Goal: Information Seeking & Learning: Check status

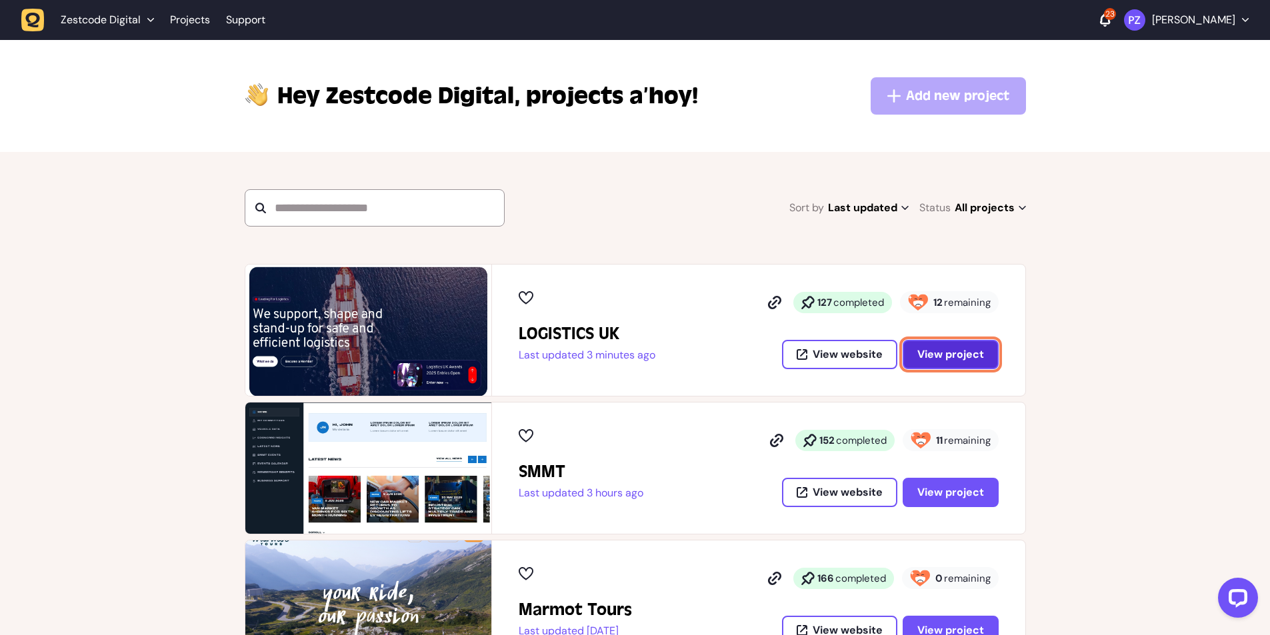
click at [959, 353] on span "View project" at bounding box center [950, 354] width 67 height 11
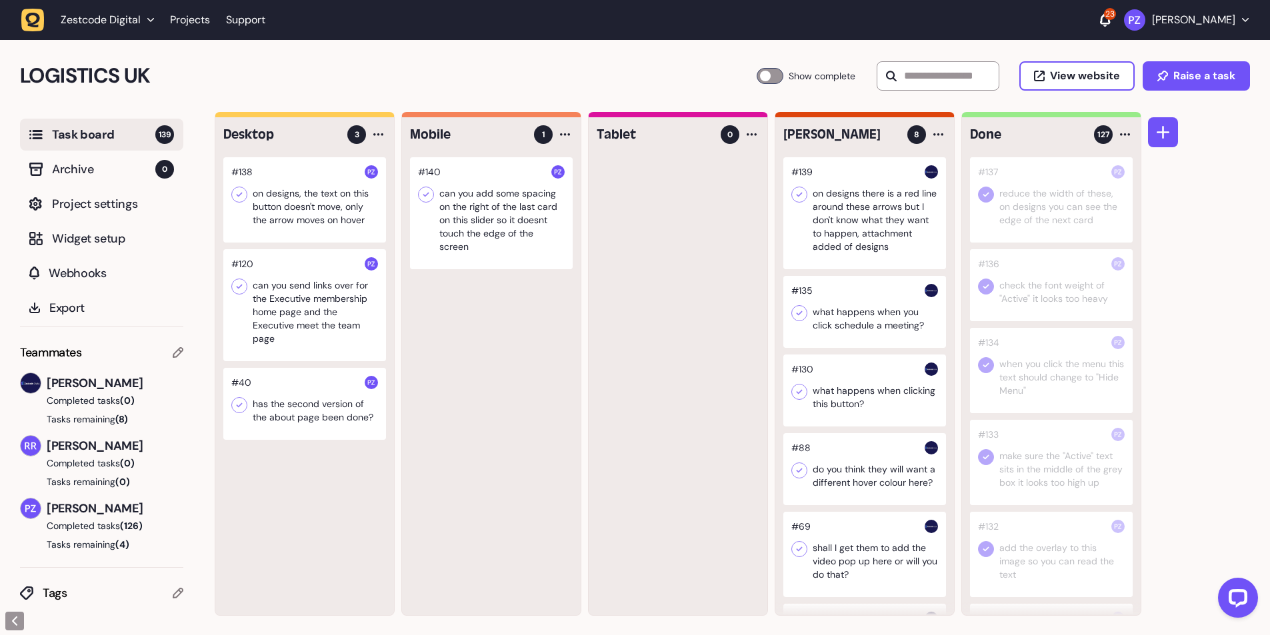
click at [30, 27] on icon "button" at bounding box center [32, 20] width 23 height 23
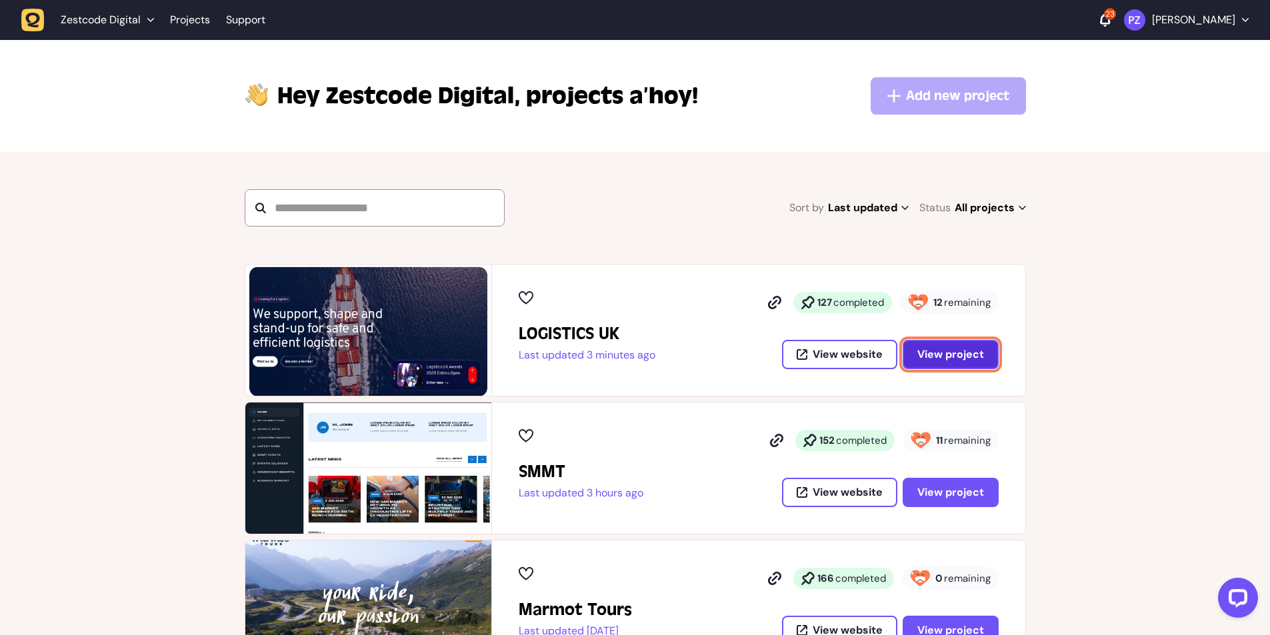
click at [961, 353] on span "View project" at bounding box center [950, 354] width 67 height 11
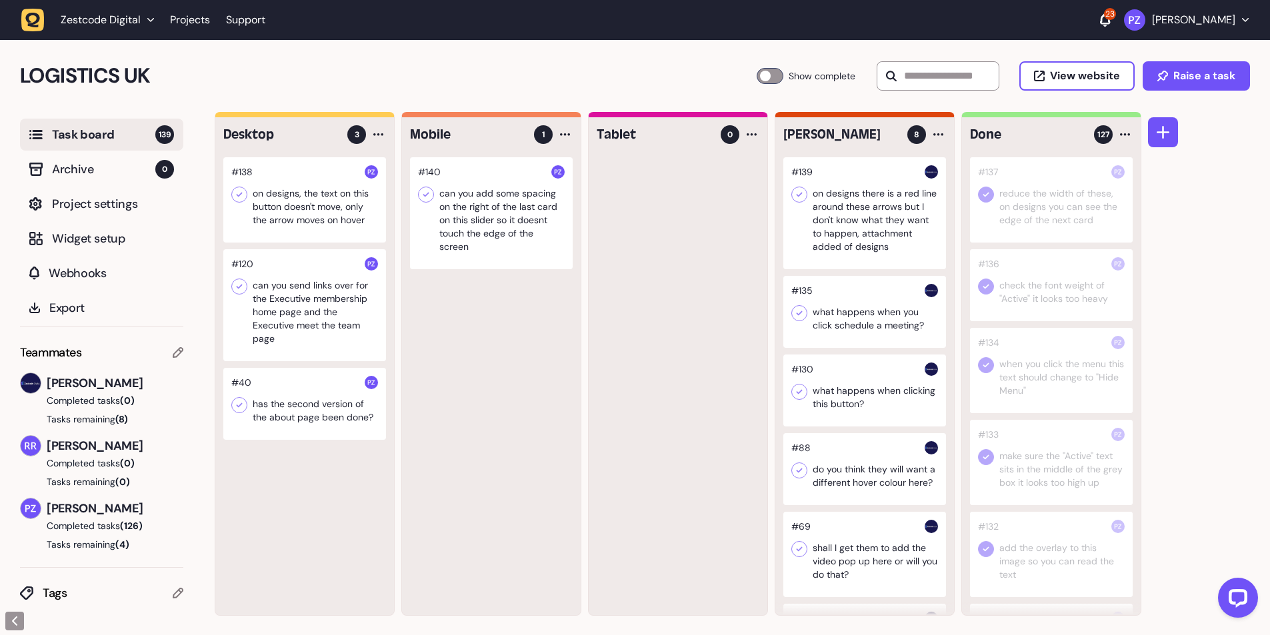
click at [280, 397] on div at bounding box center [304, 404] width 163 height 72
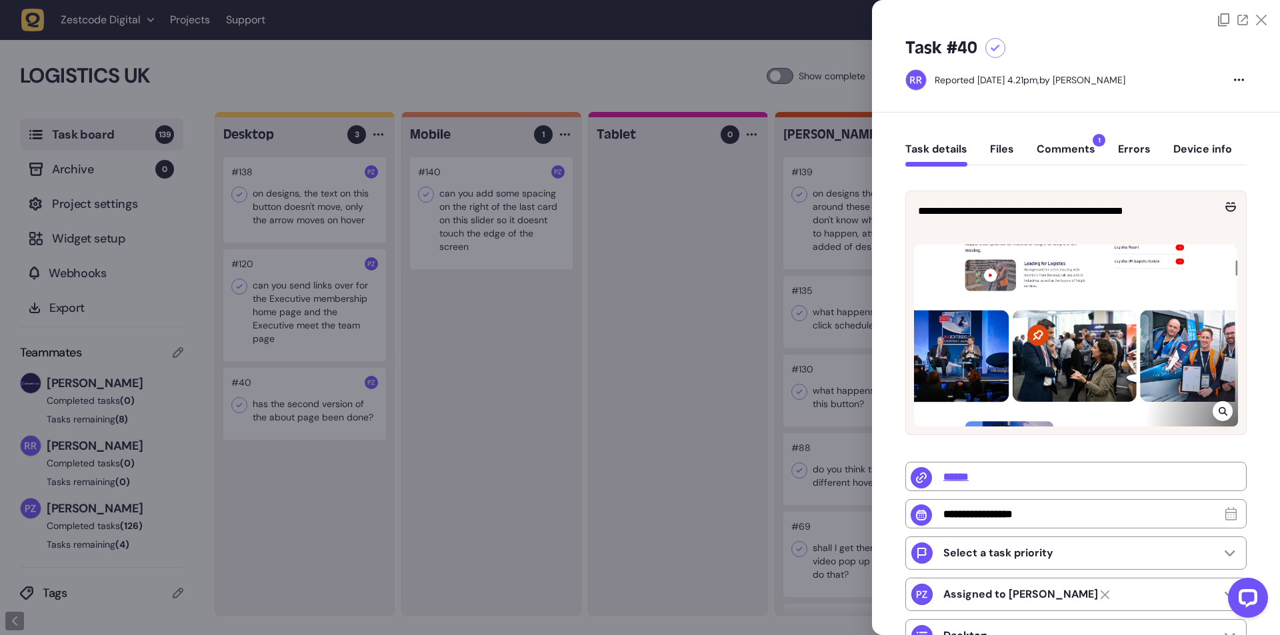
click at [296, 409] on div at bounding box center [640, 317] width 1280 height 635
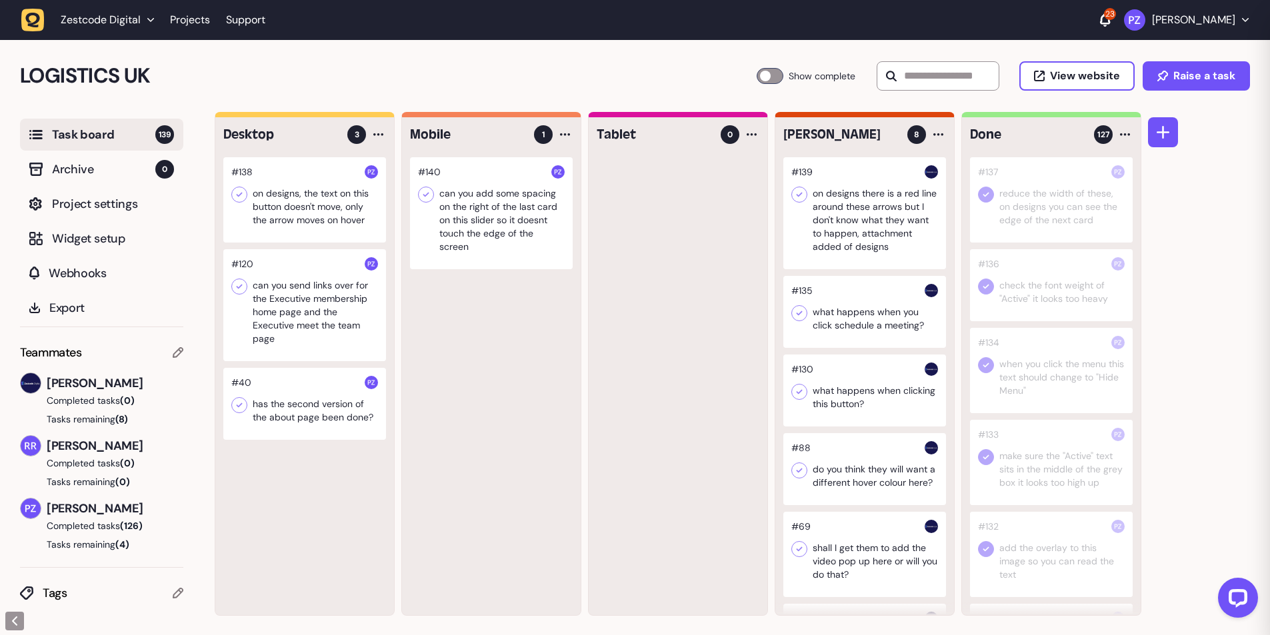
click at [291, 405] on div at bounding box center [304, 404] width 163 height 72
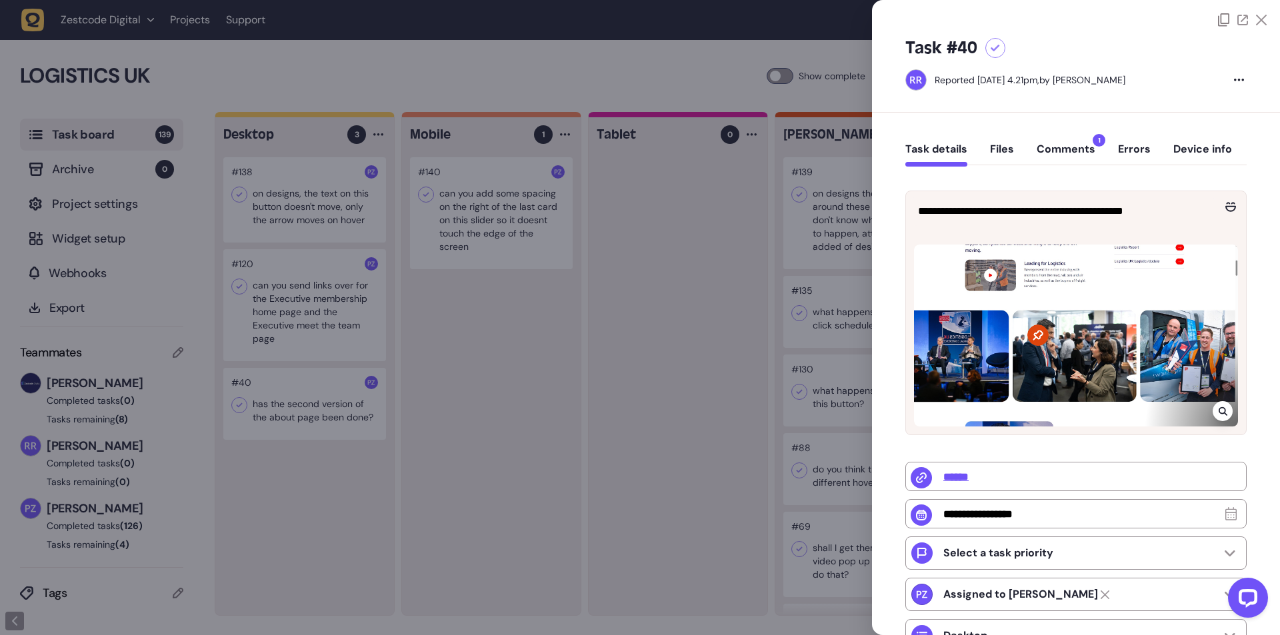
click at [1061, 157] on button "Comments 1" at bounding box center [1066, 155] width 59 height 24
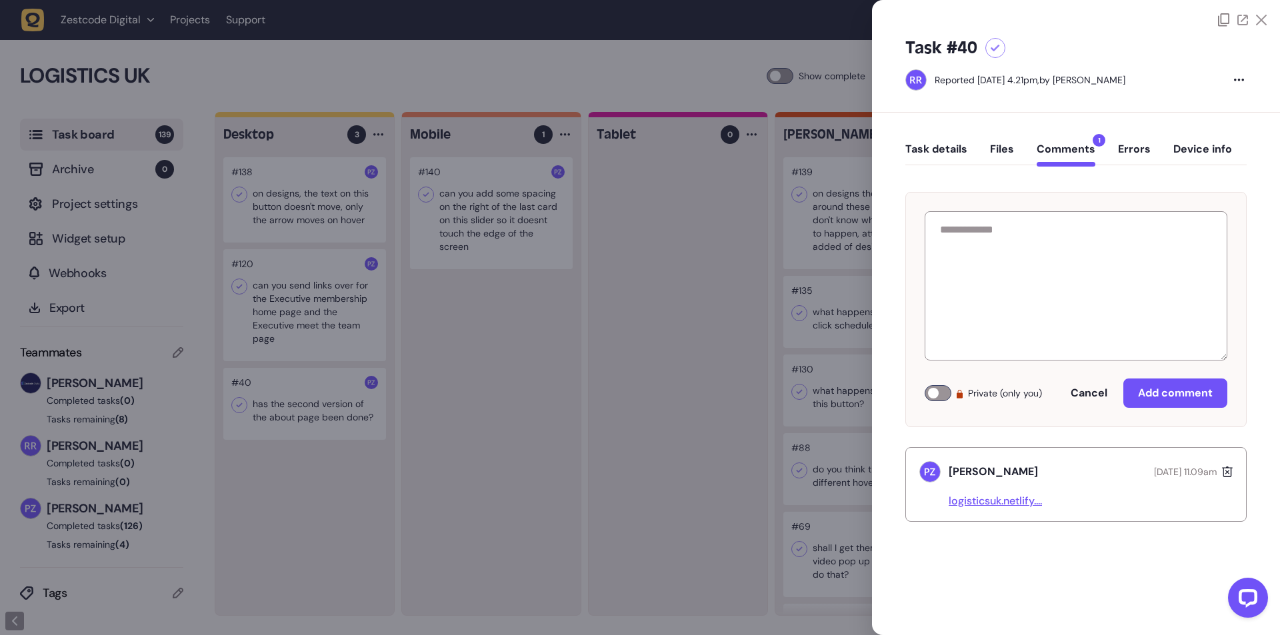
click at [920, 151] on button "Task details" at bounding box center [936, 155] width 62 height 24
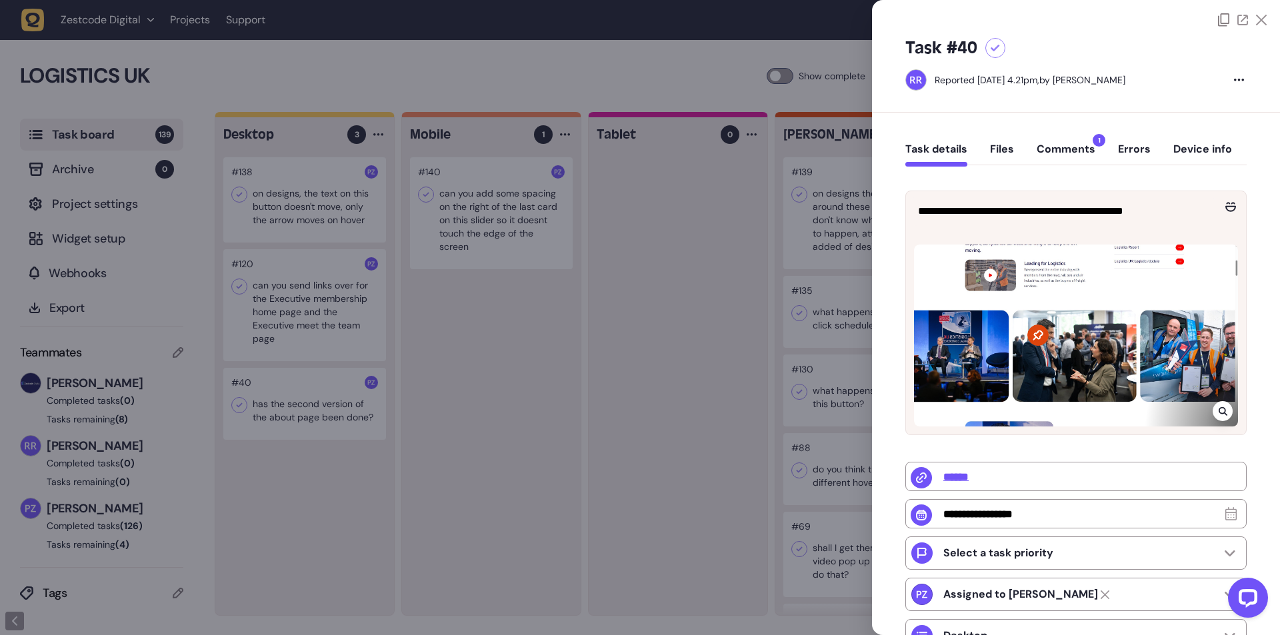
click at [400, 402] on div at bounding box center [640, 317] width 1280 height 635
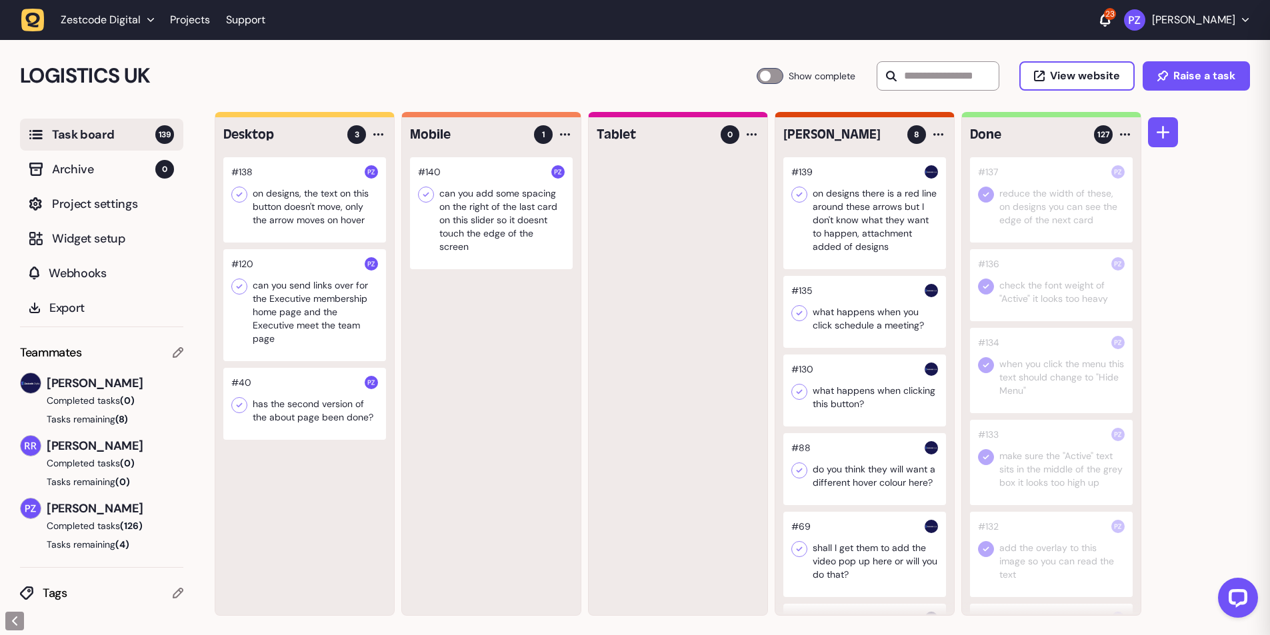
click at [299, 323] on div at bounding box center [304, 305] width 163 height 112
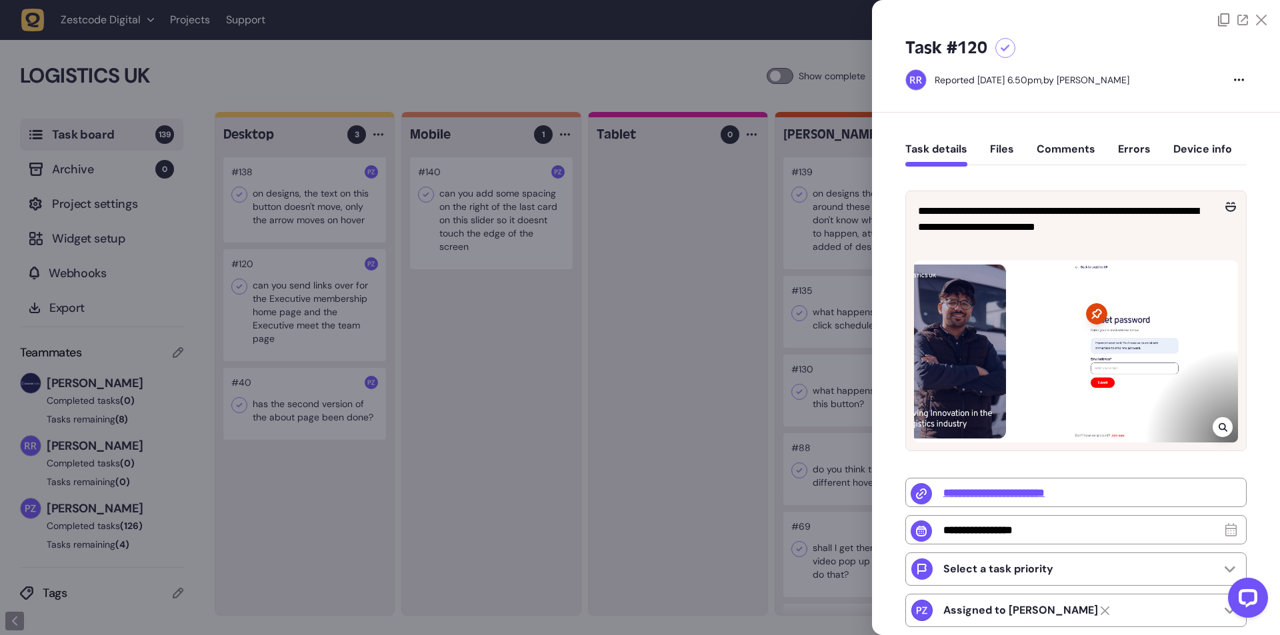
click at [299, 323] on div at bounding box center [640, 317] width 1280 height 635
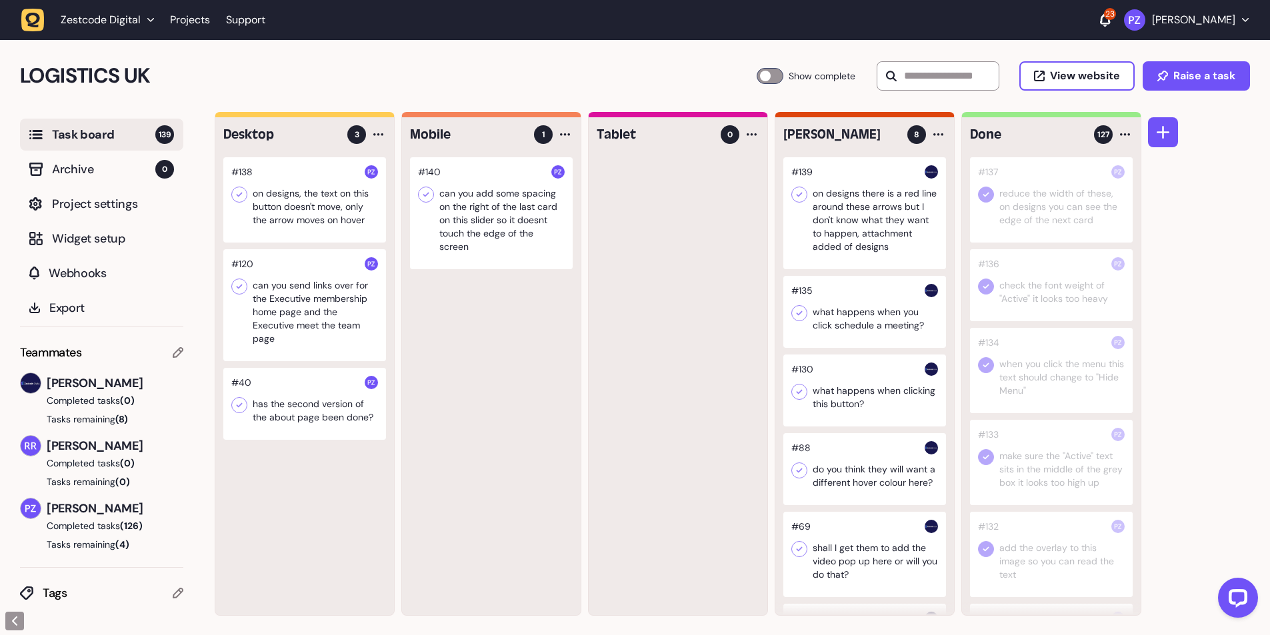
click at [311, 218] on div at bounding box center [304, 199] width 163 height 85
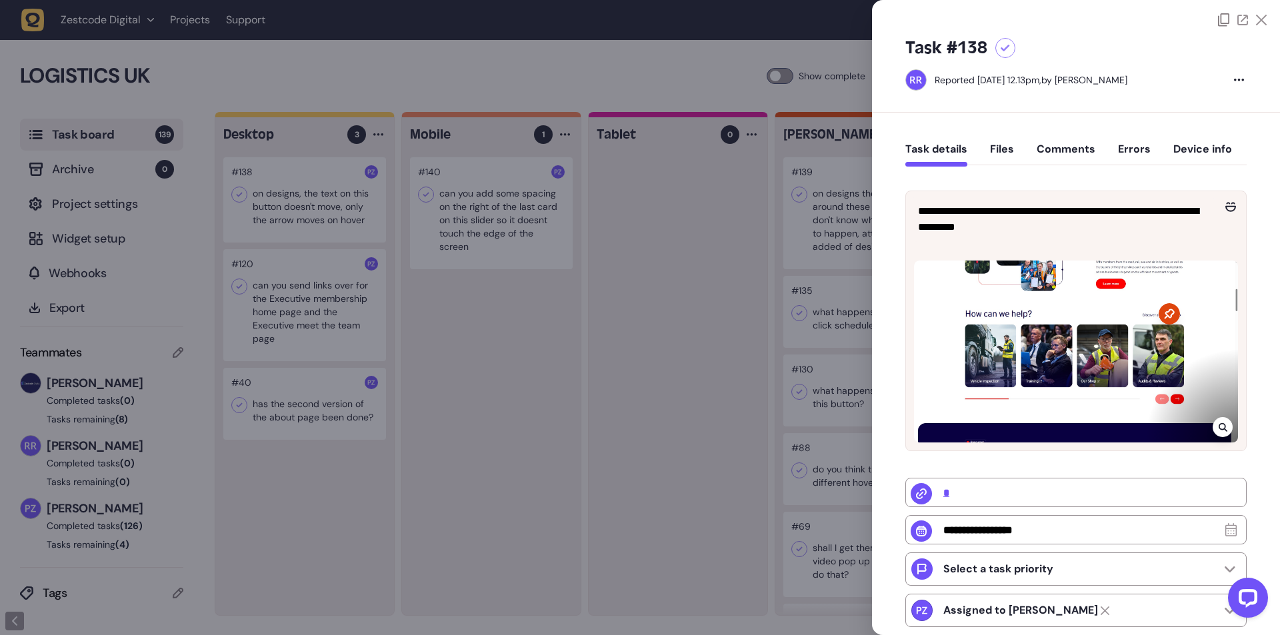
click at [311, 218] on div at bounding box center [640, 317] width 1280 height 635
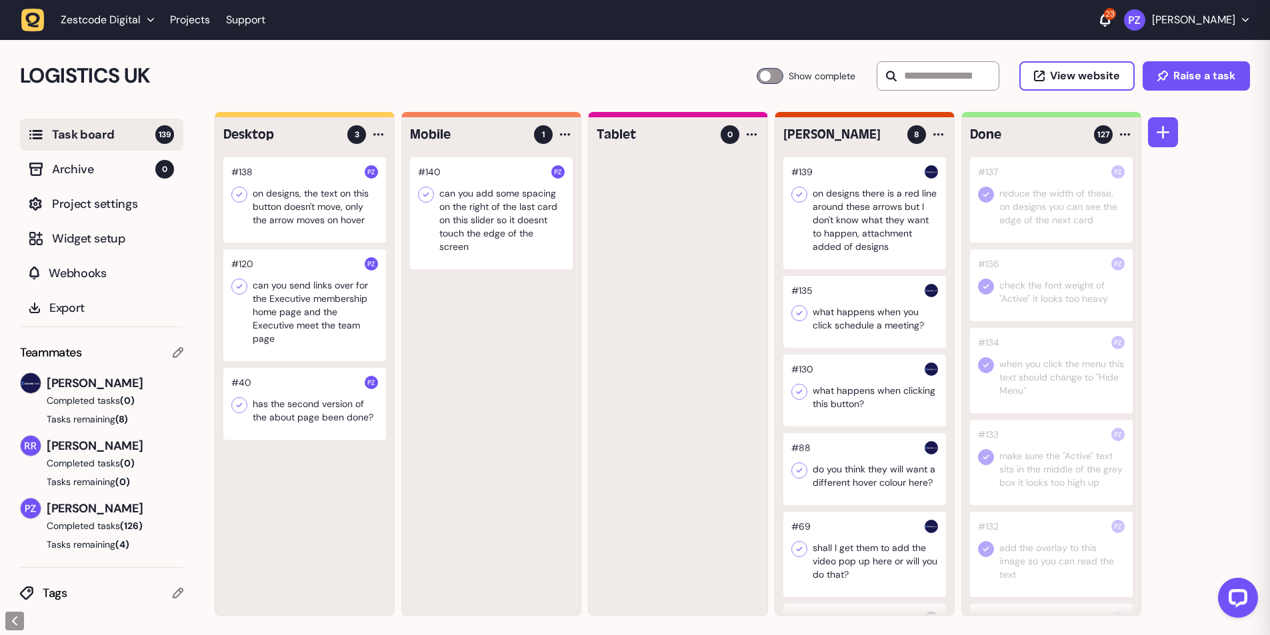
click at [311, 218] on div at bounding box center [304, 199] width 163 height 85
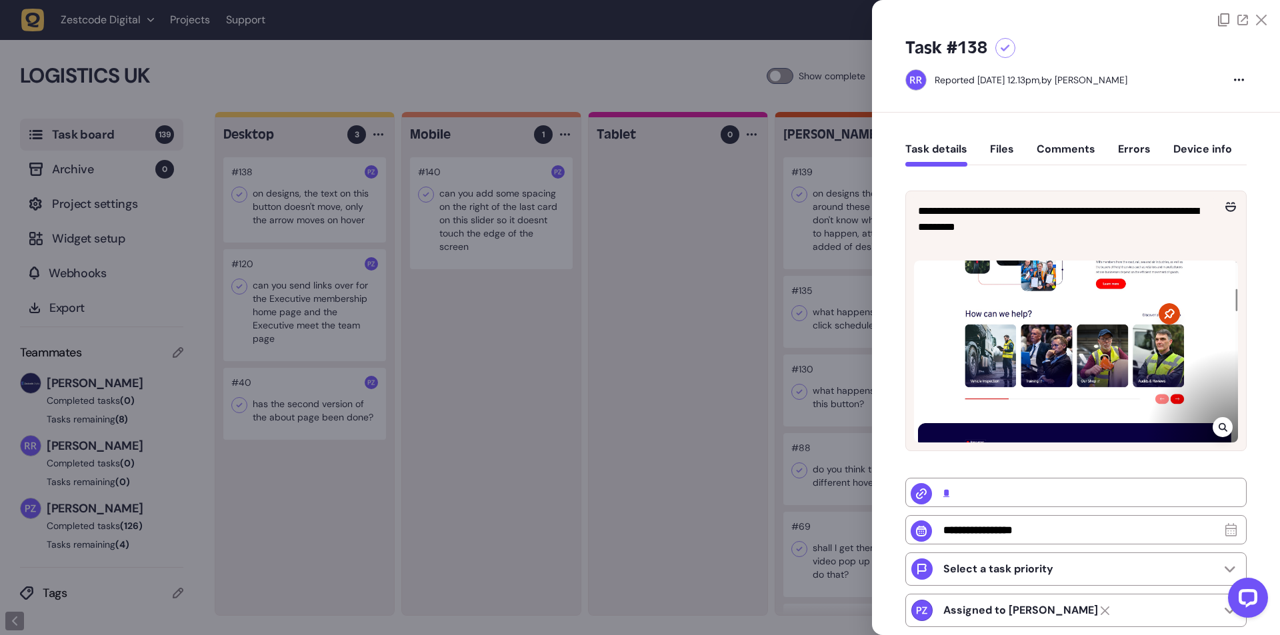
click at [1219, 424] on icon at bounding box center [1223, 427] width 9 height 11
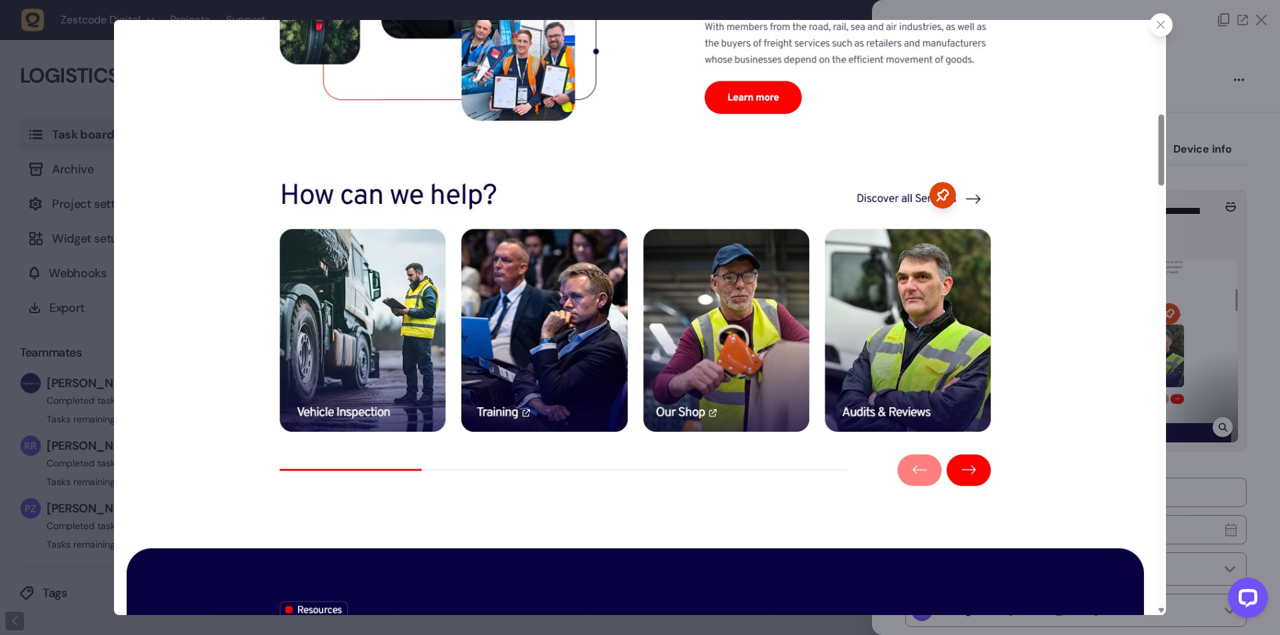
click at [1161, 23] on icon at bounding box center [1161, 25] width 9 height 9
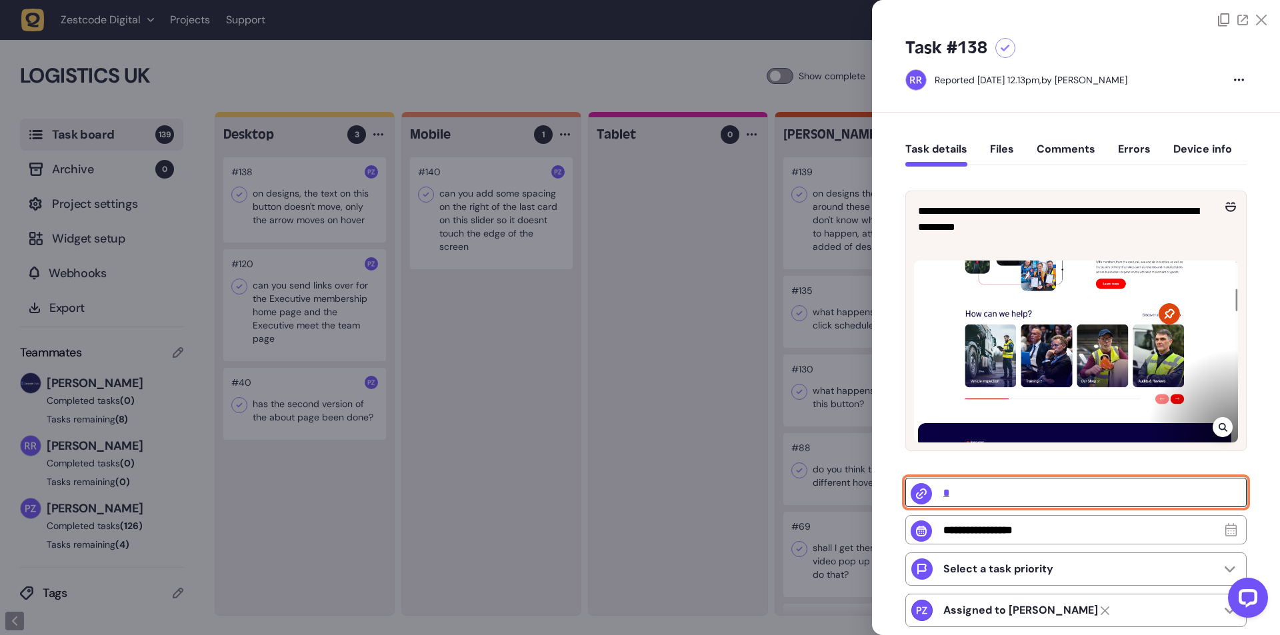
click at [953, 493] on input "*" at bounding box center [1075, 492] width 341 height 29
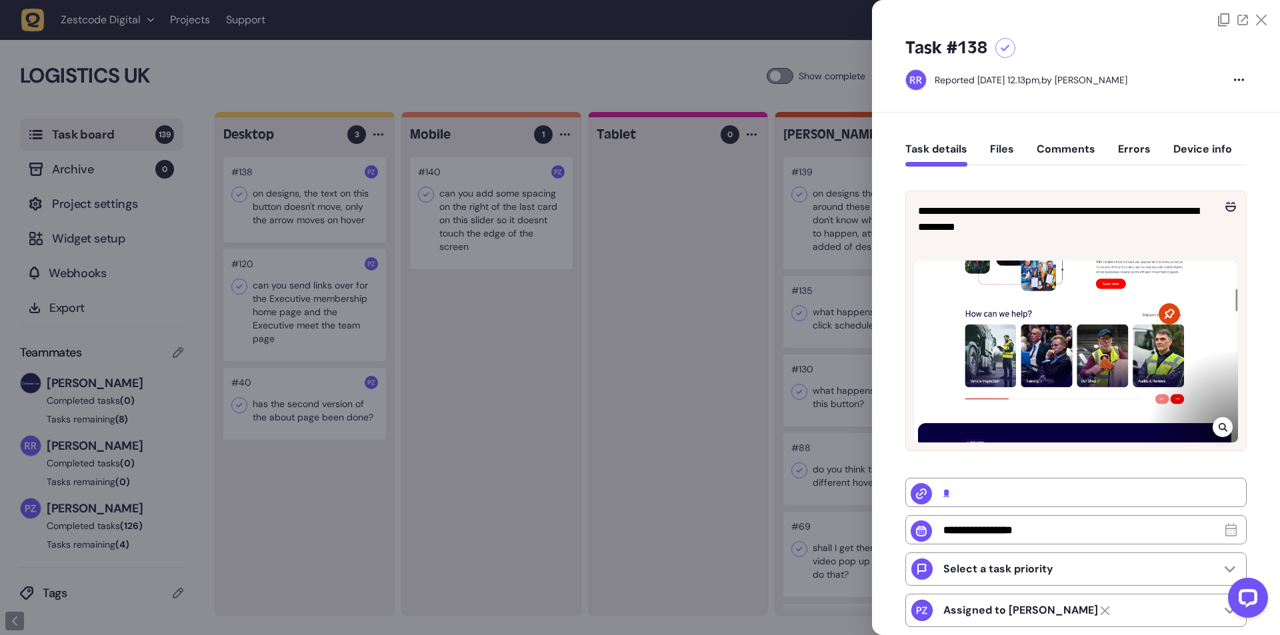
click at [724, 353] on div at bounding box center [640, 317] width 1280 height 635
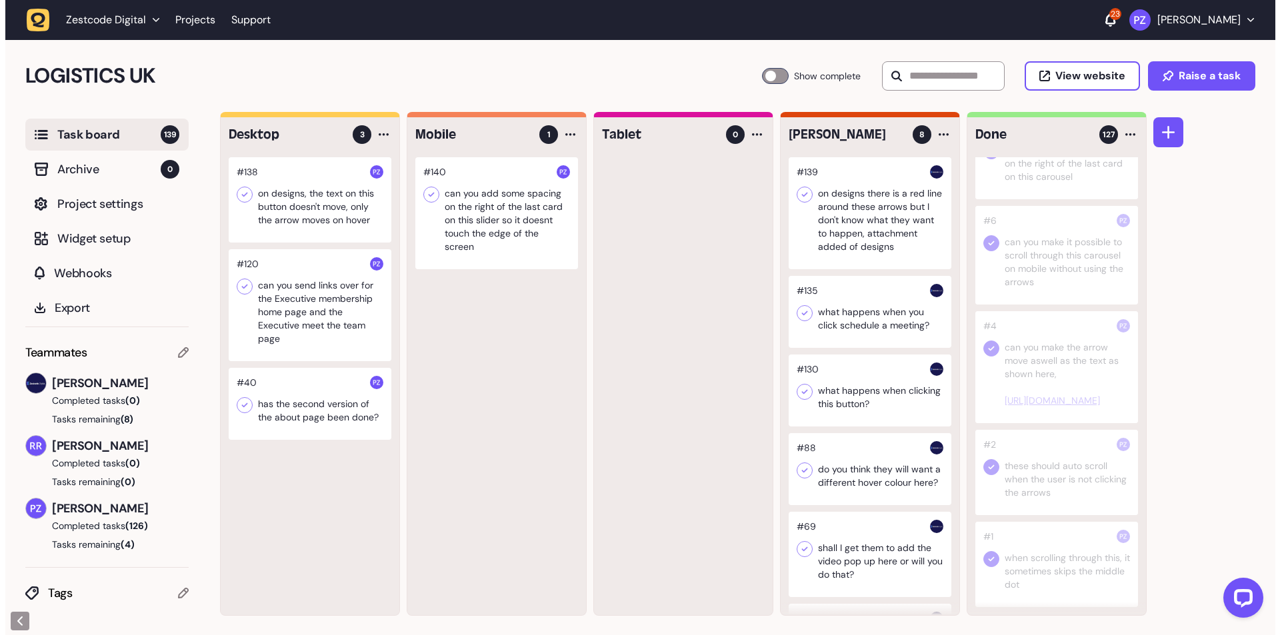
scroll to position [11146, 0]
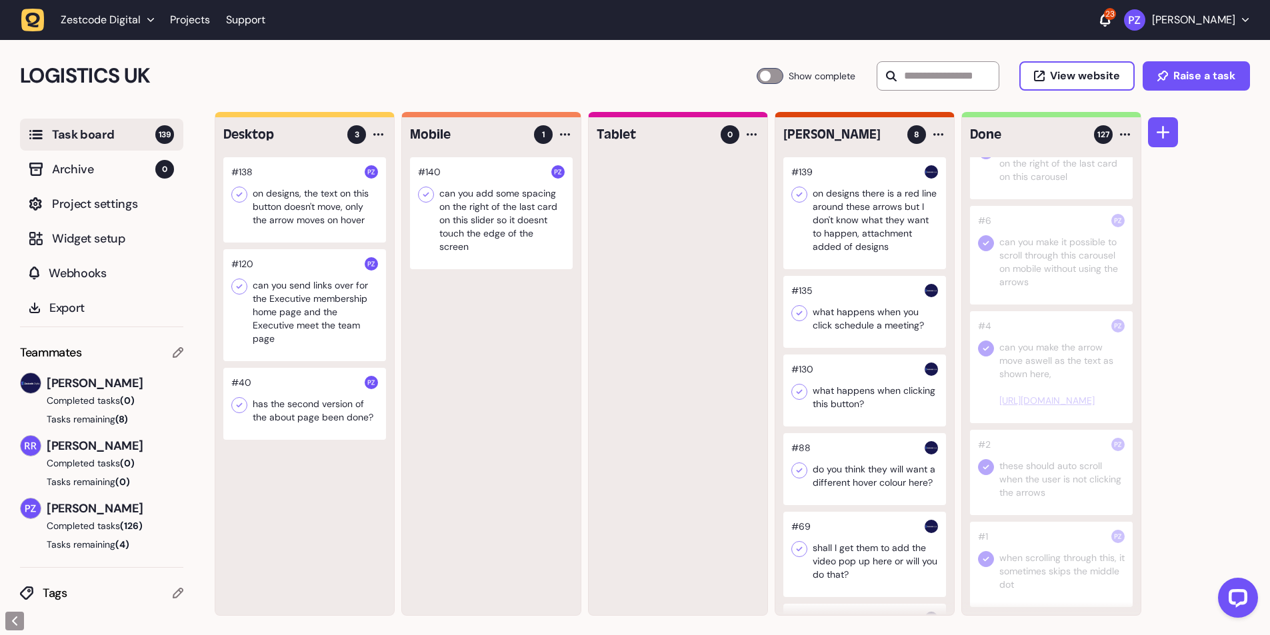
click at [1055, 394] on div at bounding box center [1051, 367] width 163 height 112
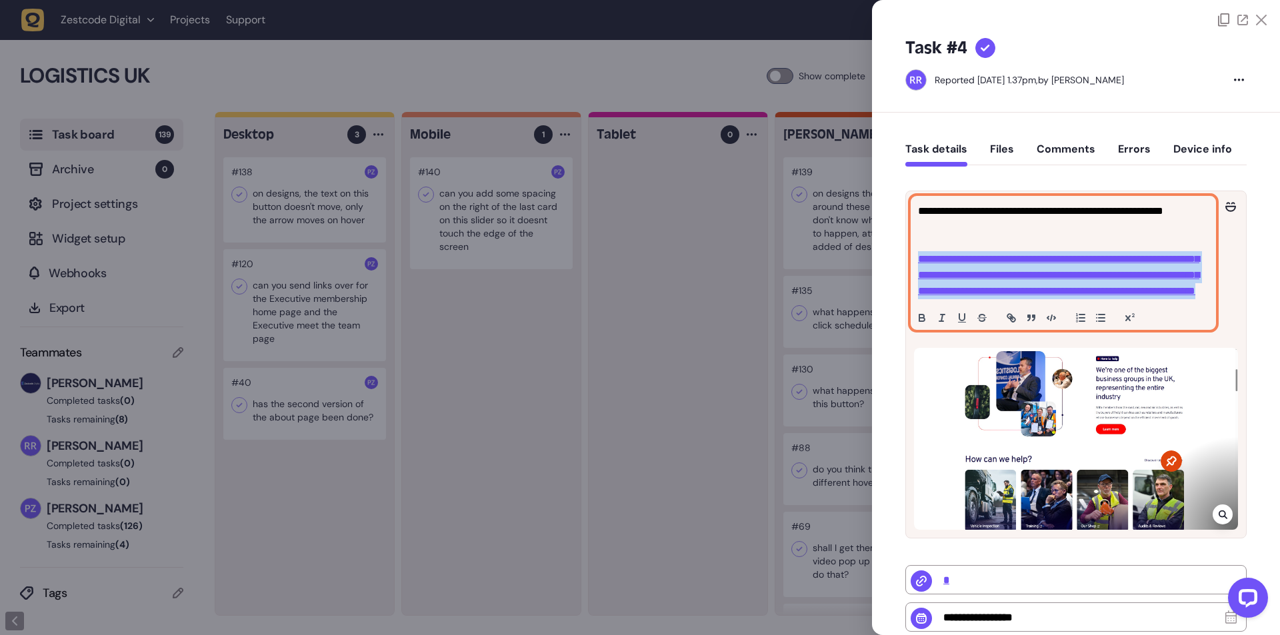
drag, startPoint x: 1195, startPoint y: 322, endPoint x: 914, endPoint y: 261, distance: 288.0
click at [914, 261] on div "**********" at bounding box center [1063, 263] width 304 height 133
copy link "**********"
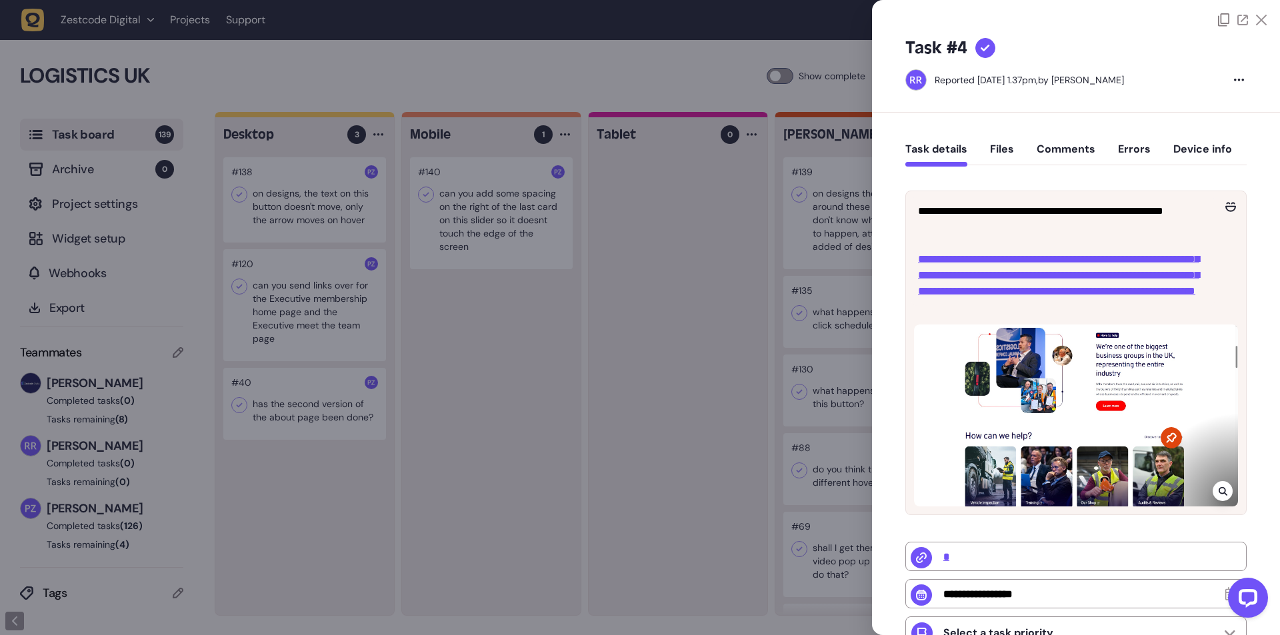
click at [353, 333] on div at bounding box center [640, 317] width 1280 height 635
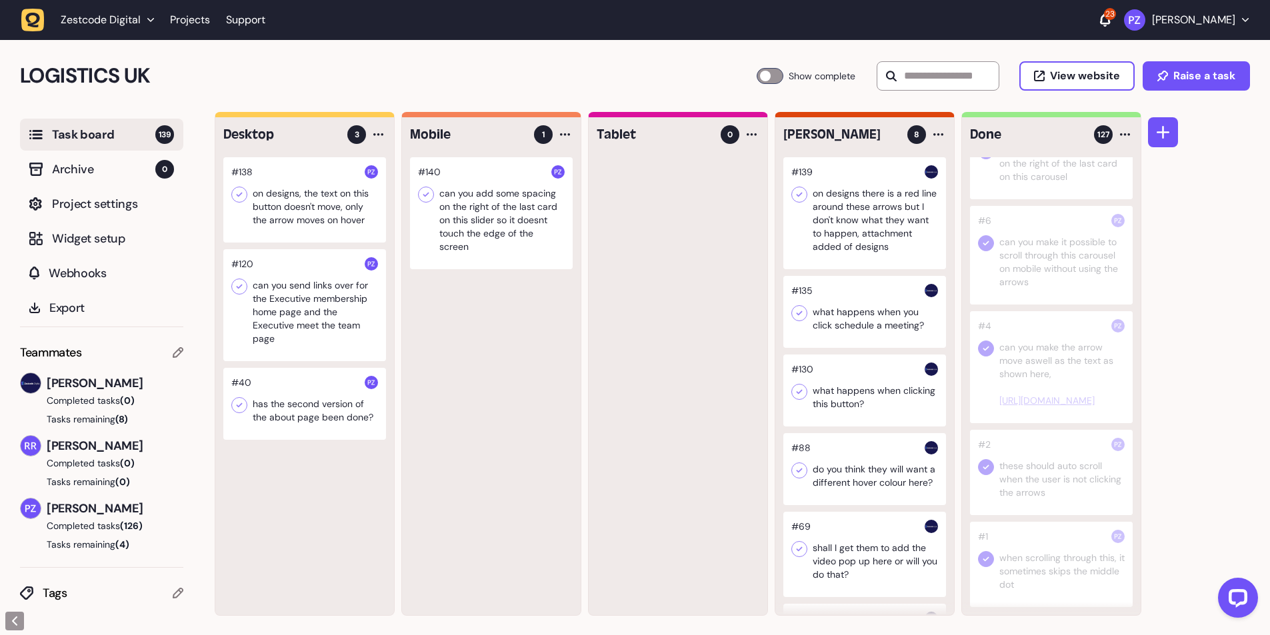
click at [459, 232] on div at bounding box center [491, 213] width 163 height 112
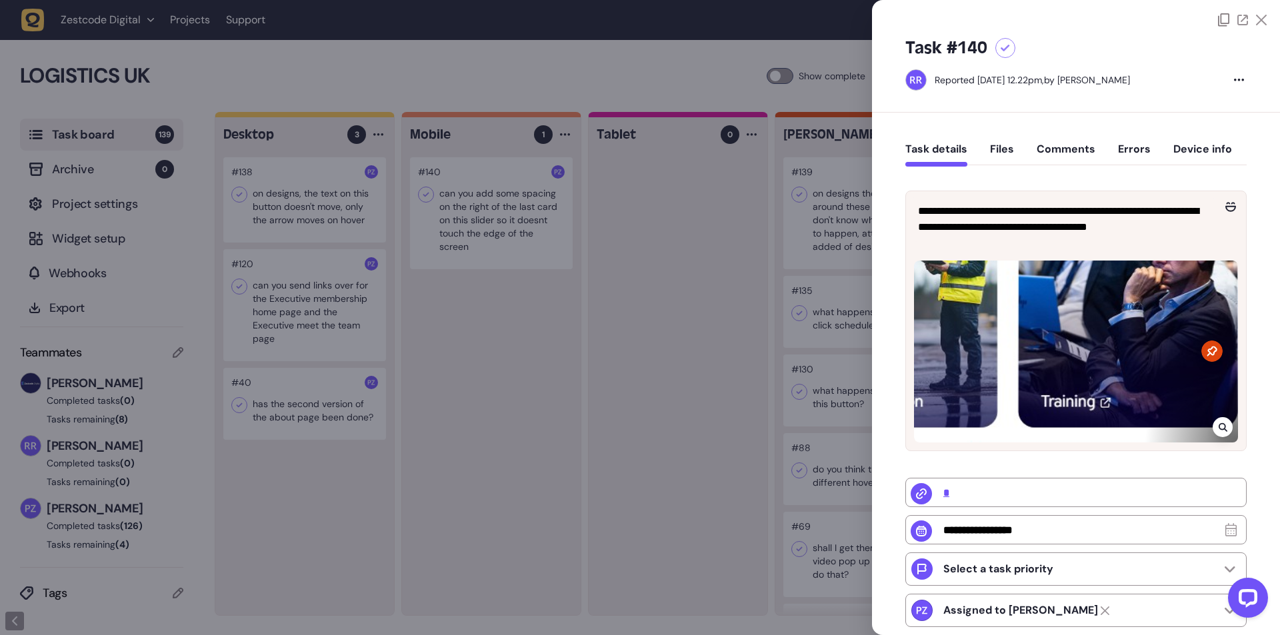
click at [472, 234] on div at bounding box center [640, 317] width 1280 height 635
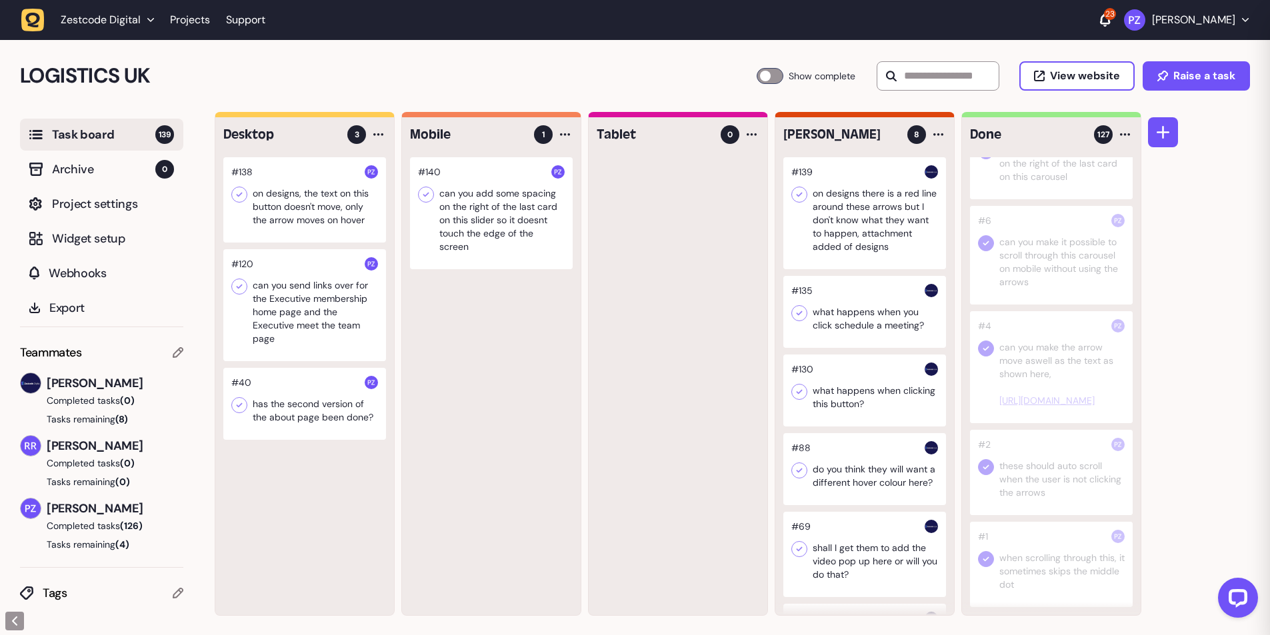
click at [472, 234] on div at bounding box center [491, 213] width 163 height 112
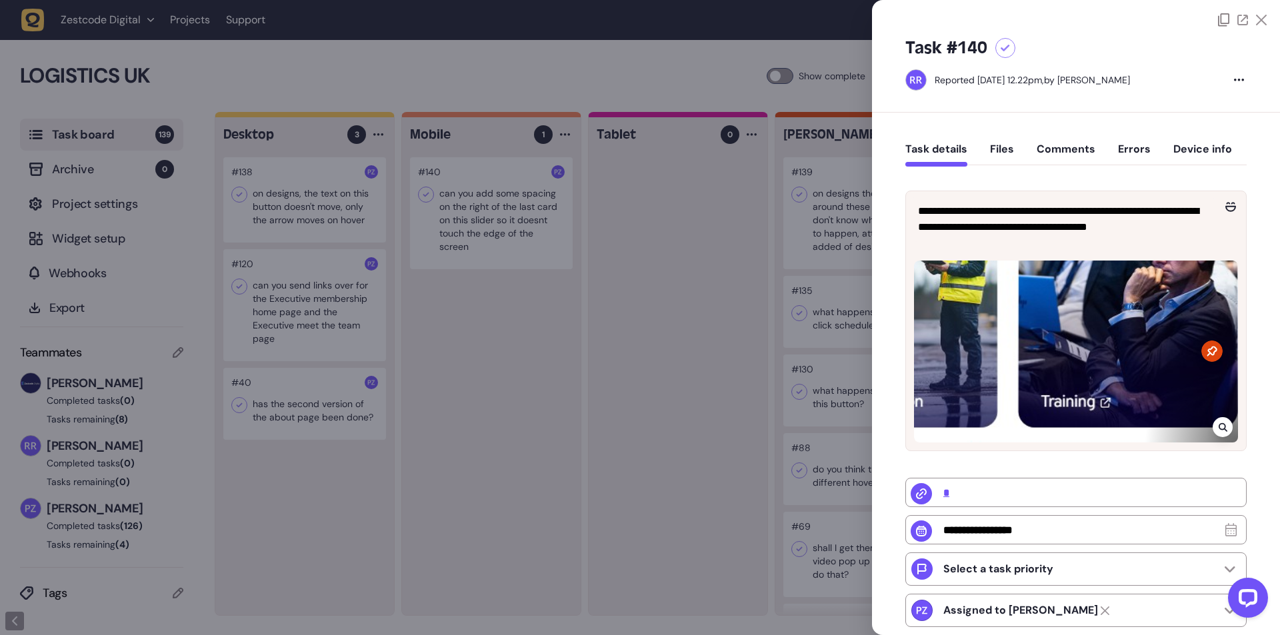
click at [1227, 422] on div at bounding box center [1223, 427] width 20 height 20
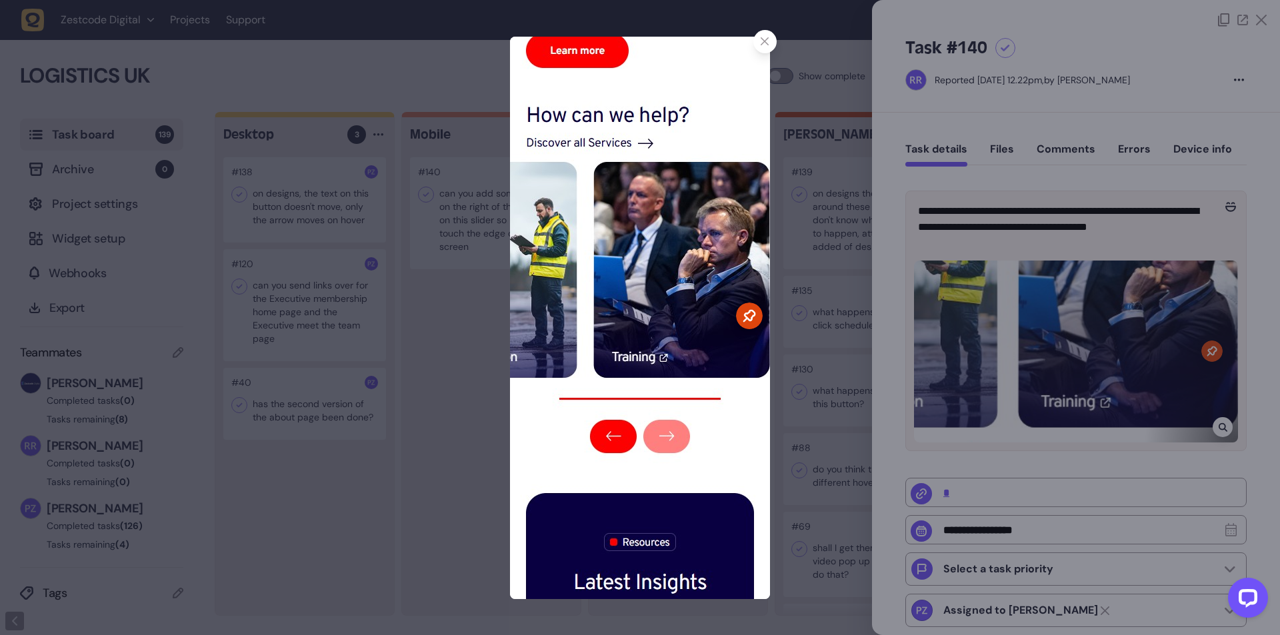
click at [761, 44] on icon at bounding box center [765, 41] width 9 height 9
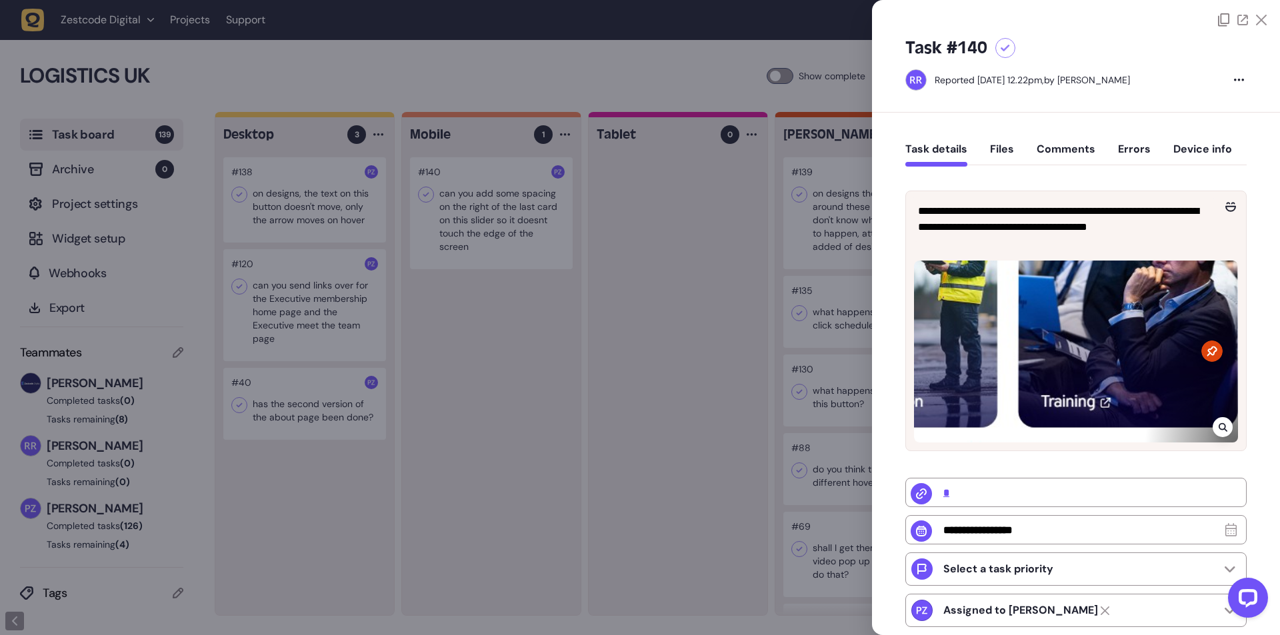
click at [683, 340] on div at bounding box center [640, 317] width 1280 height 635
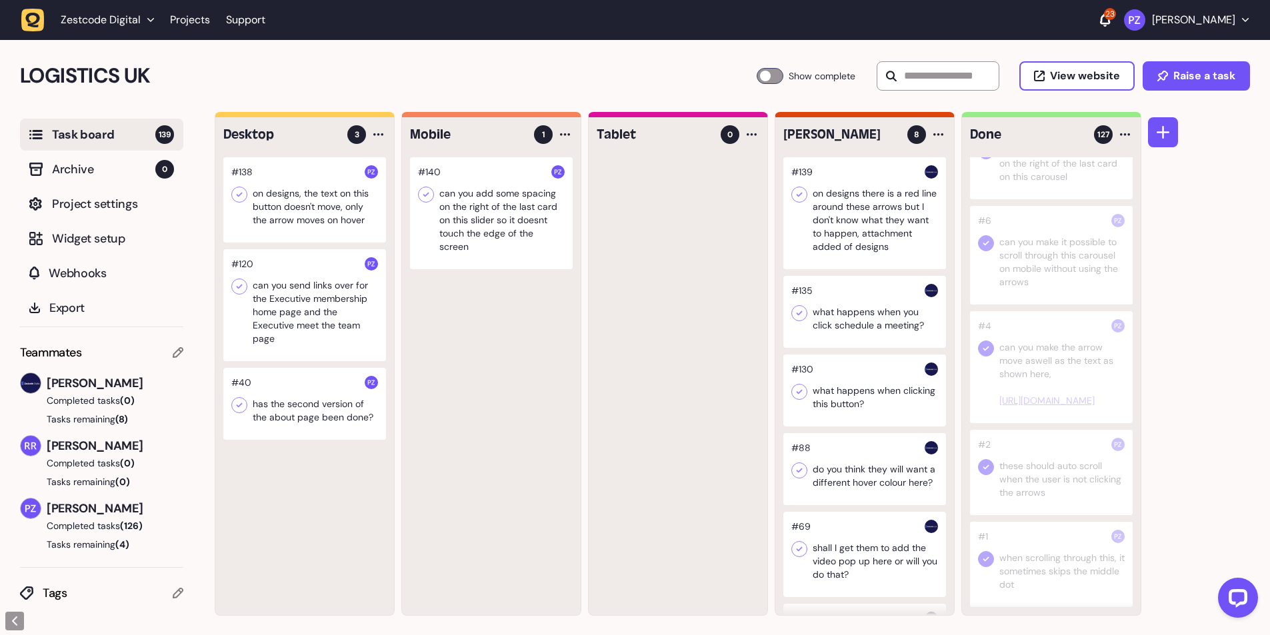
click at [507, 207] on div at bounding box center [491, 213] width 163 height 112
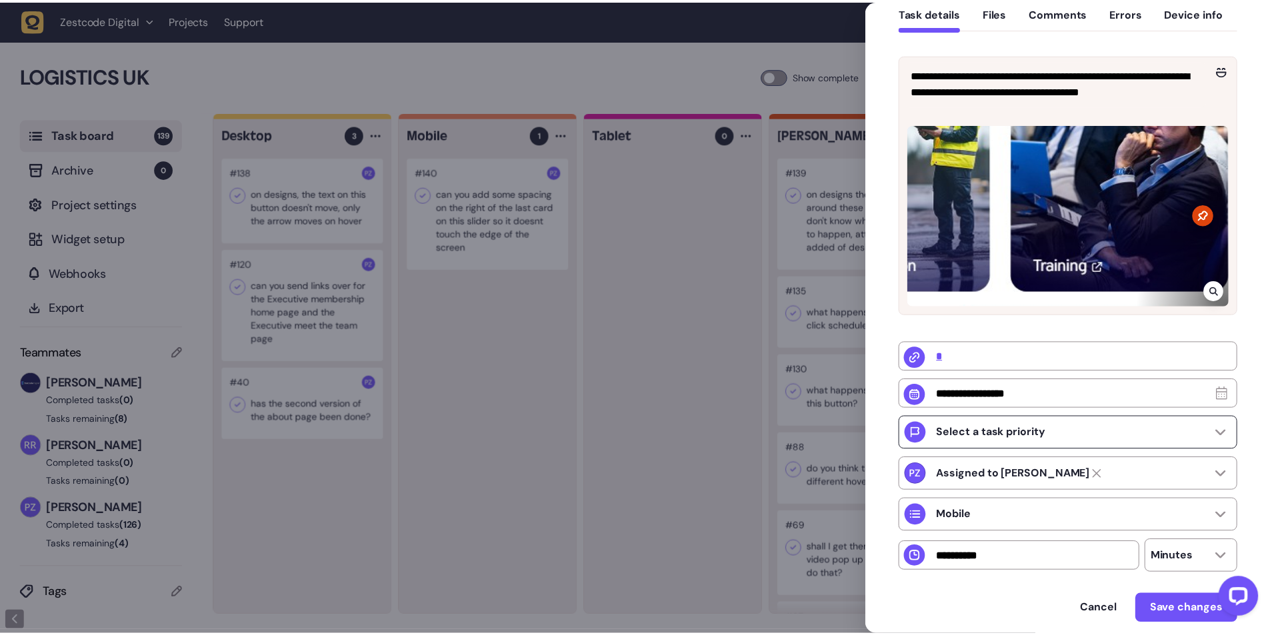
scroll to position [107, 0]
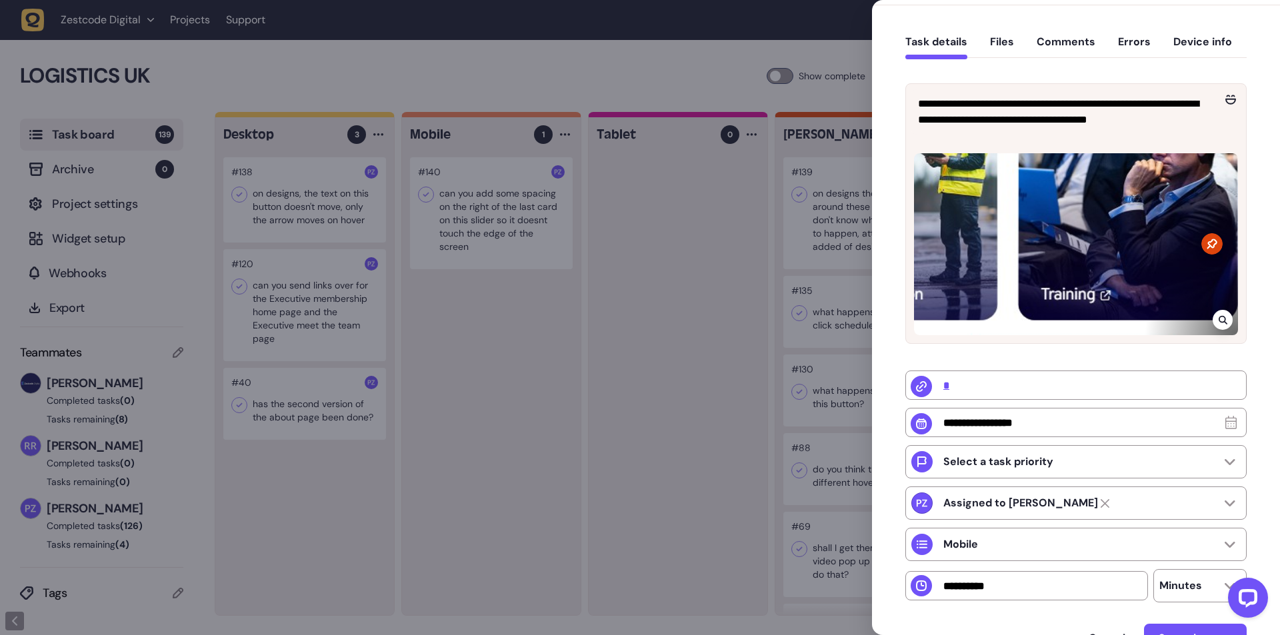
click at [1221, 325] on div at bounding box center [1223, 320] width 20 height 20
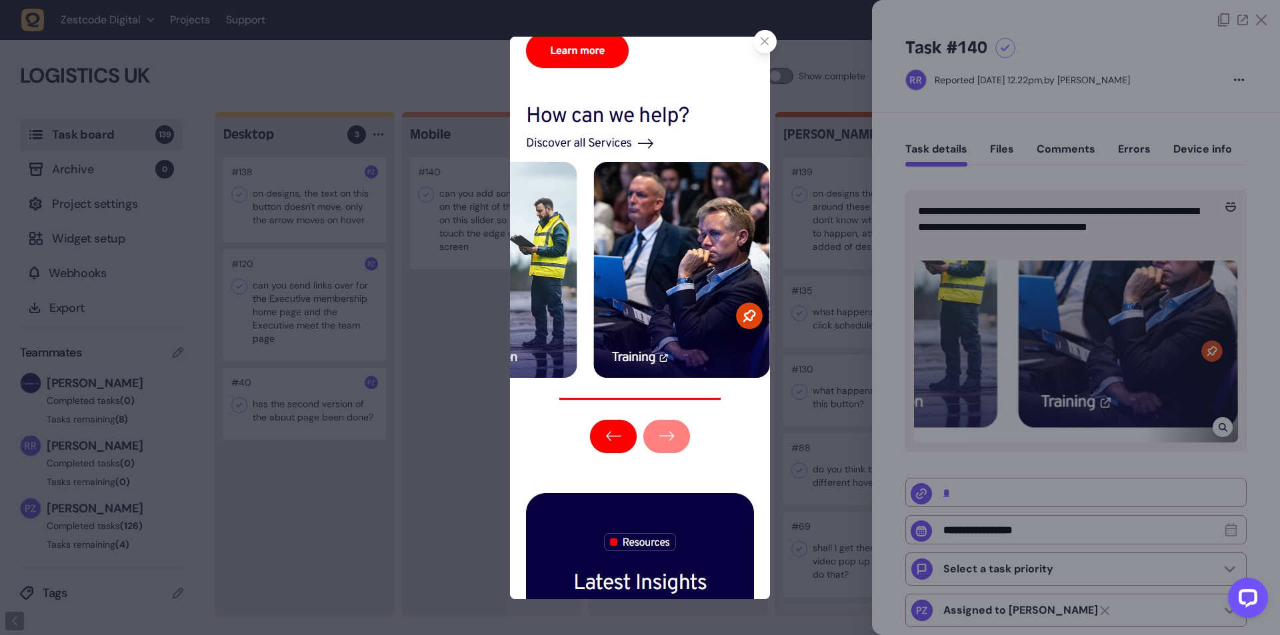
click at [682, 301] on img at bounding box center [640, 318] width 260 height 563
click at [763, 41] on icon at bounding box center [765, 41] width 9 height 9
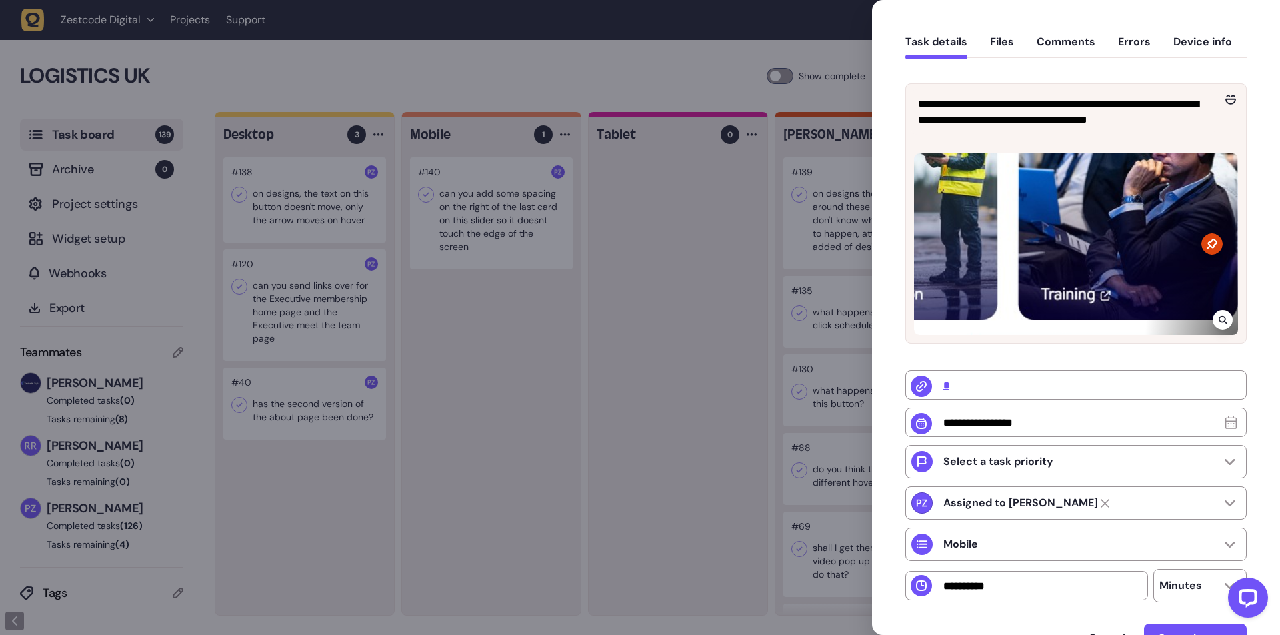
click at [716, 275] on div at bounding box center [640, 317] width 1280 height 635
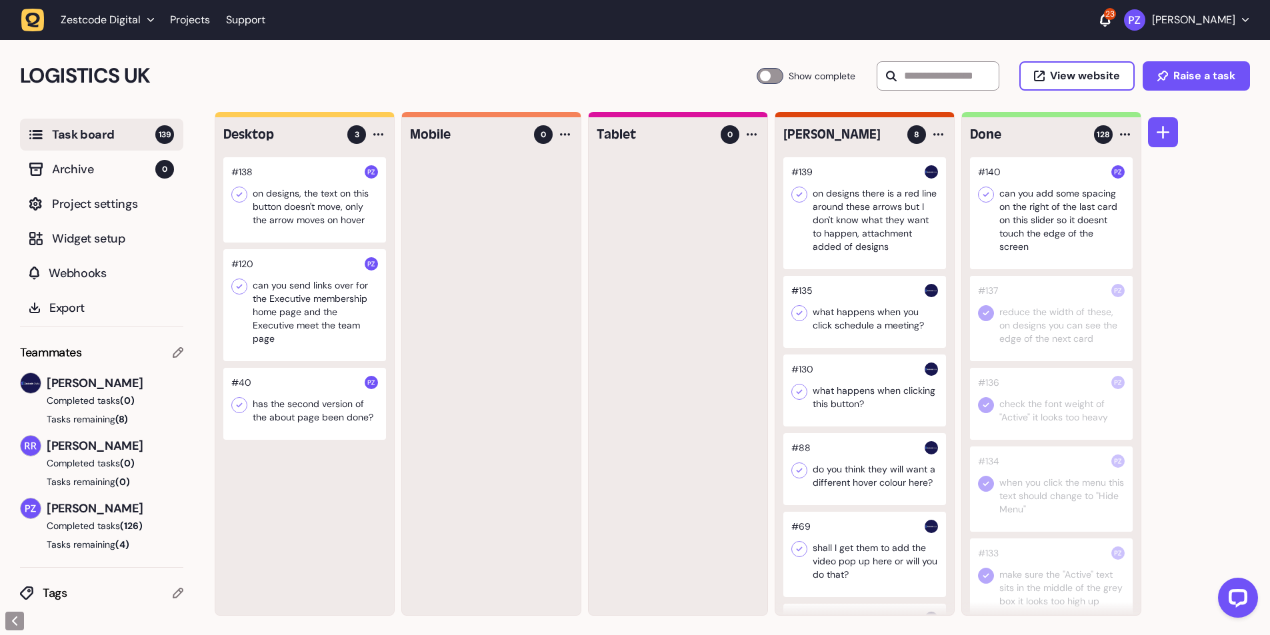
click at [985, 195] on icon at bounding box center [986, 195] width 6 height 5
click at [289, 215] on div at bounding box center [304, 199] width 163 height 85
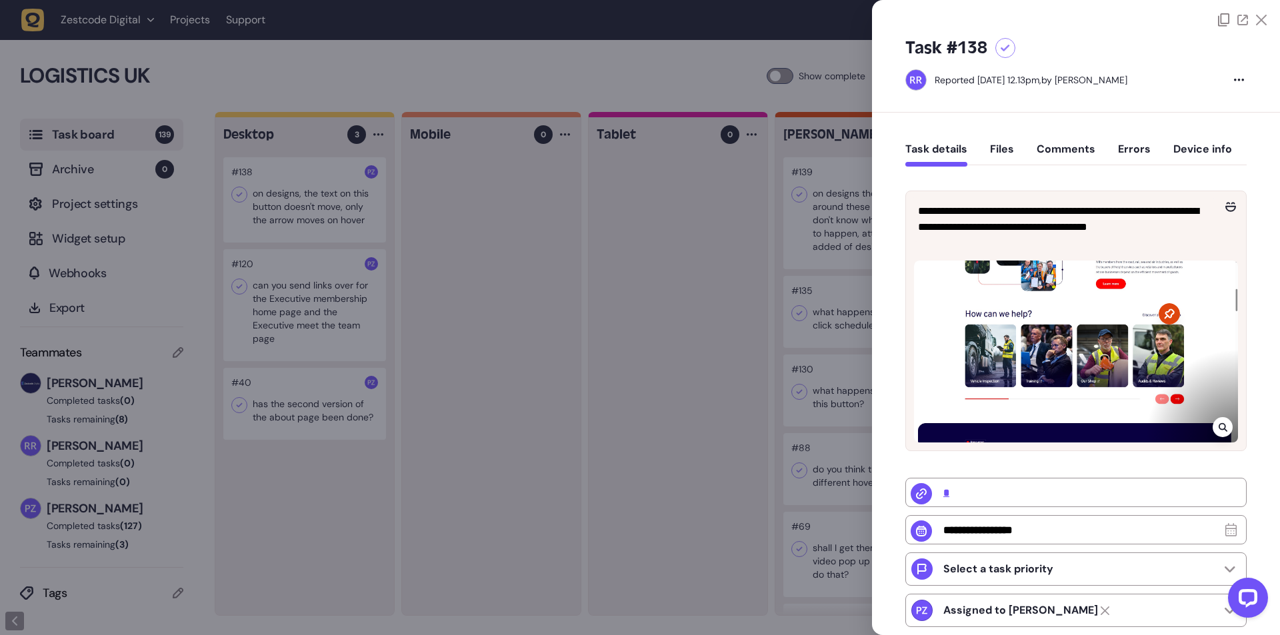
click at [311, 207] on div at bounding box center [640, 317] width 1280 height 635
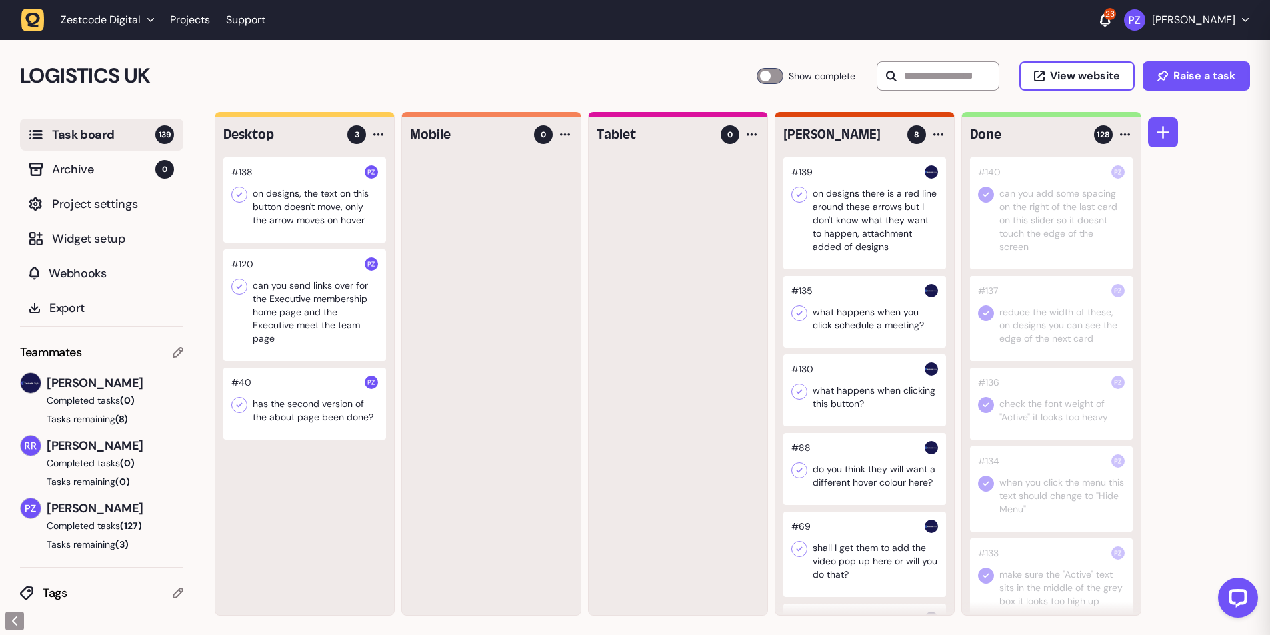
click at [281, 198] on div at bounding box center [304, 199] width 163 height 85
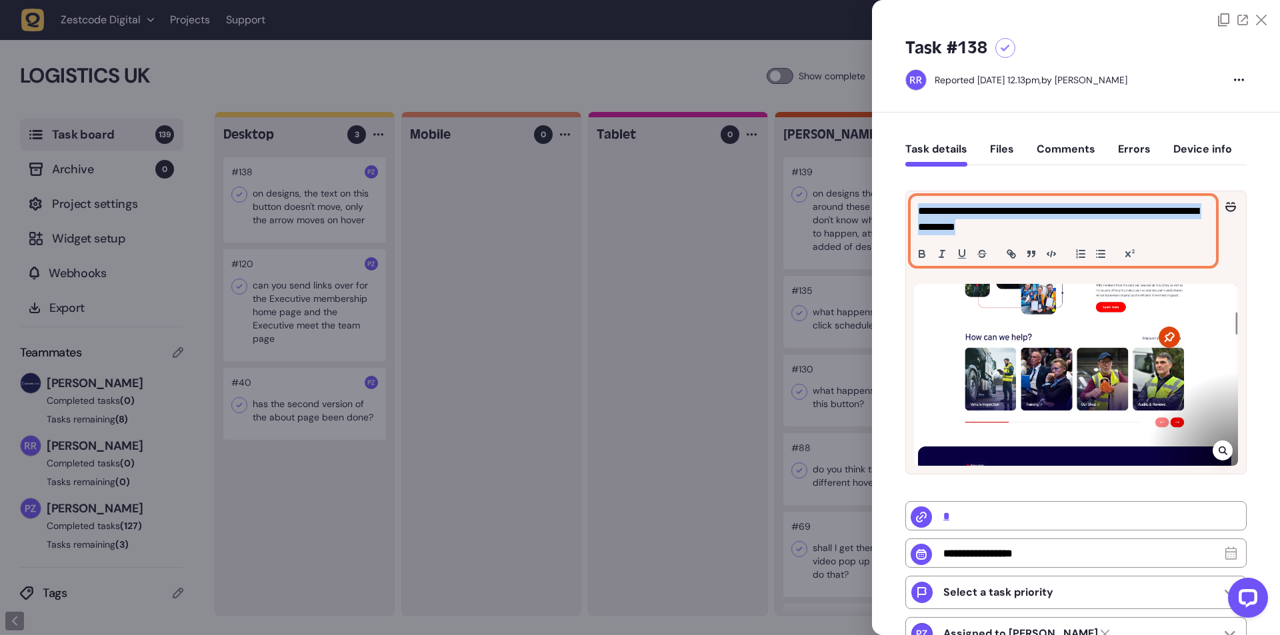
drag, startPoint x: 1031, startPoint y: 229, endPoint x: 918, endPoint y: 215, distance: 113.5
click at [918, 215] on p "**********" at bounding box center [1061, 219] width 287 height 32
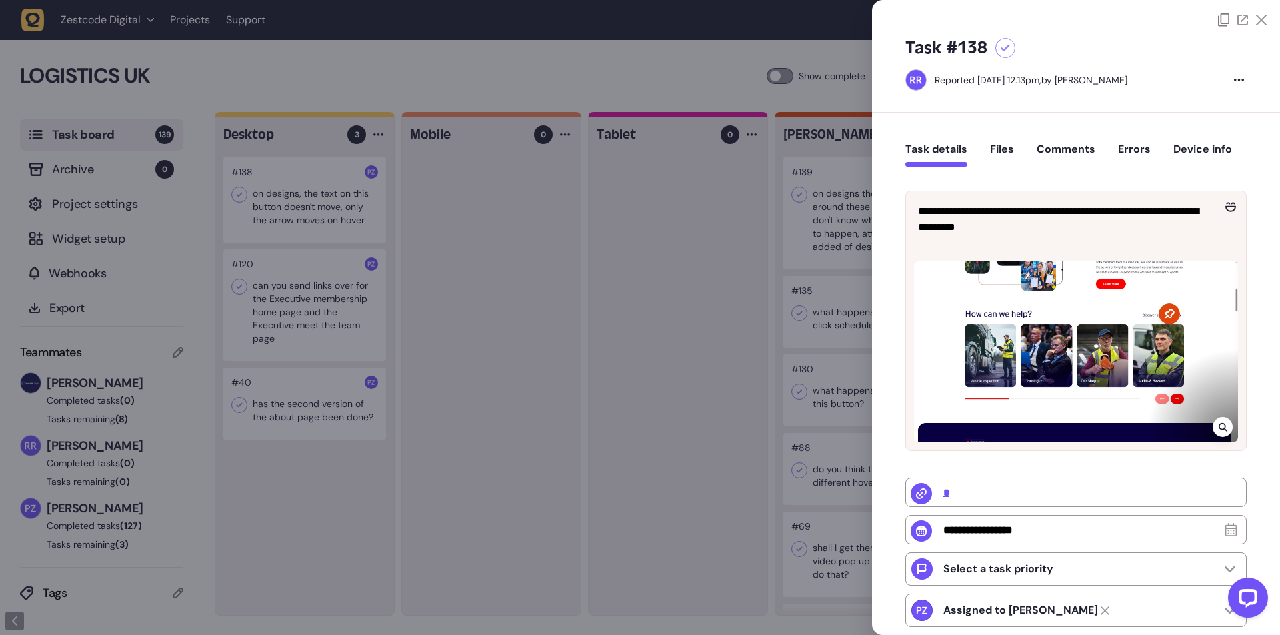
click at [548, 371] on div at bounding box center [640, 317] width 1280 height 635
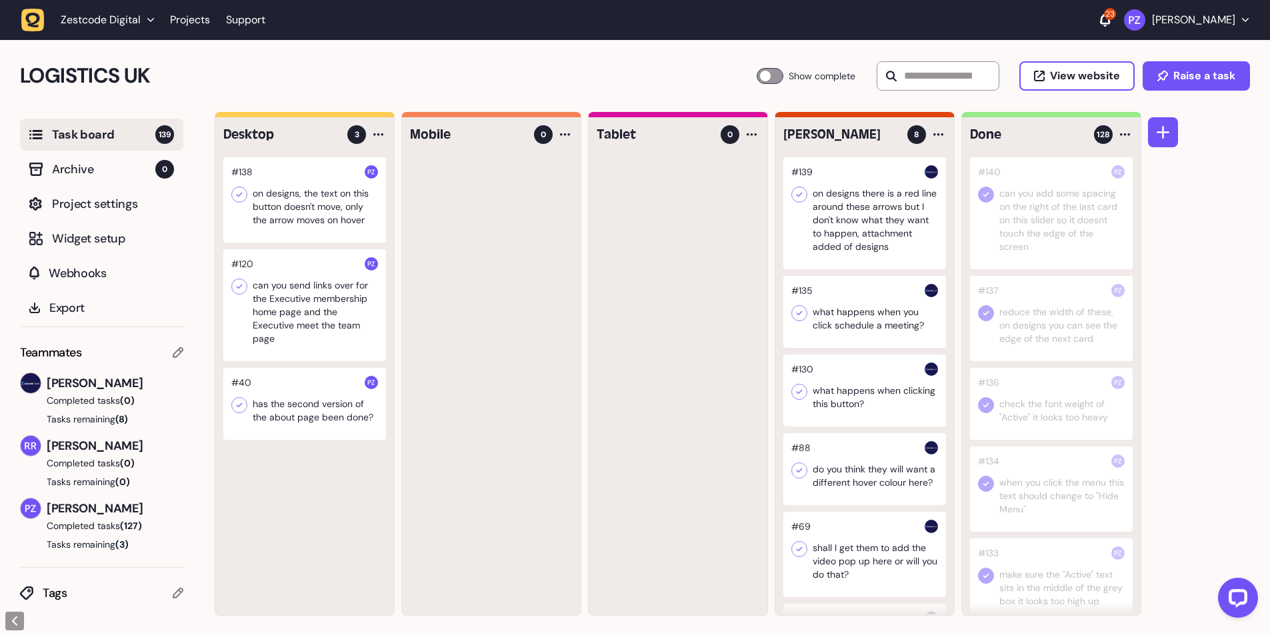
click at [301, 212] on div at bounding box center [304, 199] width 163 height 85
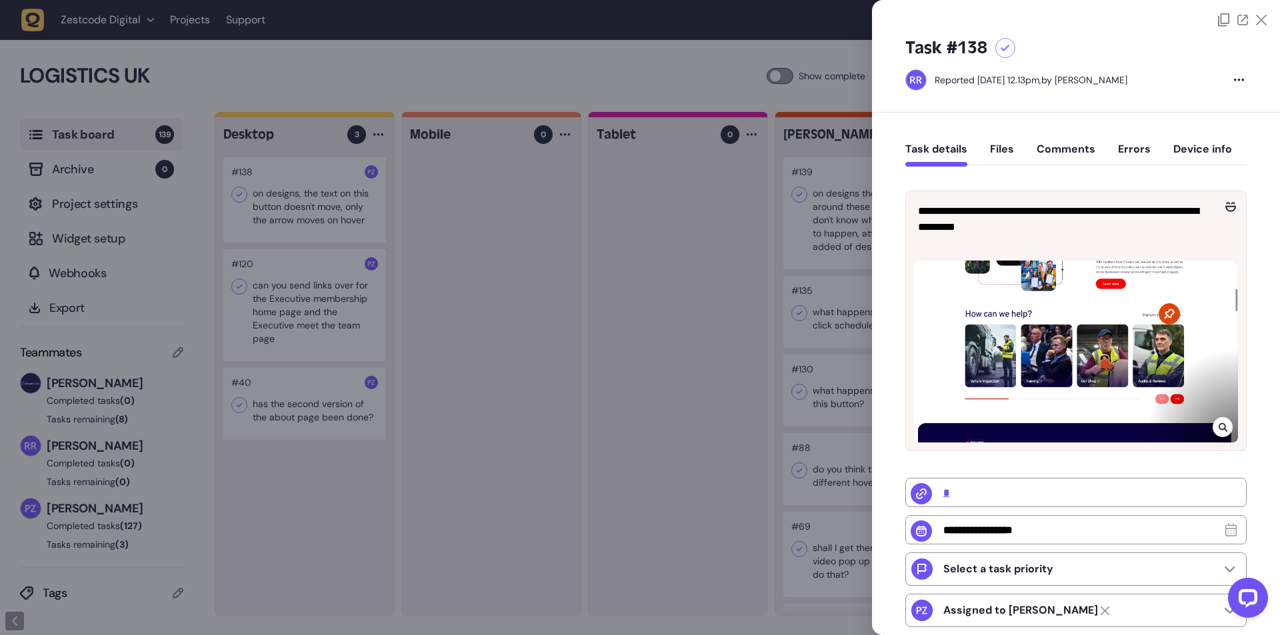
click at [301, 212] on div at bounding box center [640, 317] width 1280 height 635
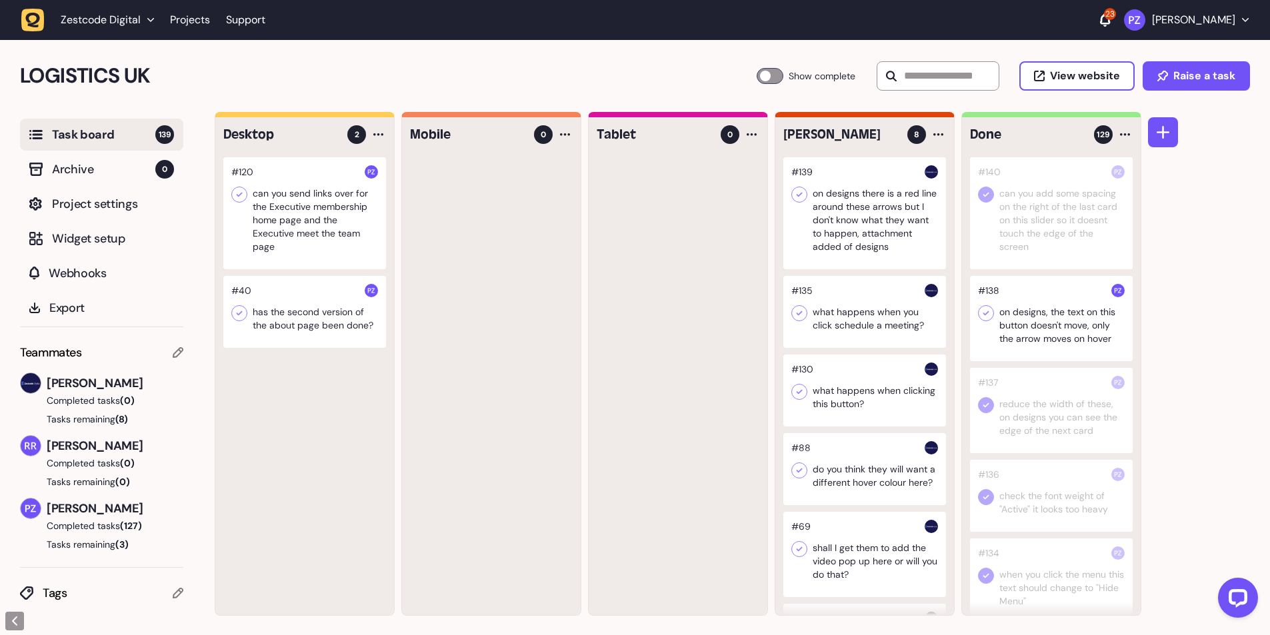
click at [980, 313] on icon at bounding box center [985, 313] width 13 height 13
click at [33, 17] on icon "button" at bounding box center [32, 20] width 23 height 23
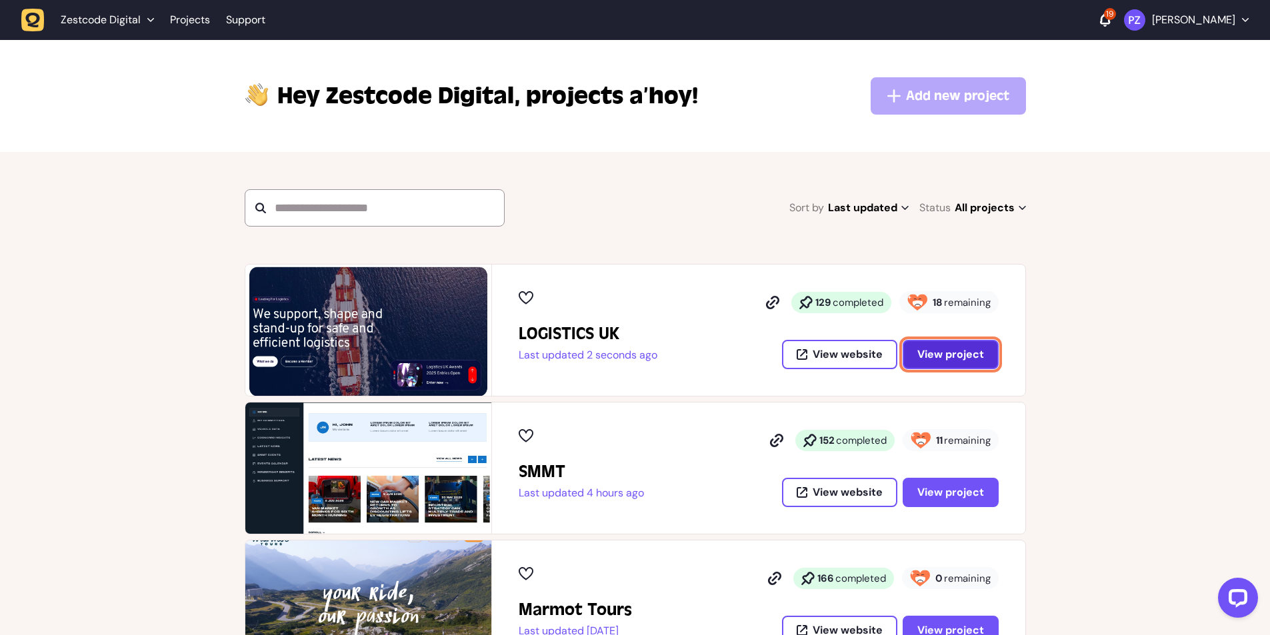
click at [956, 362] on button "View project" at bounding box center [951, 354] width 96 height 29
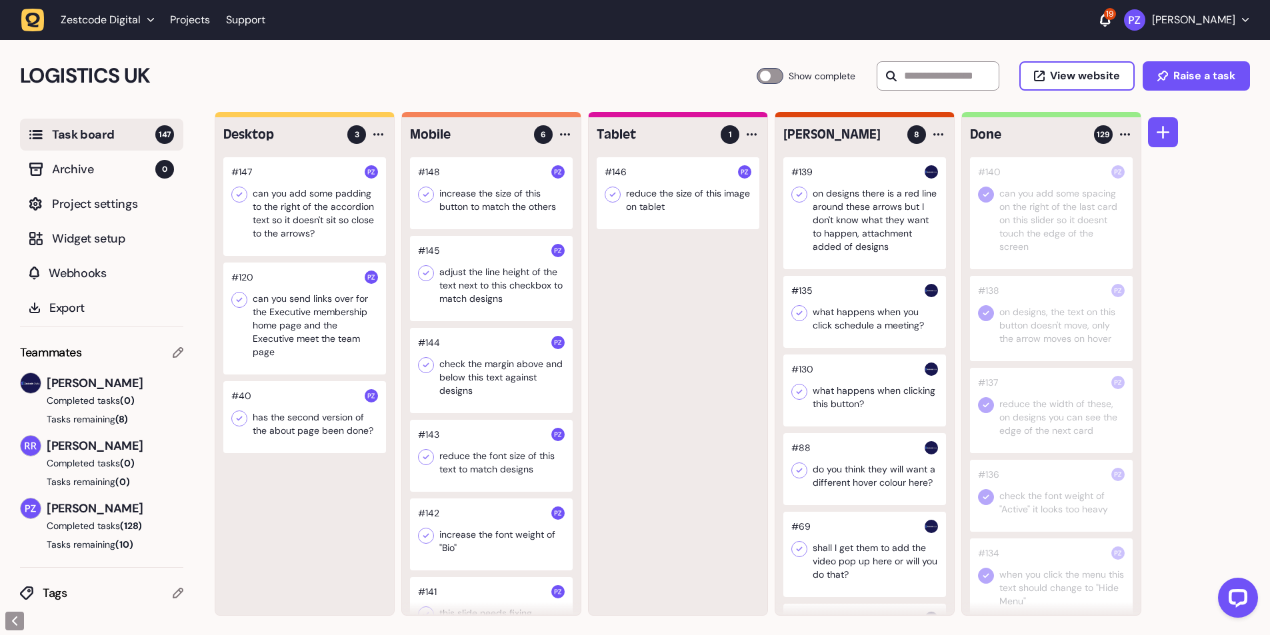
scroll to position [1, 0]
click at [295, 197] on div at bounding box center [304, 206] width 163 height 99
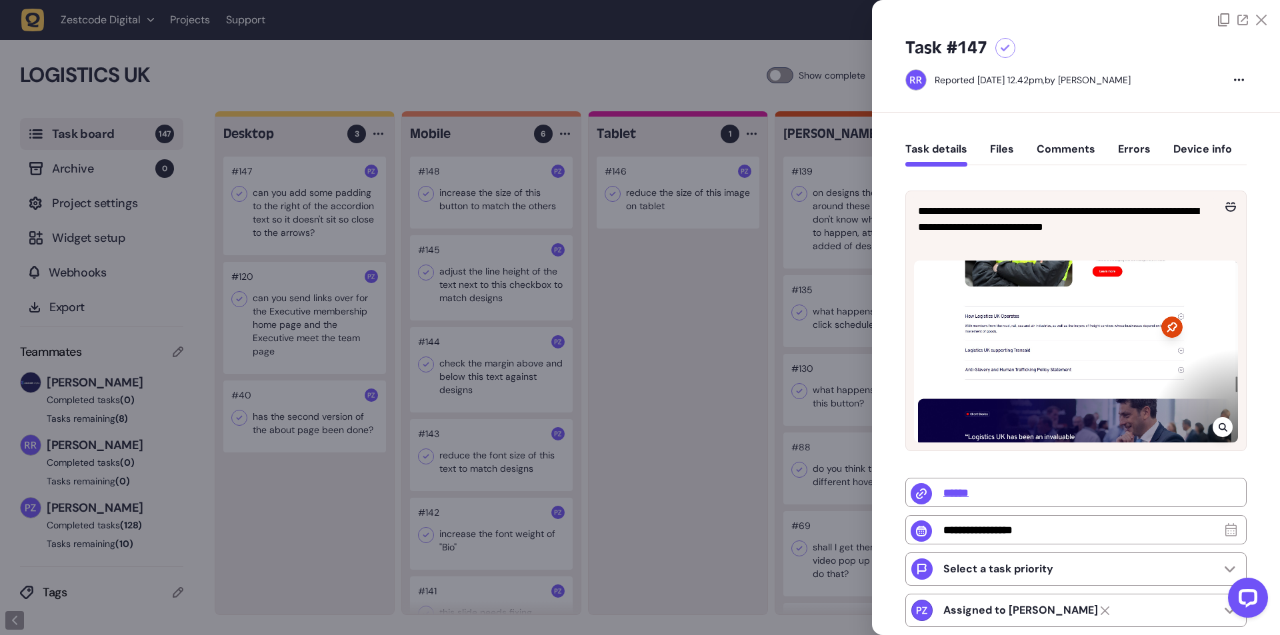
click at [291, 206] on div at bounding box center [640, 317] width 1280 height 635
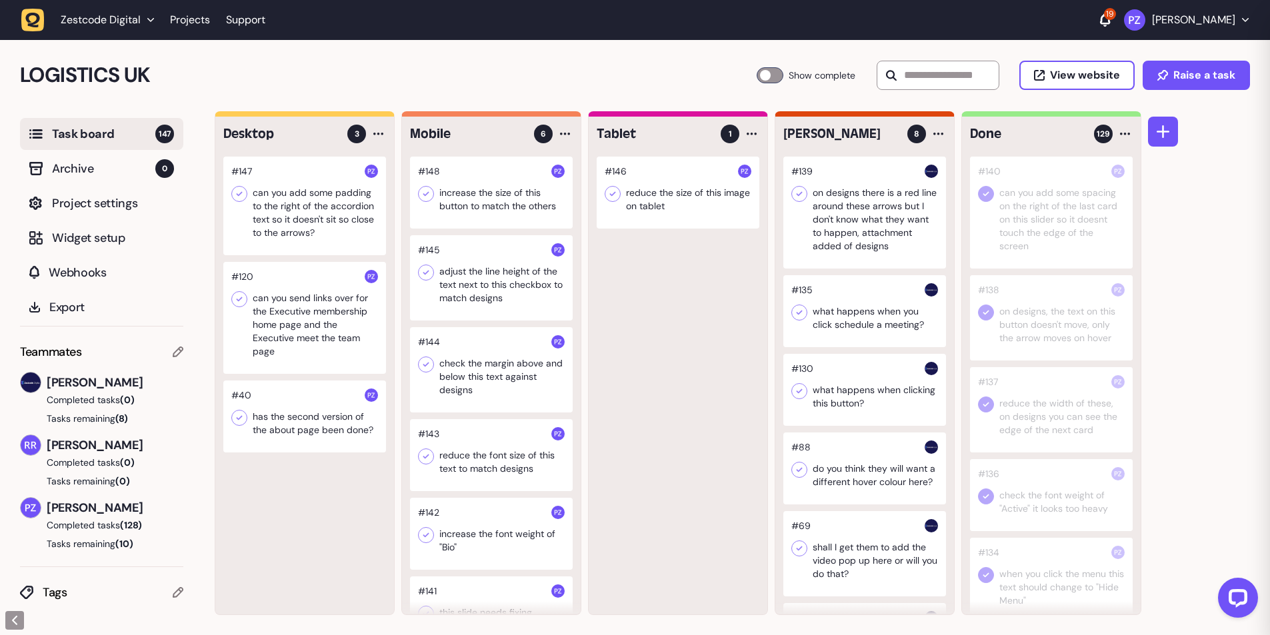
click at [279, 197] on div at bounding box center [304, 206] width 163 height 99
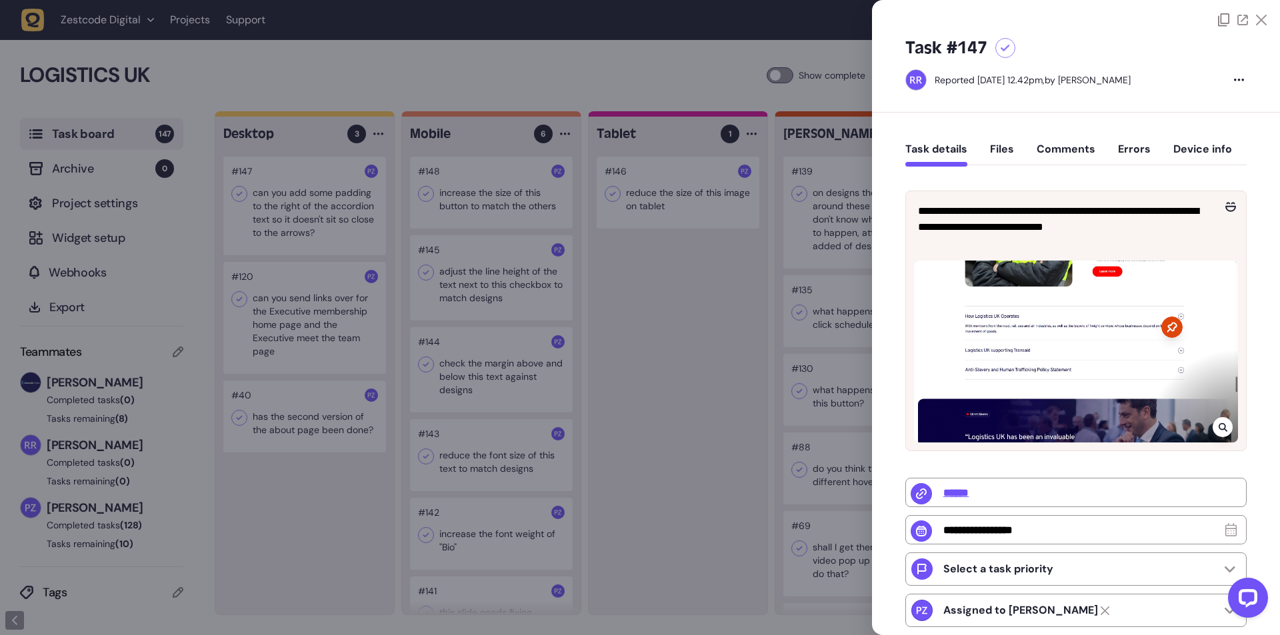
click at [1222, 422] on icon at bounding box center [1223, 427] width 9 height 11
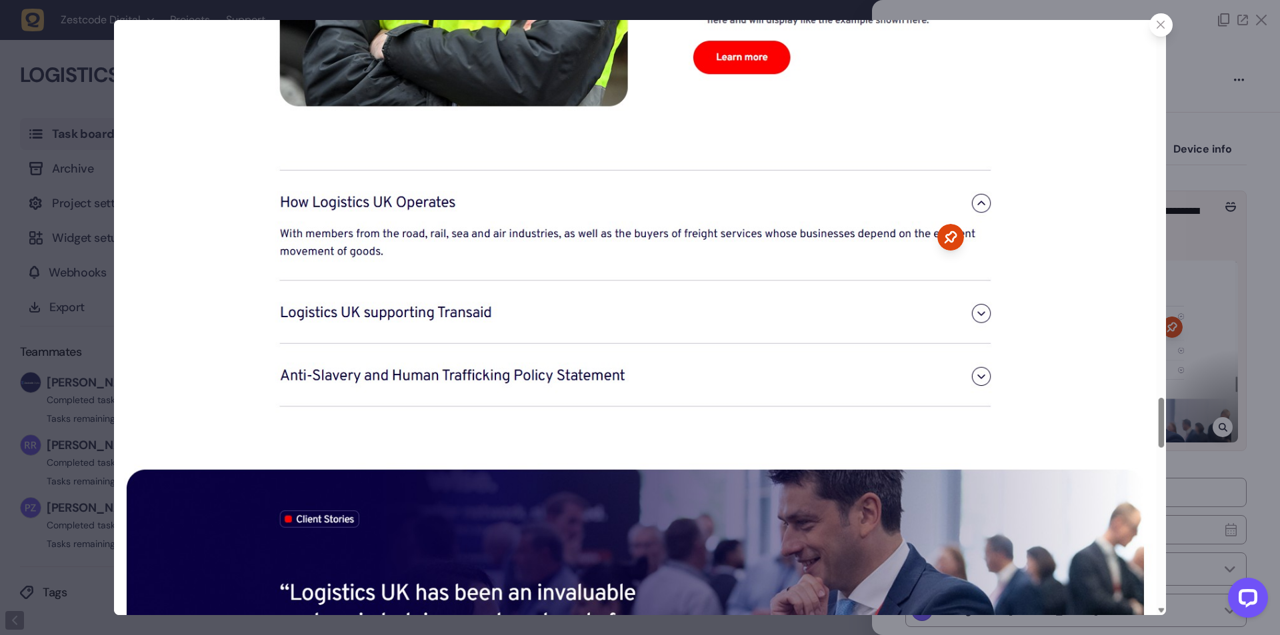
click at [1152, 31] on div at bounding box center [1160, 24] width 23 height 23
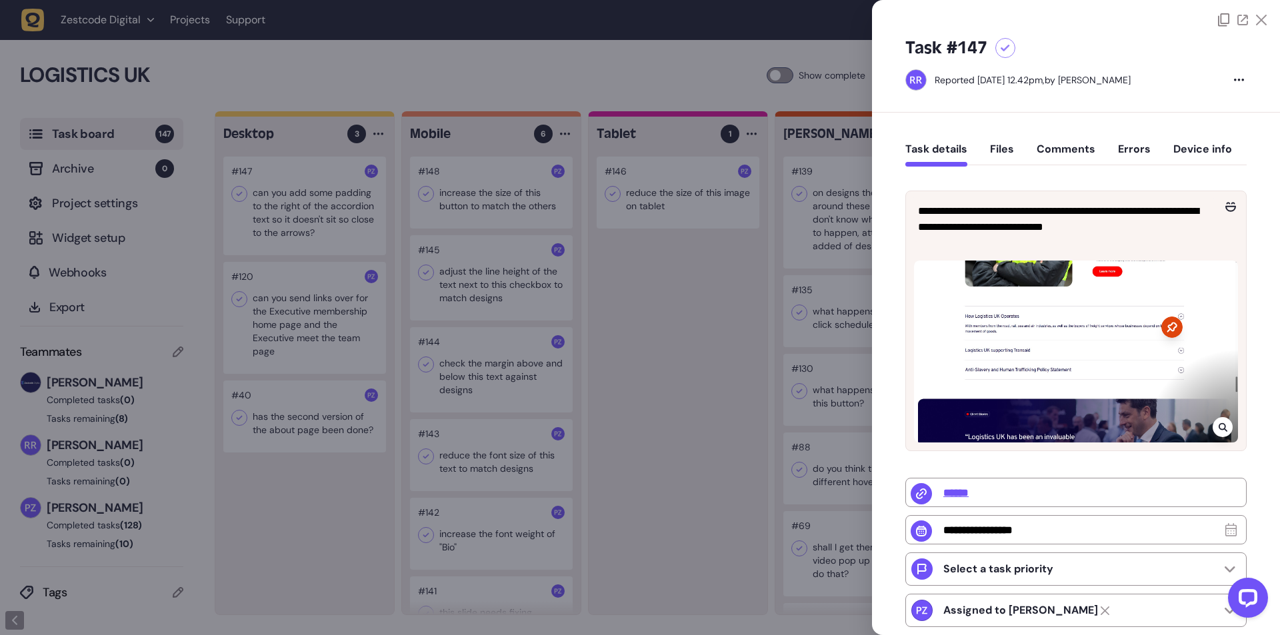
click at [1165, 324] on icon at bounding box center [1171, 327] width 21 height 21
click at [1221, 429] on icon at bounding box center [1223, 427] width 9 height 11
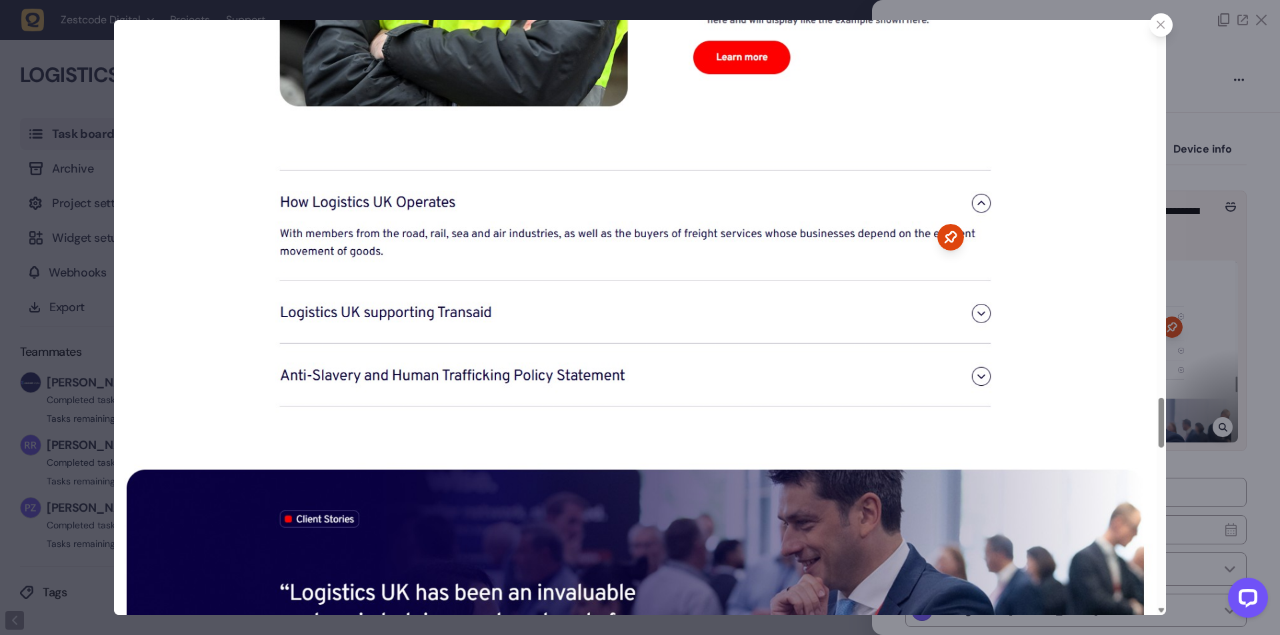
click at [1221, 429] on div at bounding box center [640, 317] width 1280 height 635
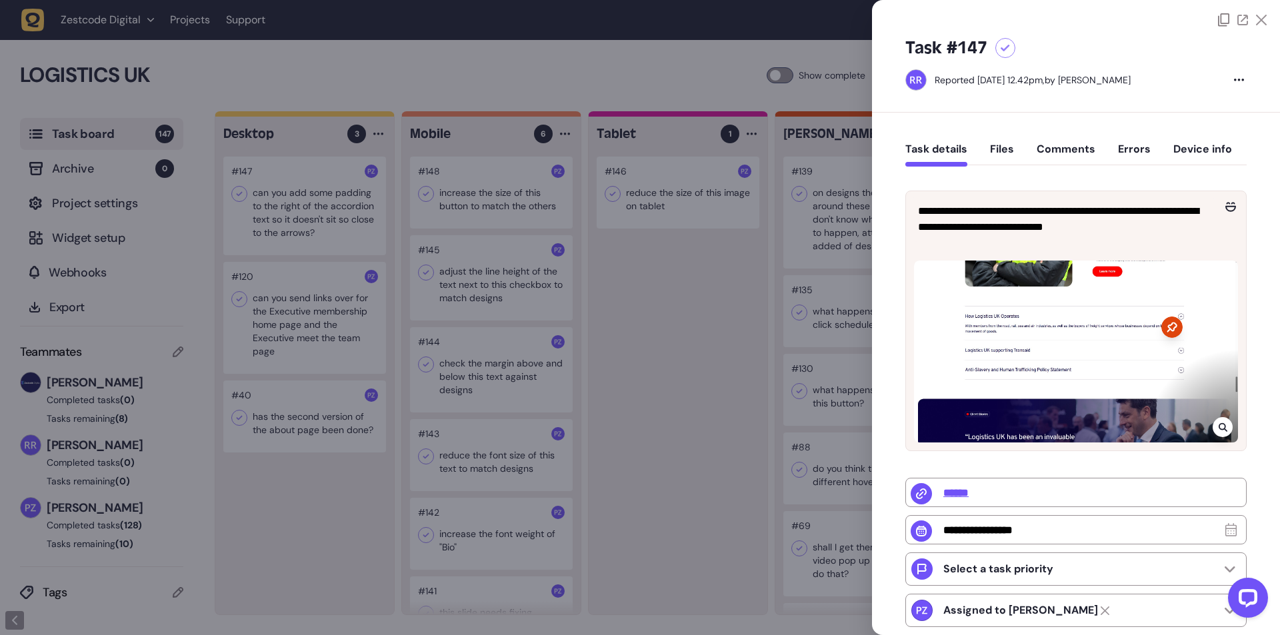
click at [306, 209] on div at bounding box center [640, 317] width 1280 height 635
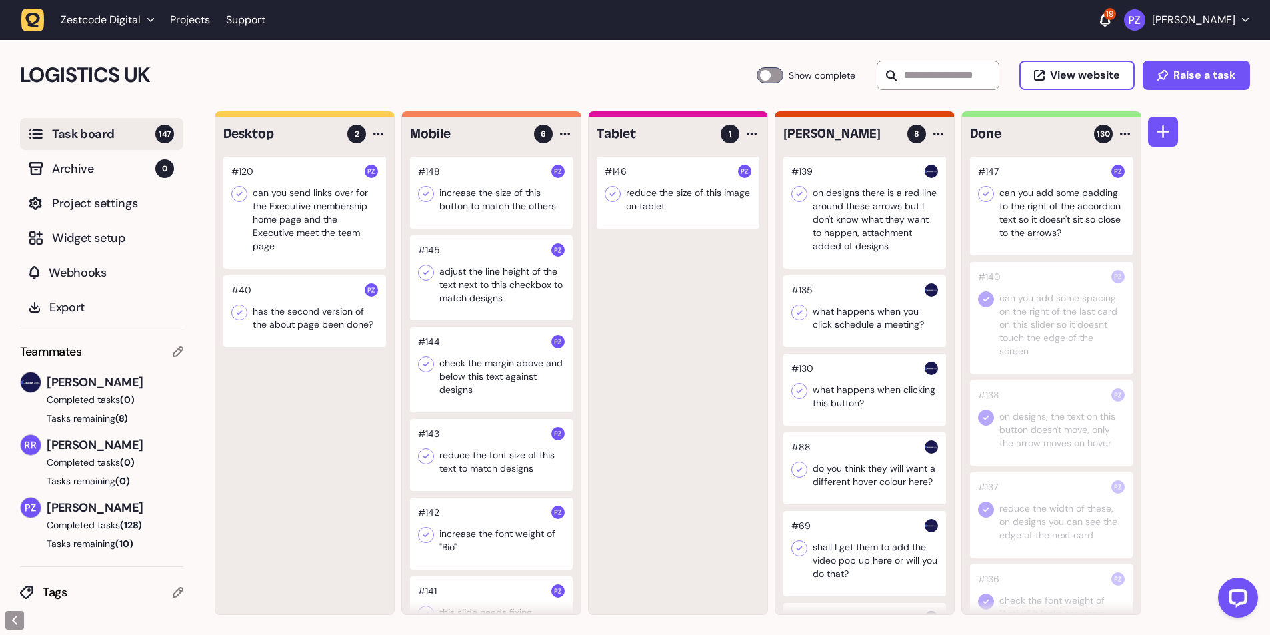
click at [994, 194] on div at bounding box center [1051, 206] width 163 height 99
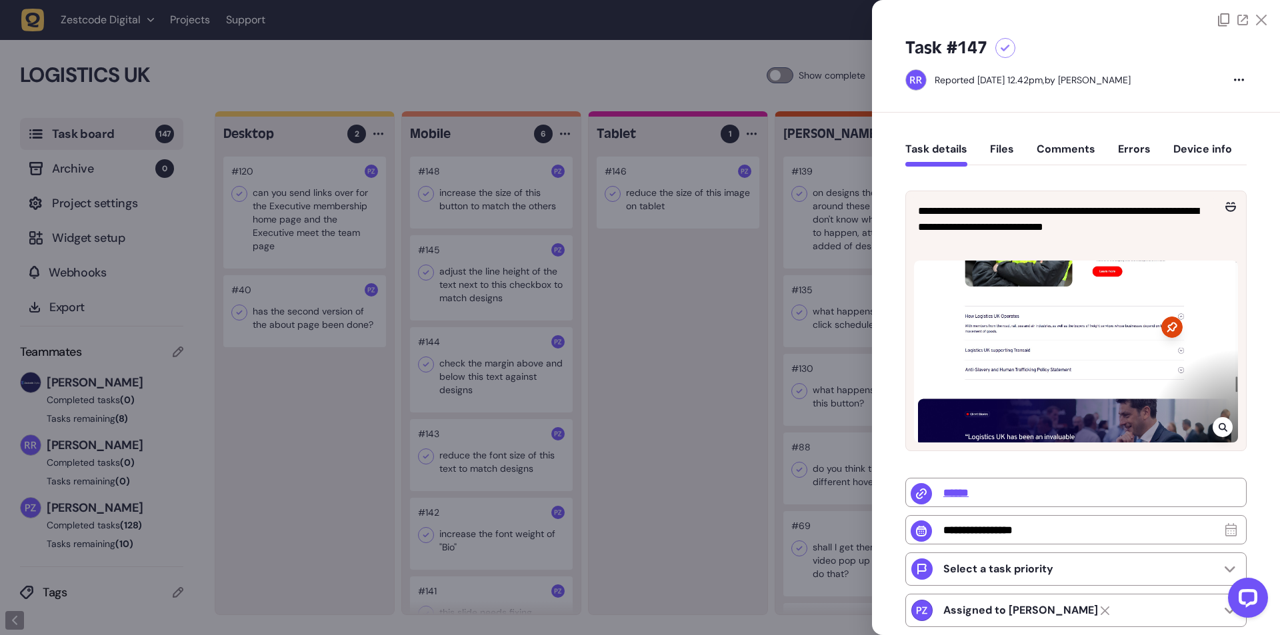
click at [714, 237] on div at bounding box center [640, 317] width 1280 height 635
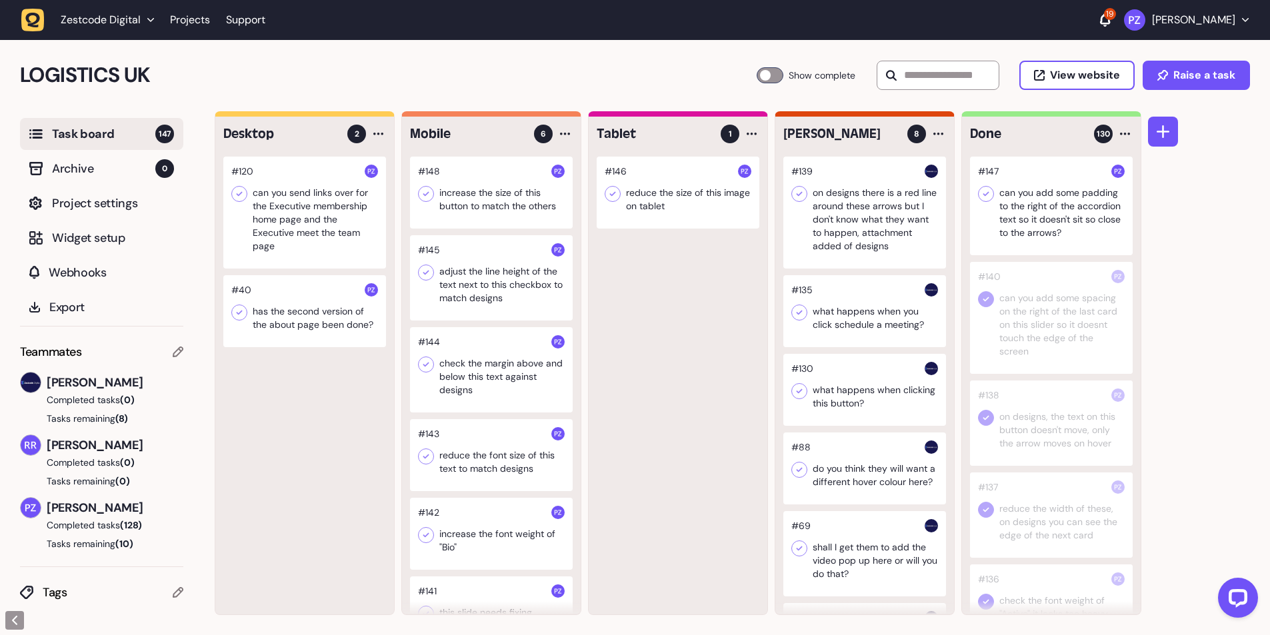
click at [983, 192] on icon at bounding box center [985, 193] width 13 height 13
click at [309, 325] on div at bounding box center [304, 311] width 163 height 72
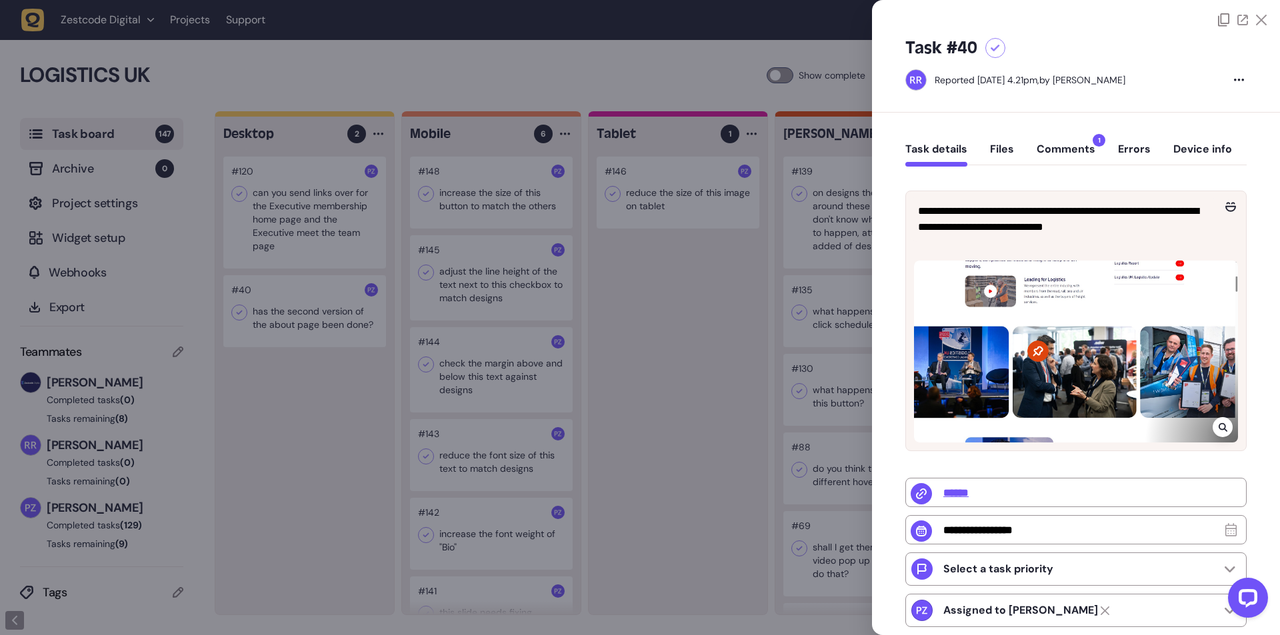
click at [309, 325] on div at bounding box center [640, 317] width 1280 height 635
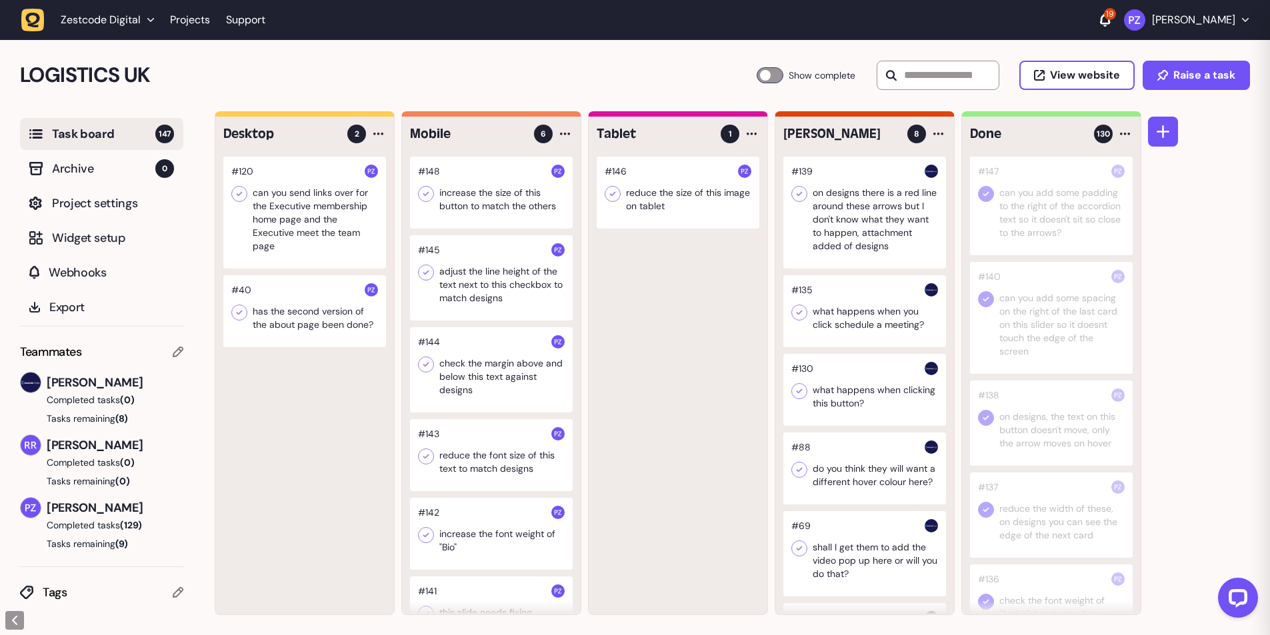
click at [306, 326] on div at bounding box center [304, 311] width 163 height 72
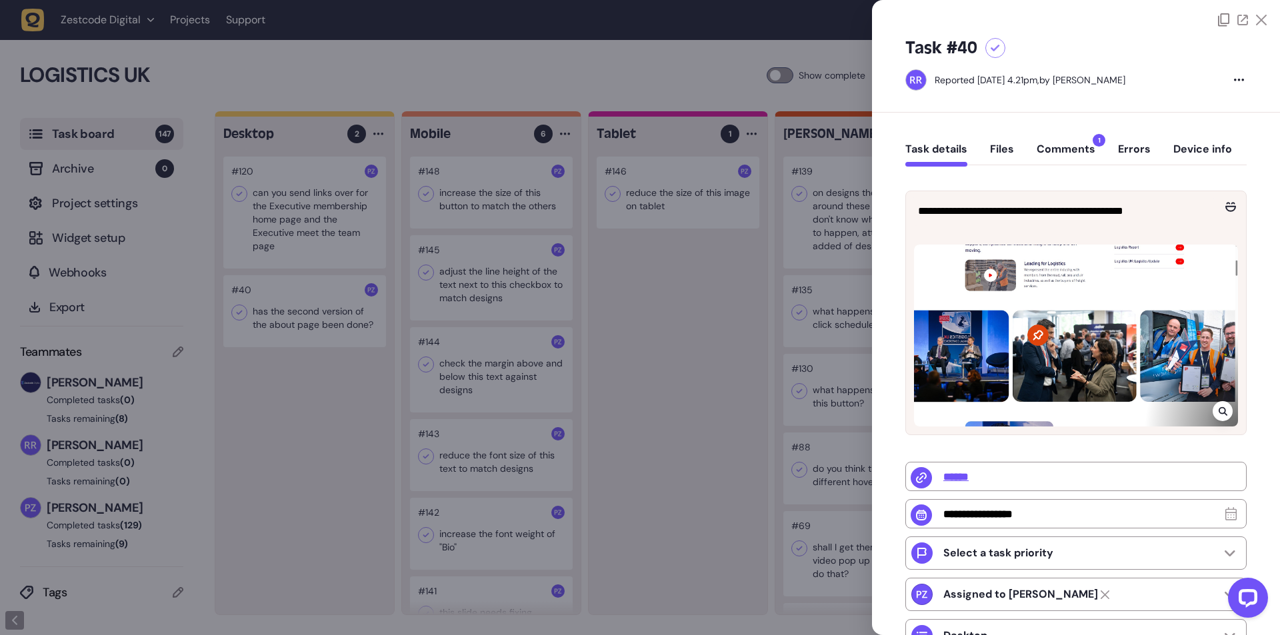
click at [1219, 410] on icon at bounding box center [1223, 411] width 9 height 11
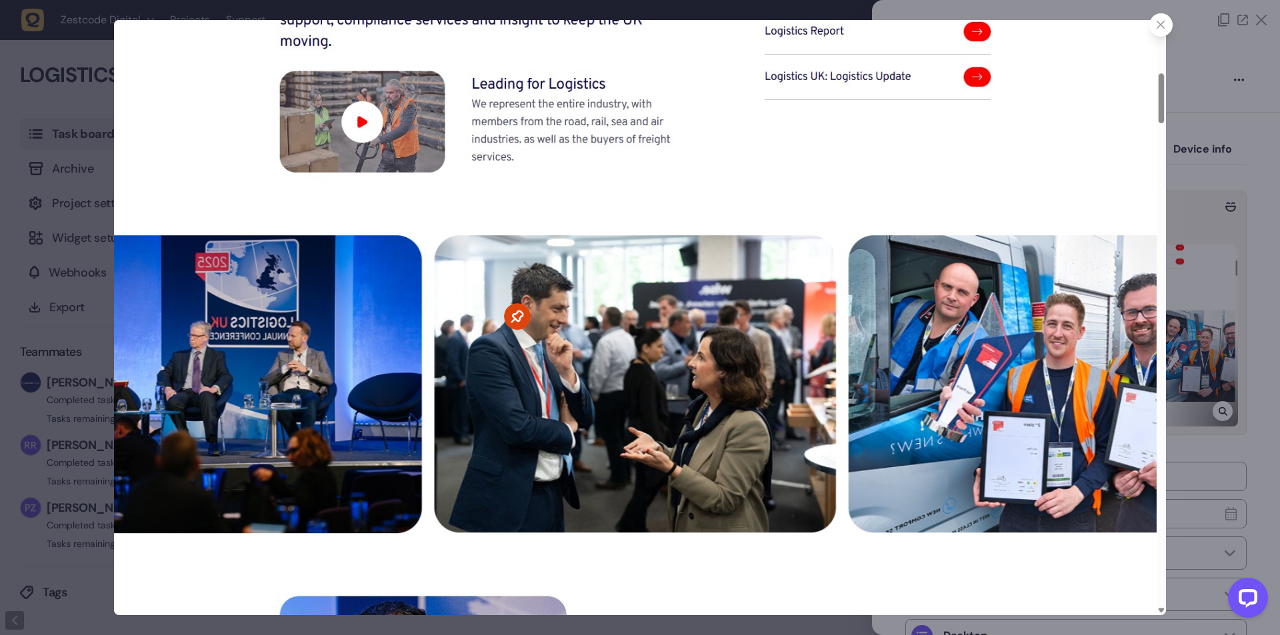
click at [1162, 219] on img at bounding box center [639, 317] width 1051 height 595
click at [1235, 207] on div at bounding box center [640, 317] width 1280 height 635
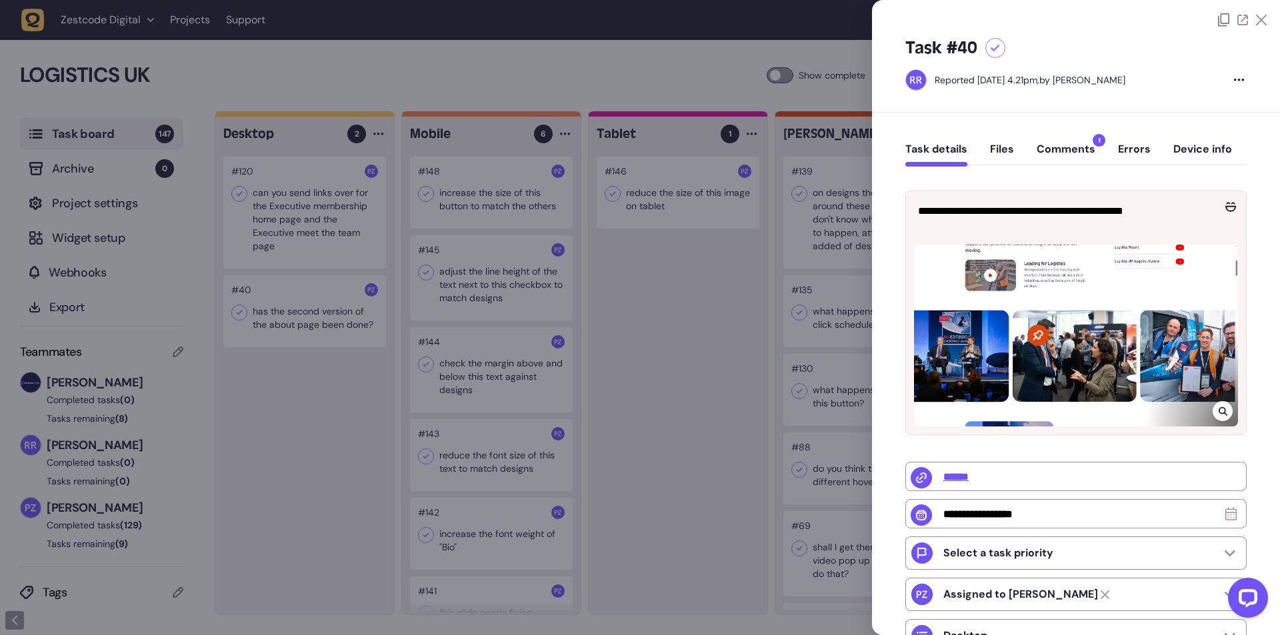
click at [323, 199] on div at bounding box center [640, 317] width 1280 height 635
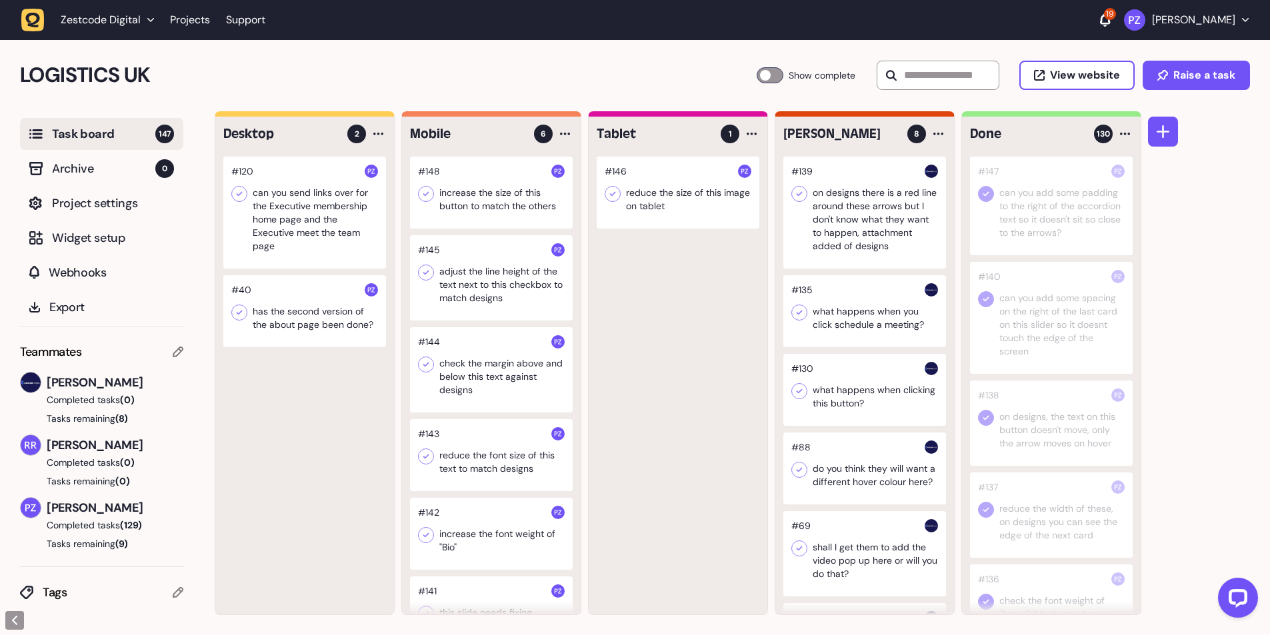
click at [291, 325] on div at bounding box center [304, 311] width 163 height 72
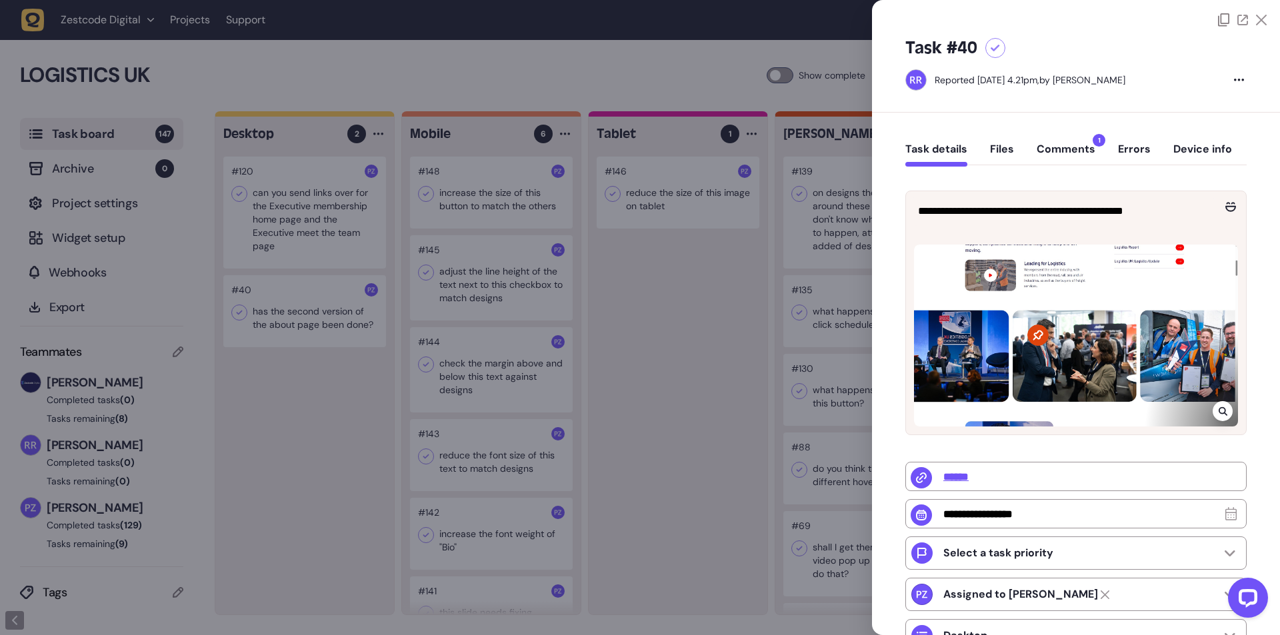
click at [299, 319] on div at bounding box center [640, 317] width 1280 height 635
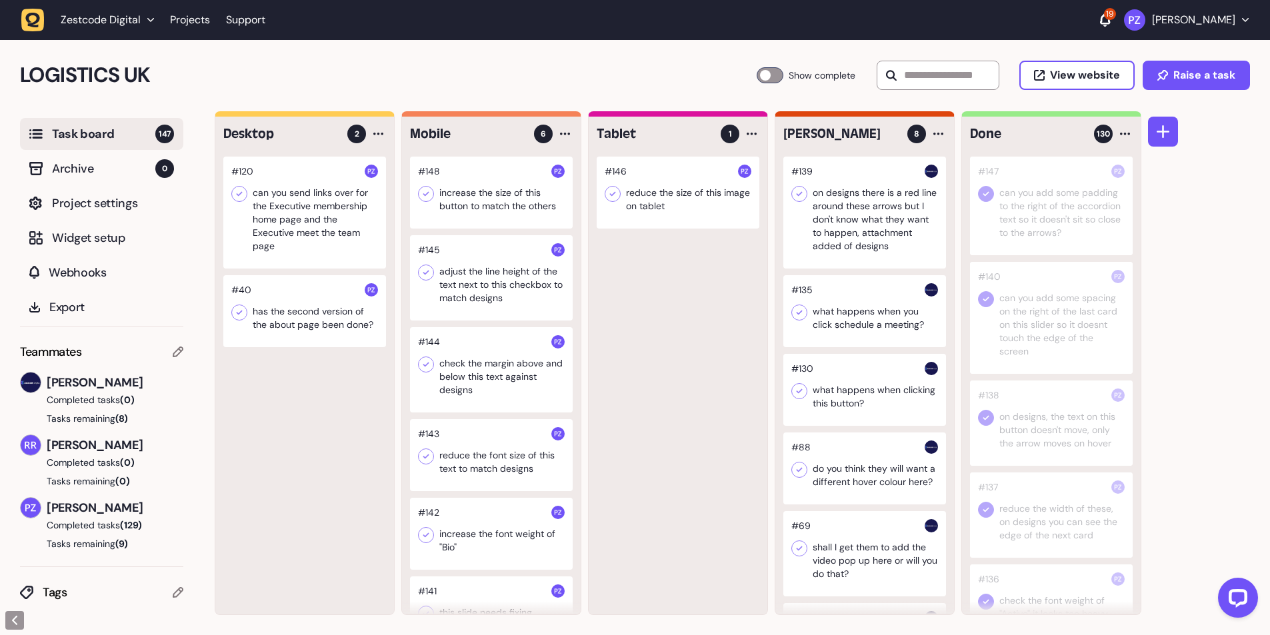
click at [647, 205] on div at bounding box center [678, 193] width 163 height 72
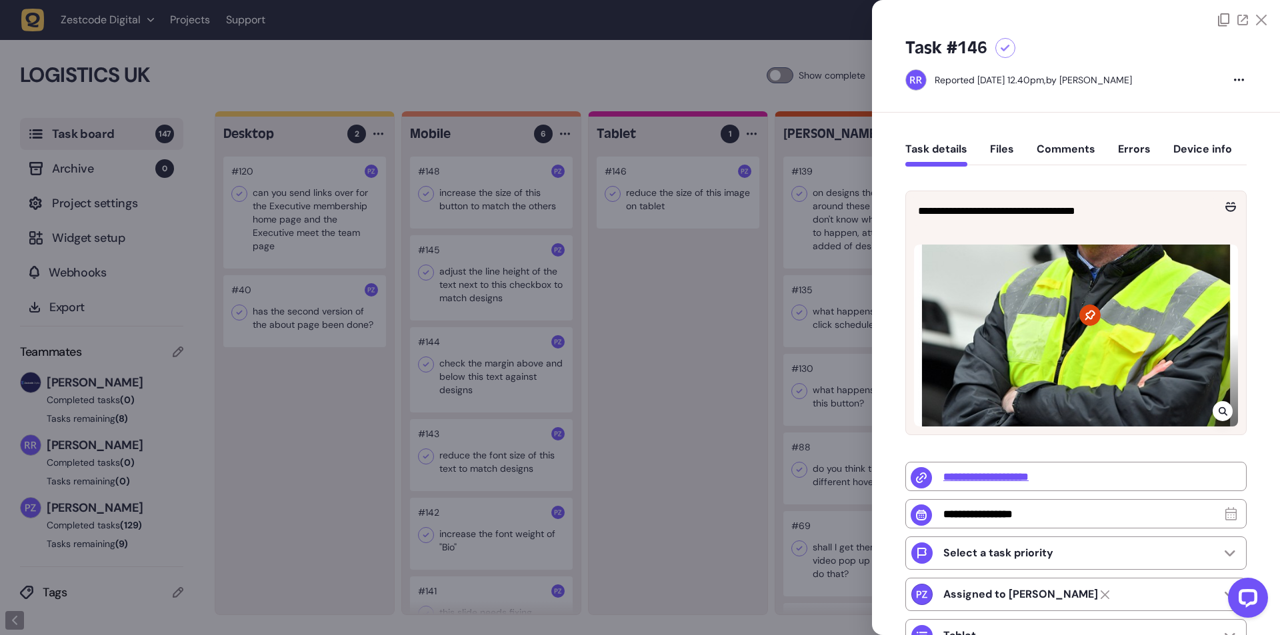
click at [1221, 403] on div at bounding box center [1223, 411] width 20 height 20
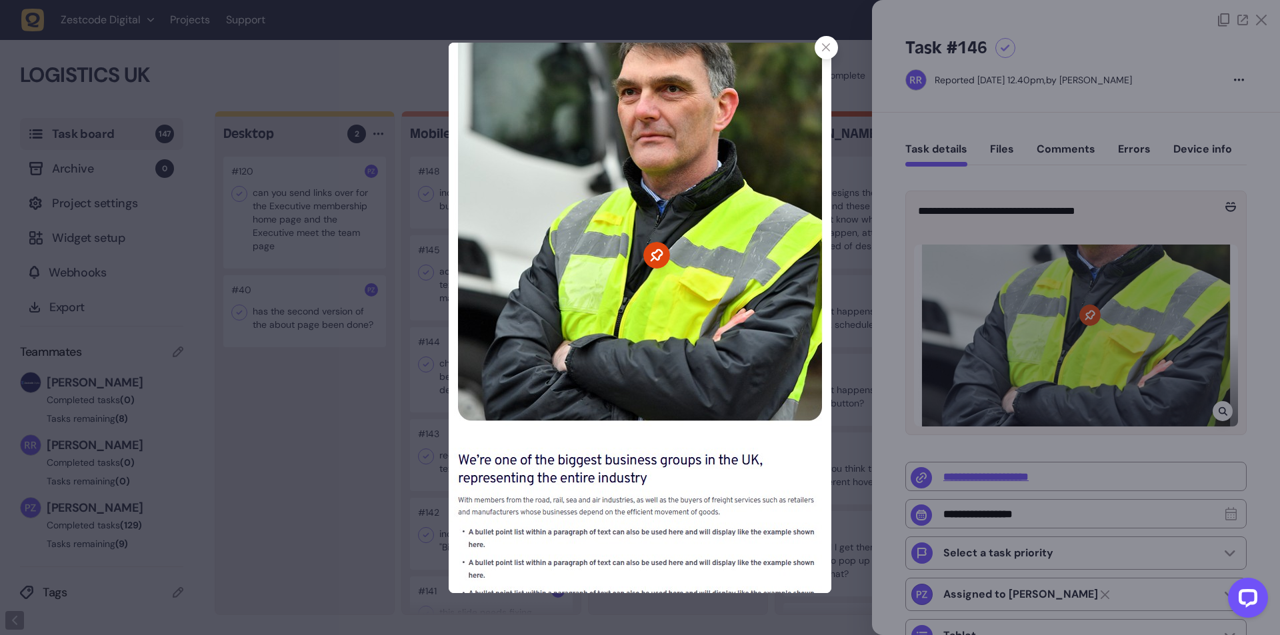
click at [830, 55] on div at bounding box center [826, 47] width 23 height 23
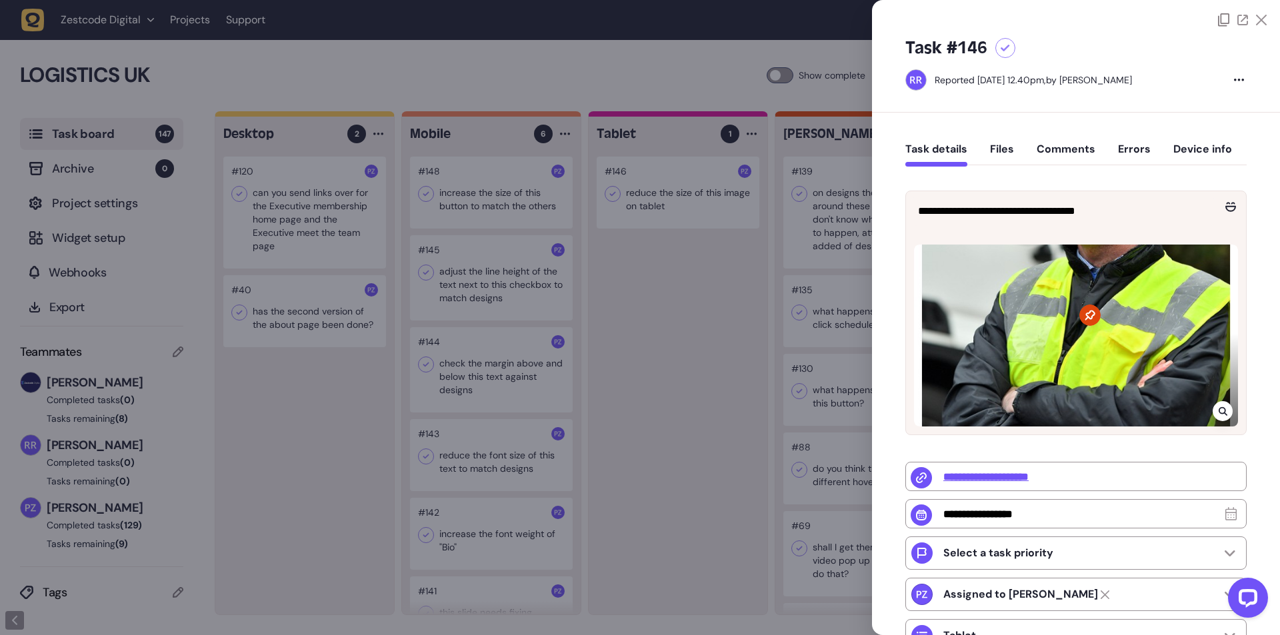
click at [345, 409] on div at bounding box center [640, 317] width 1280 height 635
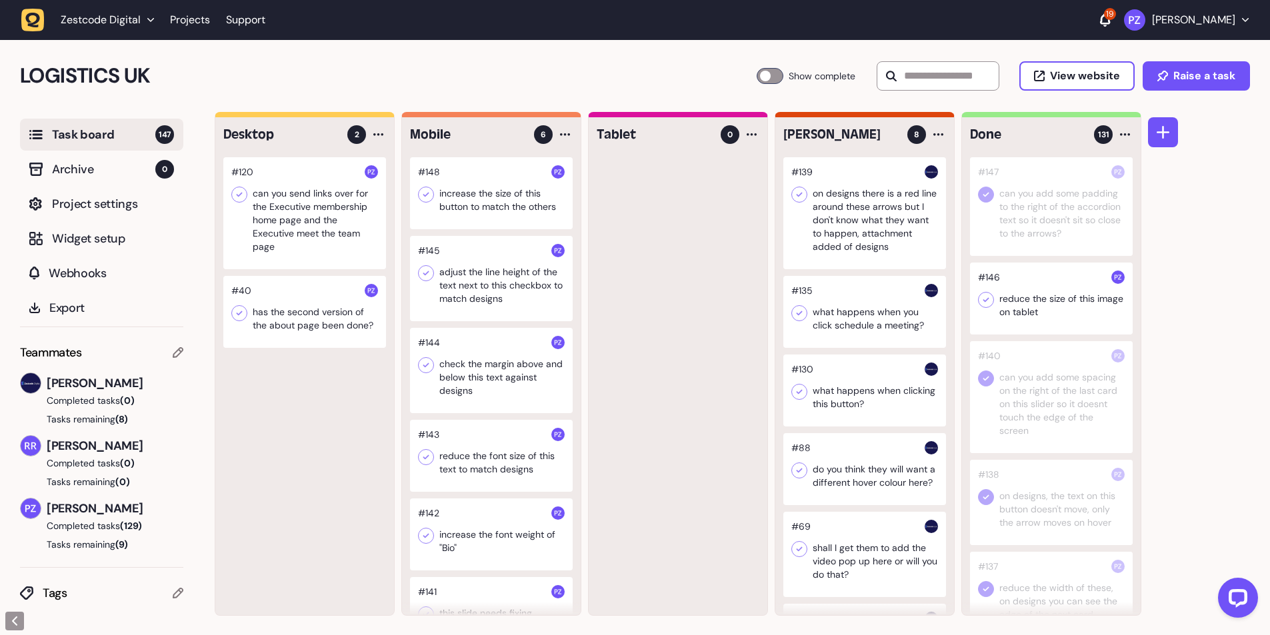
click at [984, 302] on icon at bounding box center [985, 299] width 13 height 13
click at [857, 264] on div at bounding box center [864, 213] width 163 height 112
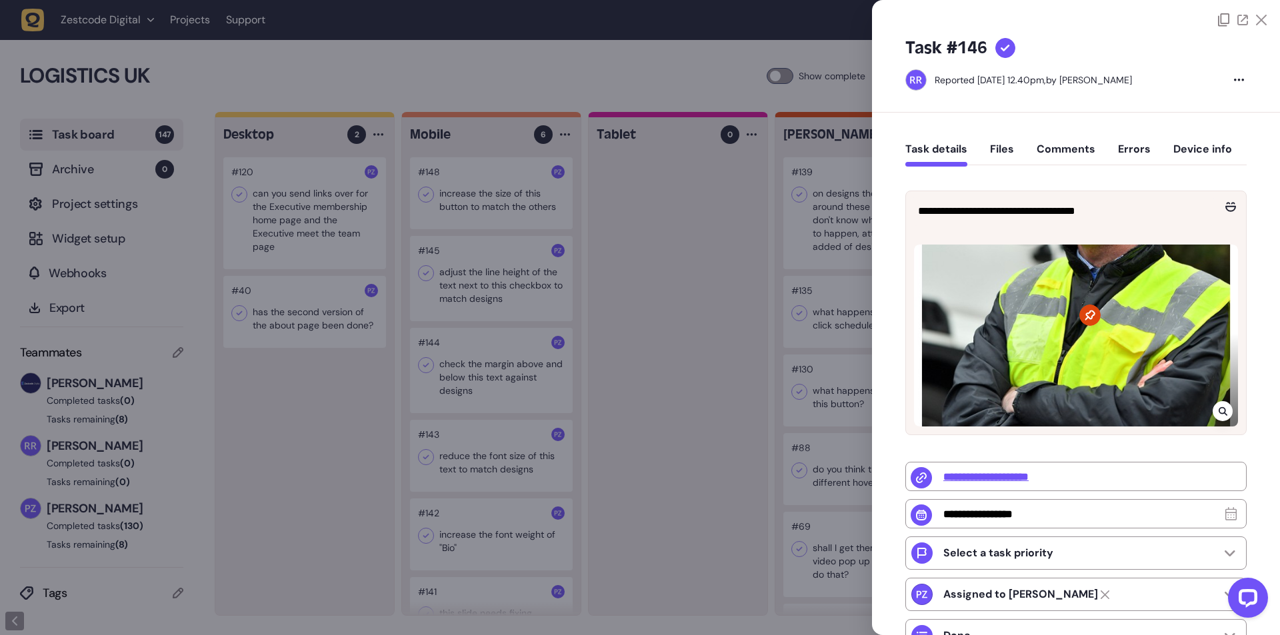
type input "*"
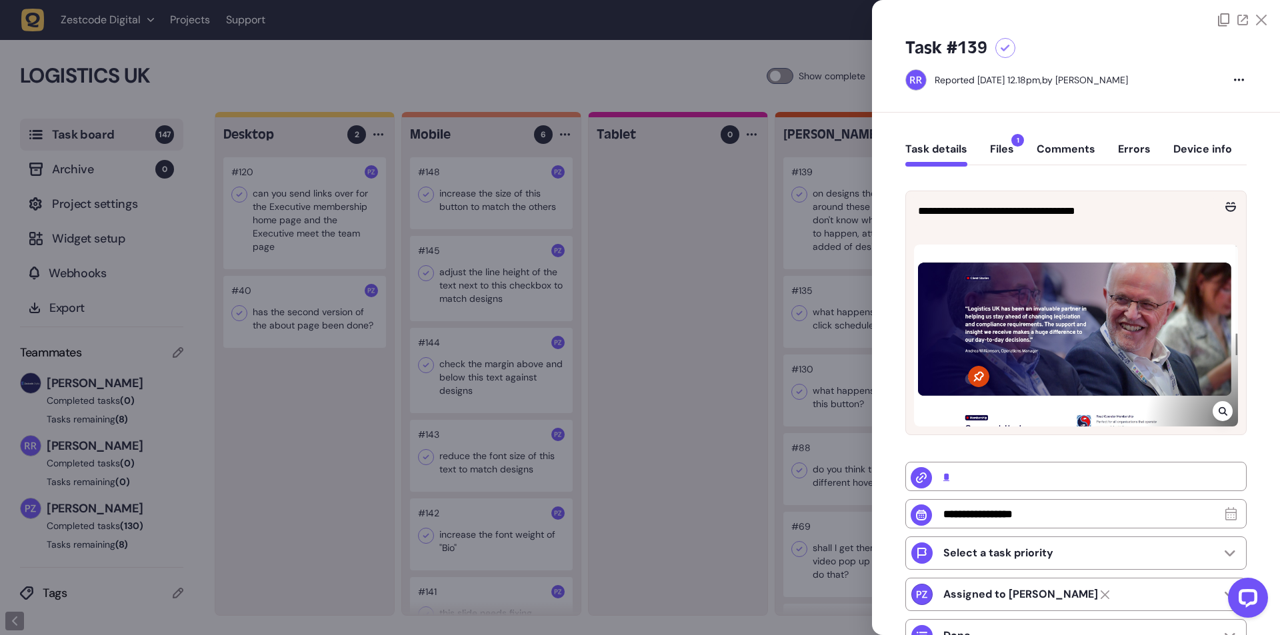
click at [1219, 407] on icon at bounding box center [1222, 411] width 9 height 9
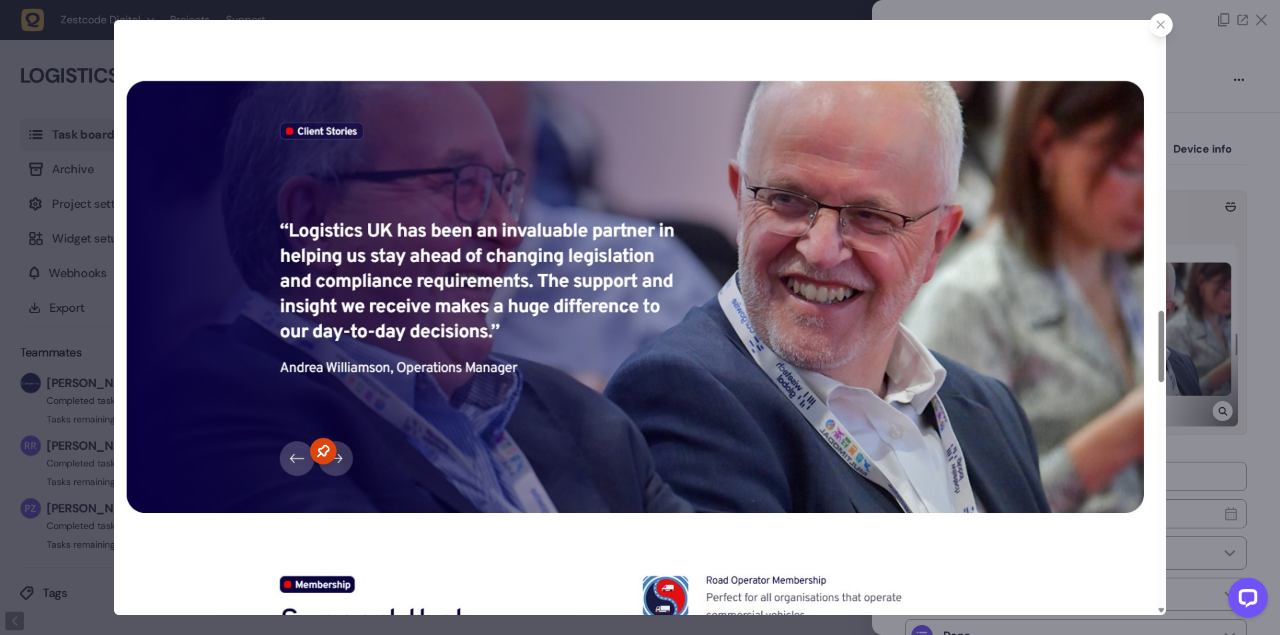
click at [1155, 23] on div at bounding box center [1160, 24] width 23 height 23
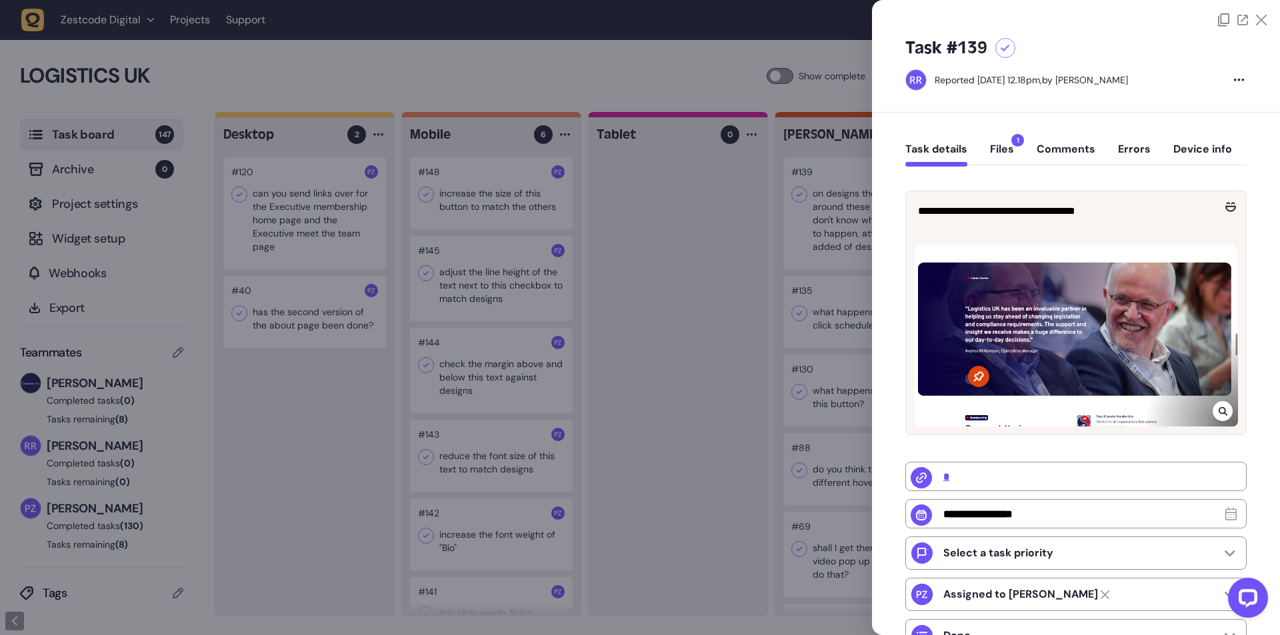
click at [763, 252] on div at bounding box center [640, 317] width 1280 height 635
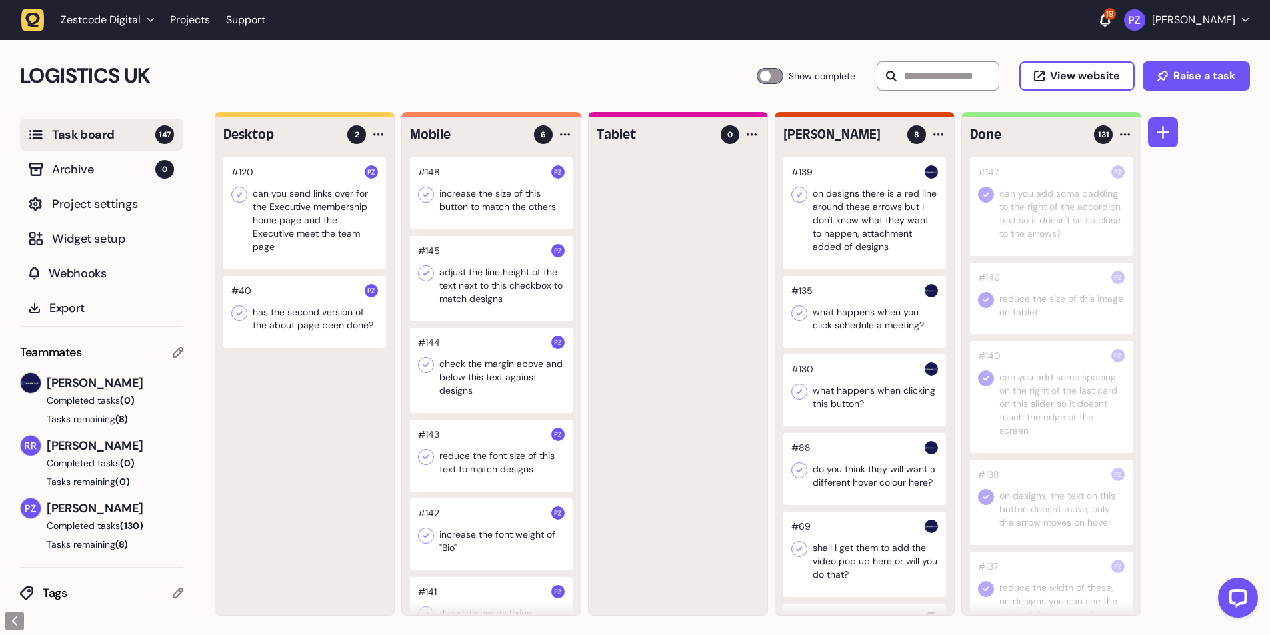
click at [851, 259] on div at bounding box center [864, 213] width 163 height 112
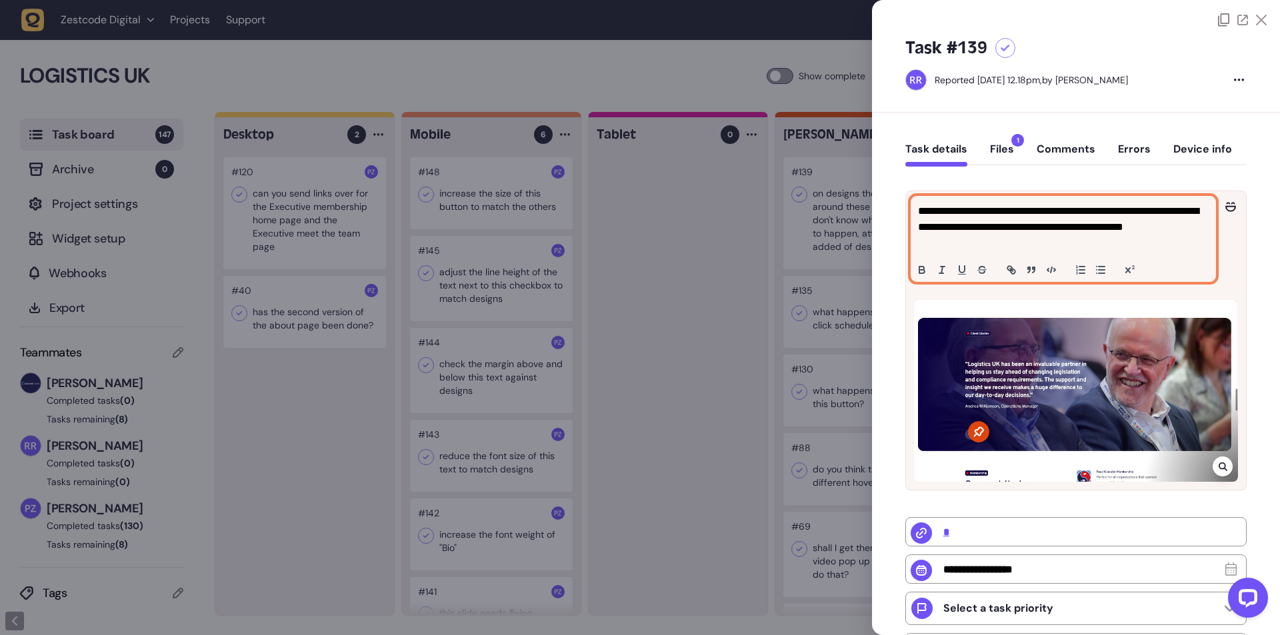
click at [960, 230] on p "**********" at bounding box center [1061, 227] width 287 height 48
copy p "**********"
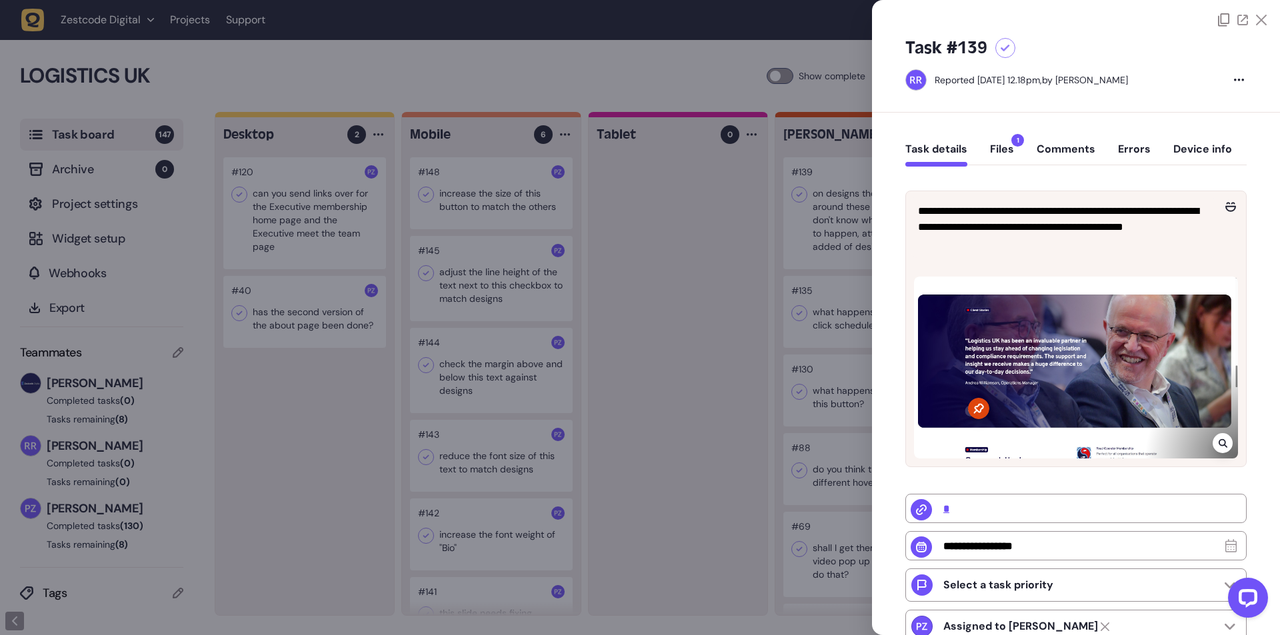
click at [677, 257] on div at bounding box center [640, 317] width 1280 height 635
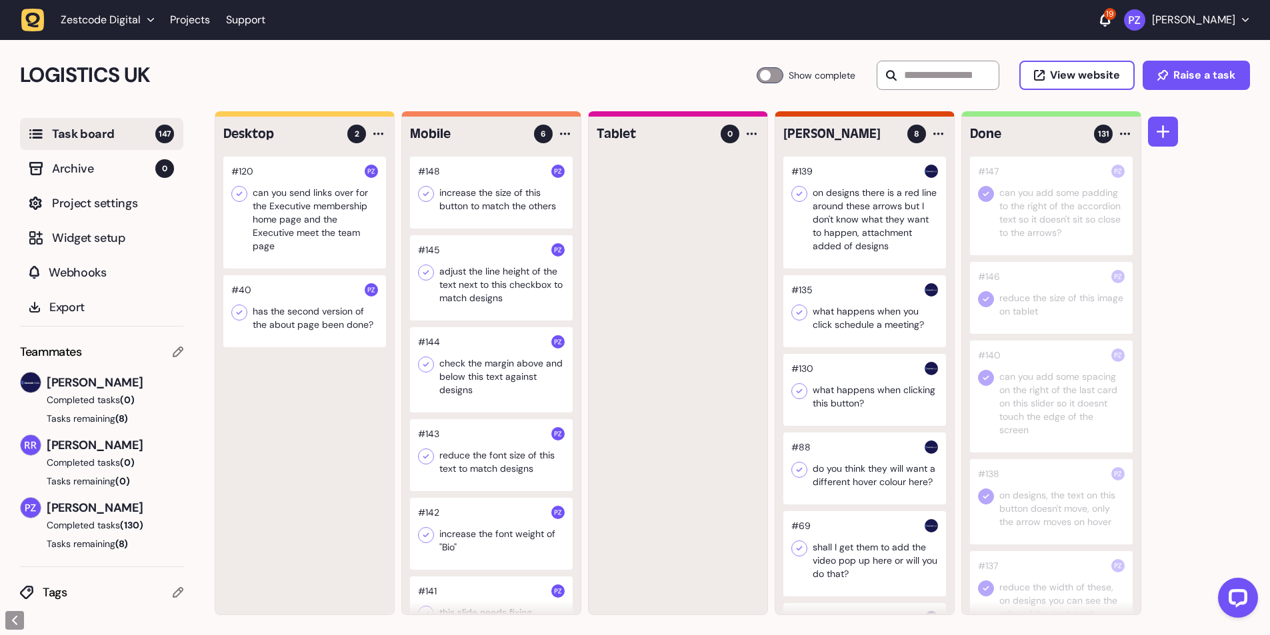
scroll to position [31, 0]
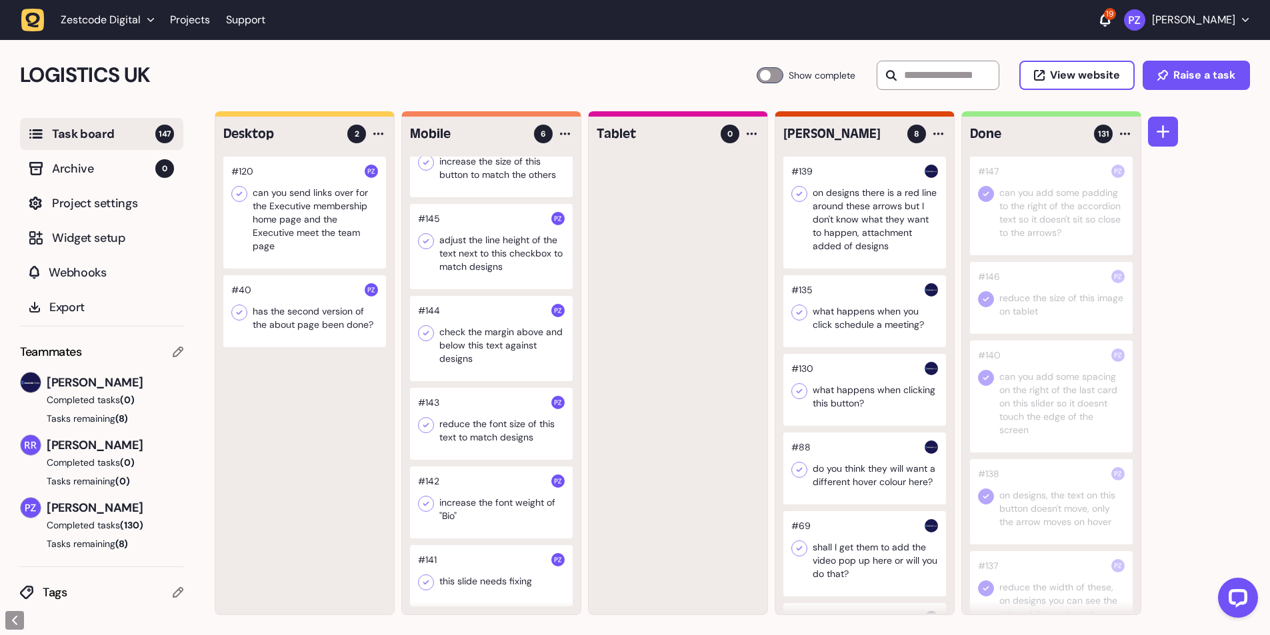
click at [473, 583] on div at bounding box center [491, 575] width 163 height 61
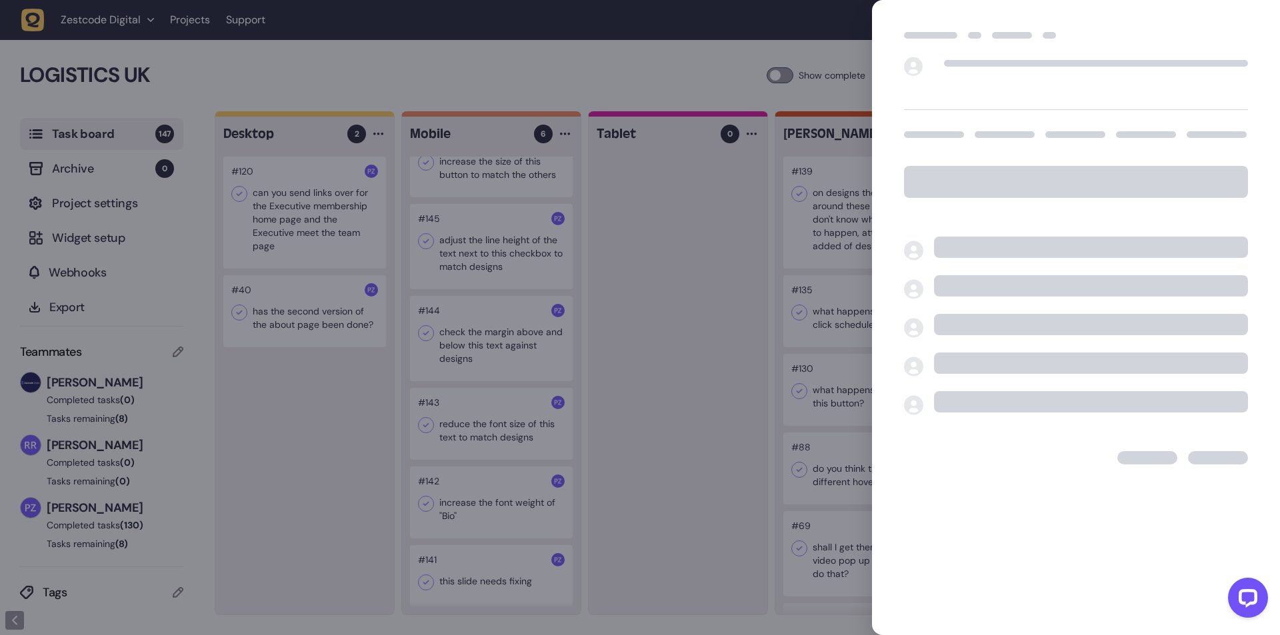
click at [461, 580] on div at bounding box center [640, 317] width 1280 height 635
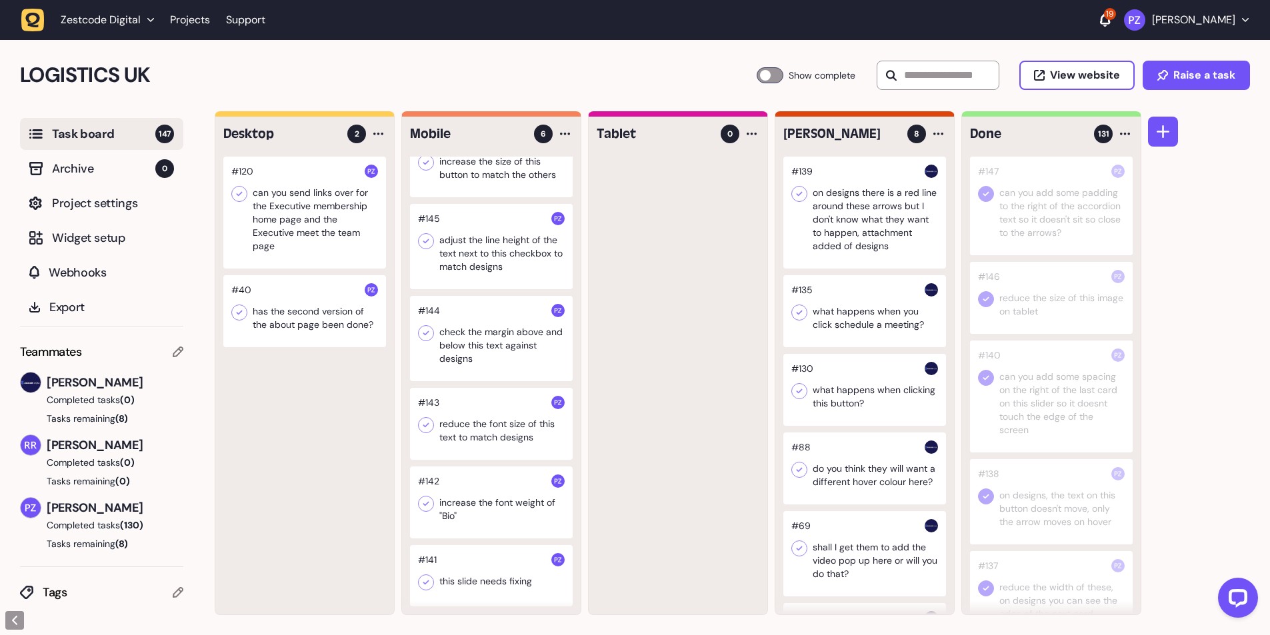
click at [476, 582] on div at bounding box center [491, 575] width 163 height 61
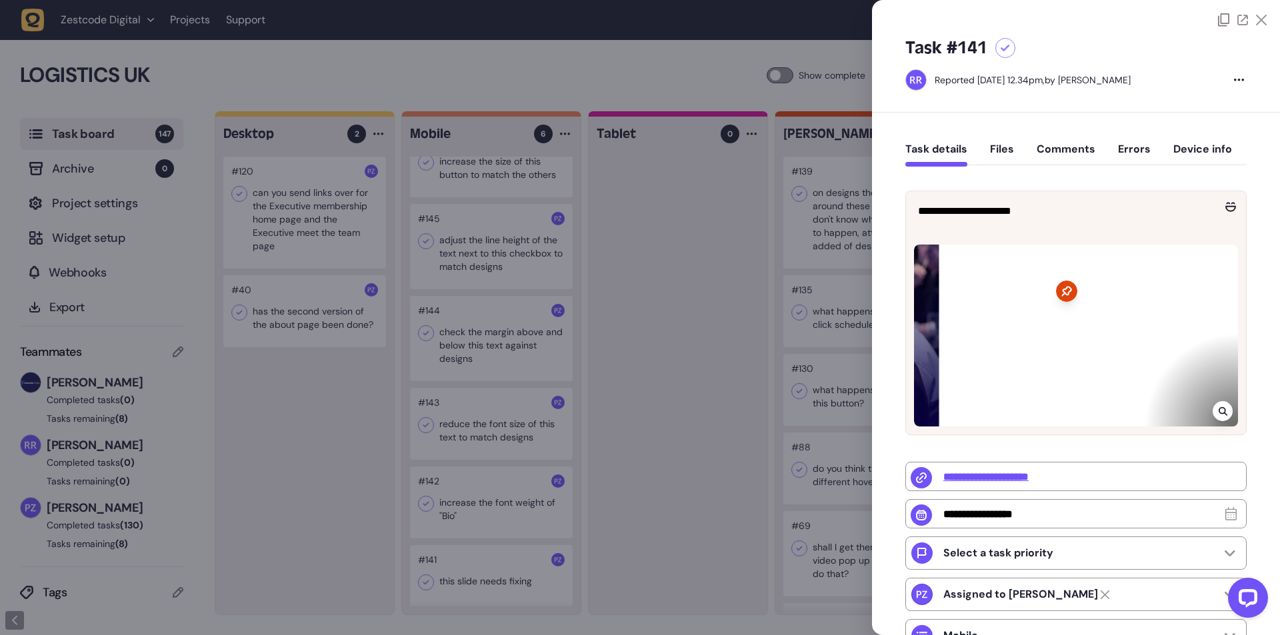
click at [473, 555] on div at bounding box center [640, 317] width 1280 height 635
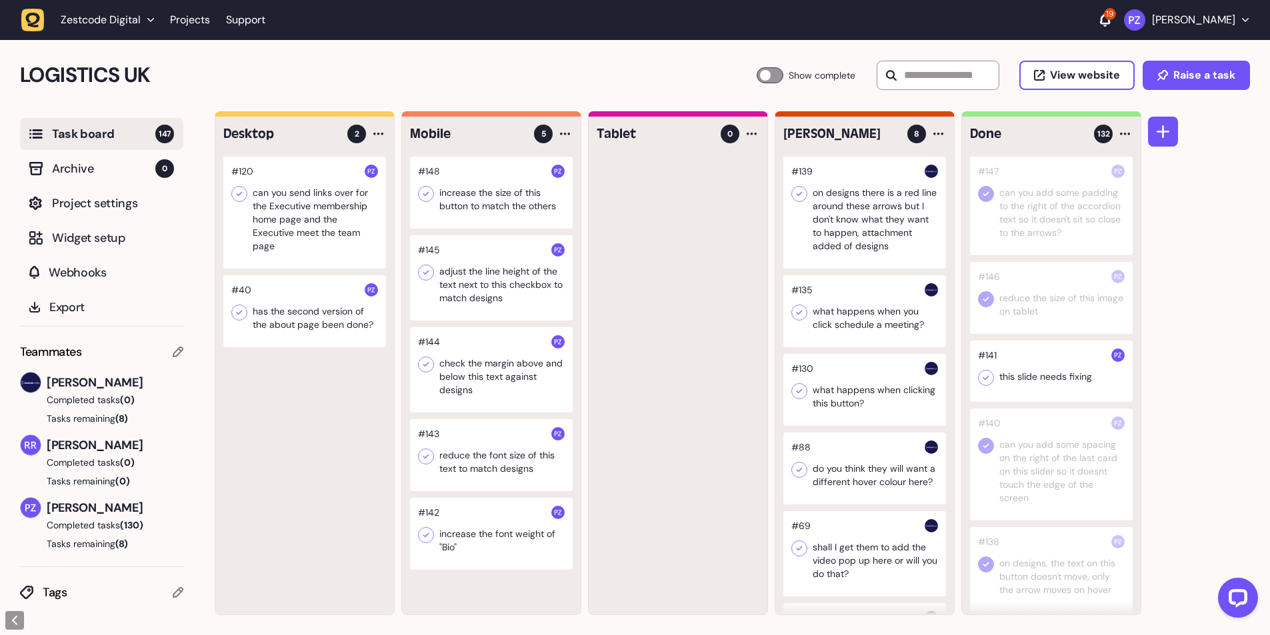
click at [985, 379] on icon at bounding box center [986, 378] width 6 height 5
click at [468, 529] on div at bounding box center [491, 534] width 163 height 72
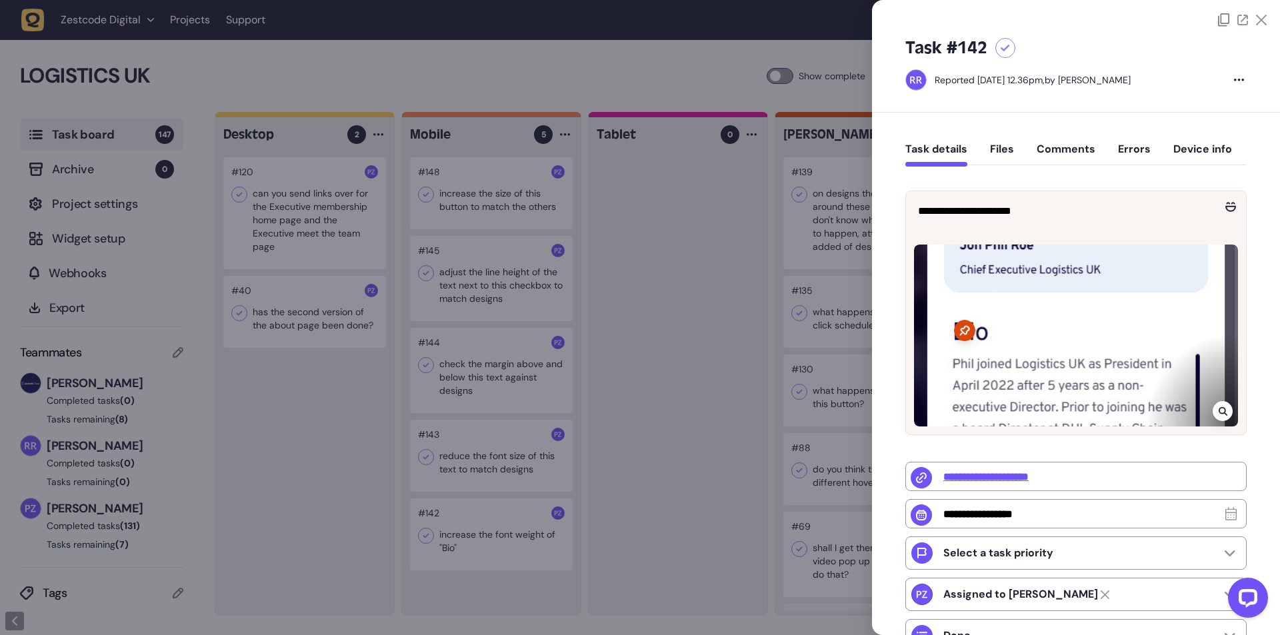
click at [507, 472] on div at bounding box center [640, 317] width 1280 height 635
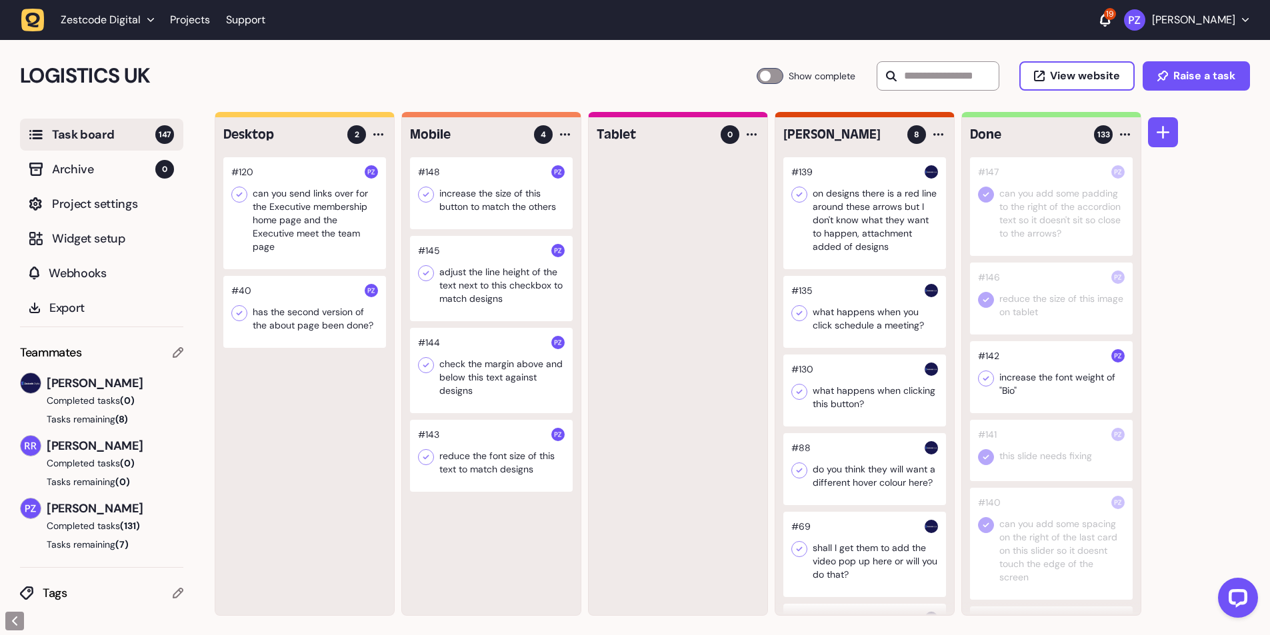
click at [991, 381] on icon at bounding box center [985, 378] width 13 height 13
click at [487, 469] on div at bounding box center [491, 456] width 163 height 72
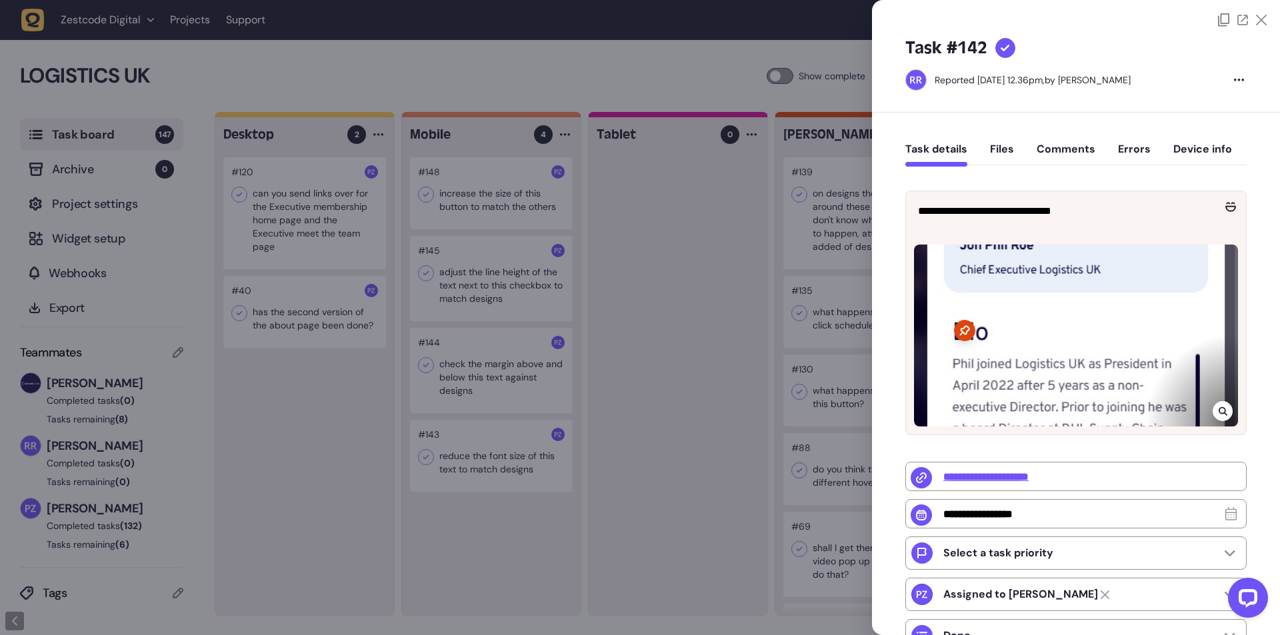
click at [461, 467] on div at bounding box center [640, 317] width 1280 height 635
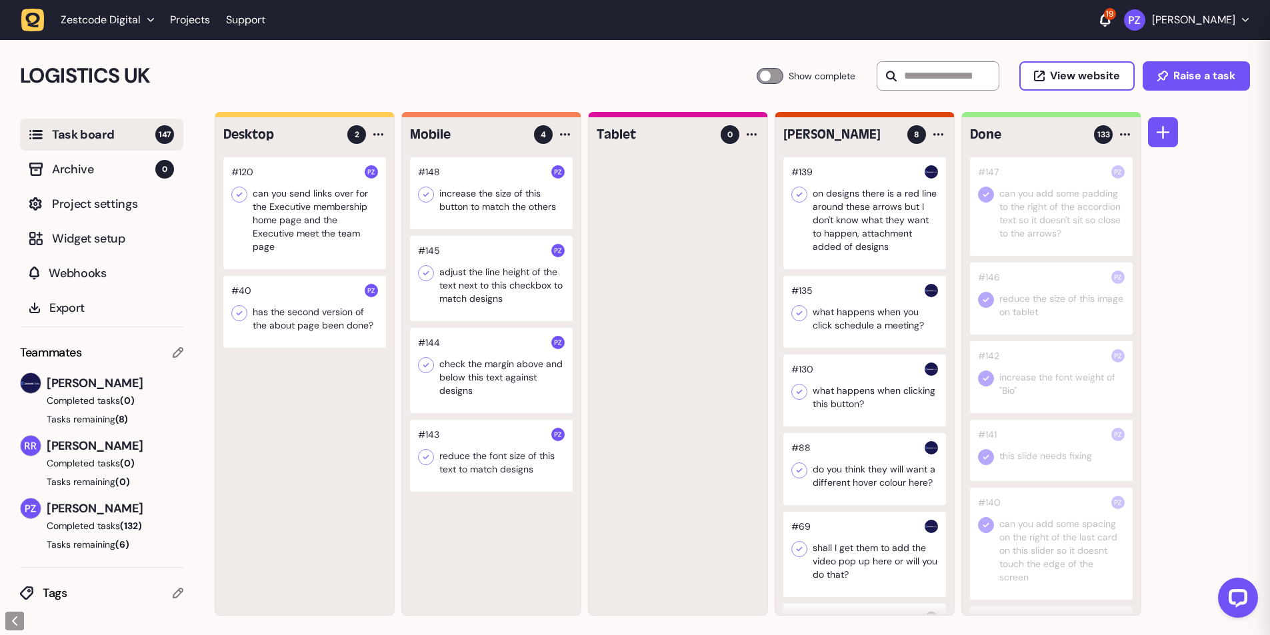
click at [519, 463] on div at bounding box center [491, 456] width 163 height 72
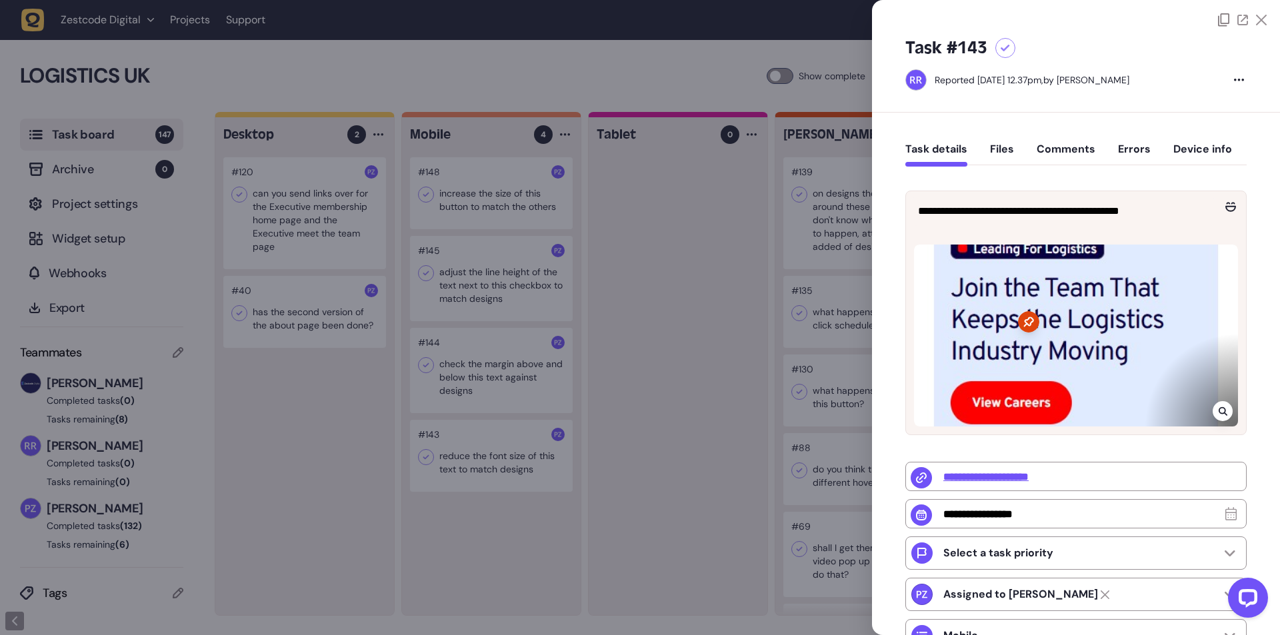
click at [1218, 411] on icon at bounding box center [1222, 411] width 9 height 9
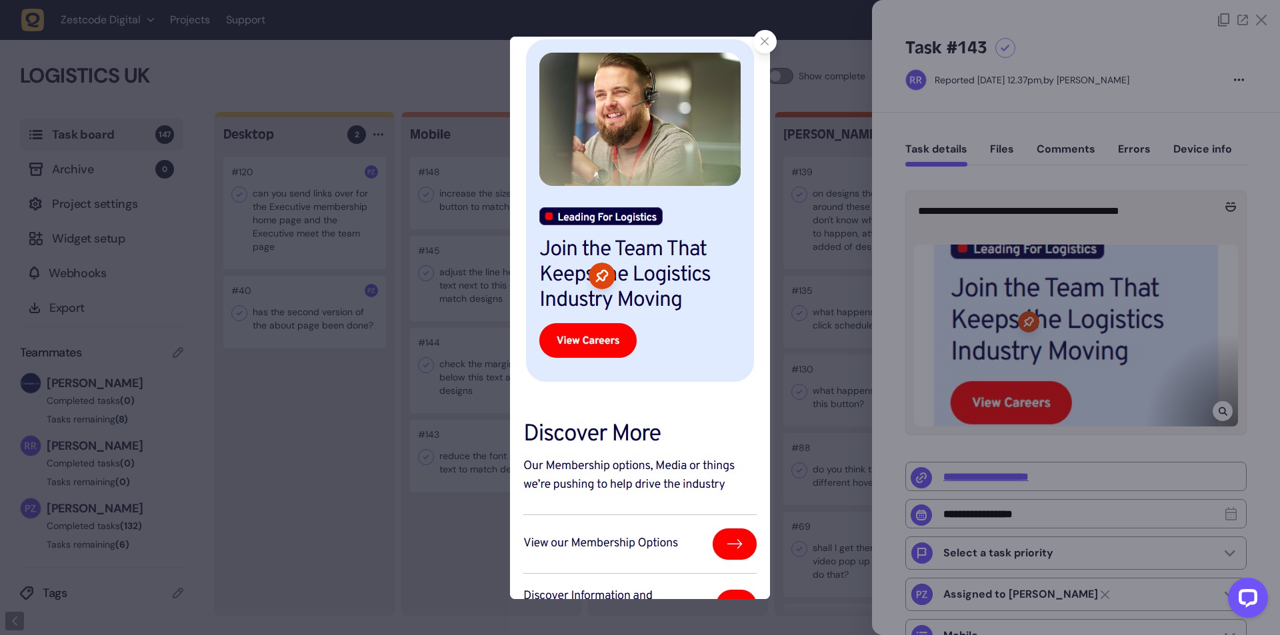
click at [1145, 403] on div at bounding box center [640, 317] width 1280 height 635
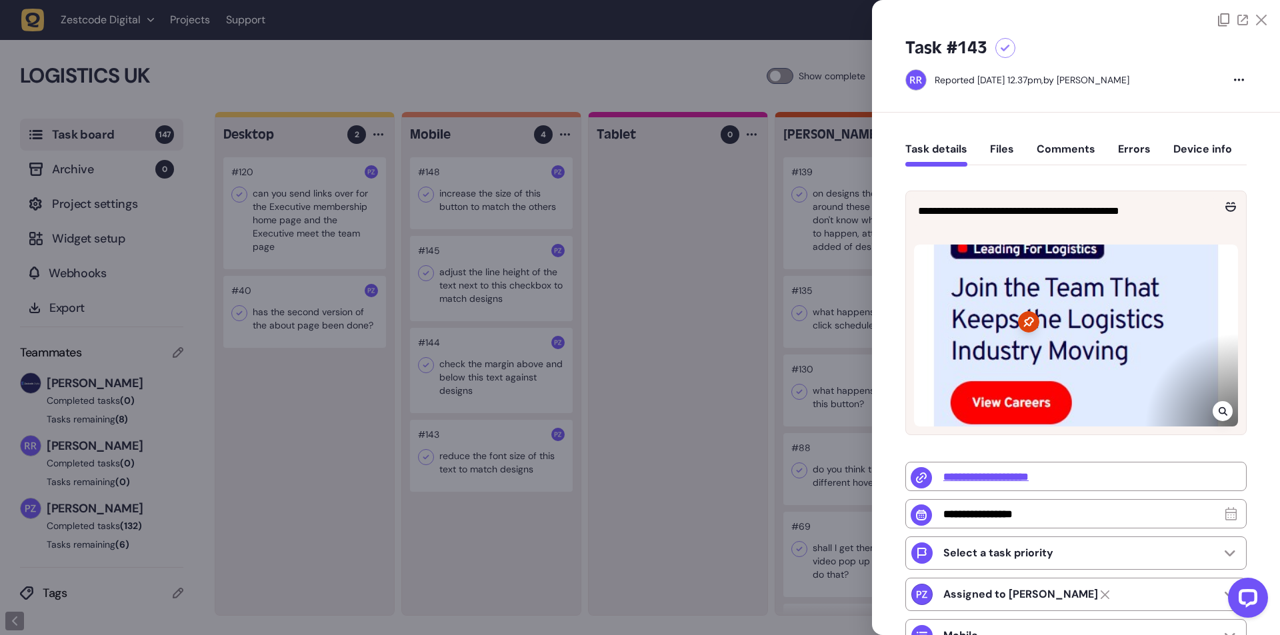
click at [741, 379] on div at bounding box center [640, 317] width 1280 height 635
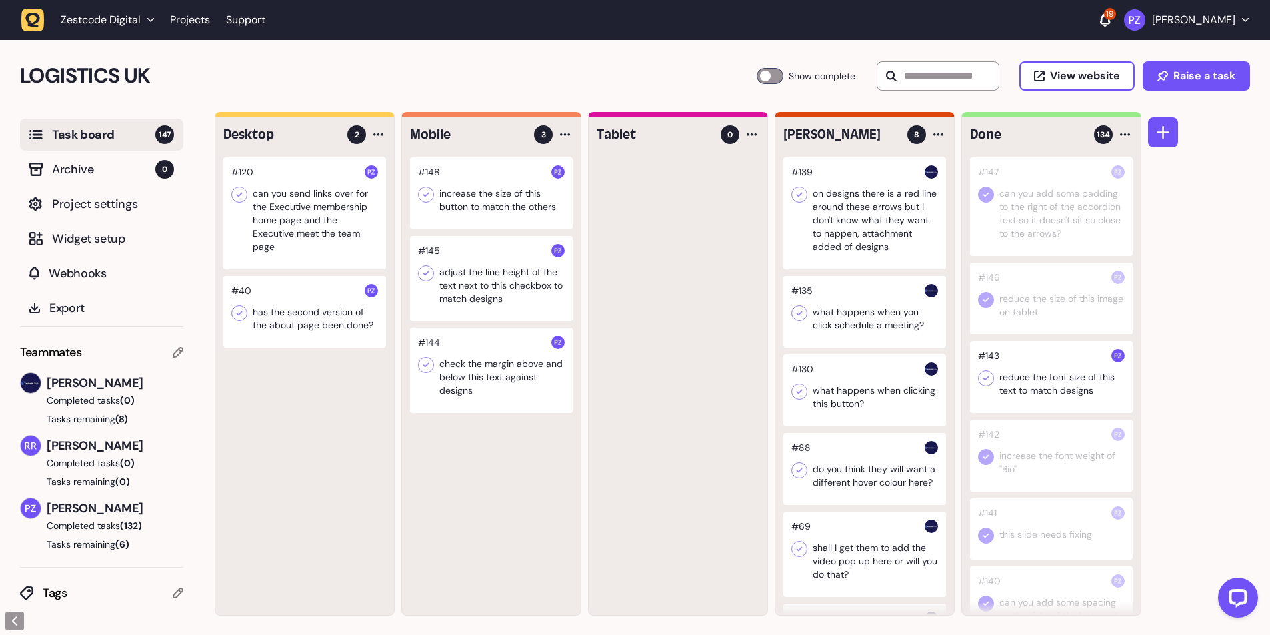
click at [985, 379] on icon at bounding box center [986, 379] width 6 height 5
click at [465, 398] on div at bounding box center [491, 369] width 163 height 85
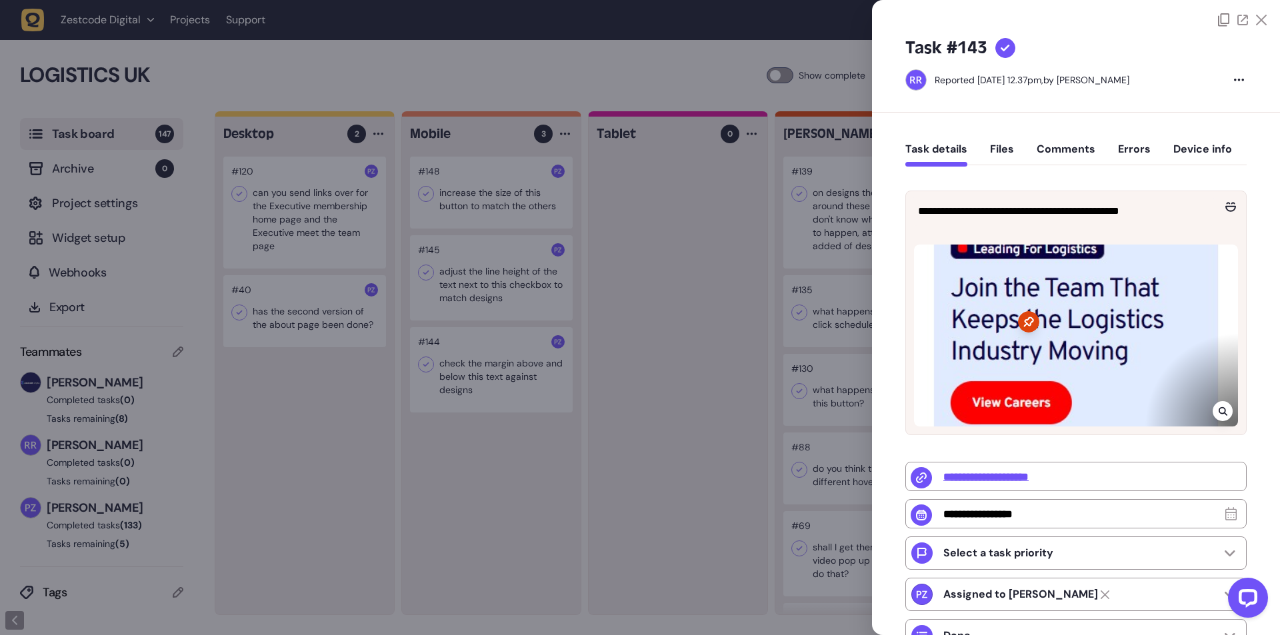
click at [469, 389] on div at bounding box center [640, 317] width 1280 height 635
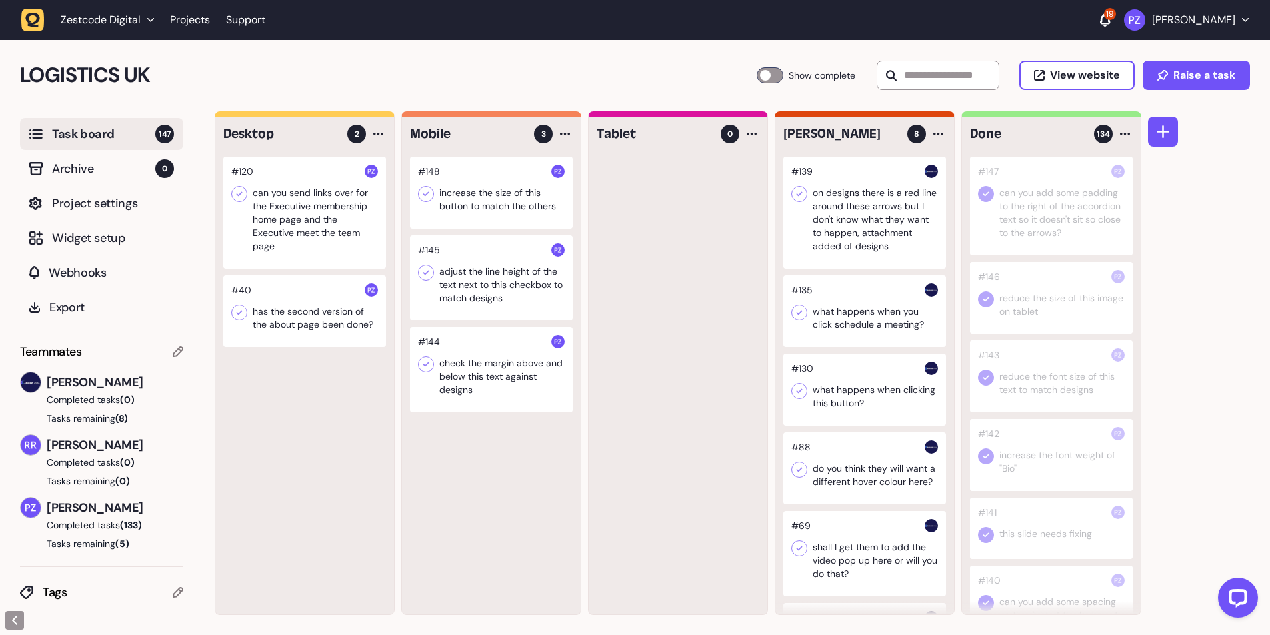
click at [464, 365] on div at bounding box center [491, 369] width 163 height 85
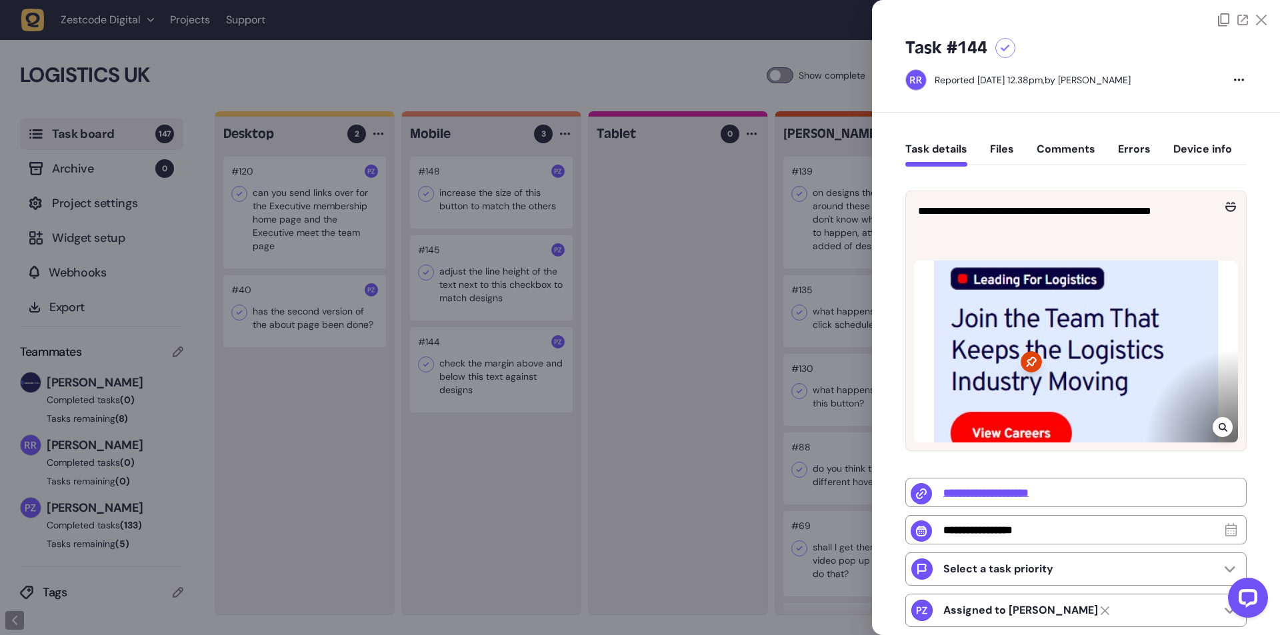
click at [464, 365] on div at bounding box center [640, 317] width 1280 height 635
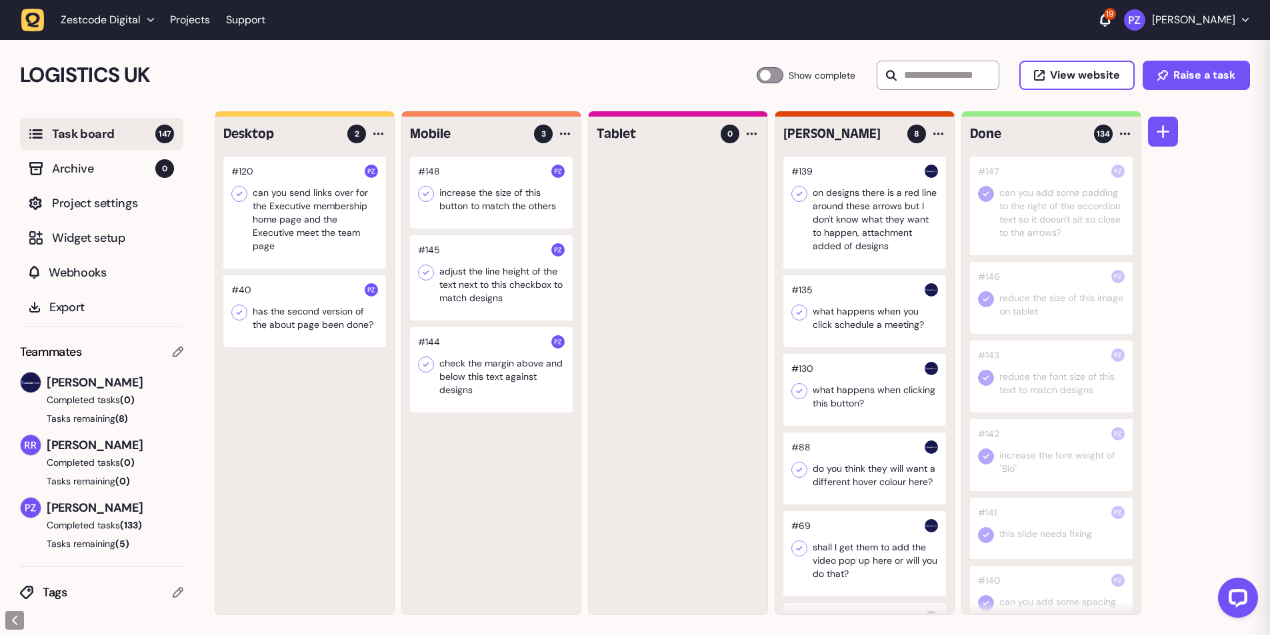
click at [491, 373] on div at bounding box center [491, 369] width 163 height 85
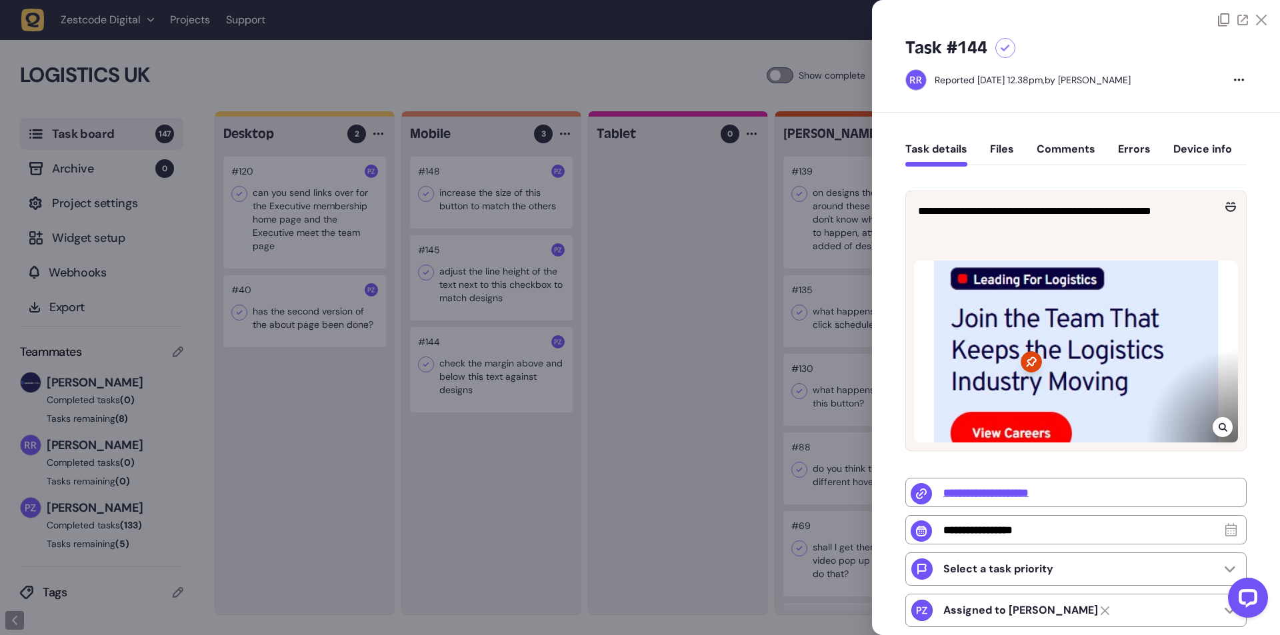
click at [1218, 427] on icon at bounding box center [1222, 427] width 9 height 9
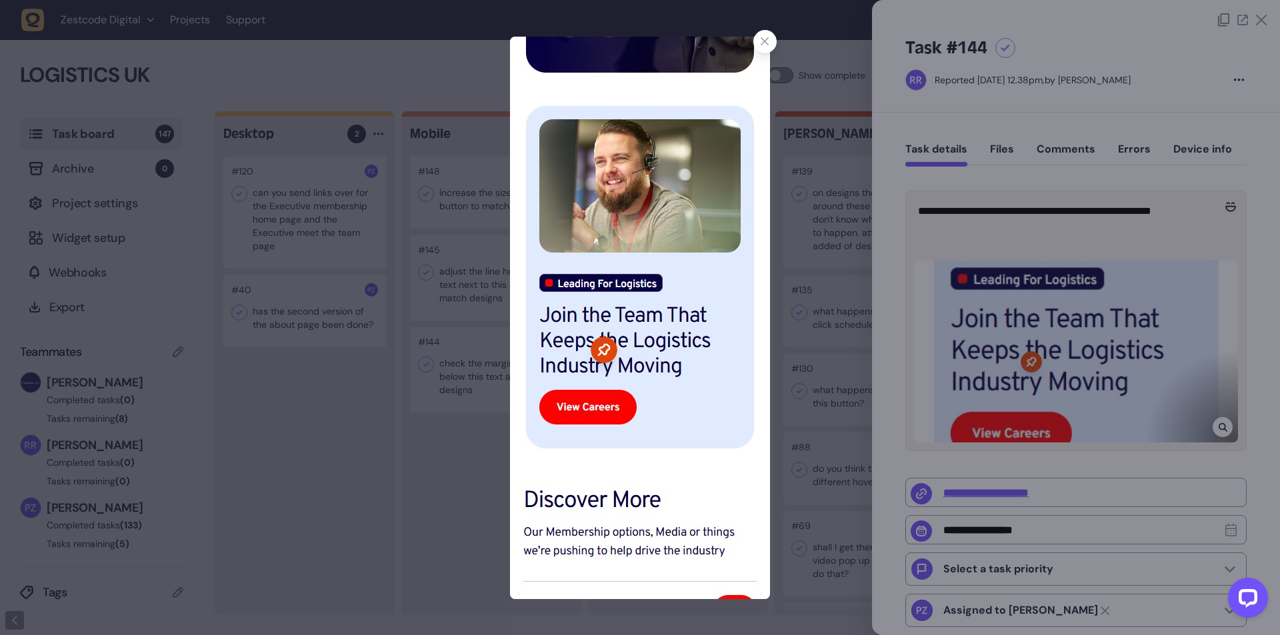
click at [661, 471] on img at bounding box center [640, 318] width 260 height 563
click at [1113, 495] on div at bounding box center [640, 317] width 1280 height 635
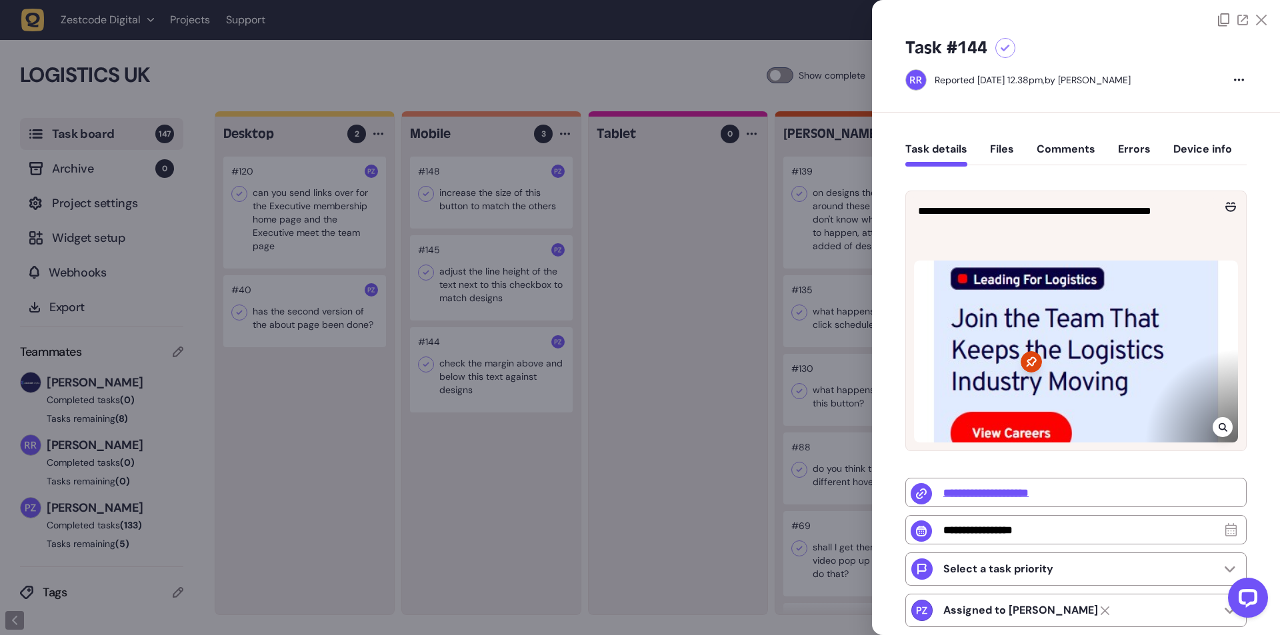
click at [467, 417] on div at bounding box center [640, 317] width 1280 height 635
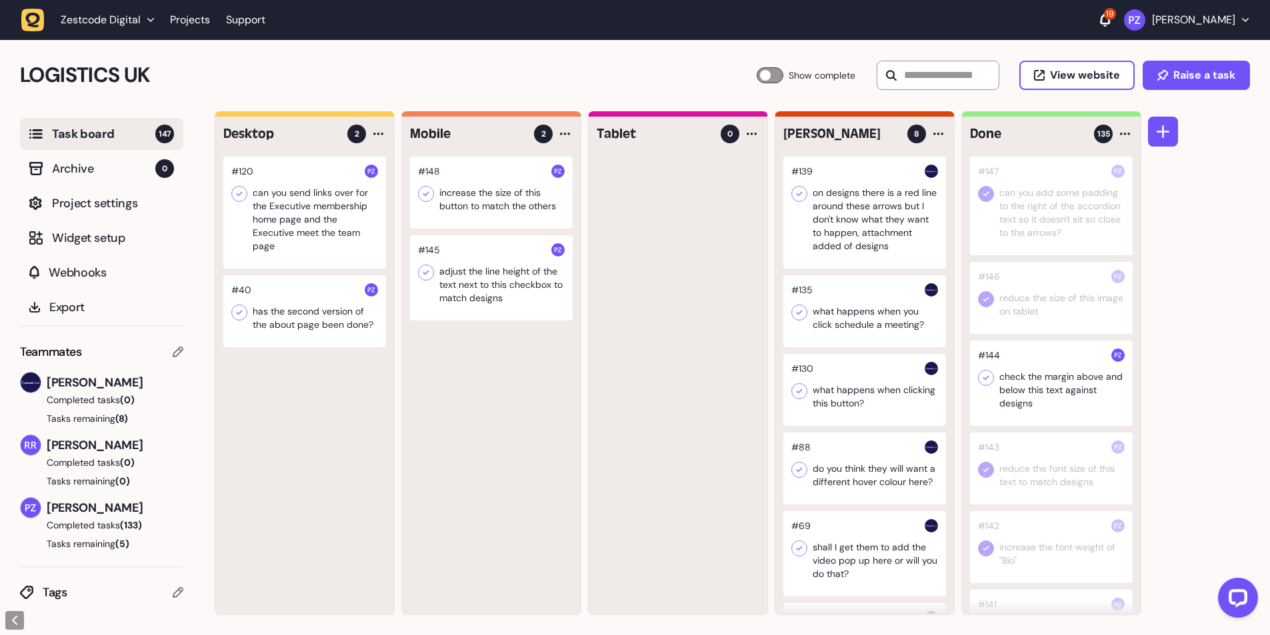
click at [981, 373] on icon at bounding box center [985, 377] width 13 height 13
click at [489, 302] on div at bounding box center [491, 277] width 163 height 85
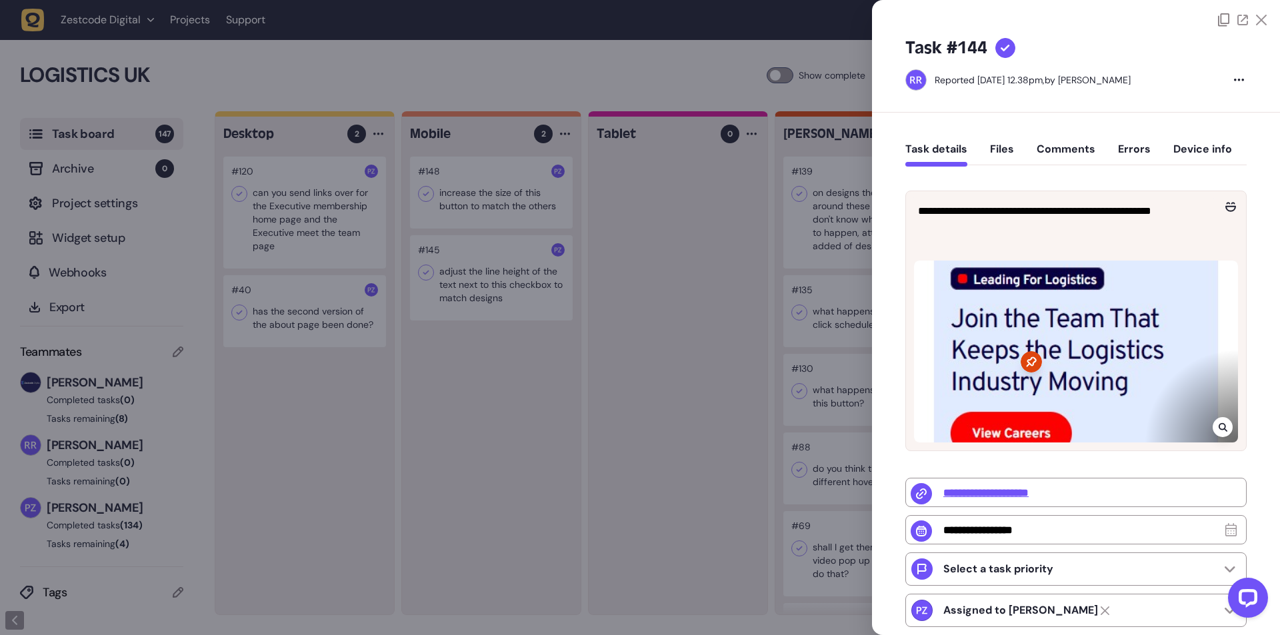
click at [475, 291] on div at bounding box center [640, 317] width 1280 height 635
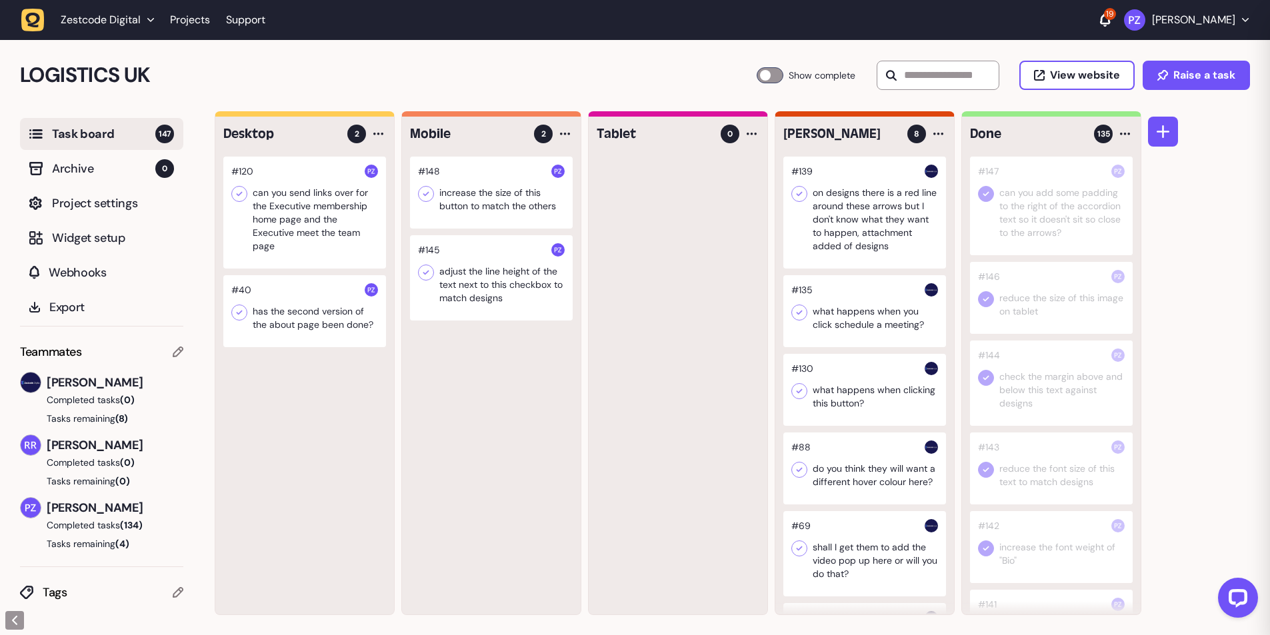
click at [475, 290] on div at bounding box center [491, 277] width 163 height 85
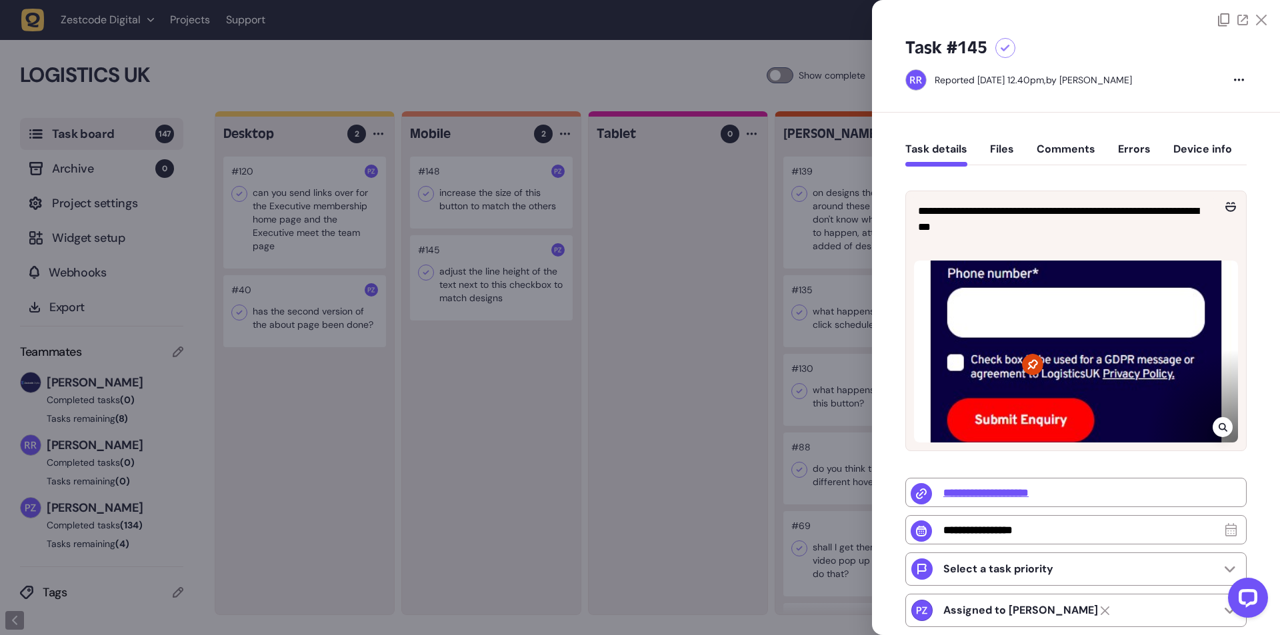
click at [497, 391] on div at bounding box center [640, 317] width 1280 height 635
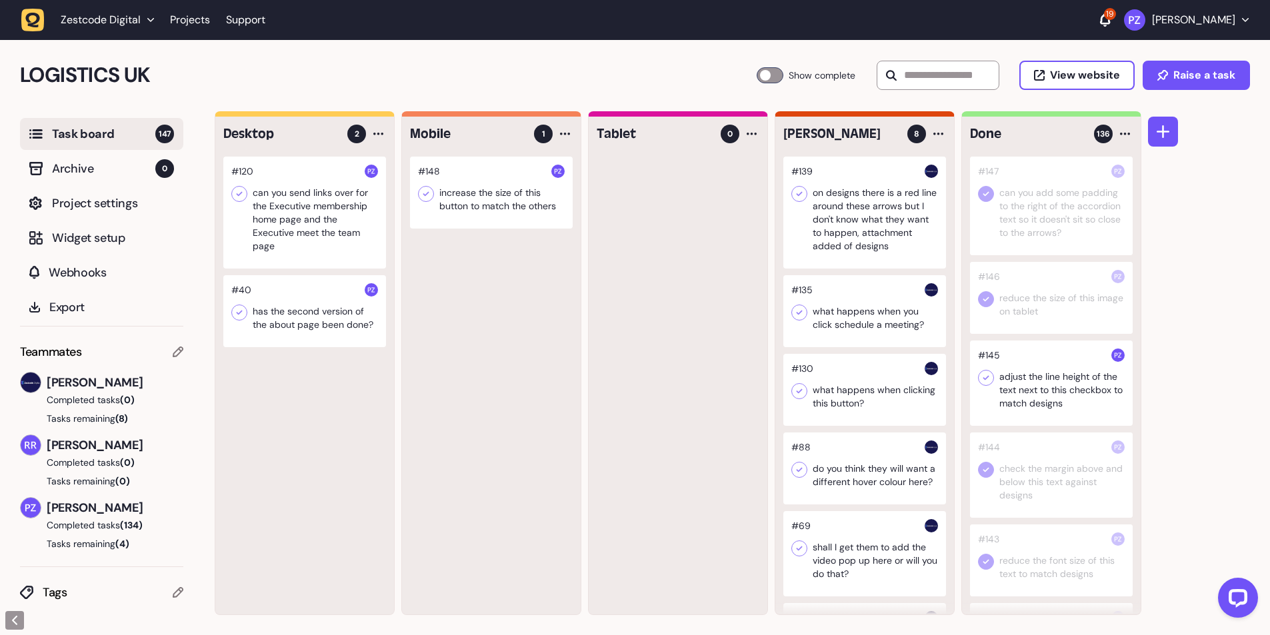
click at [983, 375] on icon at bounding box center [985, 377] width 13 height 13
click at [443, 187] on div at bounding box center [491, 193] width 163 height 72
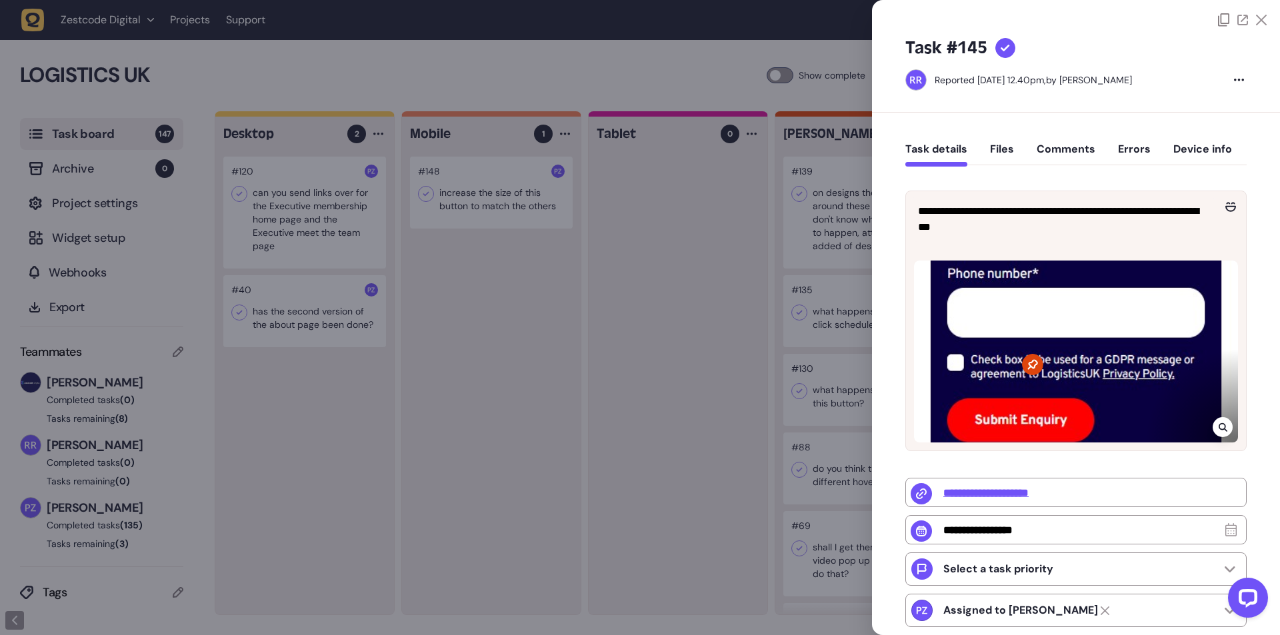
type input "******"
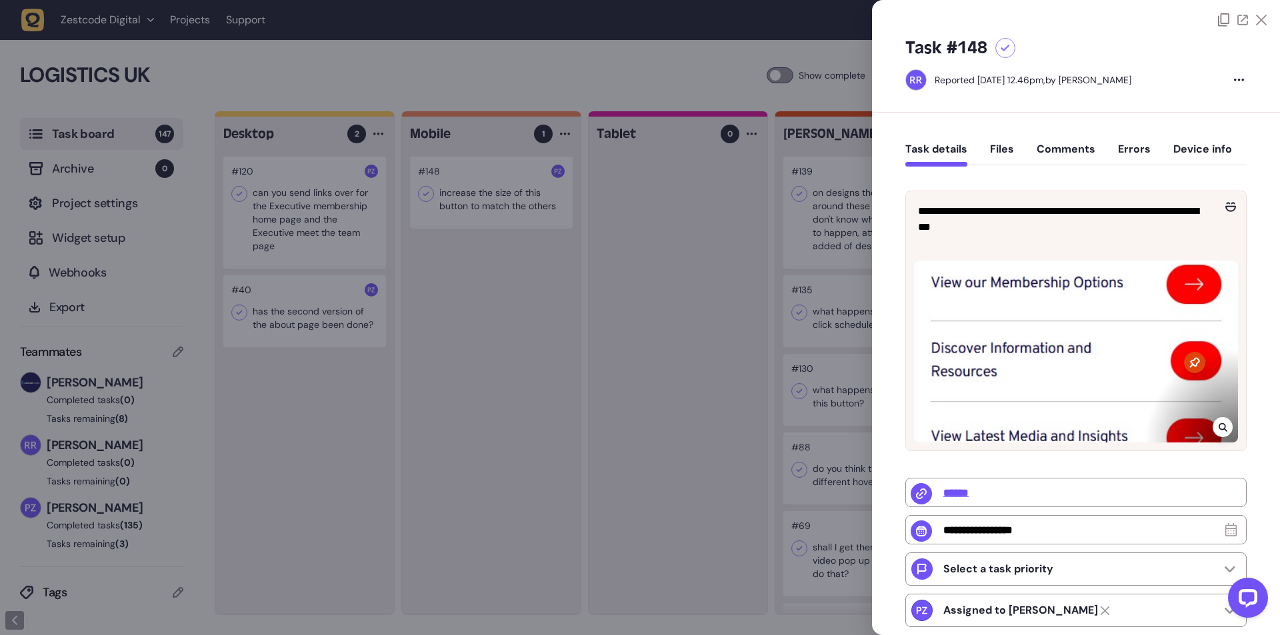
click at [487, 187] on div at bounding box center [640, 317] width 1280 height 635
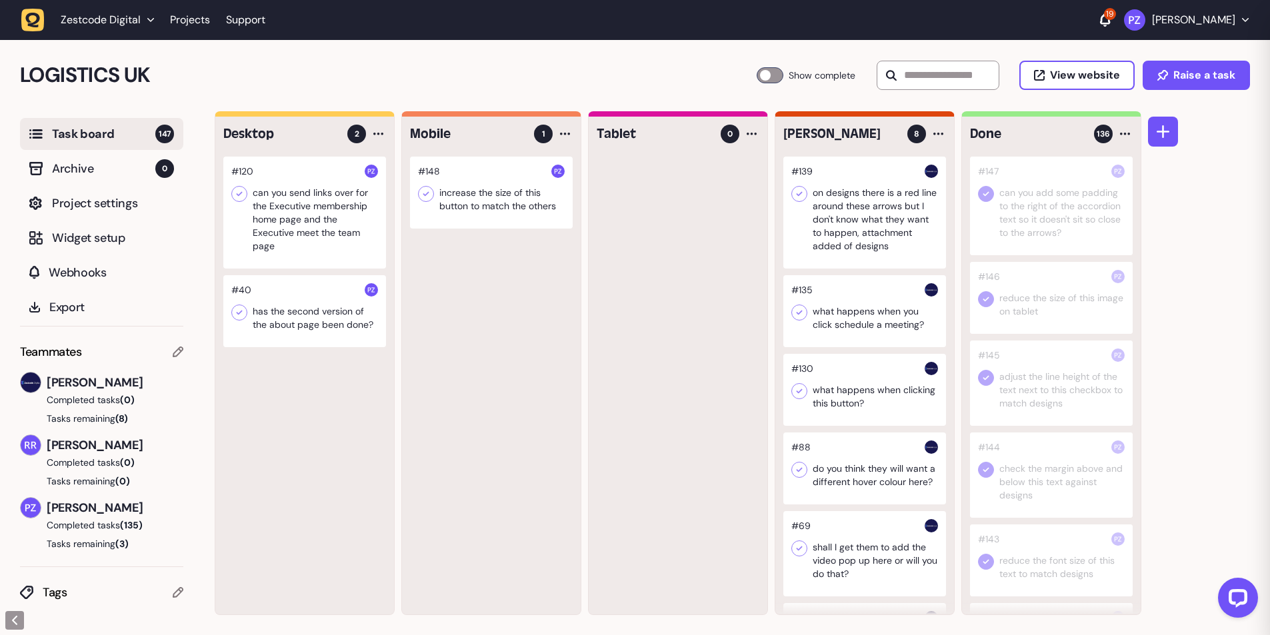
click at [473, 188] on div at bounding box center [491, 193] width 163 height 72
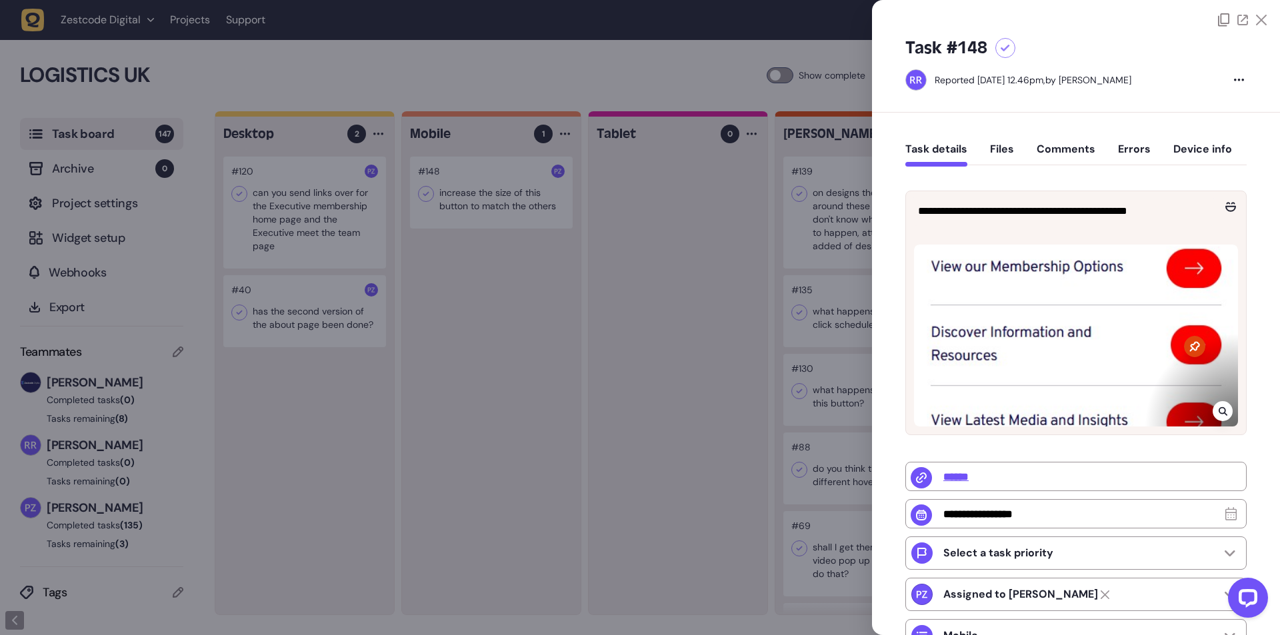
click at [504, 321] on div at bounding box center [640, 317] width 1280 height 635
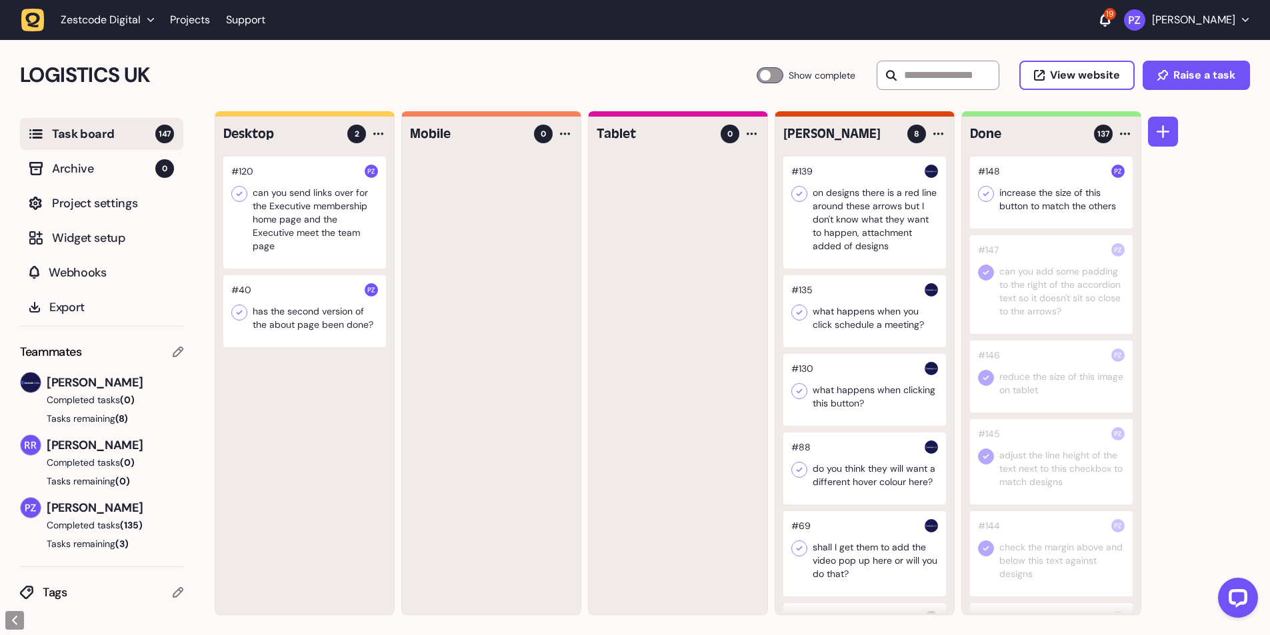
click at [991, 192] on icon at bounding box center [985, 193] width 13 height 13
click at [464, 323] on div at bounding box center [491, 386] width 179 height 458
click at [43, 19] on icon "button" at bounding box center [32, 20] width 23 height 23
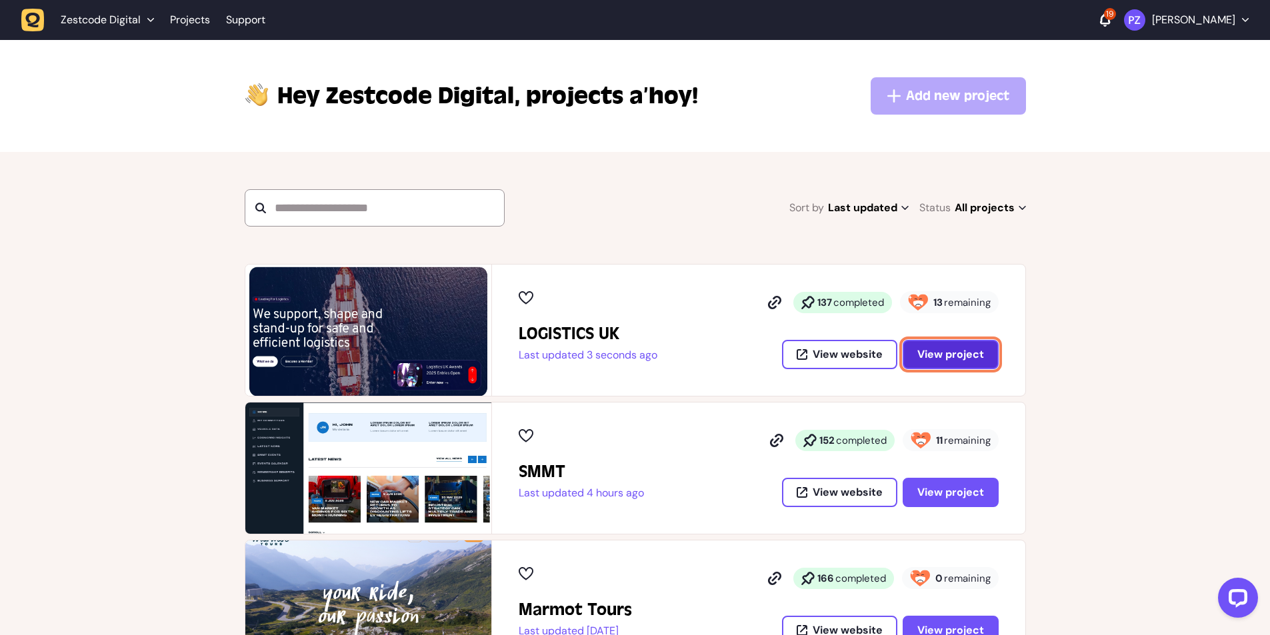
click at [971, 351] on span "View project" at bounding box center [950, 354] width 67 height 11
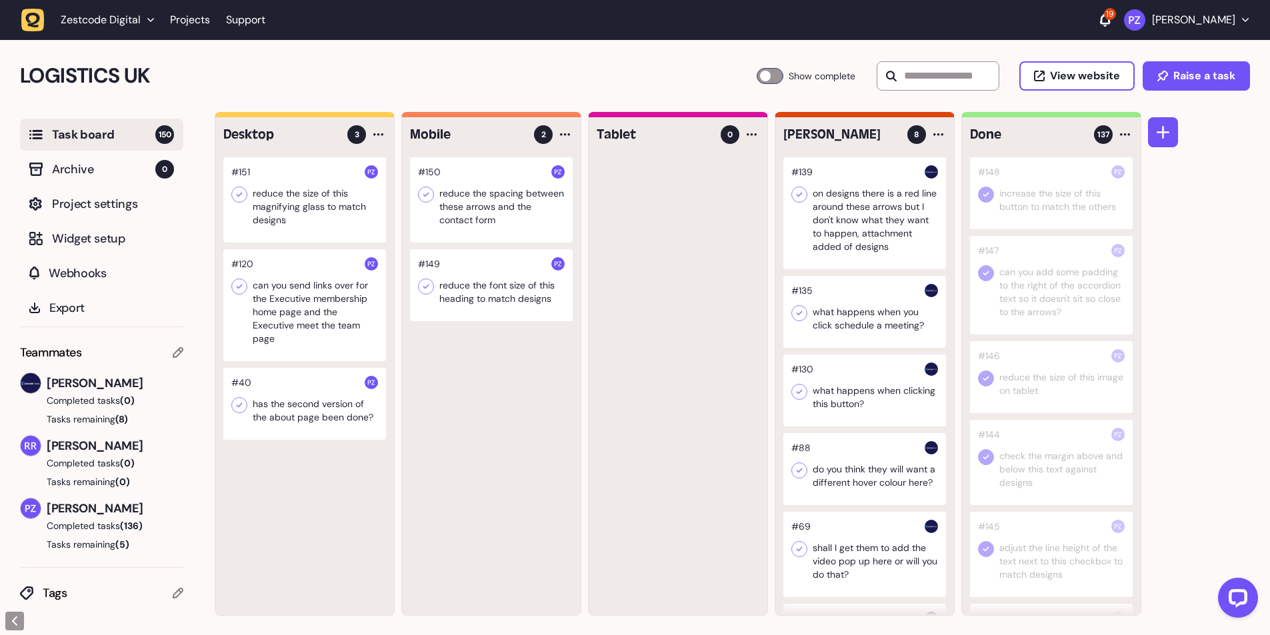
click at [474, 290] on div at bounding box center [491, 285] width 163 height 72
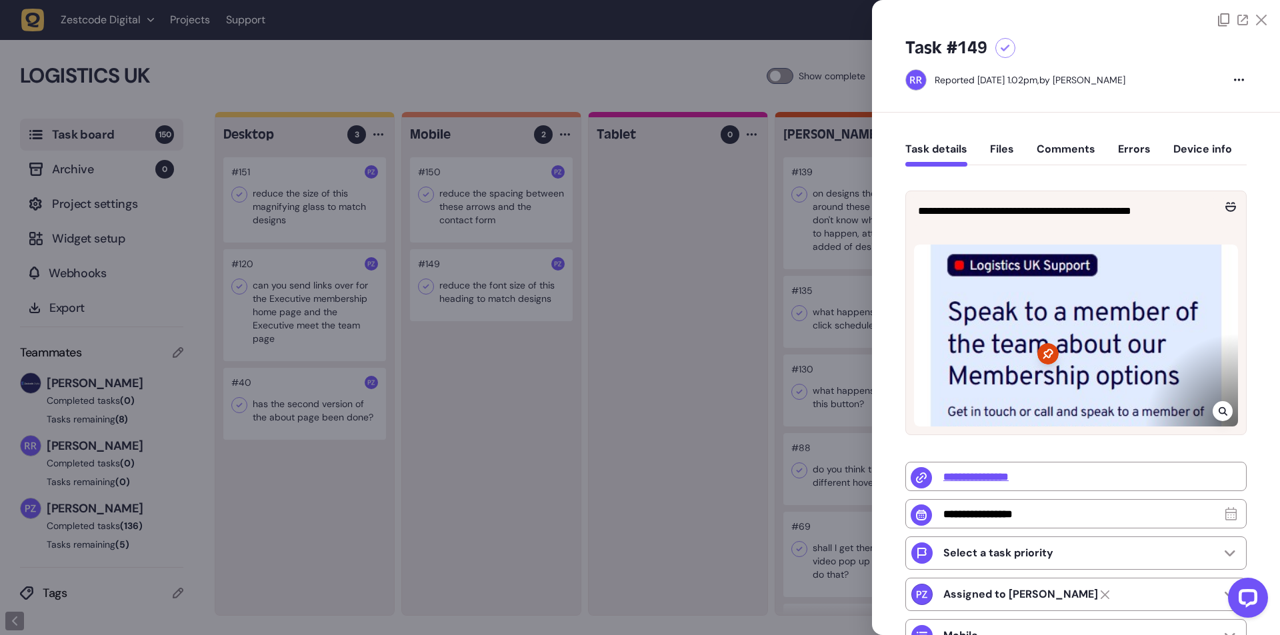
click at [469, 403] on div at bounding box center [640, 317] width 1280 height 635
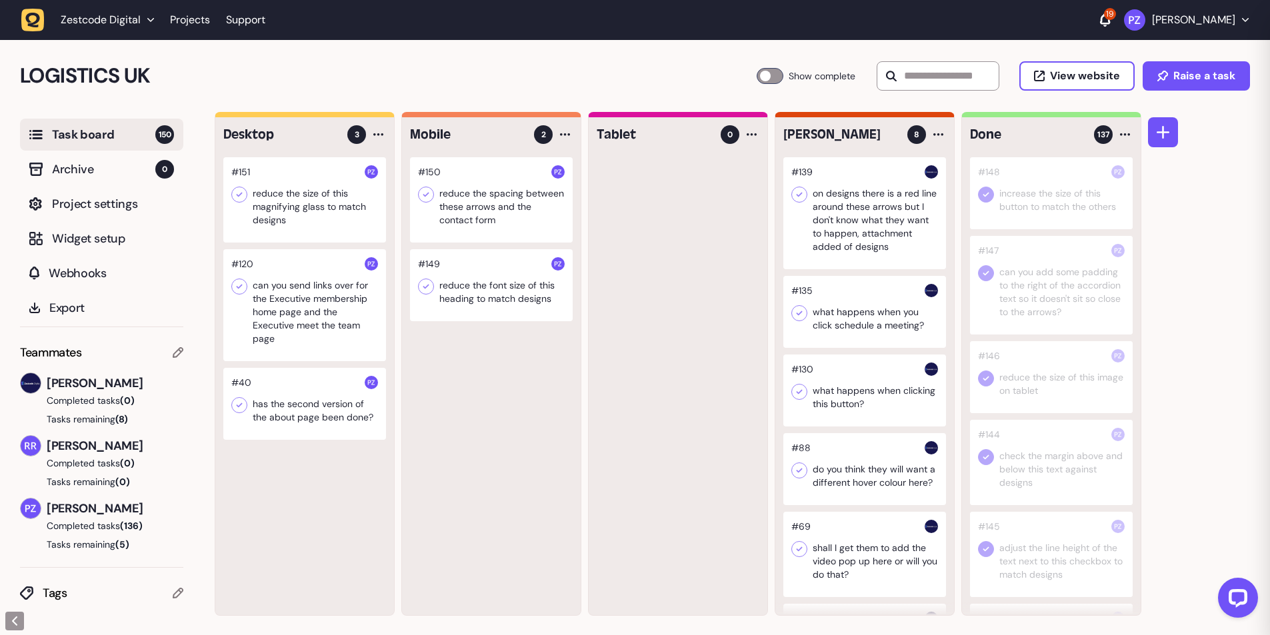
click at [299, 414] on div at bounding box center [304, 404] width 163 height 72
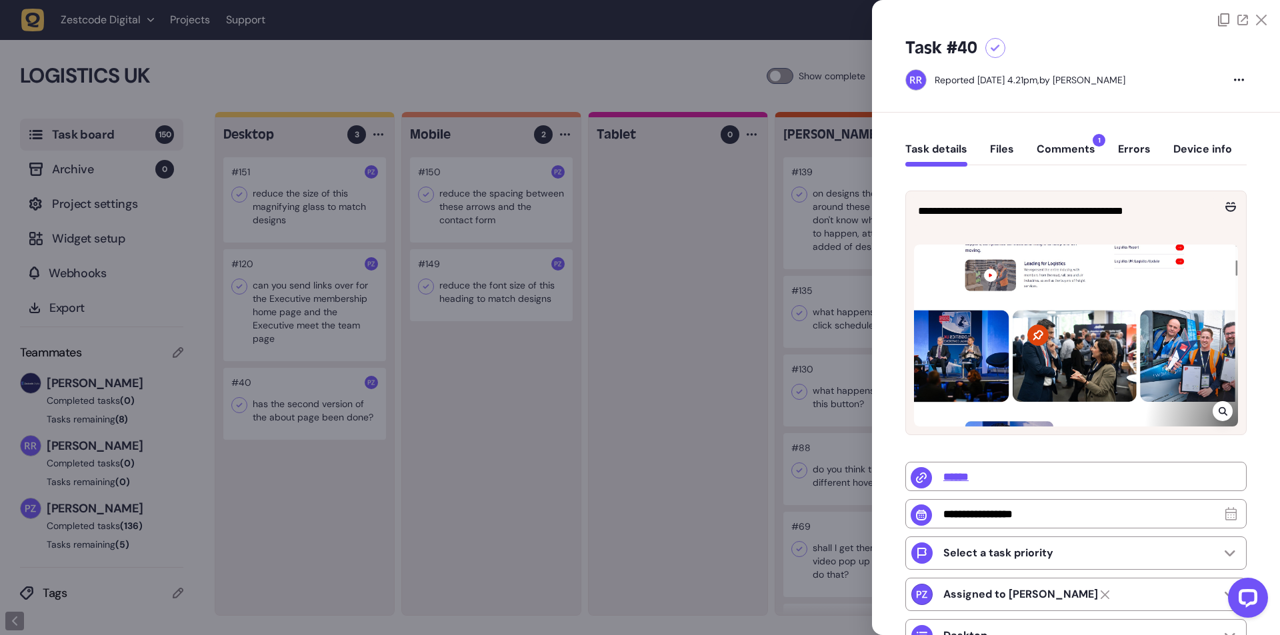
click at [261, 402] on div at bounding box center [640, 317] width 1280 height 635
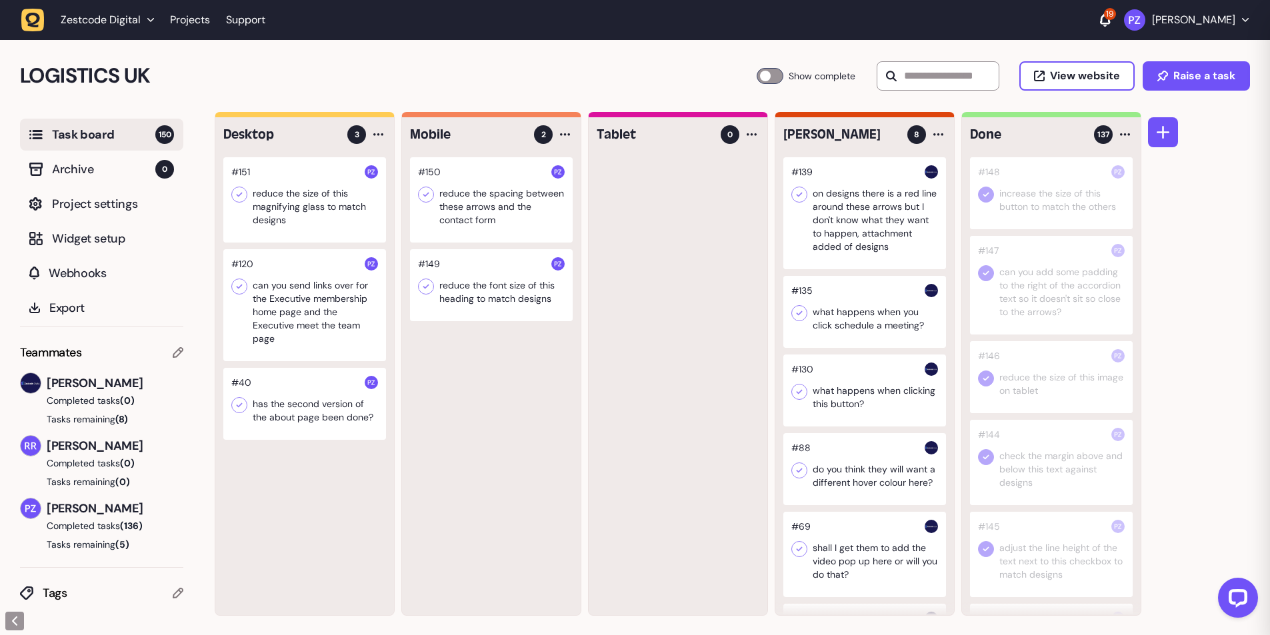
click at [261, 402] on div at bounding box center [304, 404] width 163 height 72
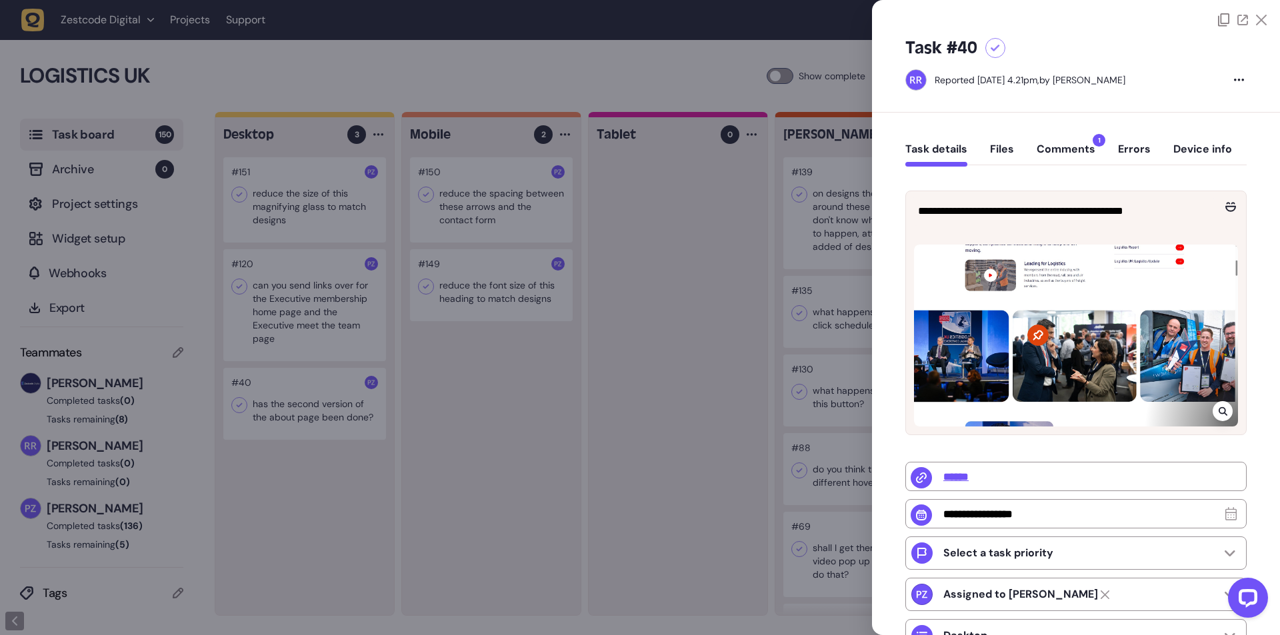
click at [571, 379] on div at bounding box center [640, 317] width 1280 height 635
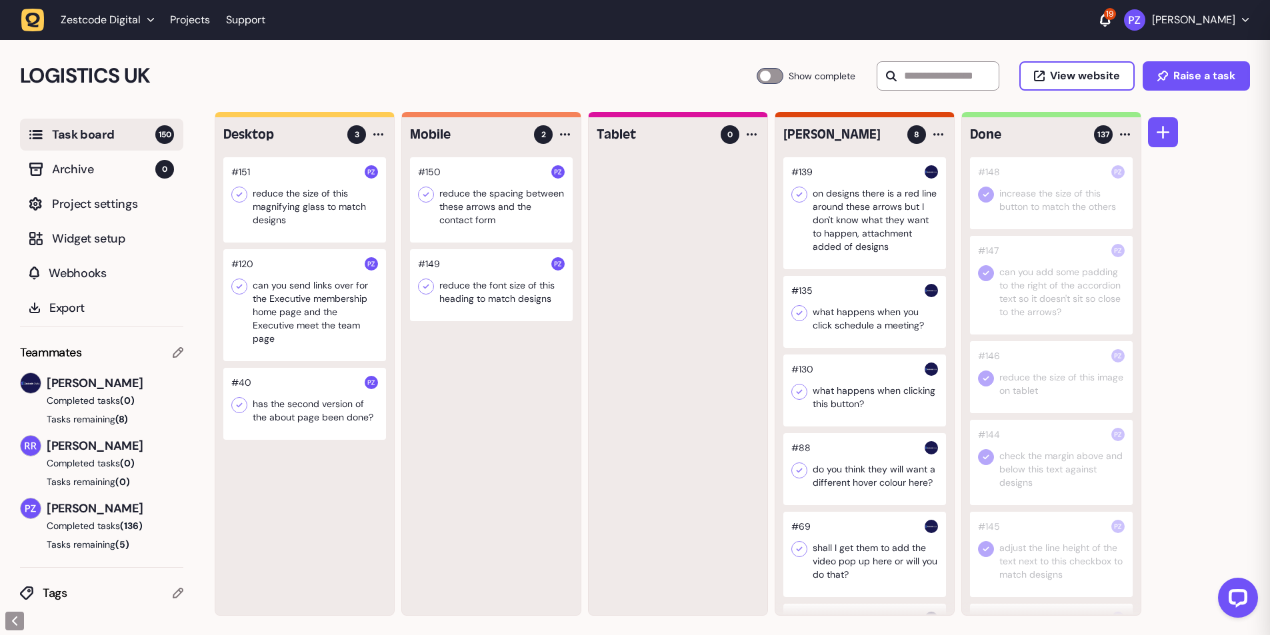
click at [303, 306] on div at bounding box center [304, 305] width 163 height 112
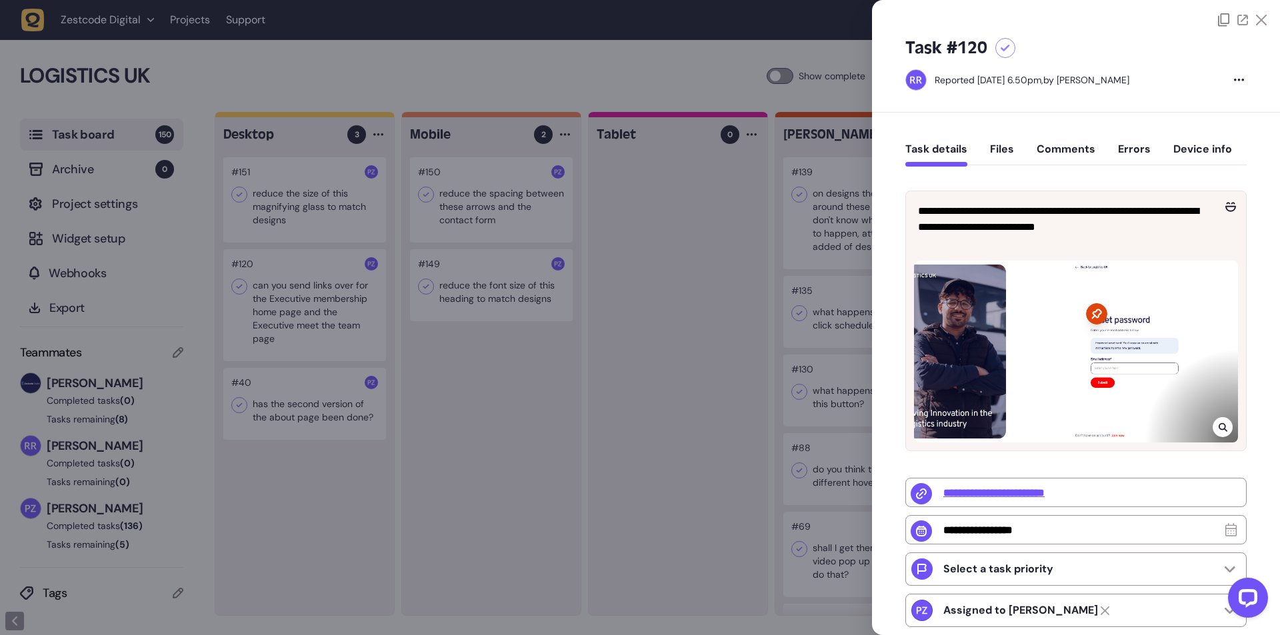
click at [303, 306] on div at bounding box center [640, 317] width 1280 height 635
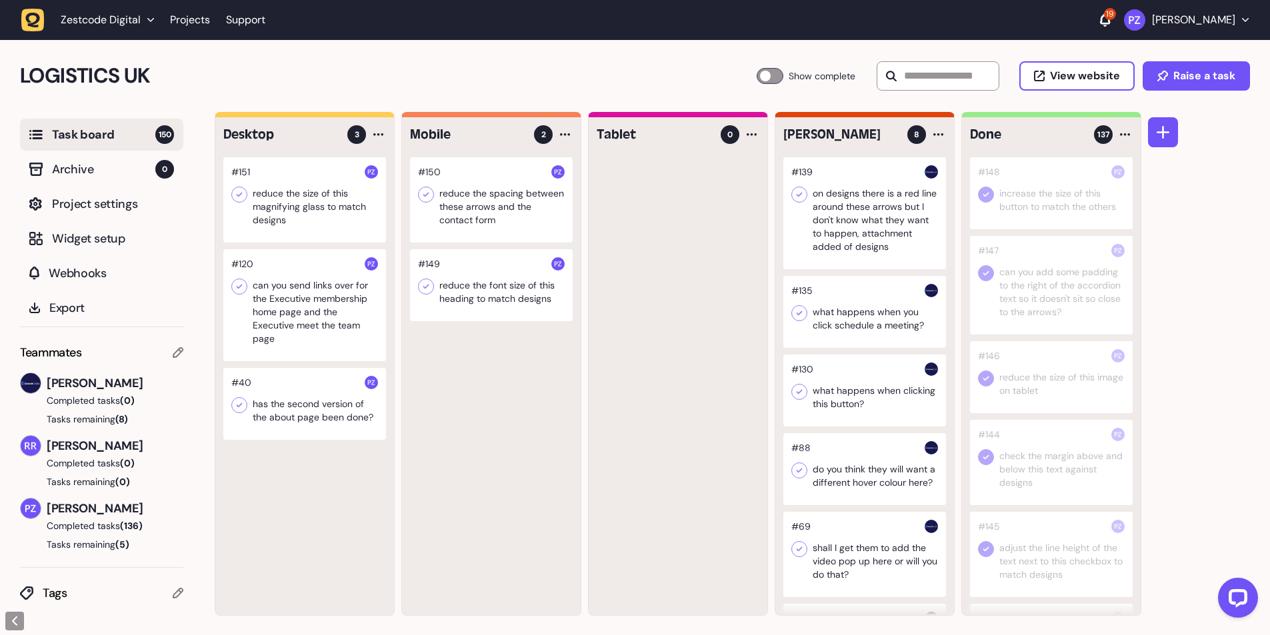
click at [283, 206] on div at bounding box center [304, 199] width 163 height 85
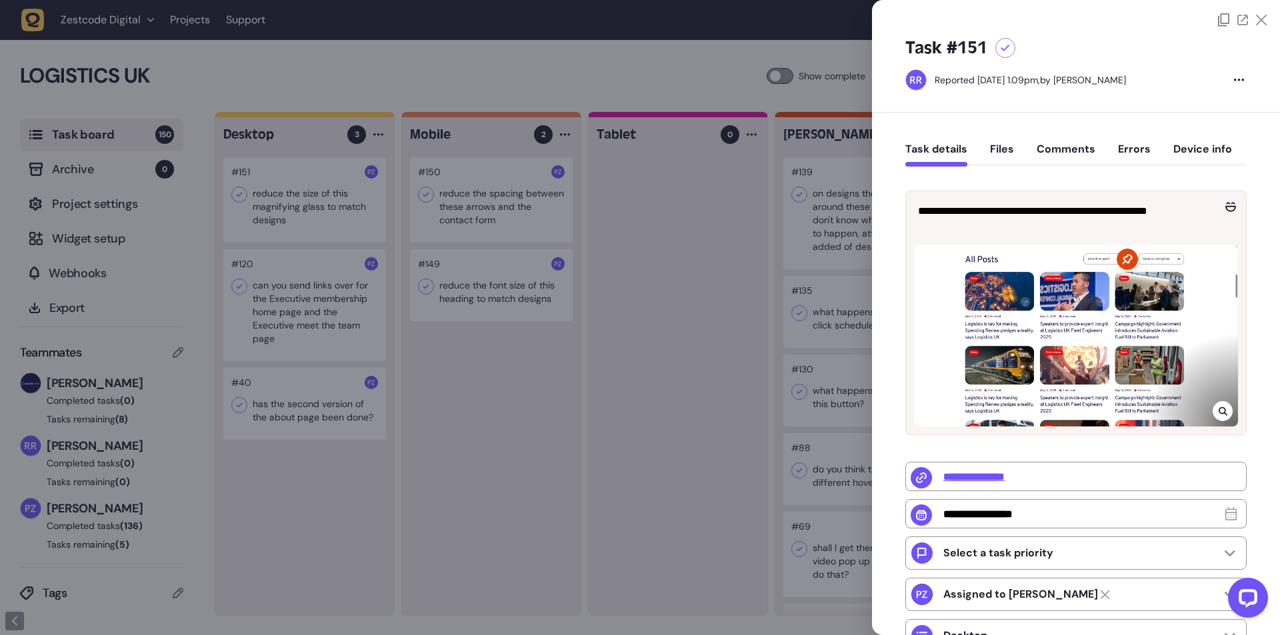
click at [281, 209] on div at bounding box center [640, 317] width 1280 height 635
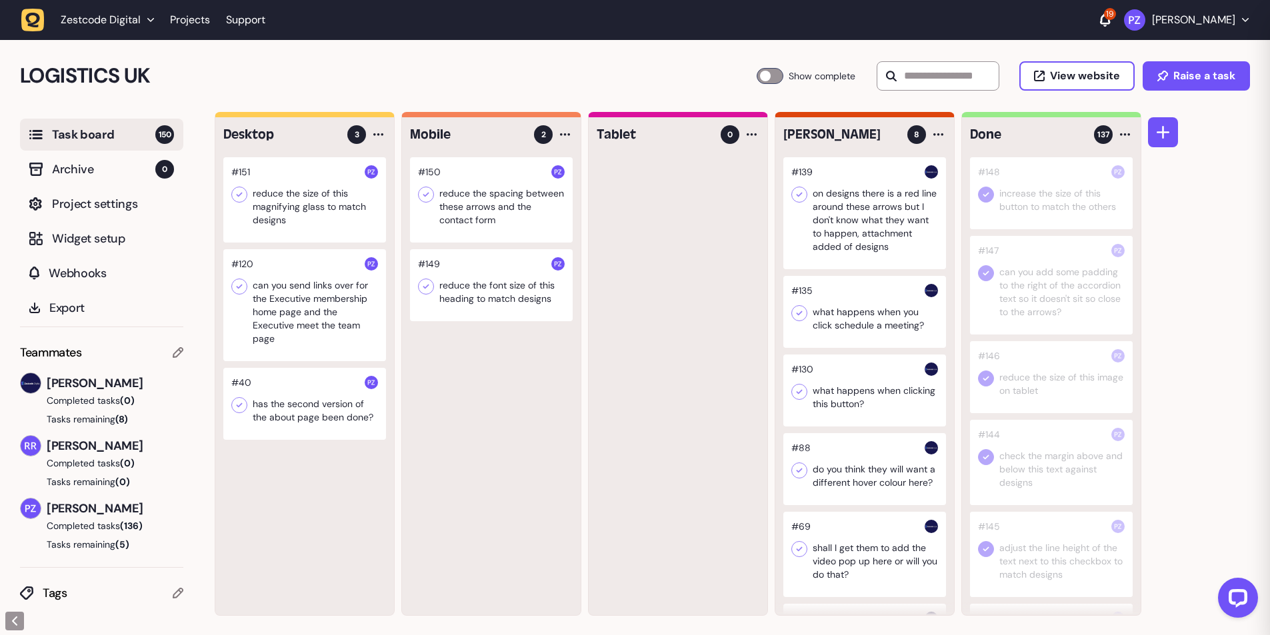
click at [281, 209] on div at bounding box center [304, 199] width 163 height 85
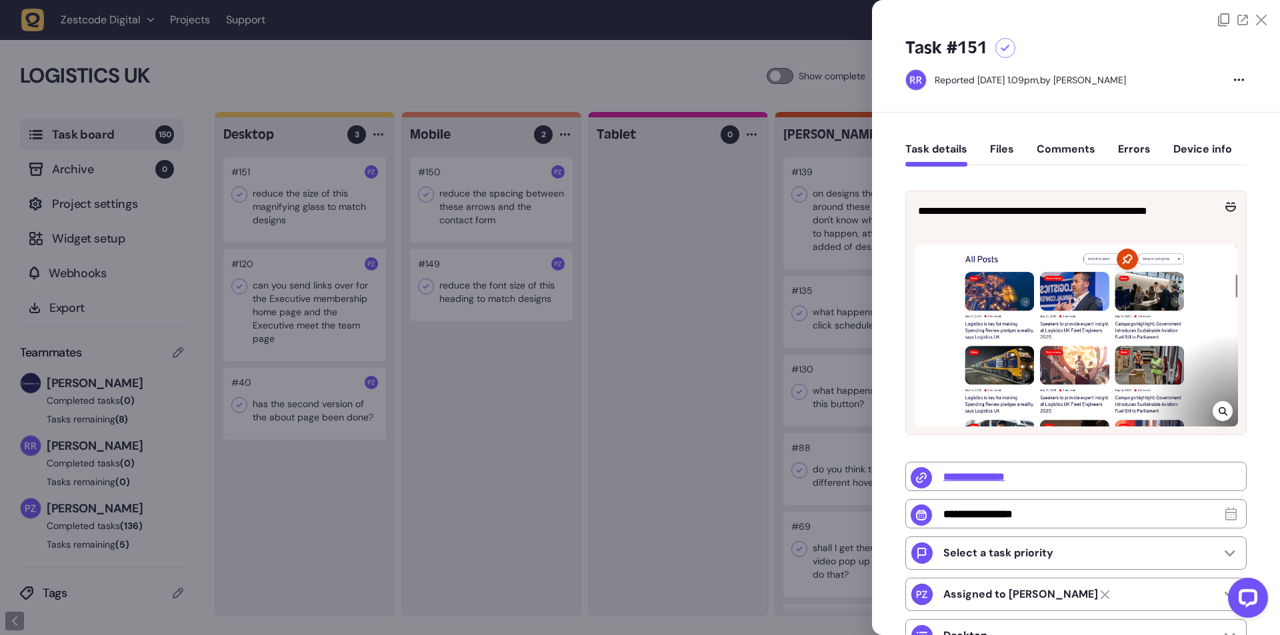
click at [1222, 413] on icon at bounding box center [1222, 411] width 9 height 9
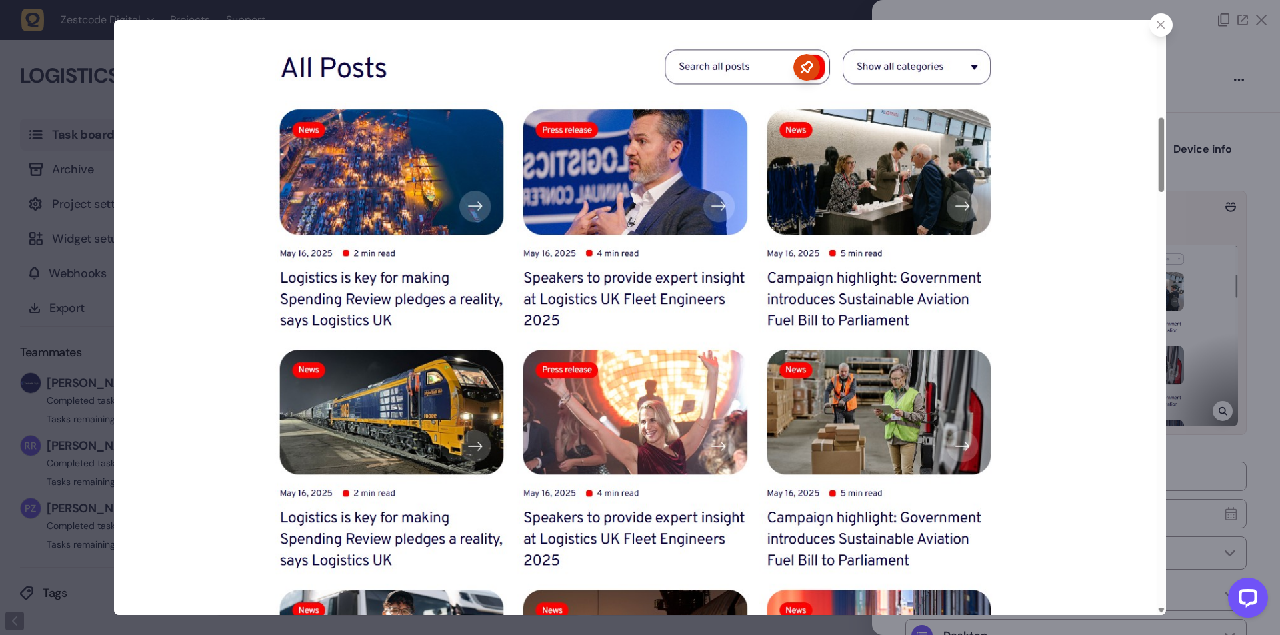
click at [1166, 24] on div at bounding box center [1160, 24] width 23 height 23
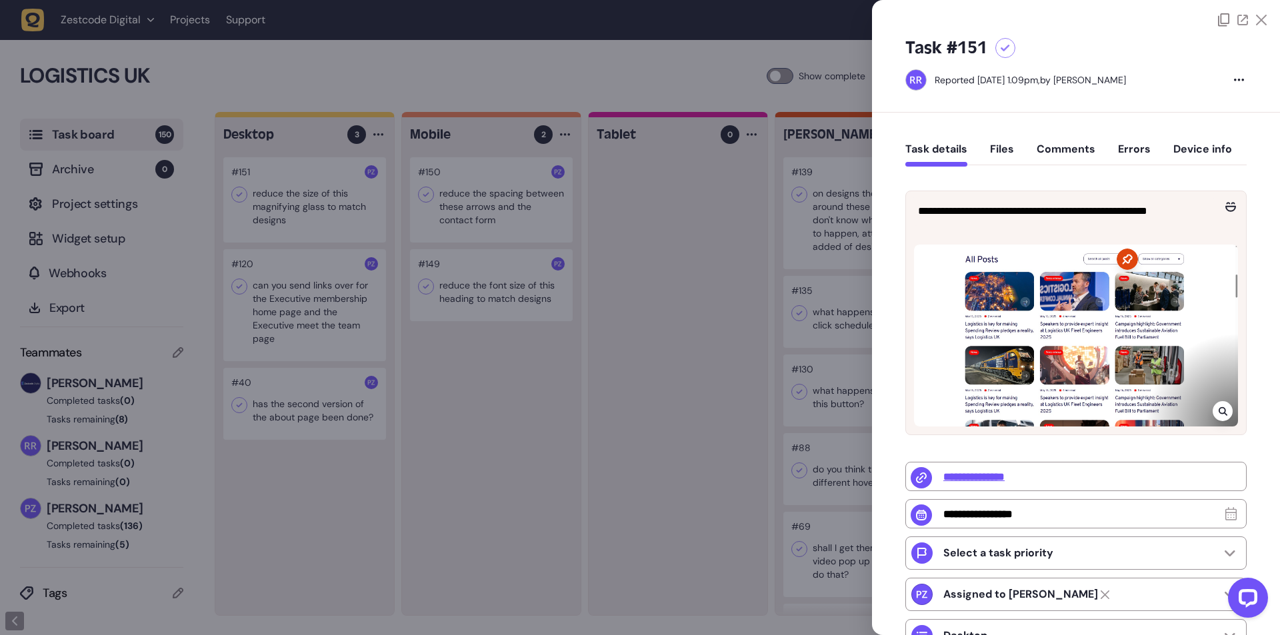
click at [484, 393] on div at bounding box center [640, 317] width 1280 height 635
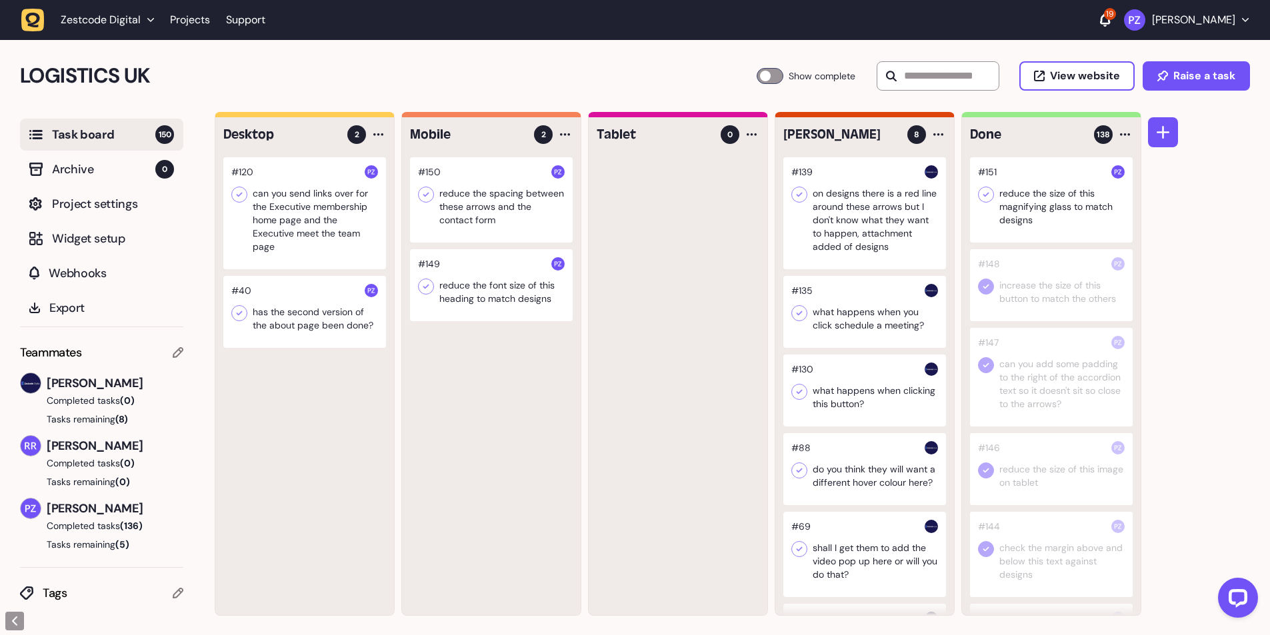
click at [990, 193] on icon at bounding box center [985, 194] width 13 height 13
click at [464, 295] on div at bounding box center [491, 285] width 163 height 72
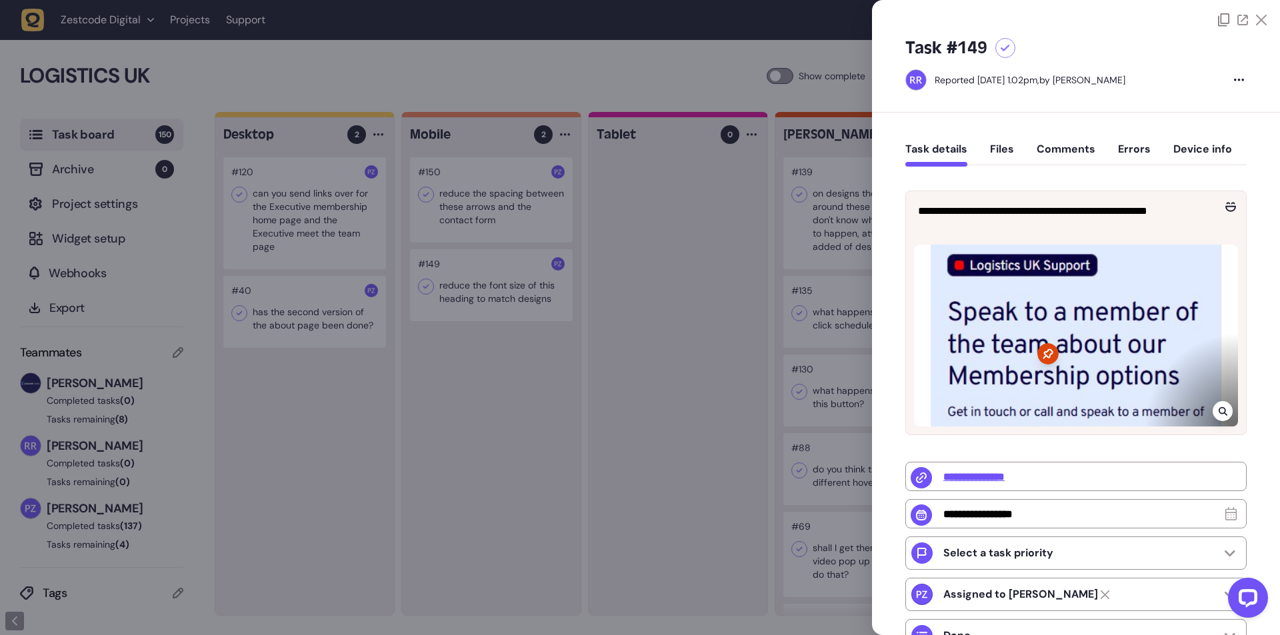
type input "**********"
click at [473, 207] on div at bounding box center [640, 317] width 1280 height 635
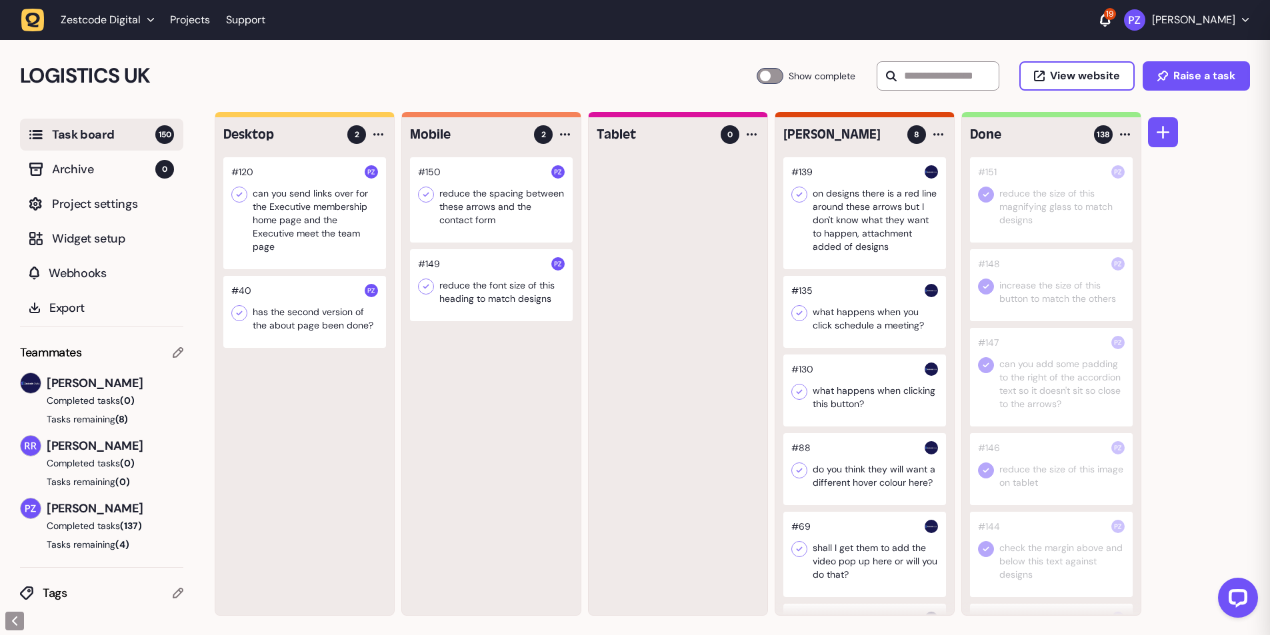
click at [483, 309] on div at bounding box center [491, 285] width 163 height 72
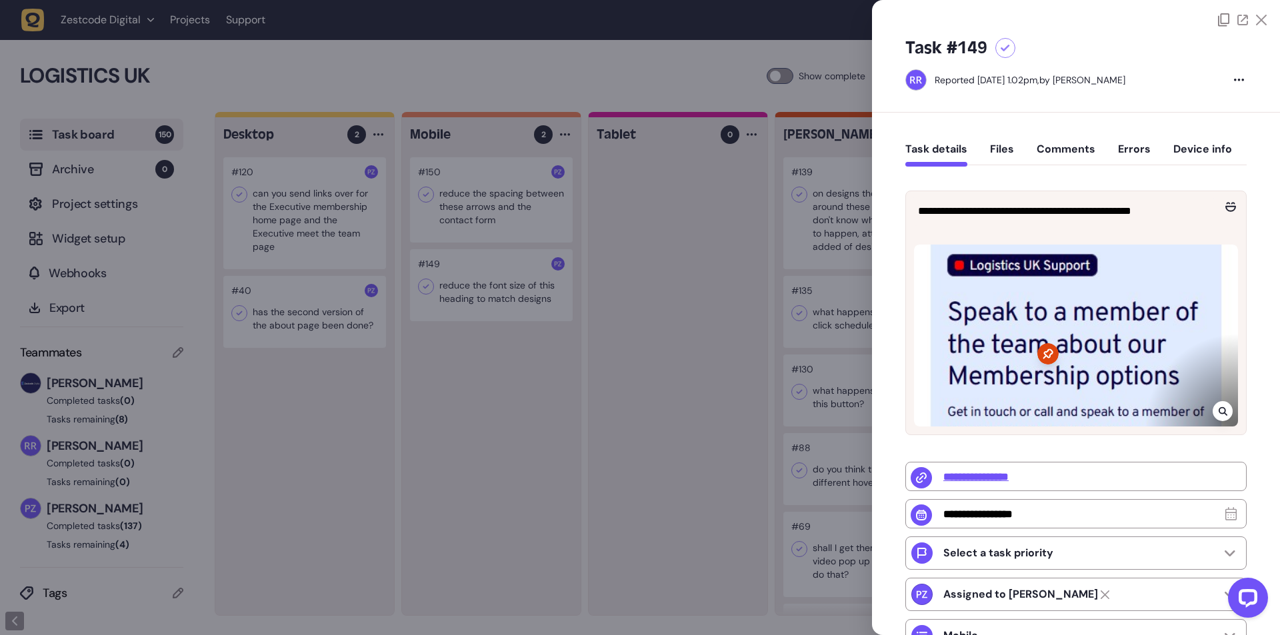
click at [1223, 411] on icon at bounding box center [1223, 411] width 9 height 11
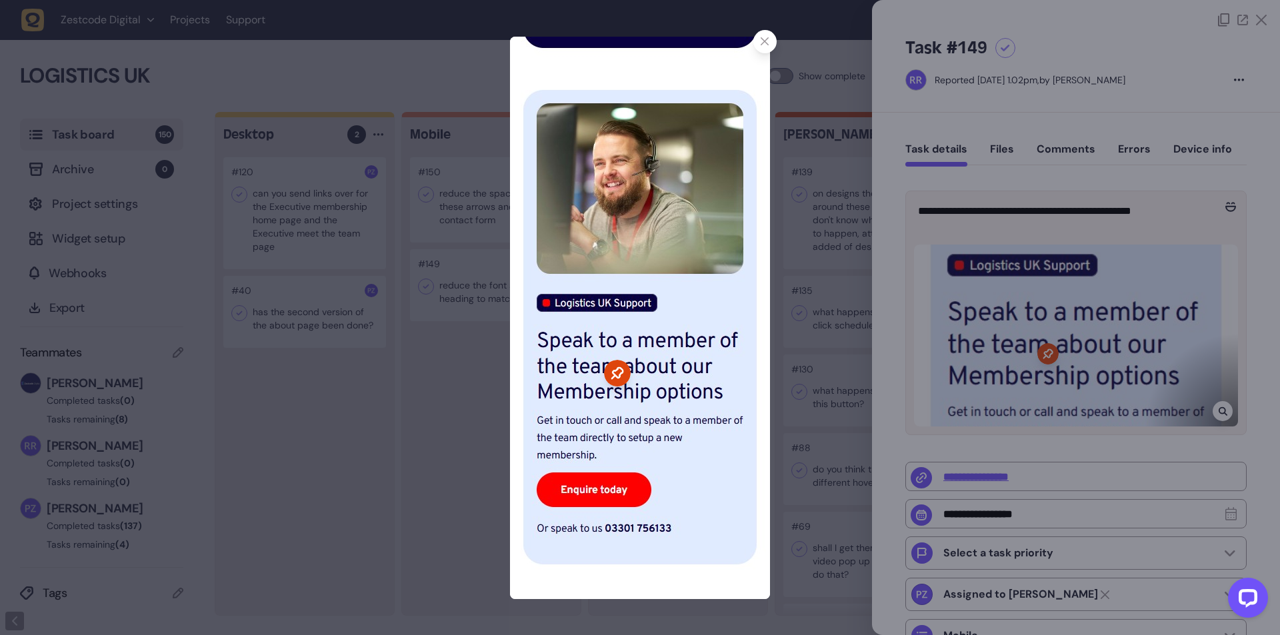
click at [765, 47] on div at bounding box center [764, 41] width 23 height 23
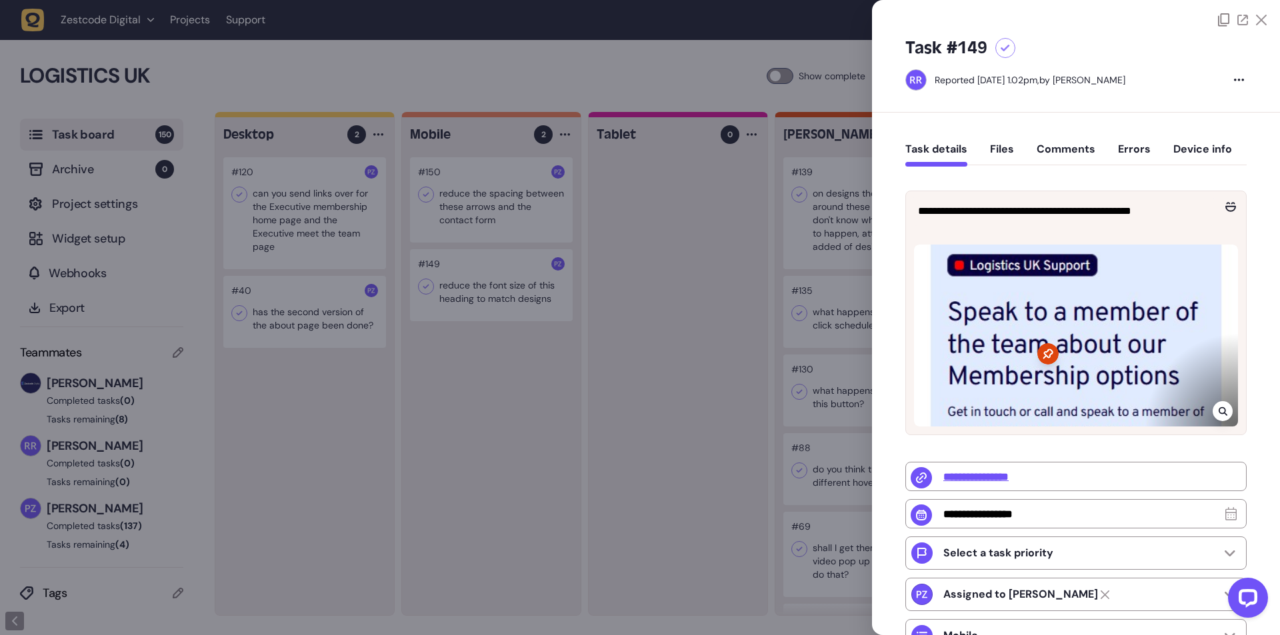
click at [521, 343] on div at bounding box center [640, 317] width 1280 height 635
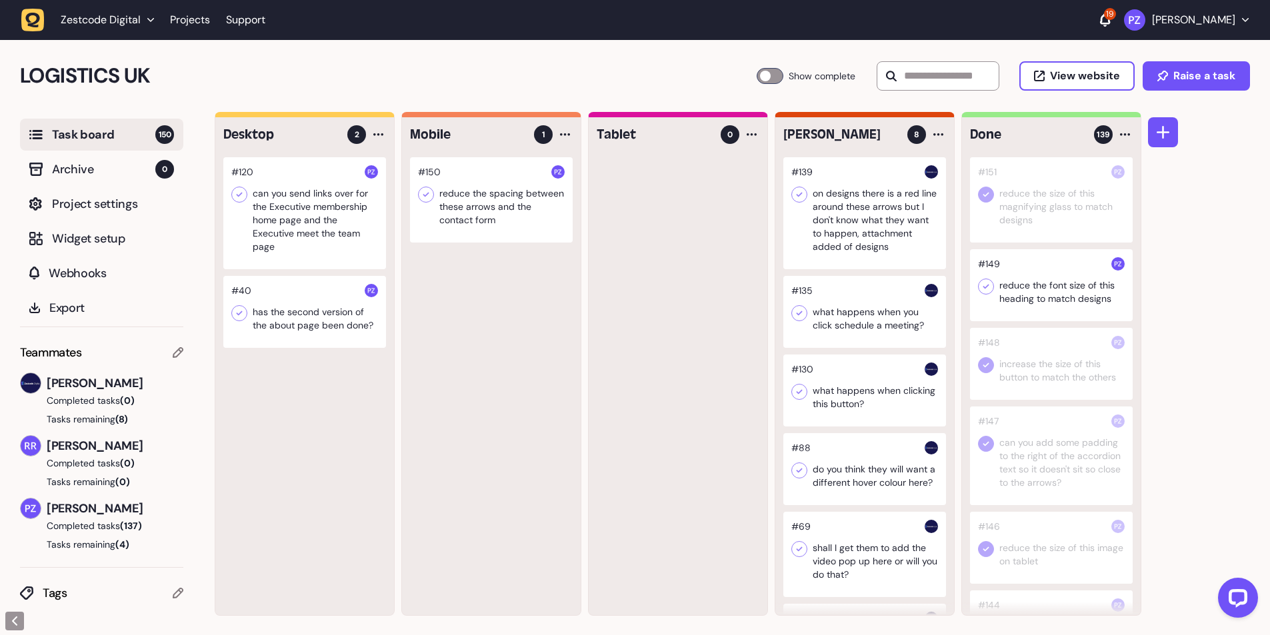
click at [989, 286] on icon at bounding box center [985, 286] width 13 height 13
click at [516, 324] on div "#150 reduce the spacing between these arrows and the contact form" at bounding box center [491, 386] width 179 height 458
click at [474, 211] on div at bounding box center [491, 199] width 163 height 85
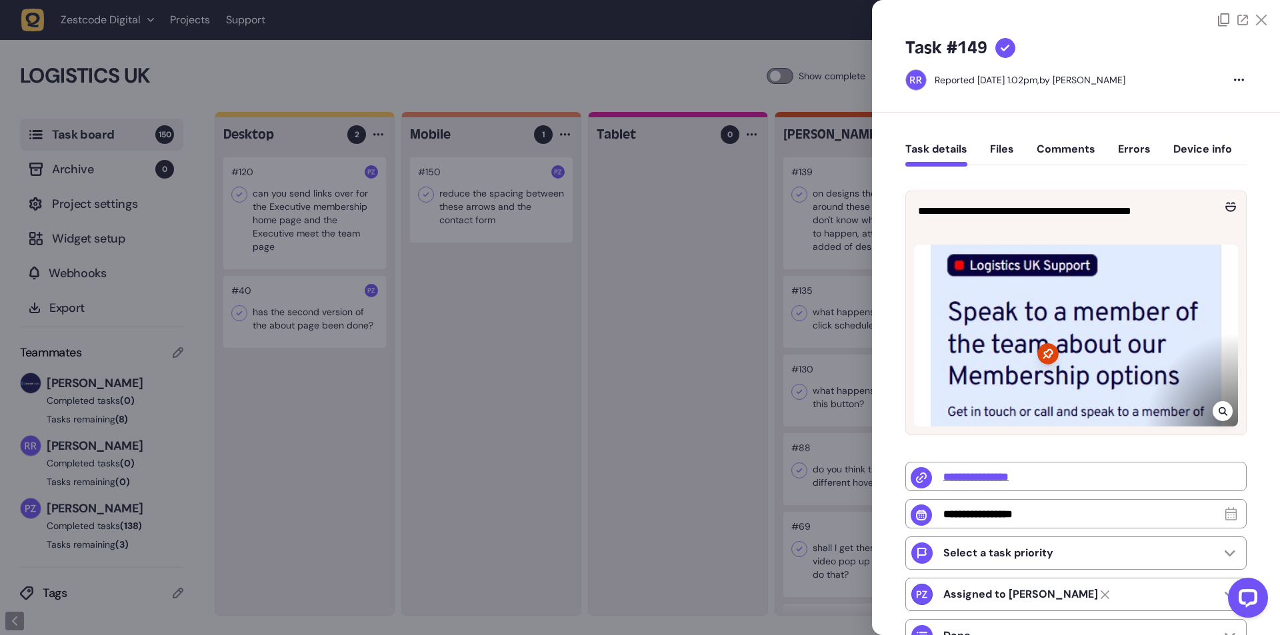
click at [458, 203] on div at bounding box center [640, 317] width 1280 height 635
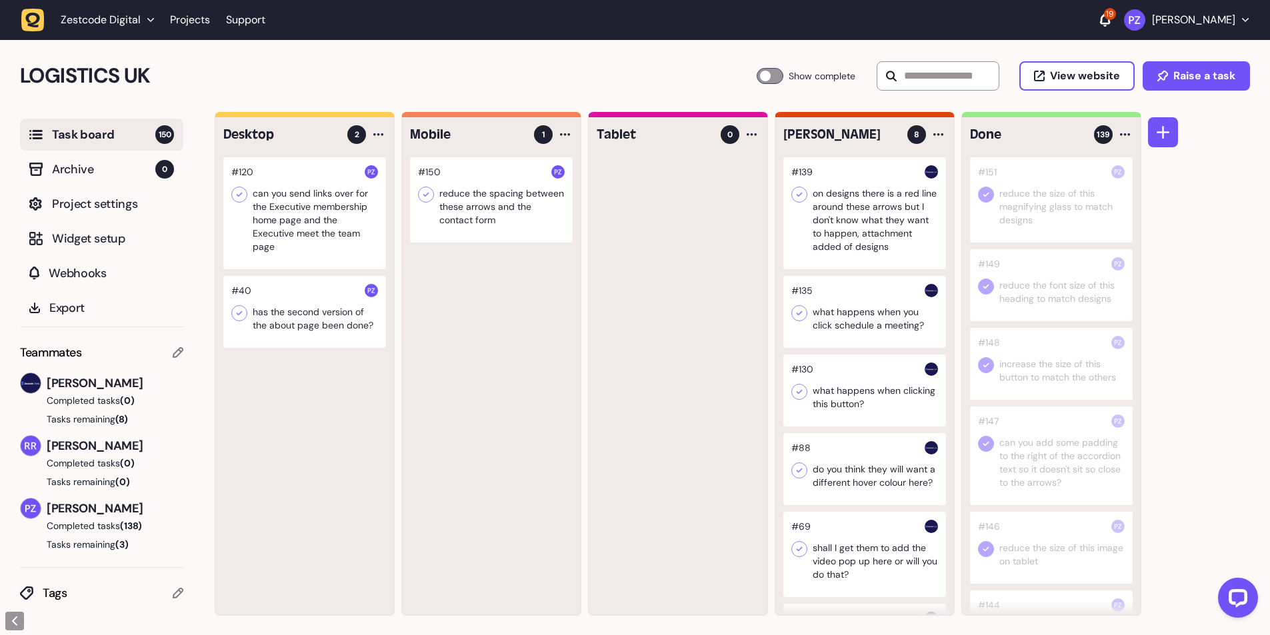
click at [458, 203] on div at bounding box center [491, 199] width 163 height 85
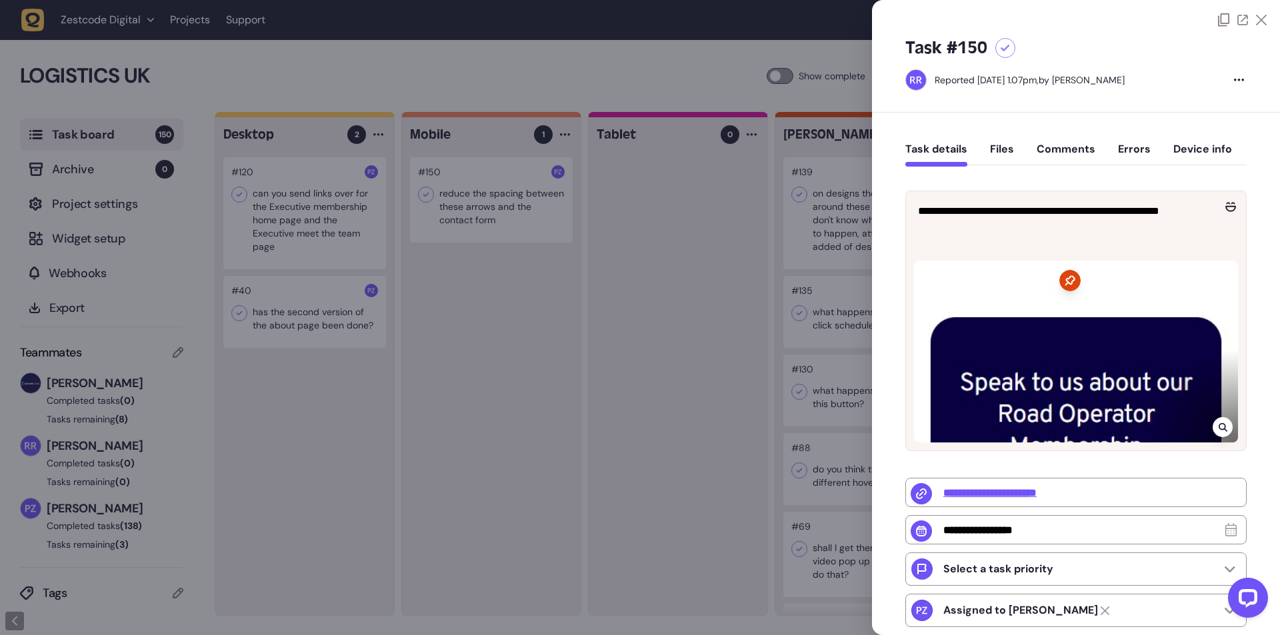
click at [1220, 419] on div at bounding box center [1223, 427] width 20 height 20
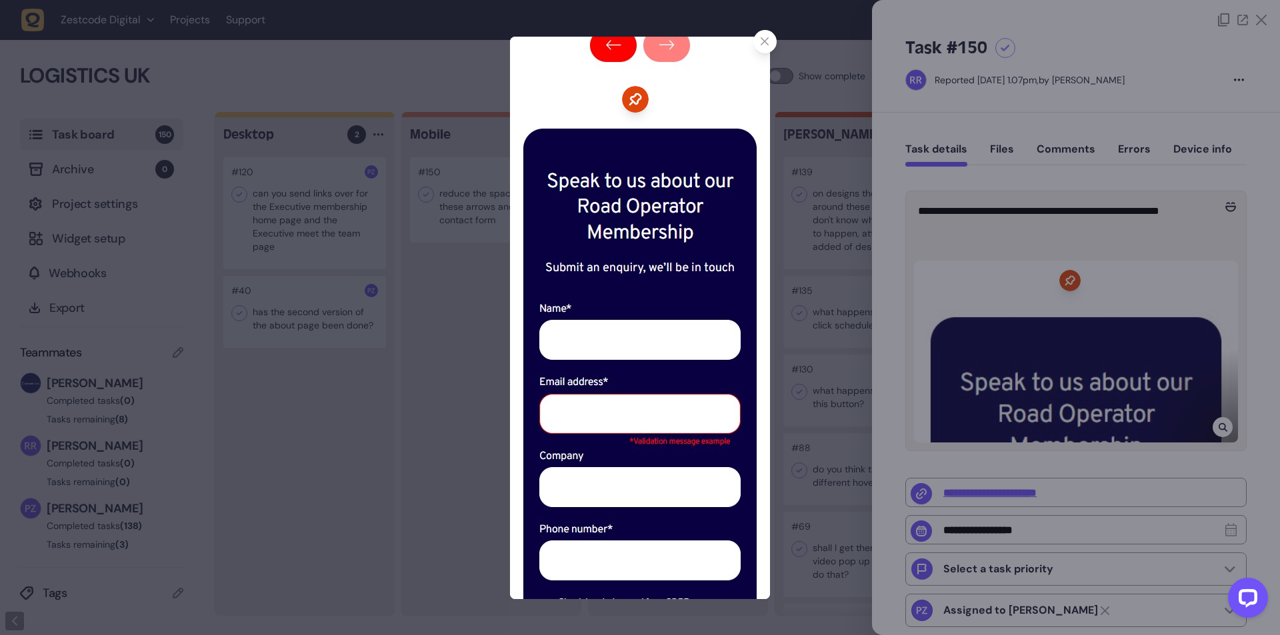
click at [461, 128] on div at bounding box center [640, 317] width 1280 height 635
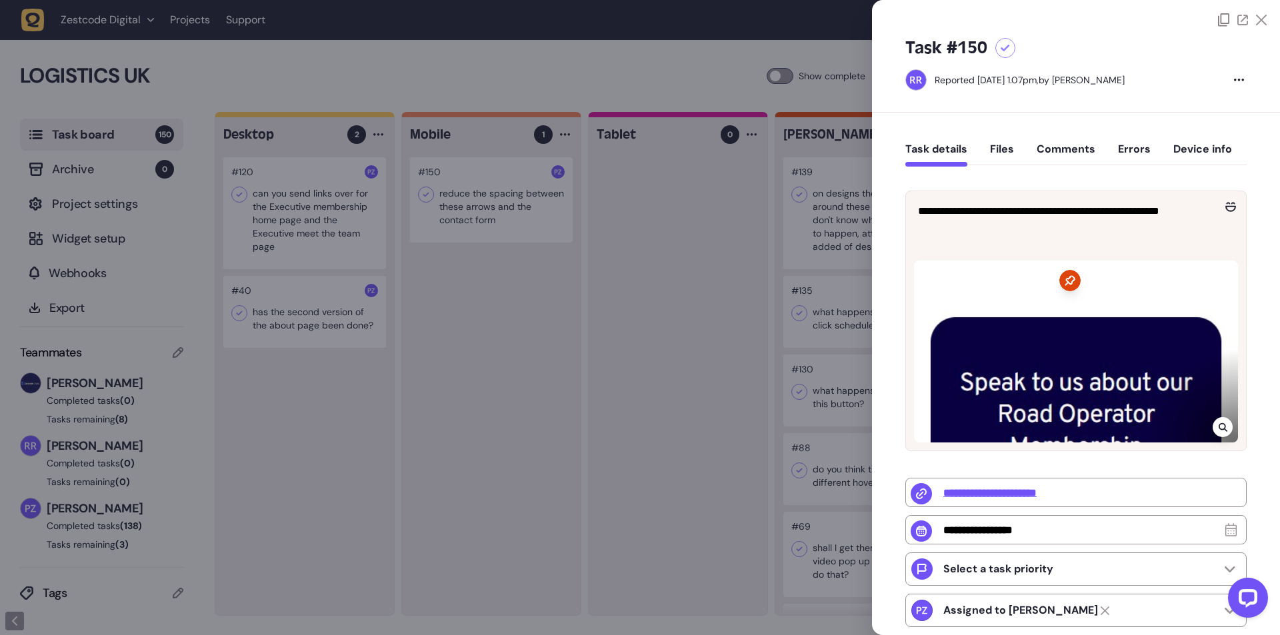
click at [485, 263] on div at bounding box center [640, 317] width 1280 height 635
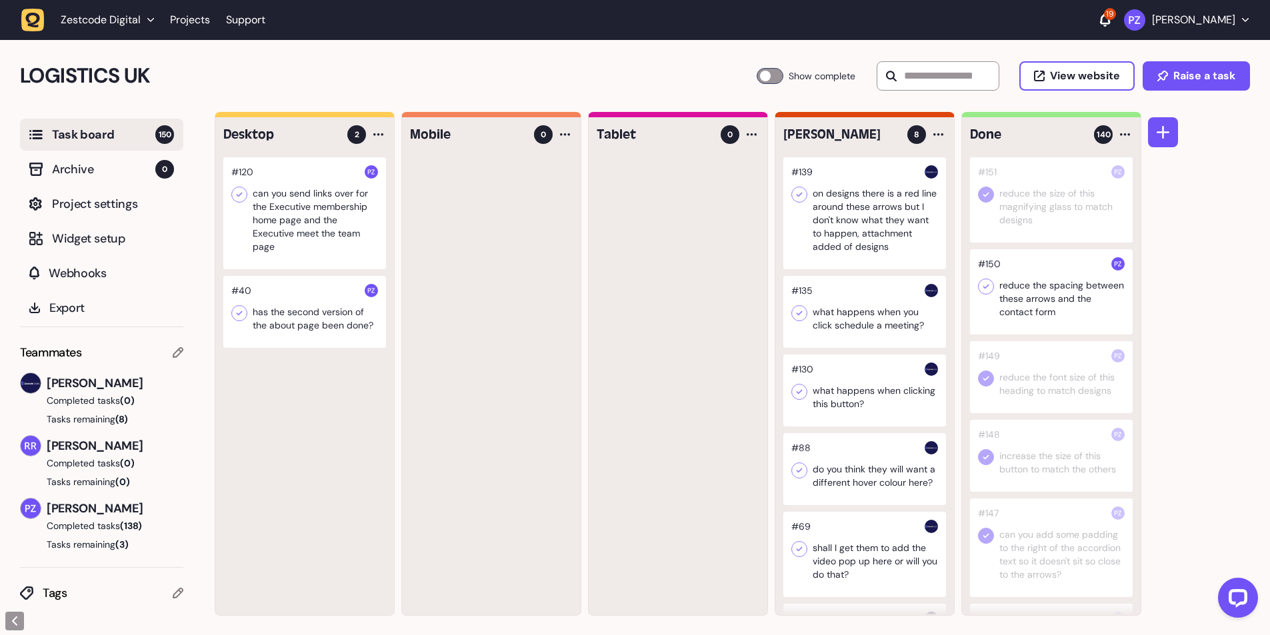
click at [985, 287] on icon at bounding box center [985, 286] width 13 height 13
click at [573, 319] on div at bounding box center [491, 386] width 179 height 458
click at [36, 29] on icon "button" at bounding box center [32, 20] width 23 height 23
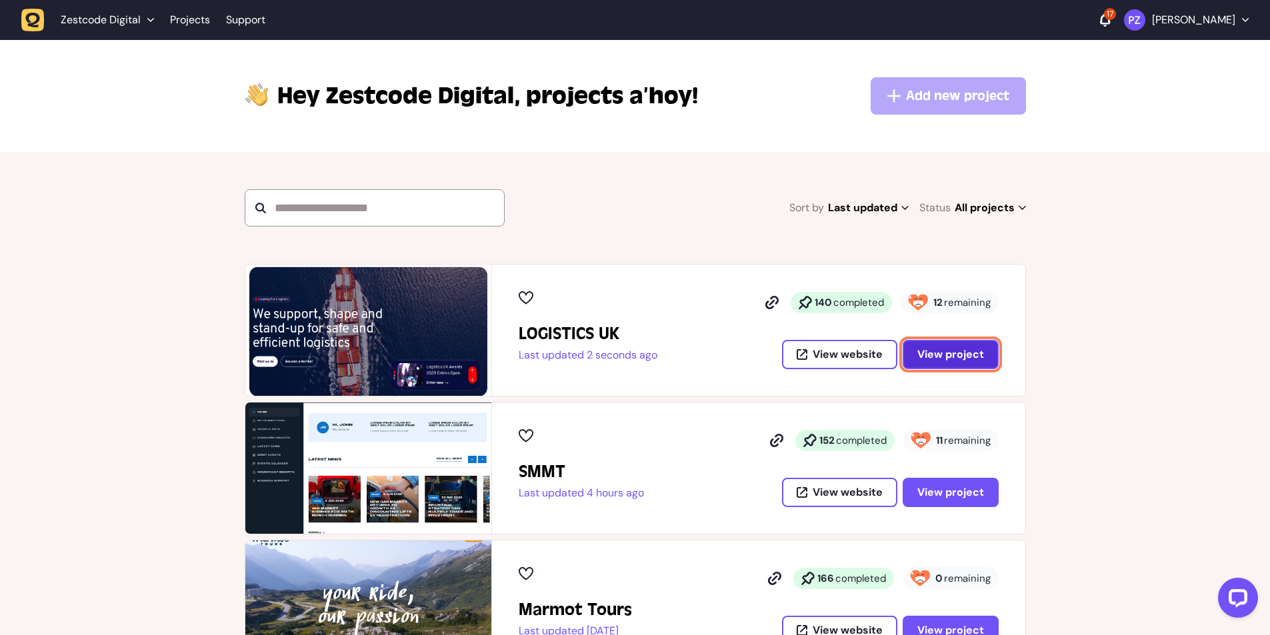
click at [943, 349] on span "View project" at bounding box center [950, 354] width 67 height 11
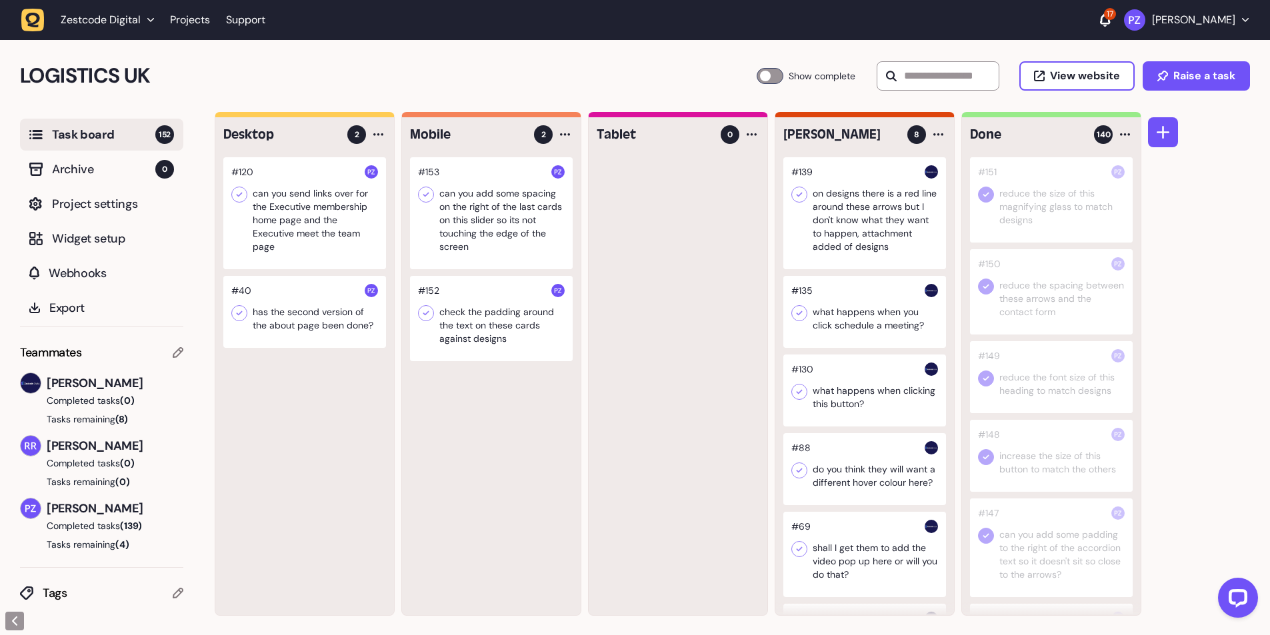
click at [454, 329] on div at bounding box center [491, 318] width 163 height 85
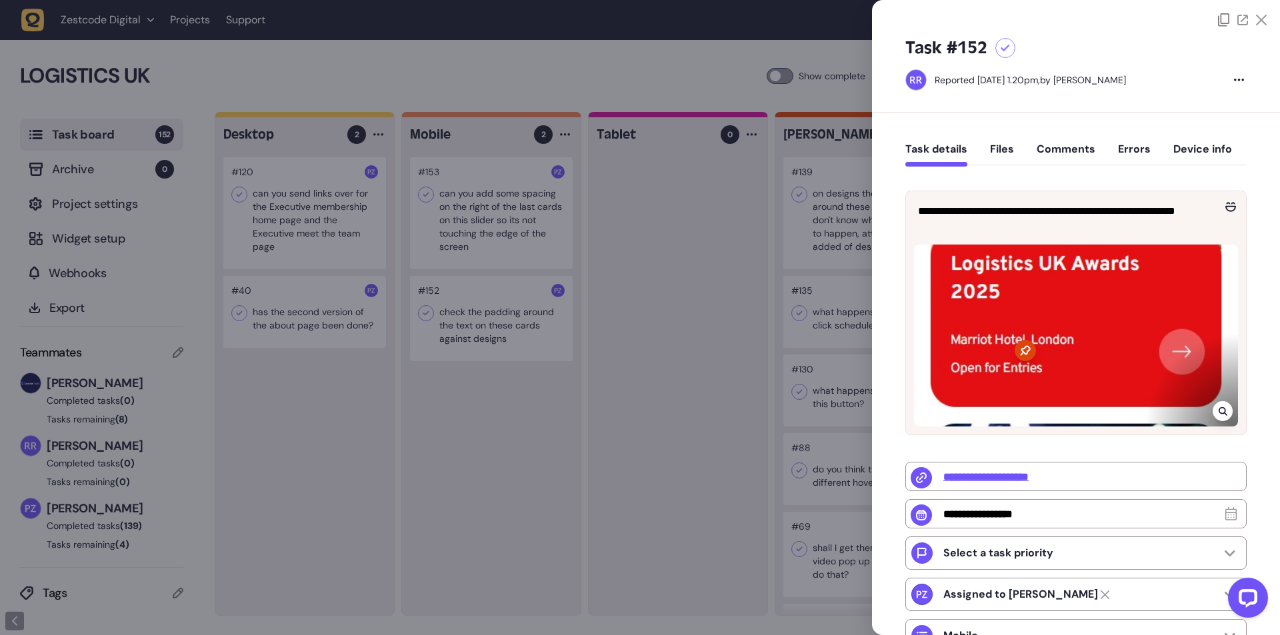
click at [454, 329] on div at bounding box center [640, 317] width 1280 height 635
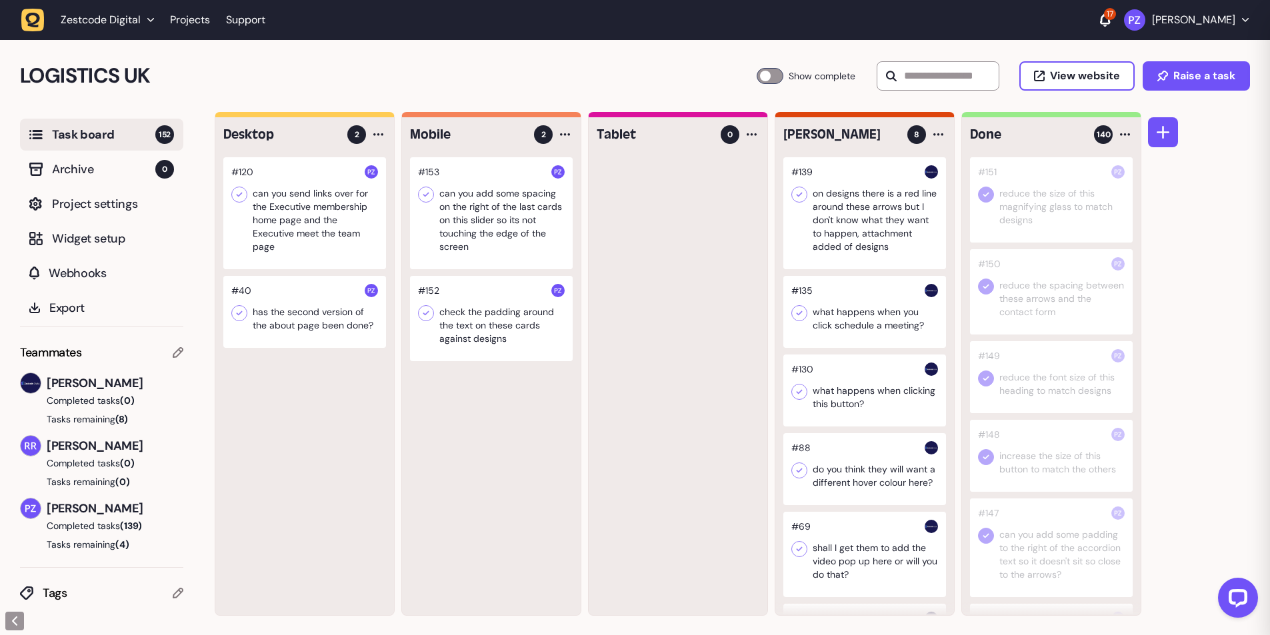
click at [454, 329] on div at bounding box center [491, 318] width 163 height 85
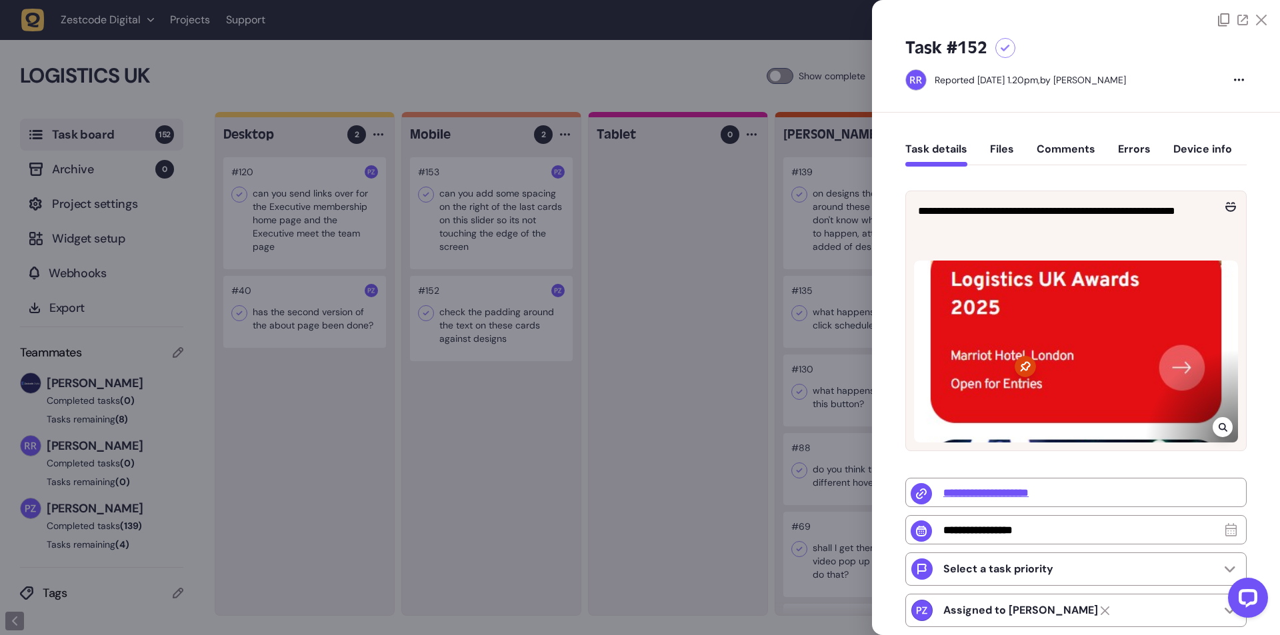
click at [1225, 430] on div at bounding box center [1223, 427] width 20 height 20
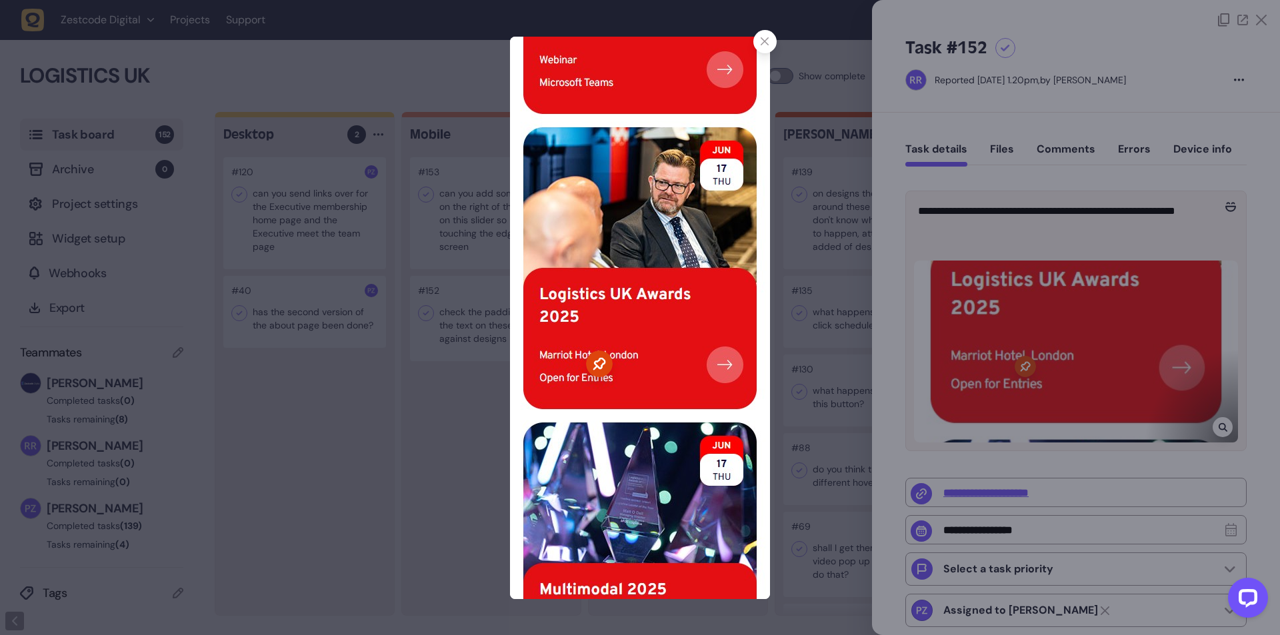
click at [1221, 428] on div at bounding box center [640, 317] width 1280 height 635
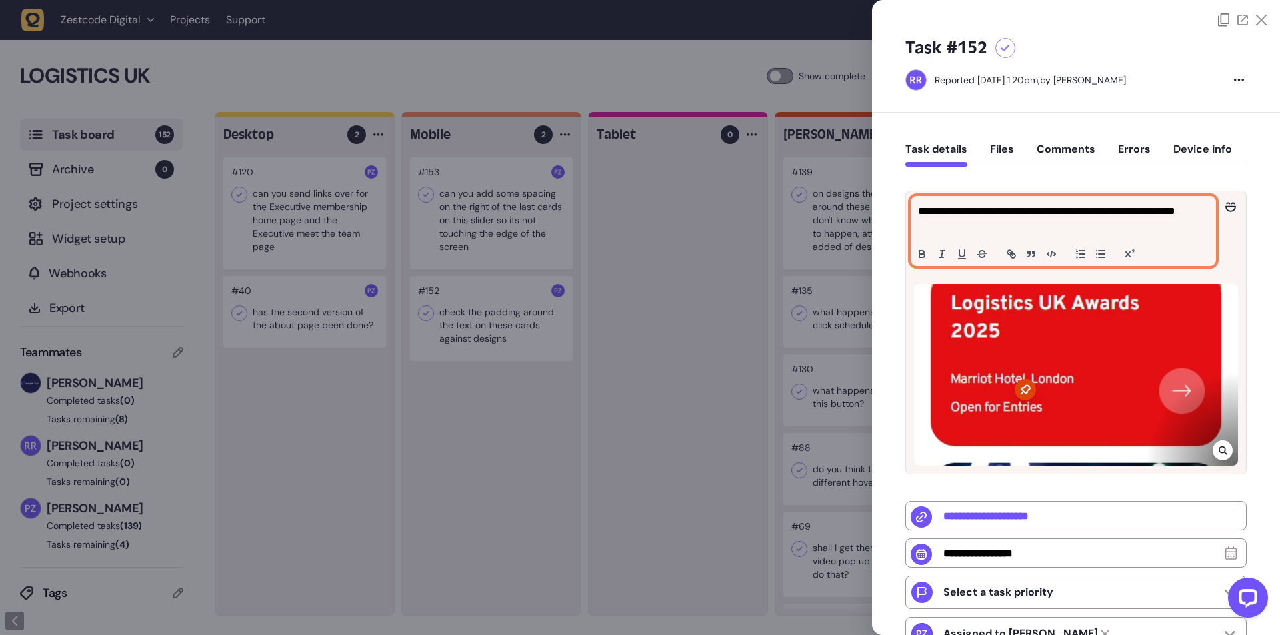
click at [969, 225] on p "**********" at bounding box center [1061, 219] width 287 height 32
copy p "**********"
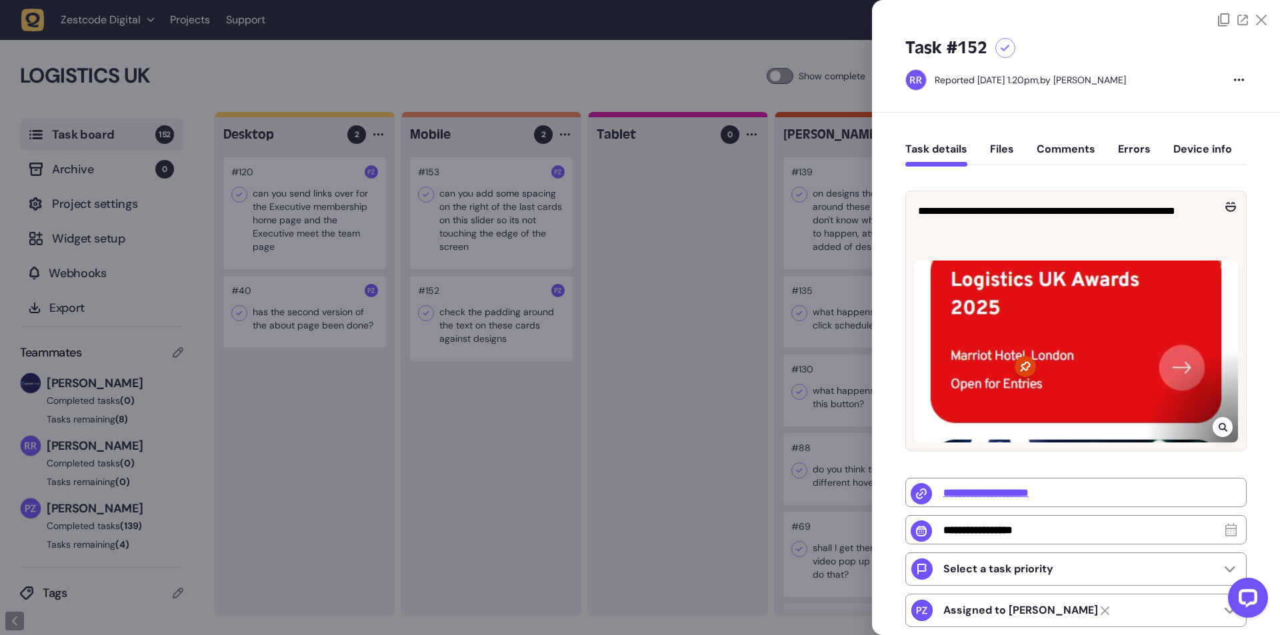
click at [473, 410] on div at bounding box center [640, 317] width 1280 height 635
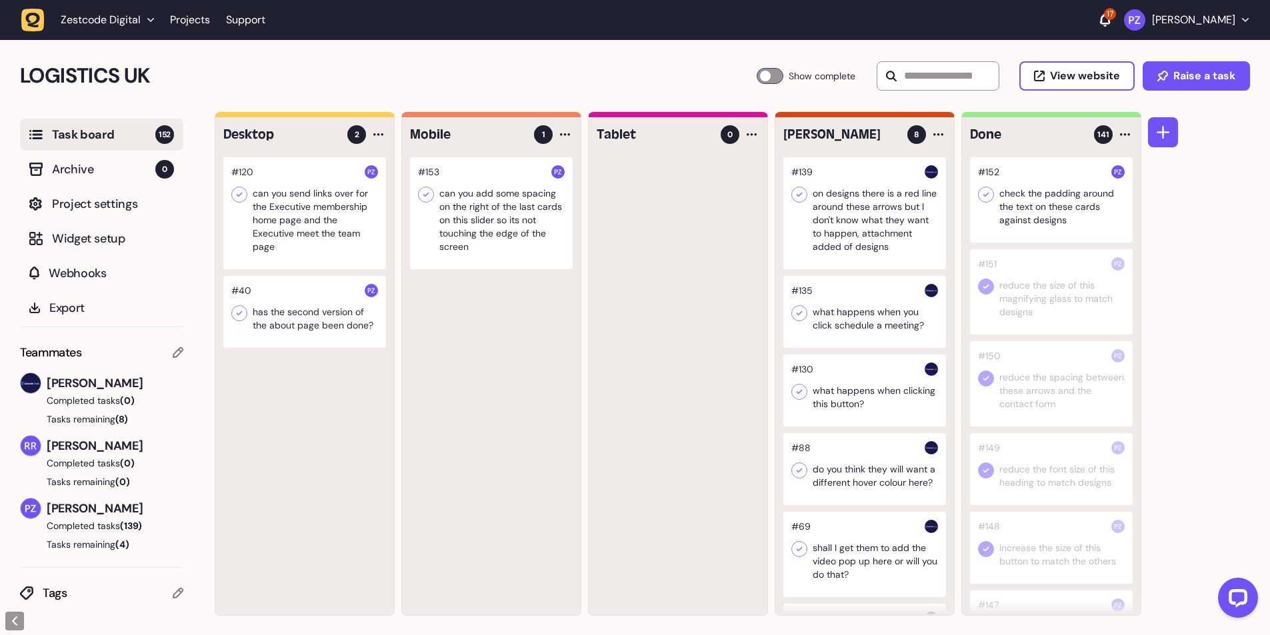
click at [986, 192] on icon at bounding box center [985, 194] width 13 height 13
click at [489, 223] on div at bounding box center [491, 213] width 163 height 112
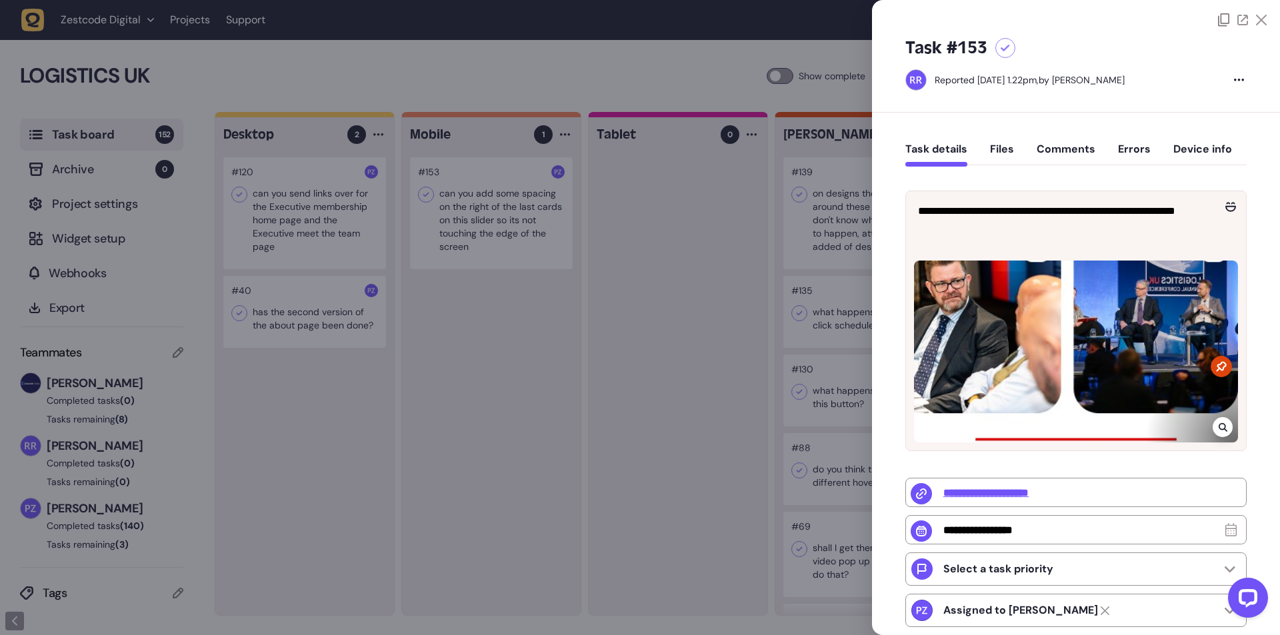
click at [470, 237] on div at bounding box center [640, 317] width 1280 height 635
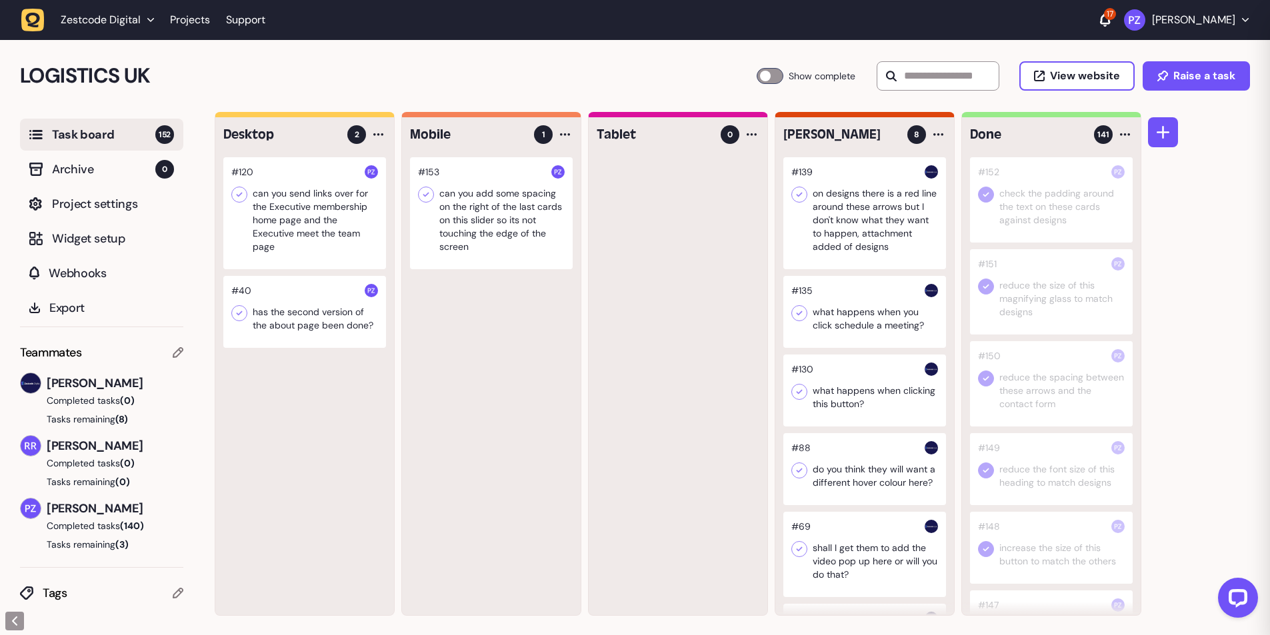
click at [470, 233] on div at bounding box center [491, 213] width 163 height 112
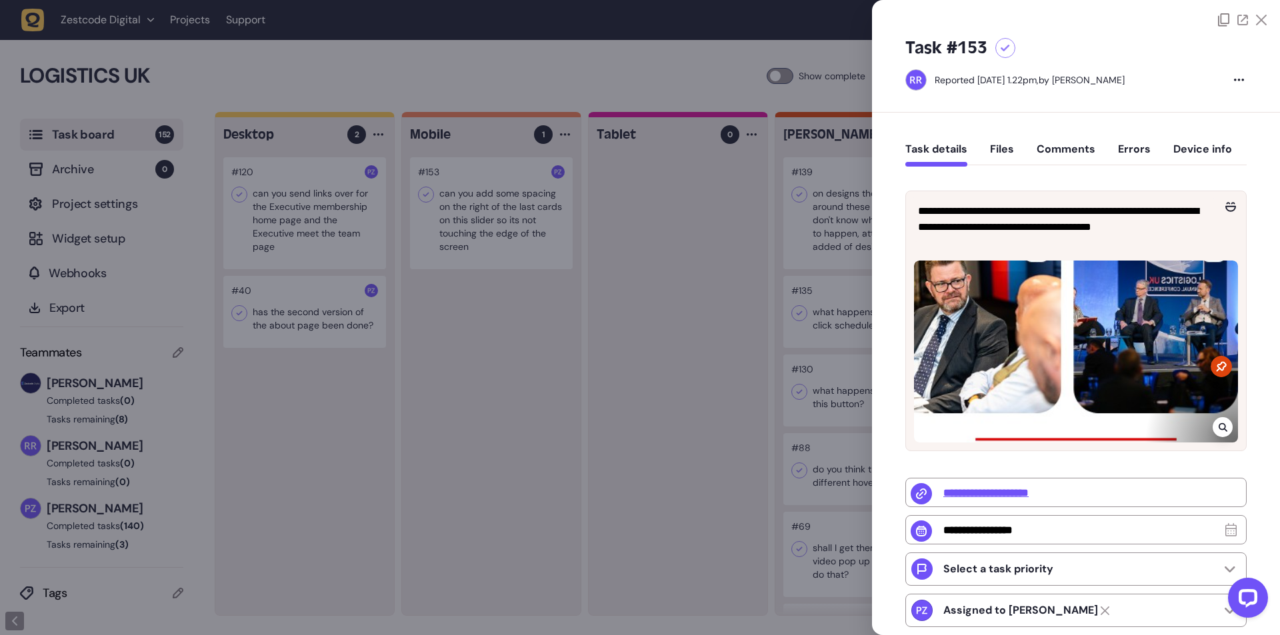
click at [1219, 422] on icon at bounding box center [1223, 427] width 9 height 11
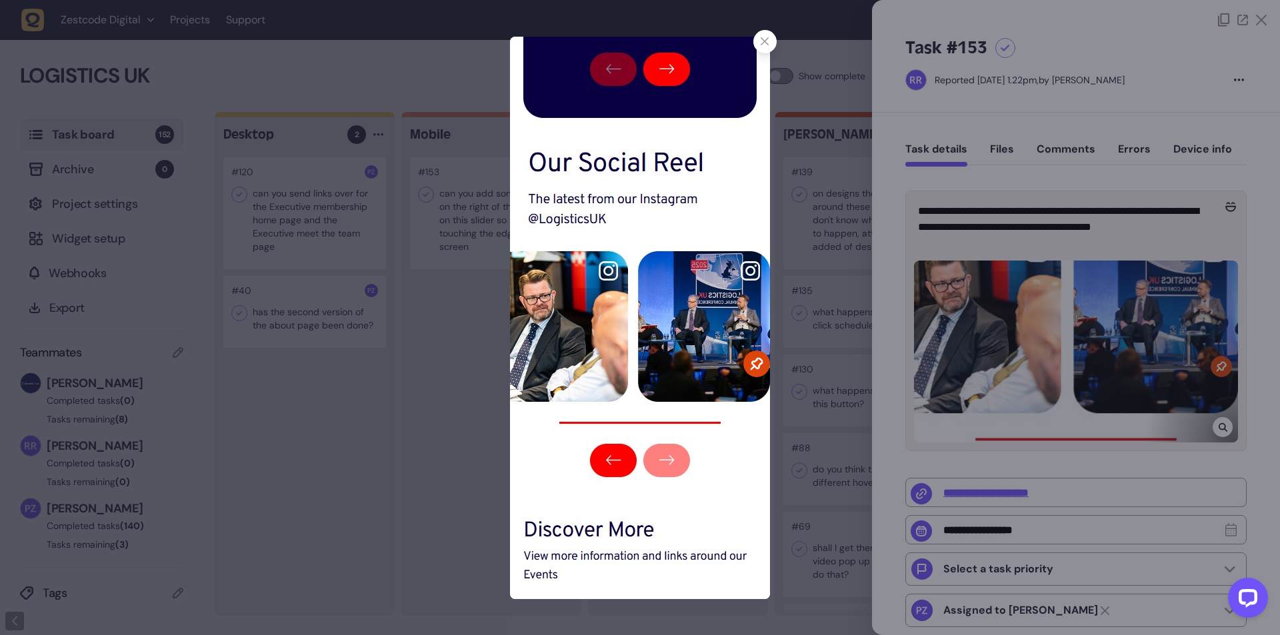
drag, startPoint x: 1217, startPoint y: 421, endPoint x: 918, endPoint y: 162, distance: 396.1
click at [919, 149] on div at bounding box center [640, 317] width 1280 height 635
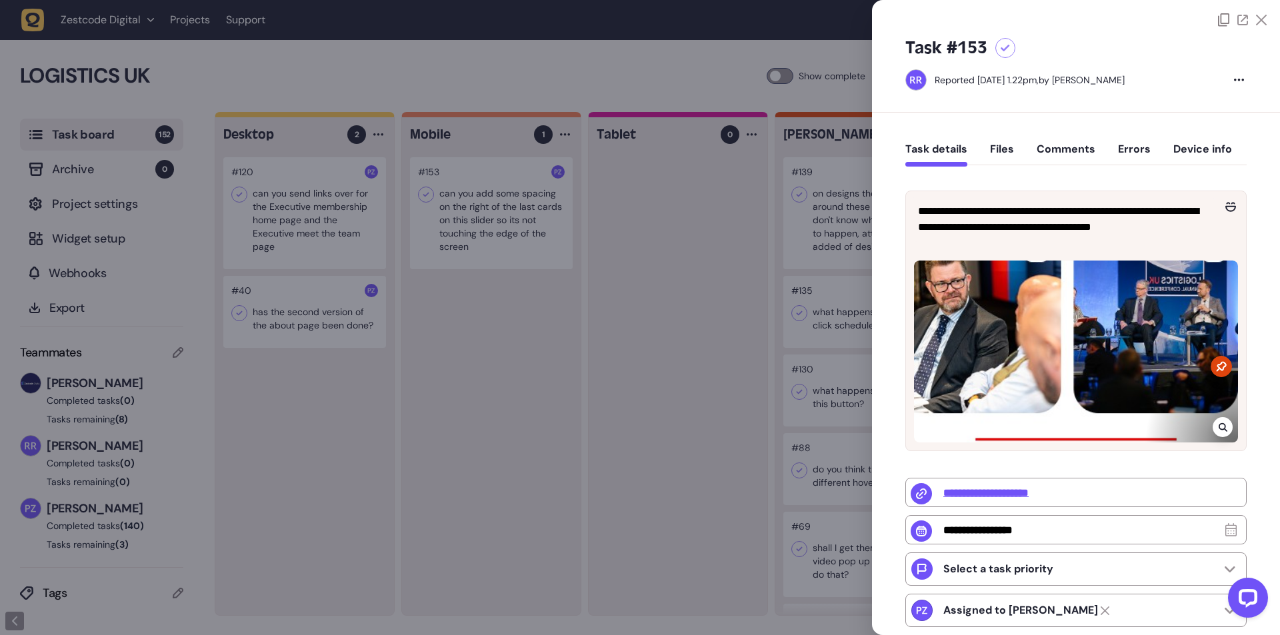
click at [525, 179] on div at bounding box center [640, 317] width 1280 height 635
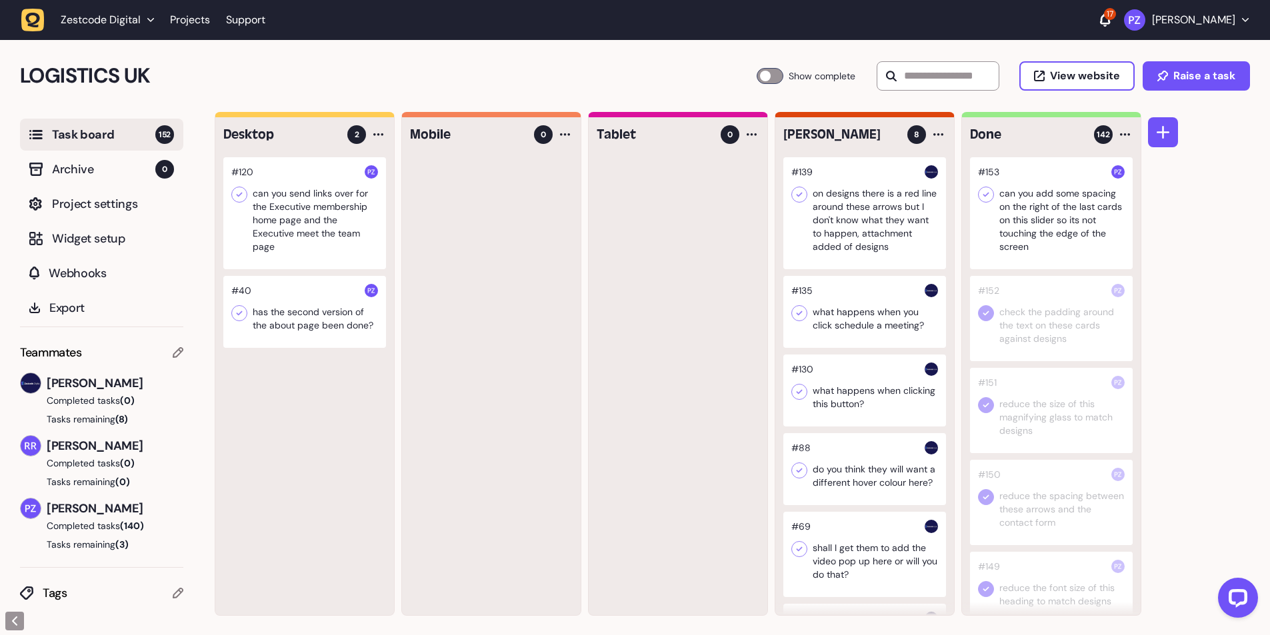
click at [987, 200] on icon at bounding box center [985, 194] width 13 height 13
drag, startPoint x: 17, startPoint y: 22, endPoint x: 23, endPoint y: 19, distance: 7.2
click at [23, 19] on header "Zestcode Digital Projects Support 17 Paris Zisis" at bounding box center [635, 20] width 1270 height 40
click at [27, 21] on icon "button" at bounding box center [33, 20] width 15 height 15
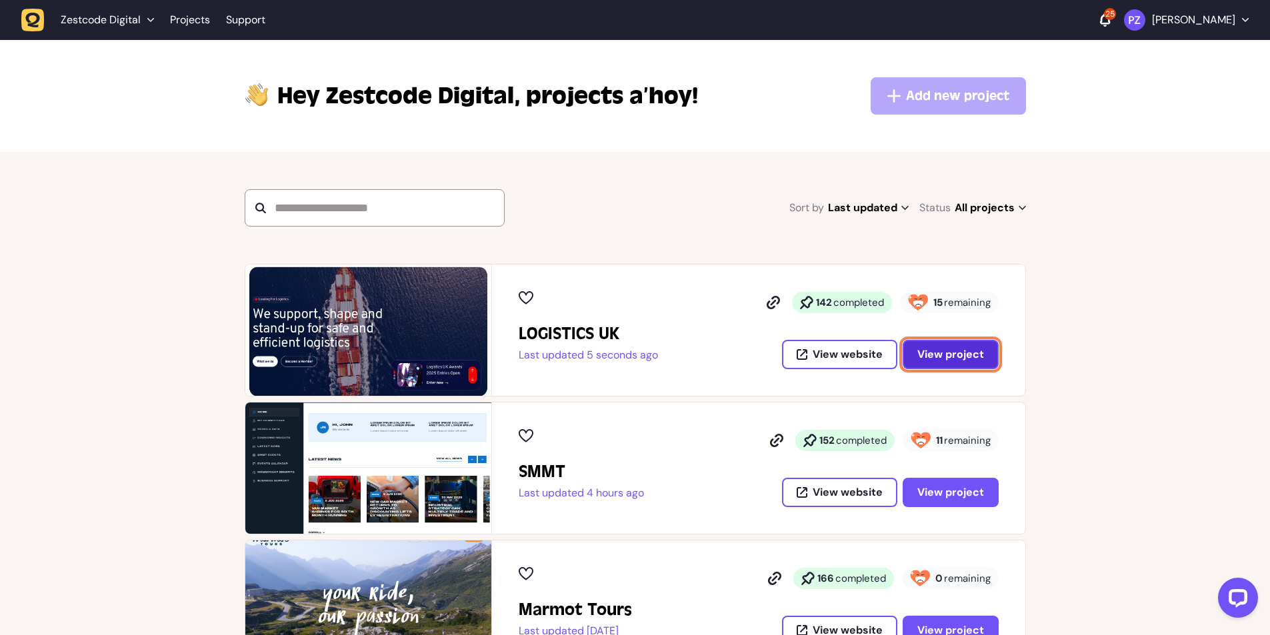
click at [959, 349] on span "View project" at bounding box center [950, 354] width 67 height 11
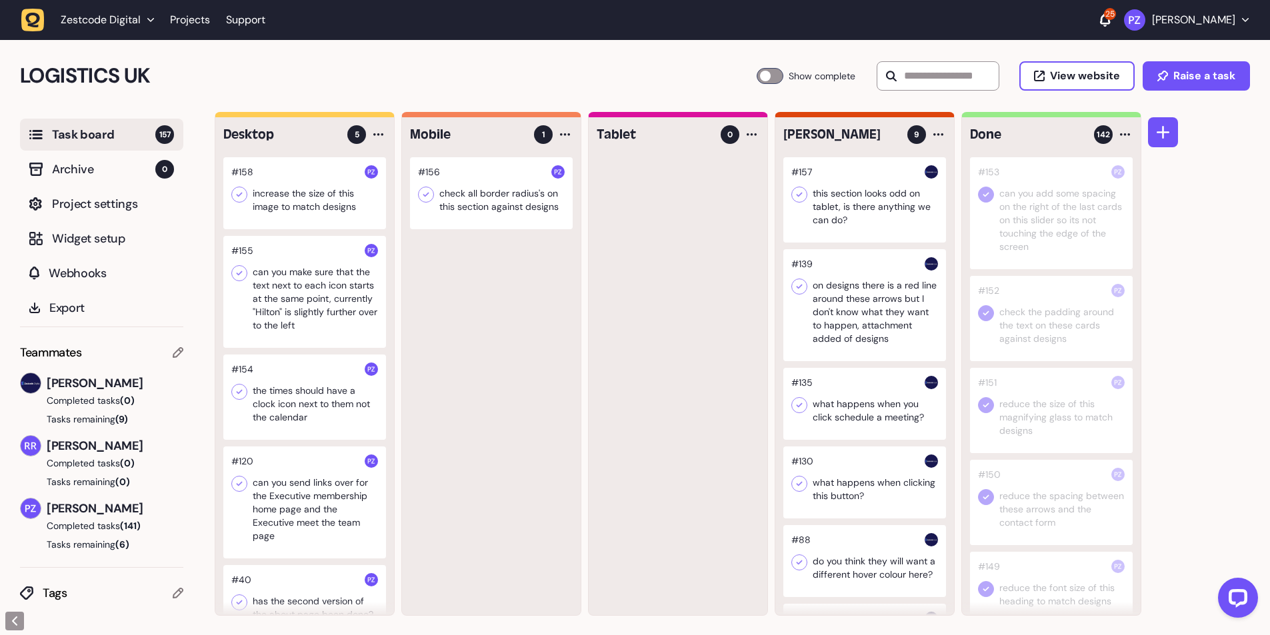
click at [507, 212] on div at bounding box center [491, 193] width 163 height 72
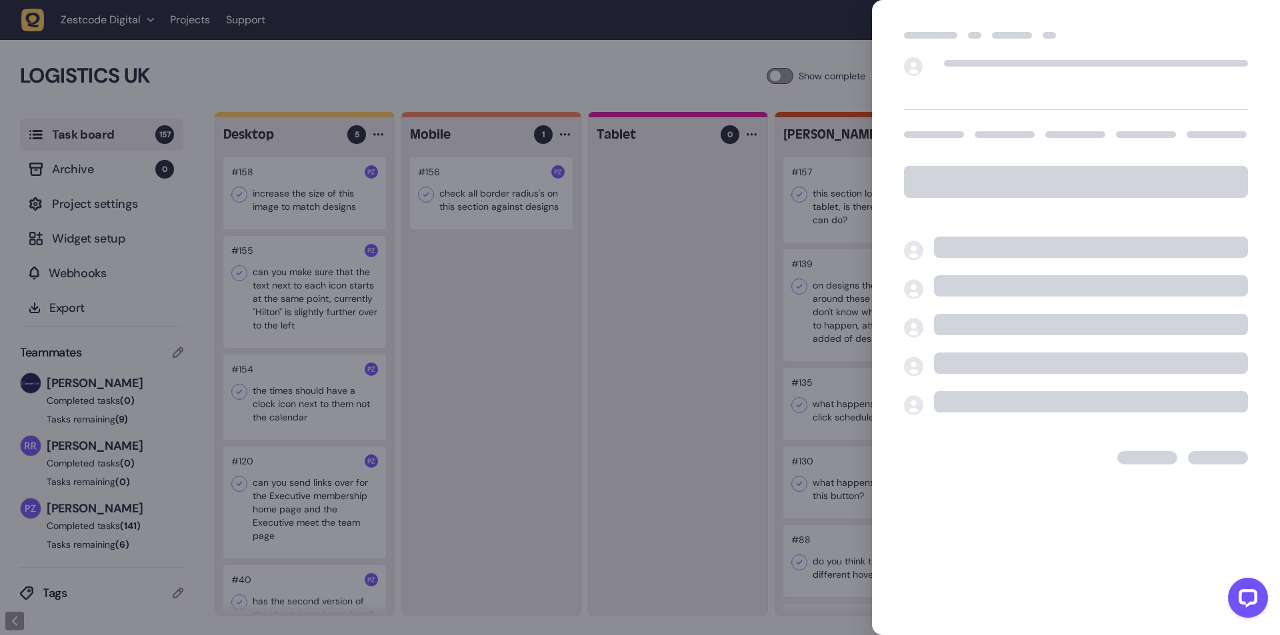
click at [462, 197] on div at bounding box center [640, 317] width 1280 height 635
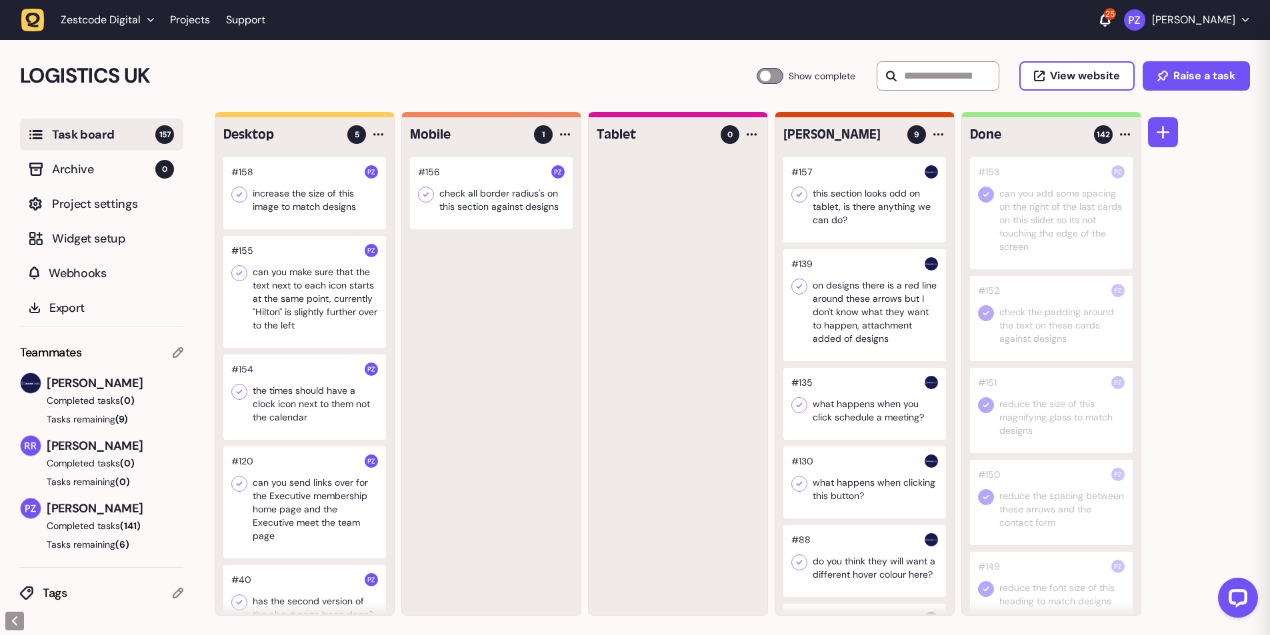
click at [462, 197] on div at bounding box center [491, 193] width 163 height 72
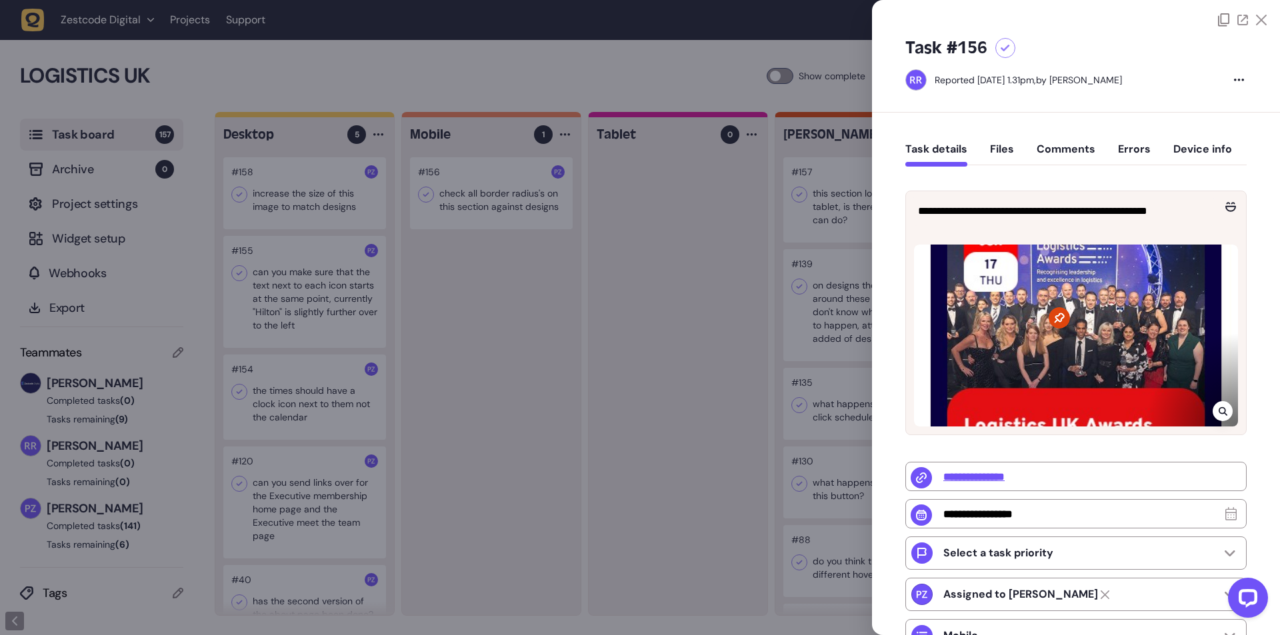
click at [1208, 399] on div at bounding box center [1076, 336] width 324 height 182
click at [1213, 409] on div at bounding box center [1223, 411] width 20 height 20
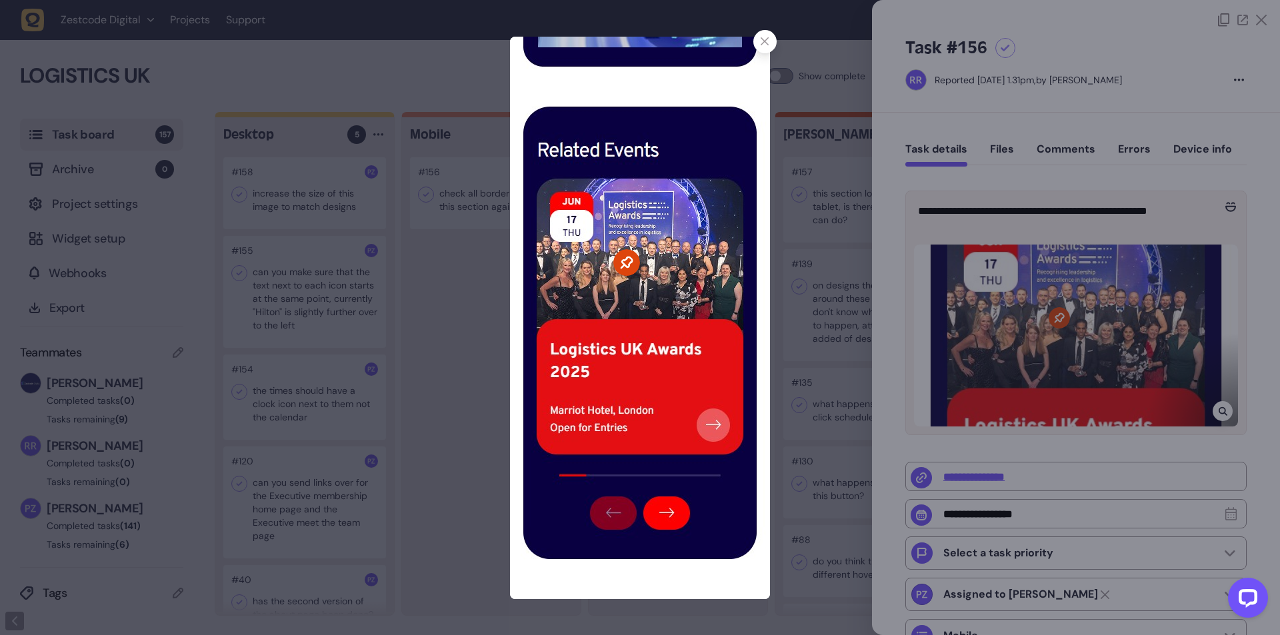
click at [753, 46] on img at bounding box center [640, 318] width 260 height 563
click at [1221, 411] on div at bounding box center [640, 317] width 1280 height 635
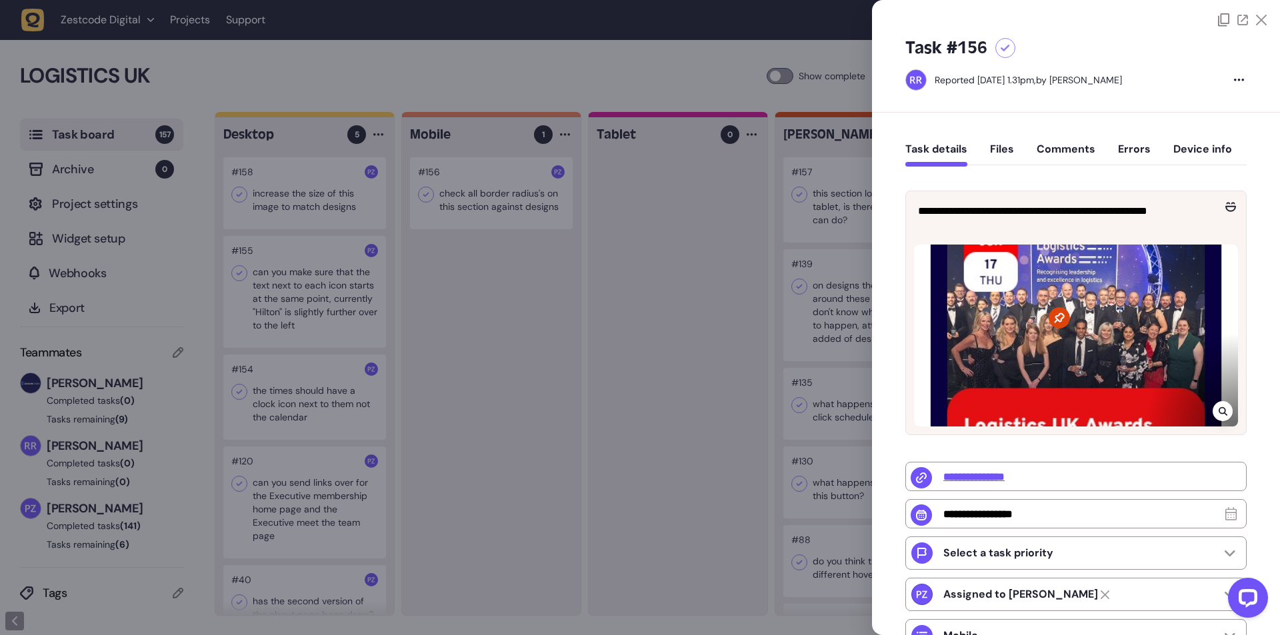
click at [1221, 411] on icon at bounding box center [1222, 411] width 9 height 9
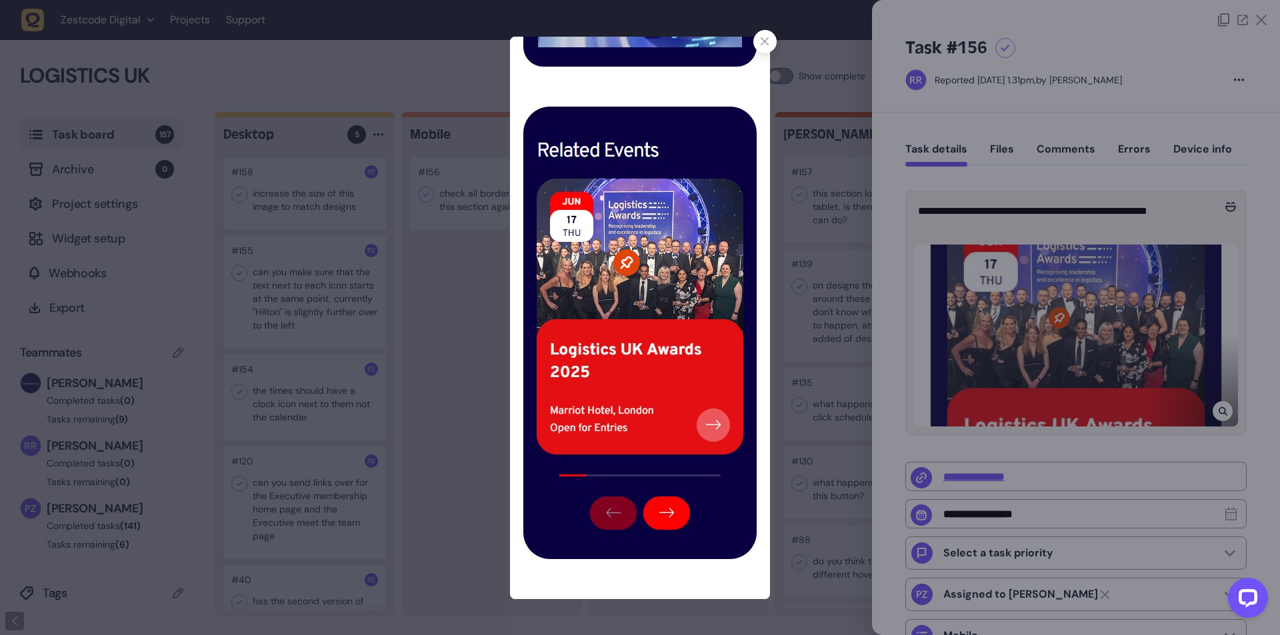
click at [439, 195] on div at bounding box center [640, 317] width 1280 height 635
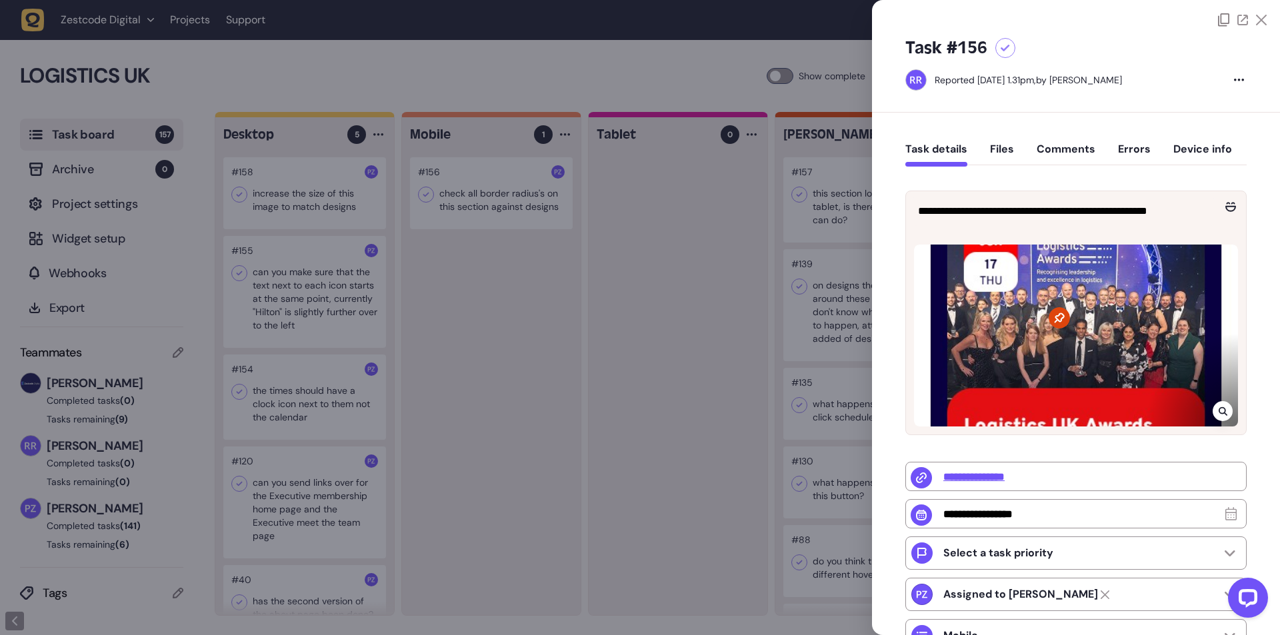
click at [461, 196] on div at bounding box center [640, 317] width 1280 height 635
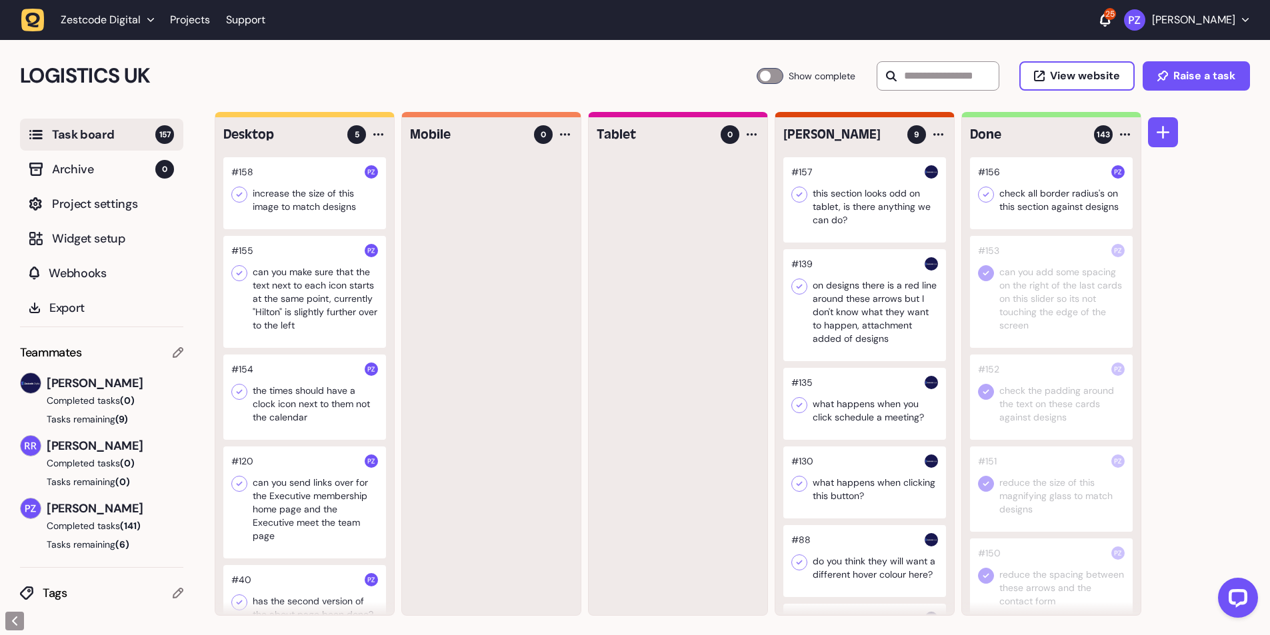
click at [985, 194] on icon at bounding box center [985, 194] width 13 height 13
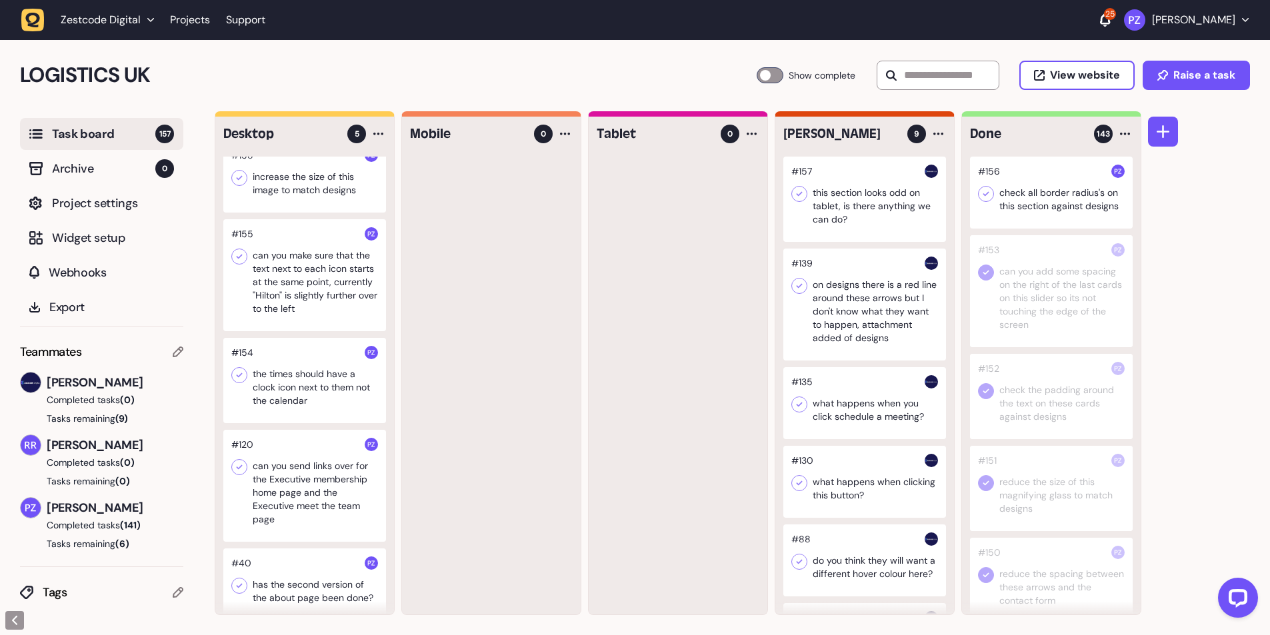
scroll to position [30, 0]
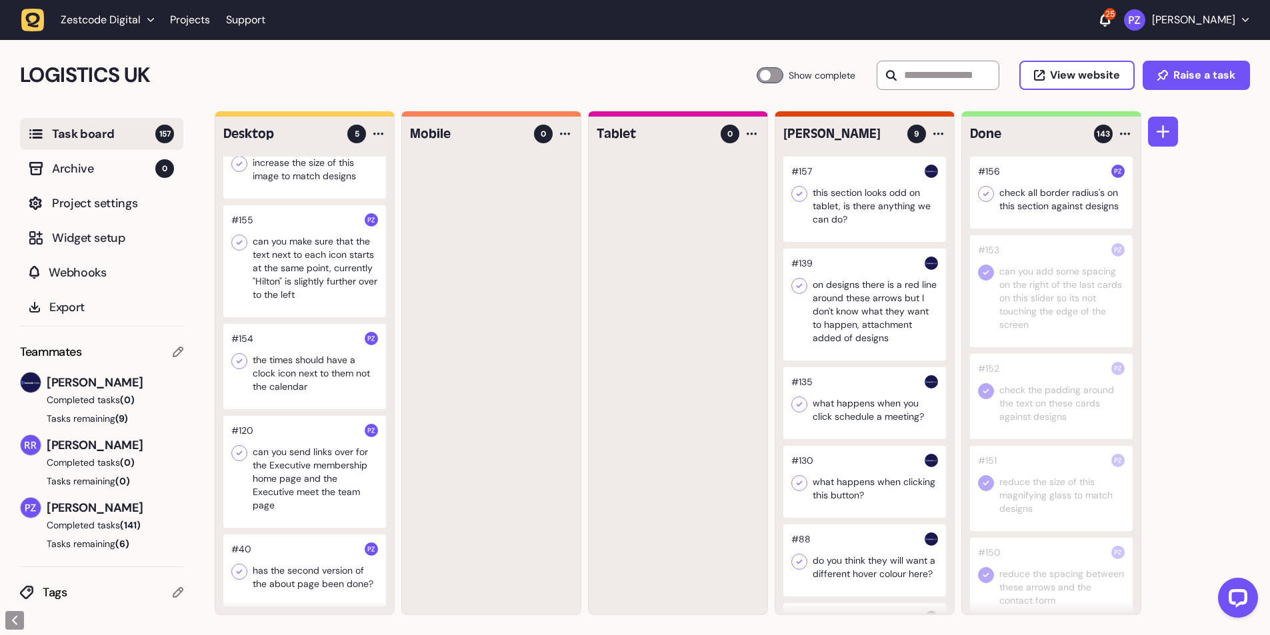
click at [273, 579] on div at bounding box center [304, 571] width 163 height 72
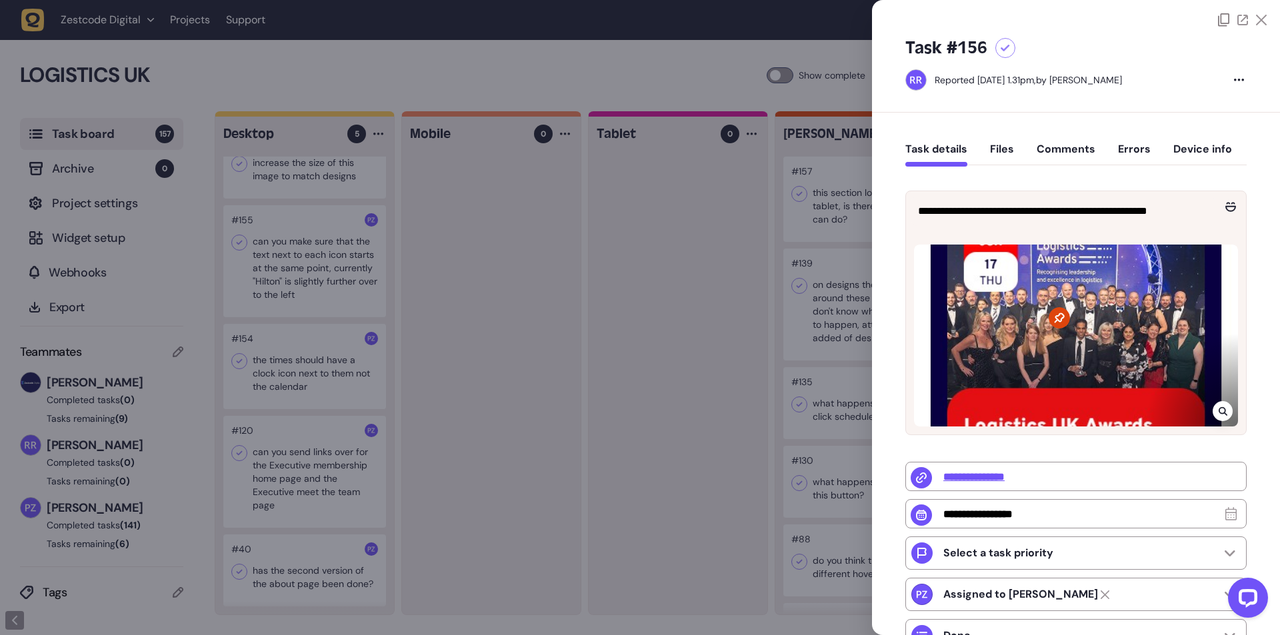
click at [278, 569] on div at bounding box center [640, 317] width 1280 height 635
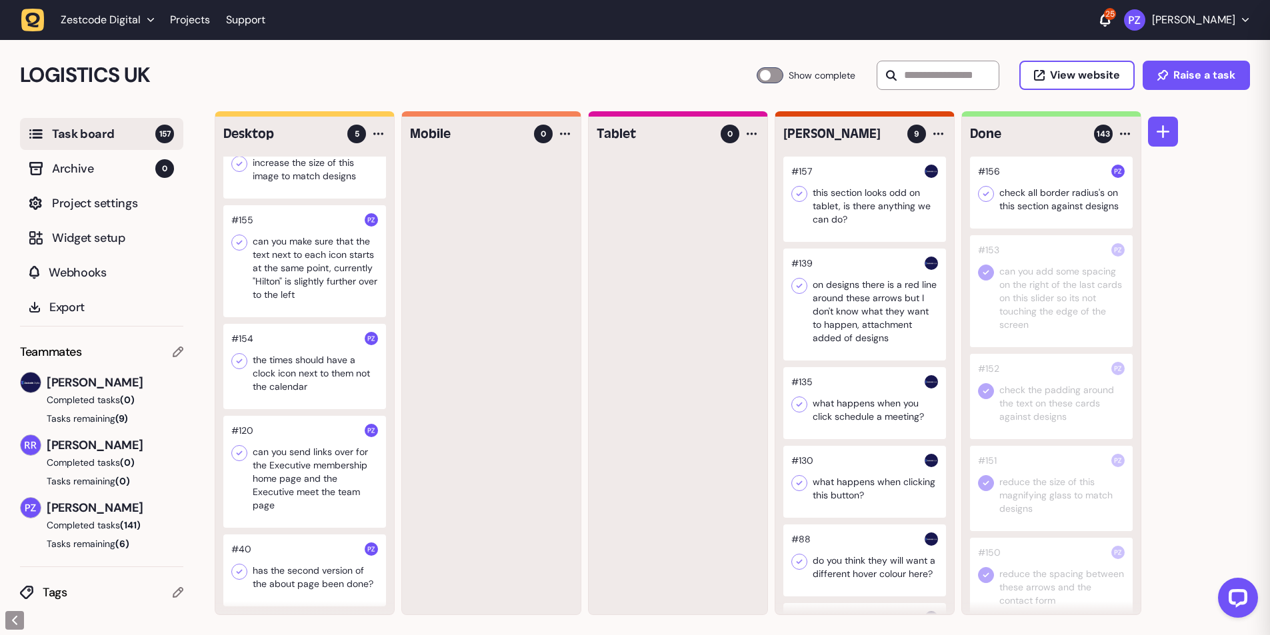
click at [278, 568] on div at bounding box center [304, 571] width 163 height 72
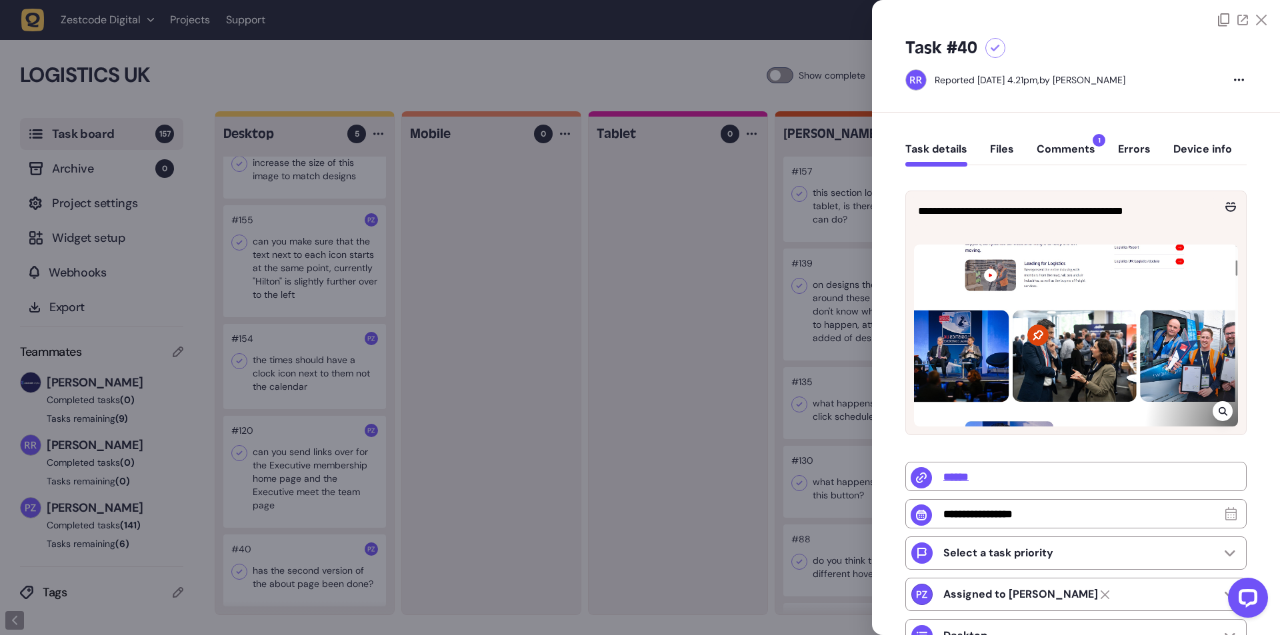
click at [278, 568] on div at bounding box center [640, 317] width 1280 height 635
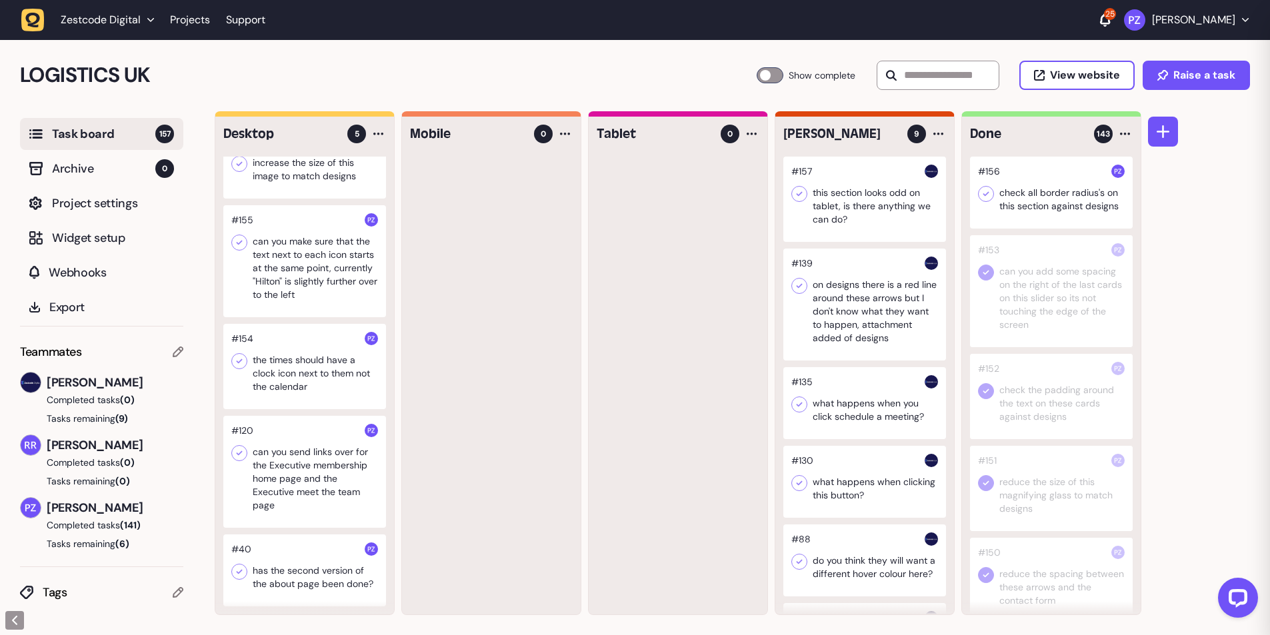
click at [301, 493] on div at bounding box center [304, 472] width 163 height 112
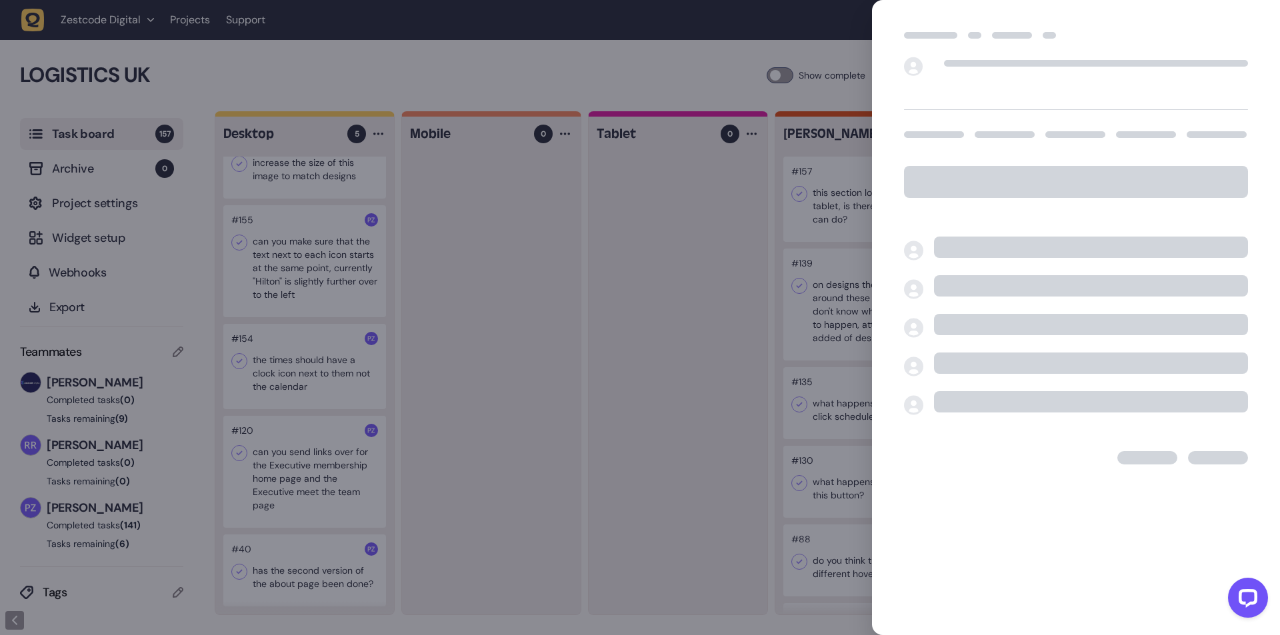
click at [297, 487] on div at bounding box center [640, 317] width 1280 height 635
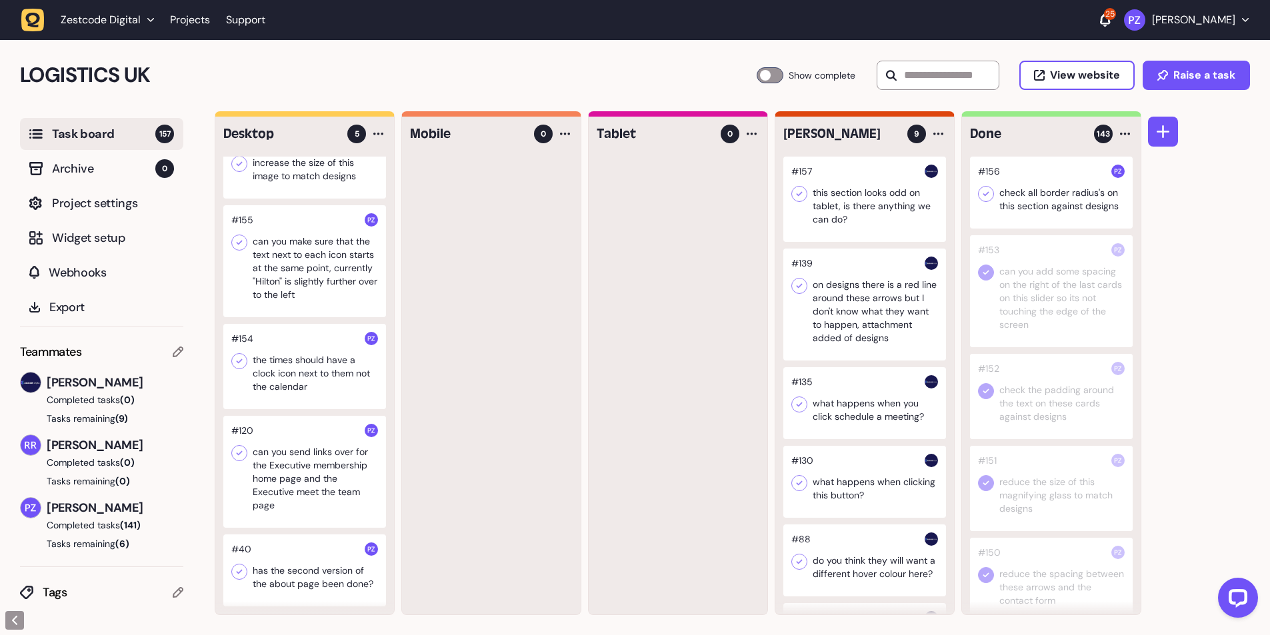
click at [261, 376] on div at bounding box center [304, 366] width 163 height 85
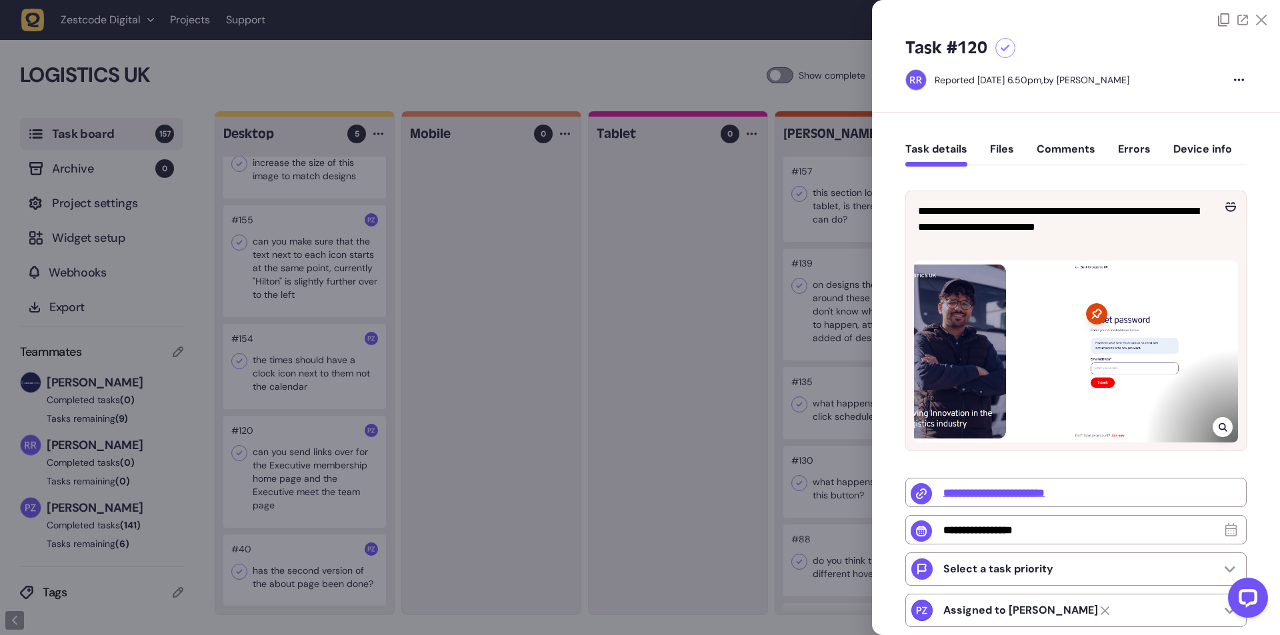
click at [277, 374] on div at bounding box center [640, 317] width 1280 height 635
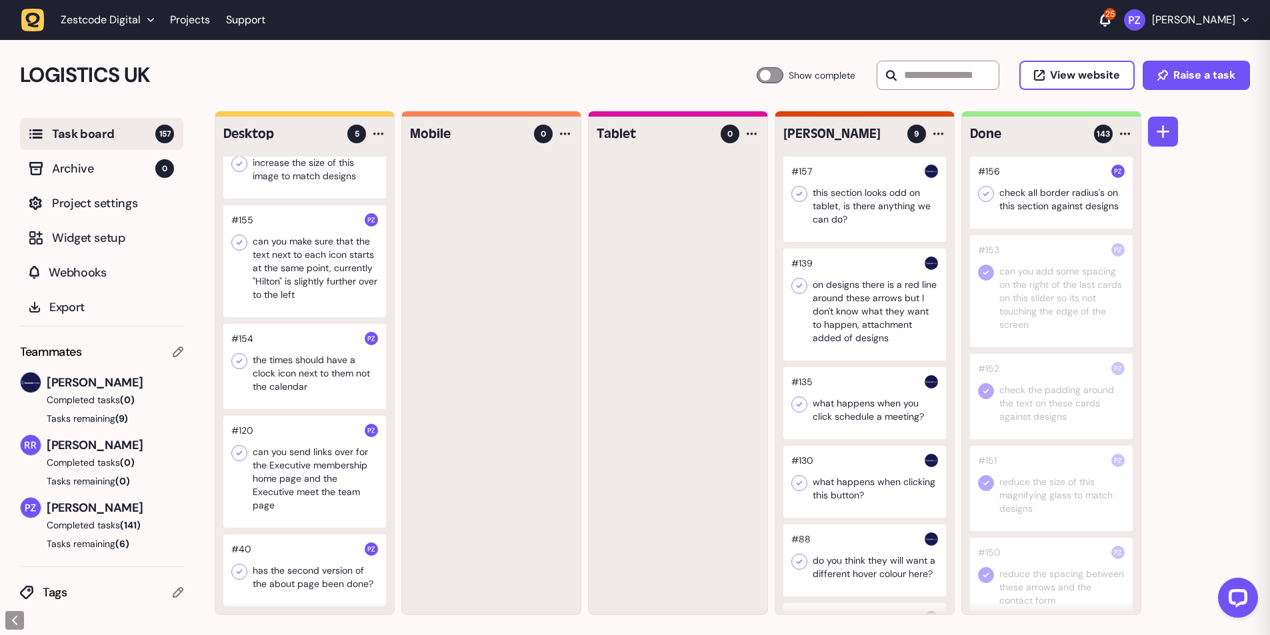
click at [277, 374] on div at bounding box center [304, 366] width 163 height 85
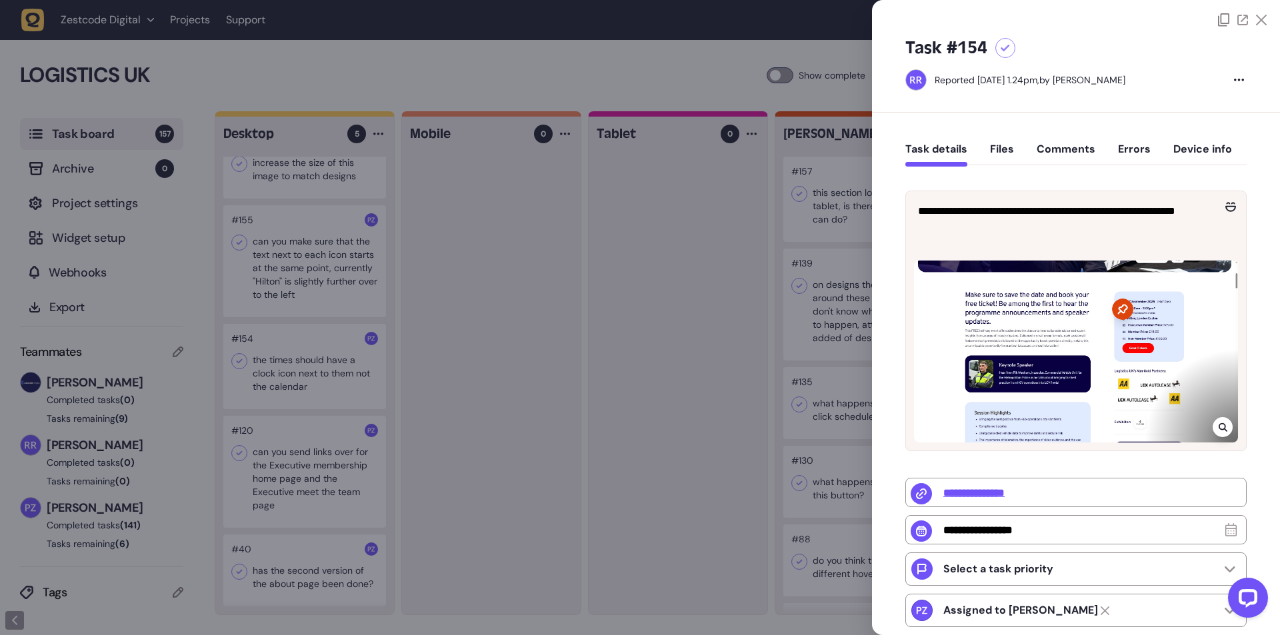
click at [561, 322] on div at bounding box center [640, 317] width 1280 height 635
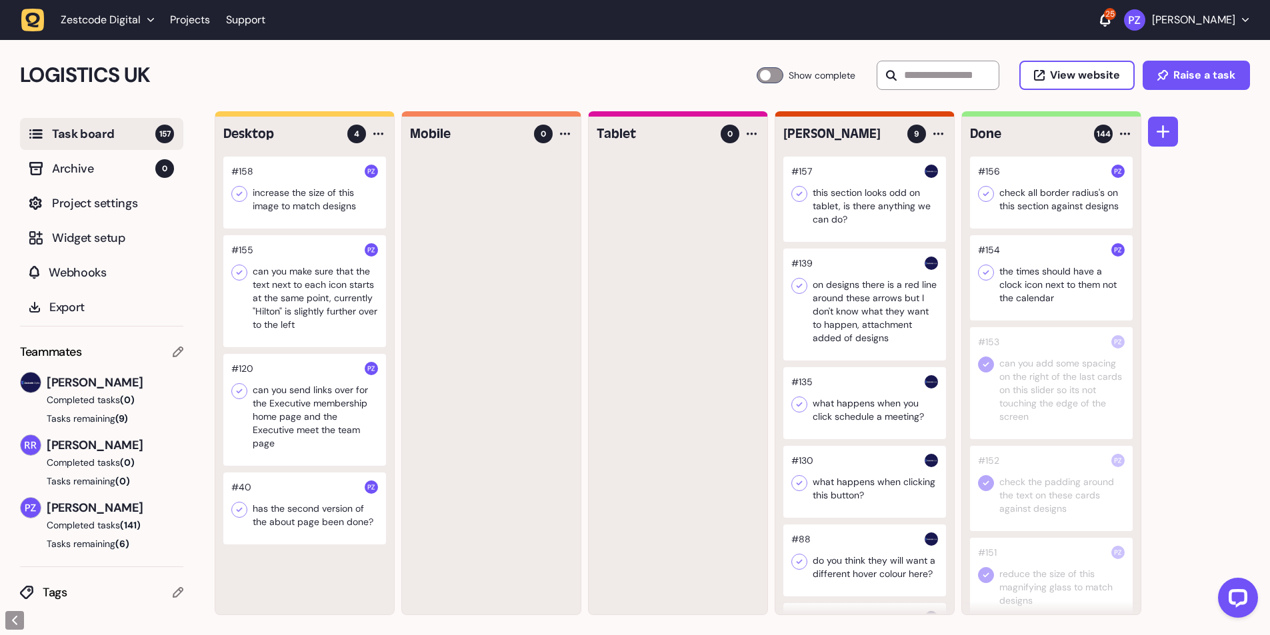
click at [983, 277] on icon at bounding box center [985, 272] width 13 height 13
click at [986, 193] on icon at bounding box center [985, 193] width 13 height 13
click at [293, 289] on div at bounding box center [304, 291] width 163 height 112
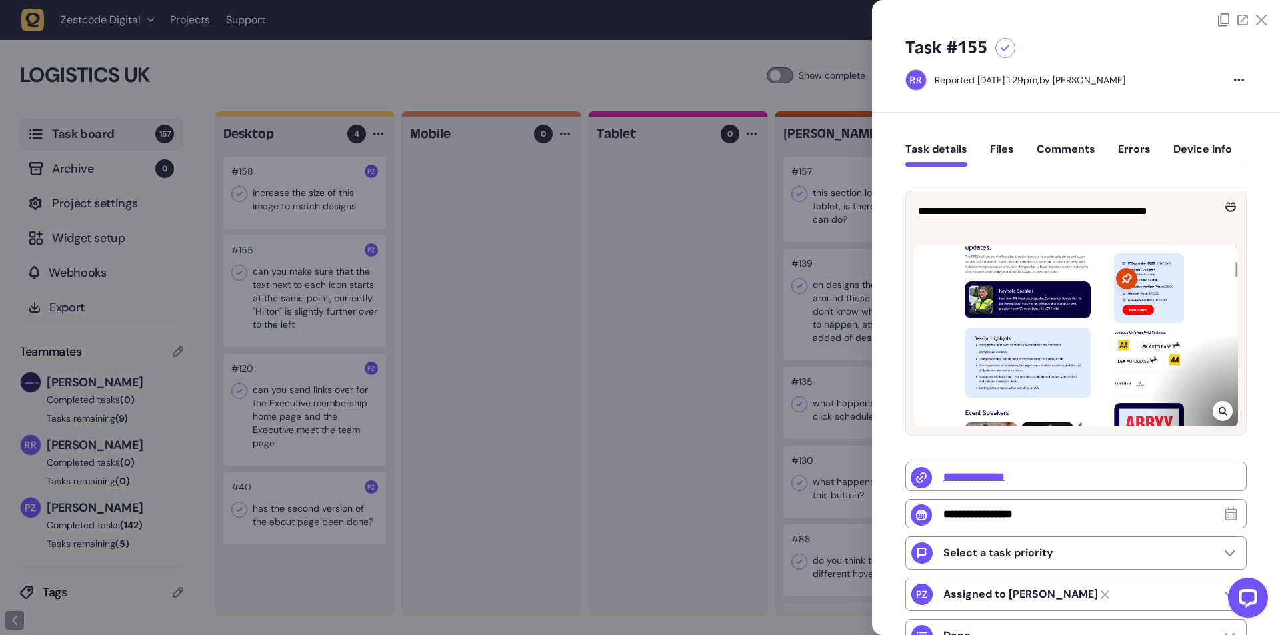
click at [301, 299] on div at bounding box center [640, 317] width 1280 height 635
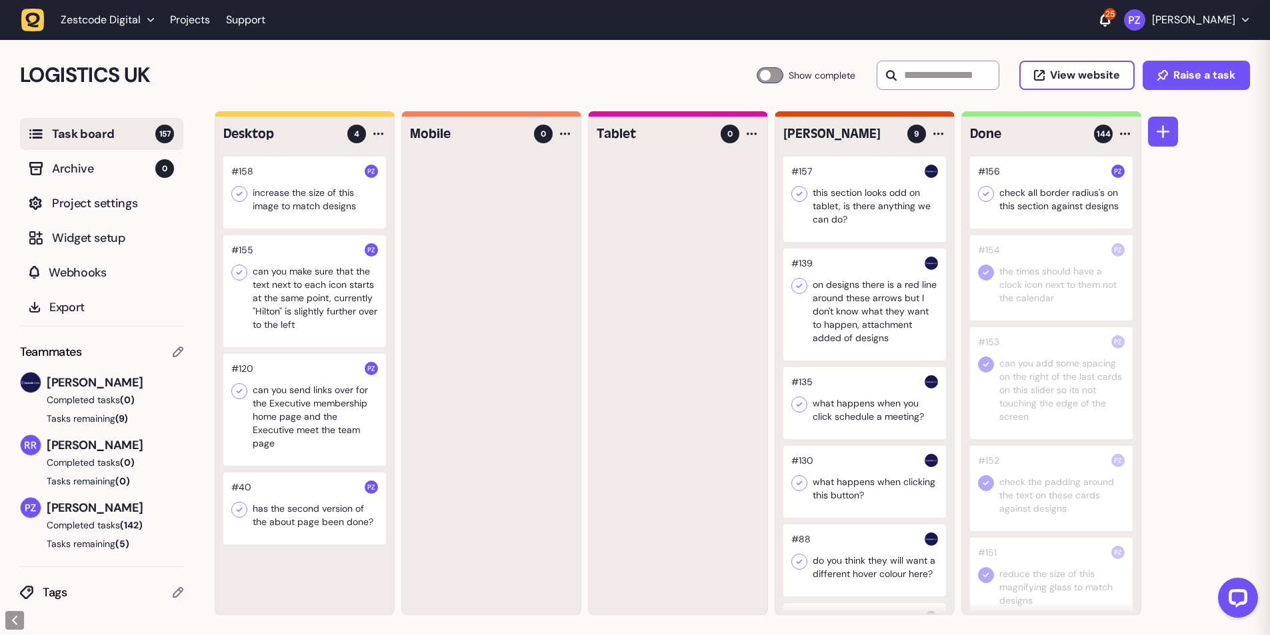
click at [299, 297] on div at bounding box center [304, 291] width 163 height 112
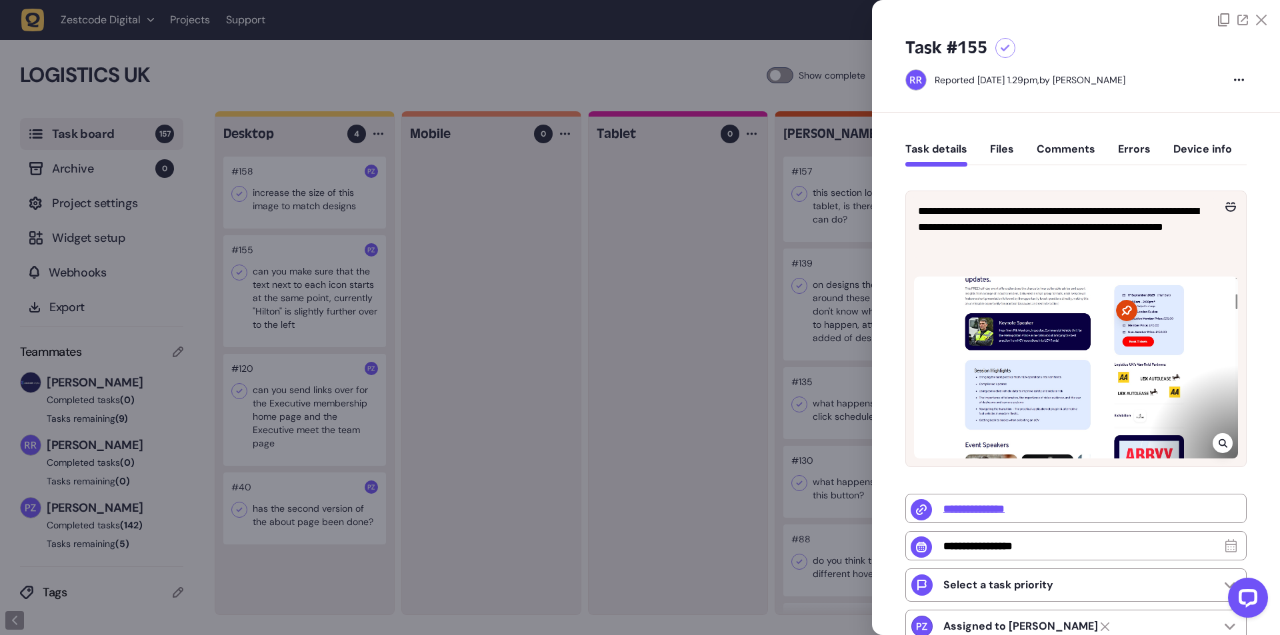
click at [1223, 442] on icon at bounding box center [1223, 443] width 9 height 11
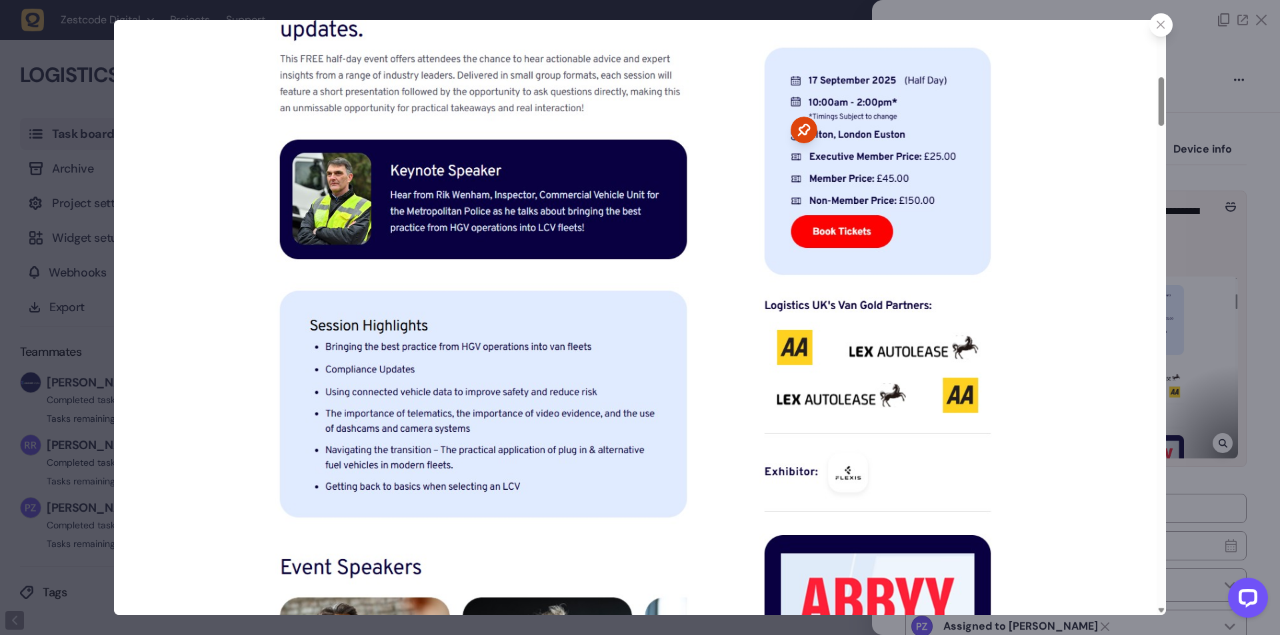
drag, startPoint x: 1164, startPoint y: 29, endPoint x: 1140, endPoint y: 79, distance: 56.1
click at [1165, 29] on icon at bounding box center [1161, 25] width 9 height 9
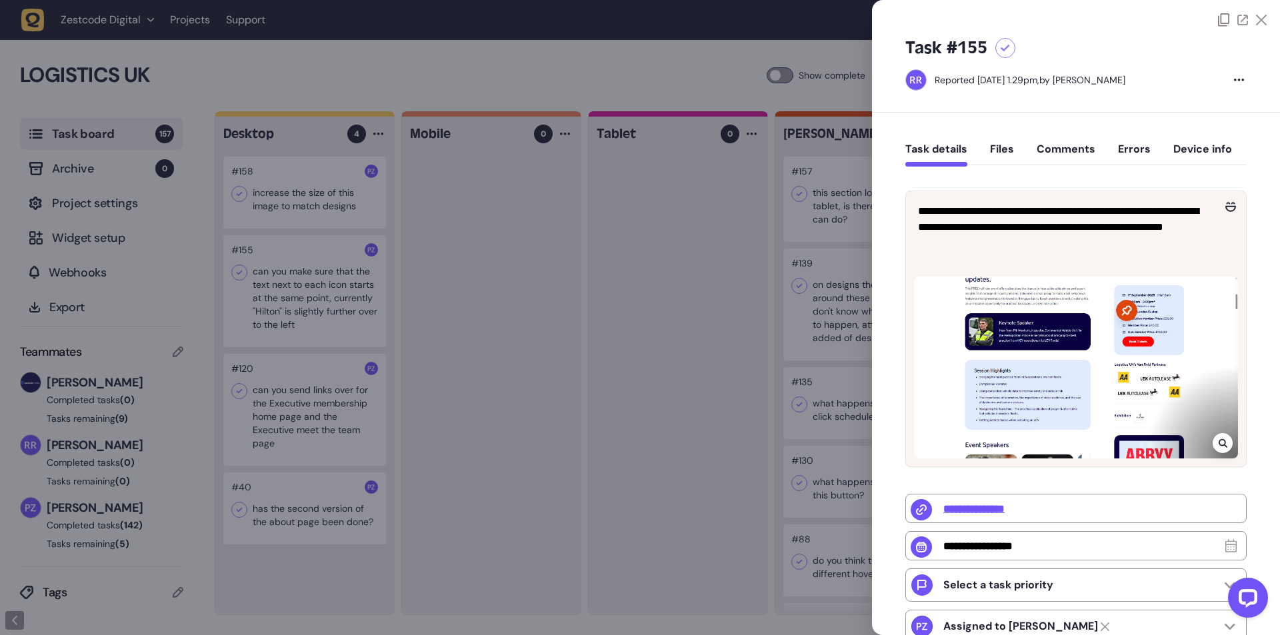
click at [599, 264] on div at bounding box center [640, 317] width 1280 height 635
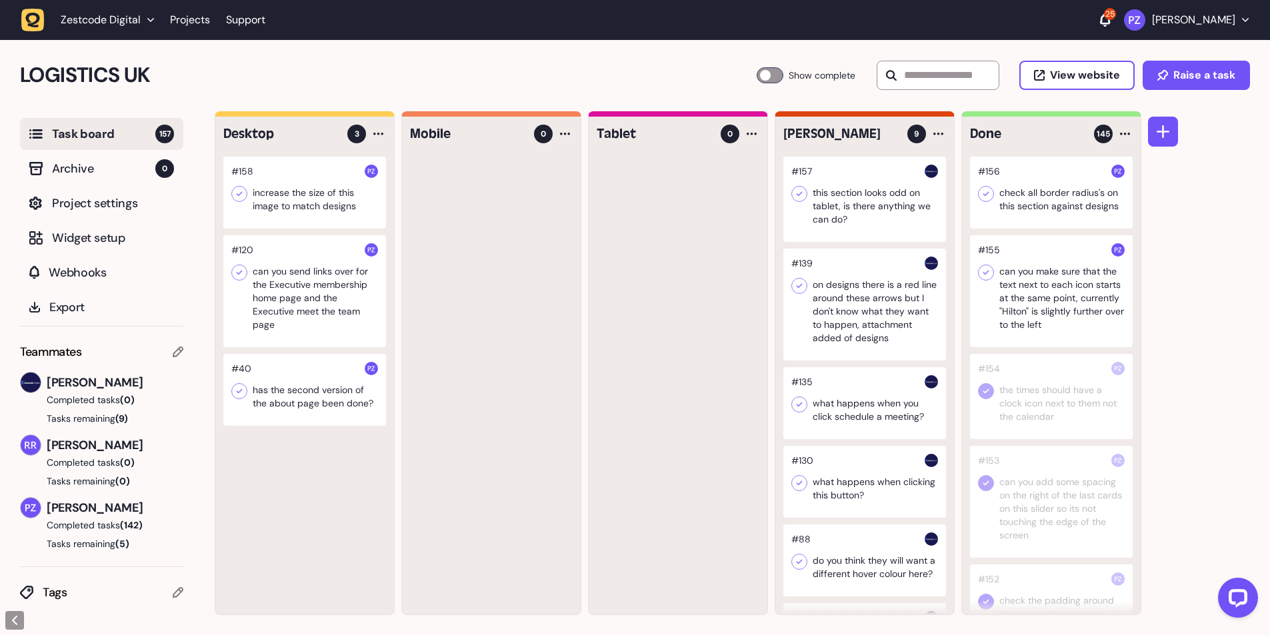
click at [985, 267] on icon at bounding box center [985, 272] width 13 height 13
click at [989, 193] on icon at bounding box center [985, 193] width 13 height 13
click at [1037, 299] on div at bounding box center [1051, 291] width 163 height 112
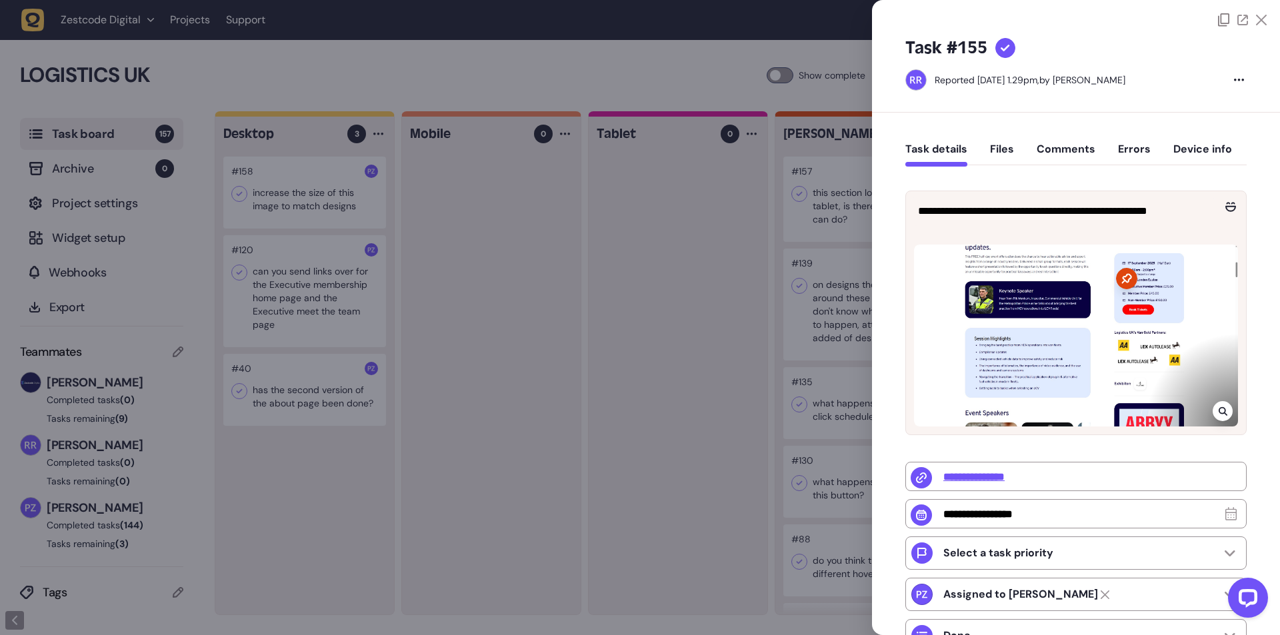
click at [778, 285] on div at bounding box center [640, 317] width 1280 height 635
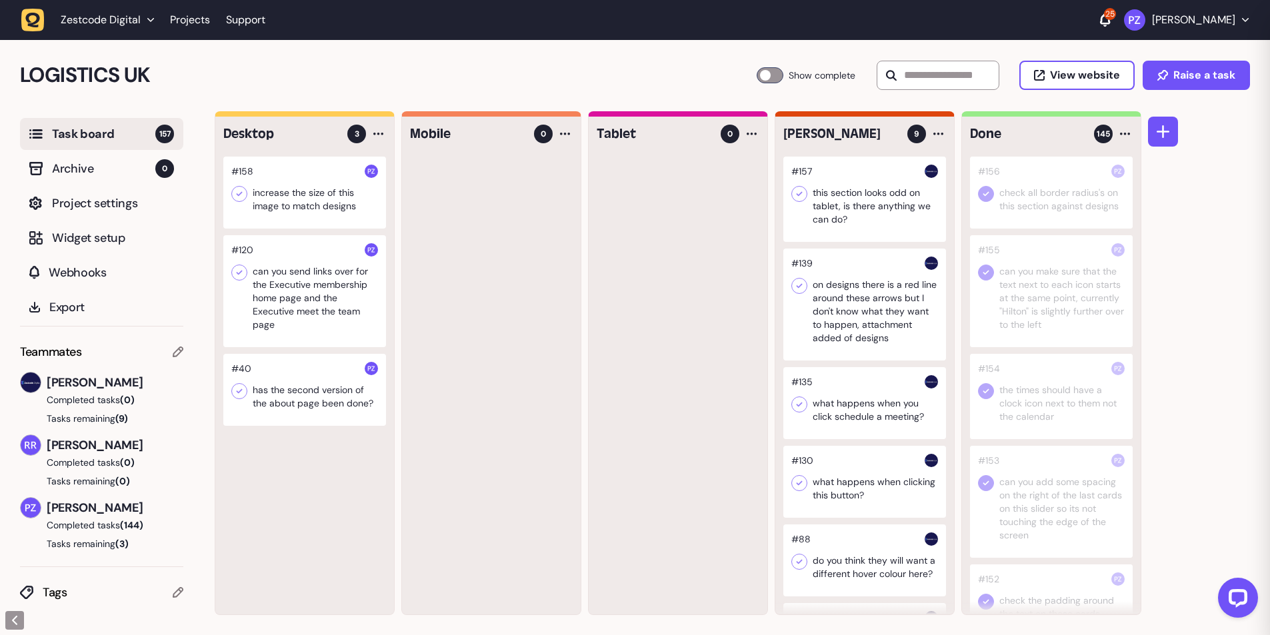
click at [1014, 286] on div at bounding box center [1051, 291] width 163 height 112
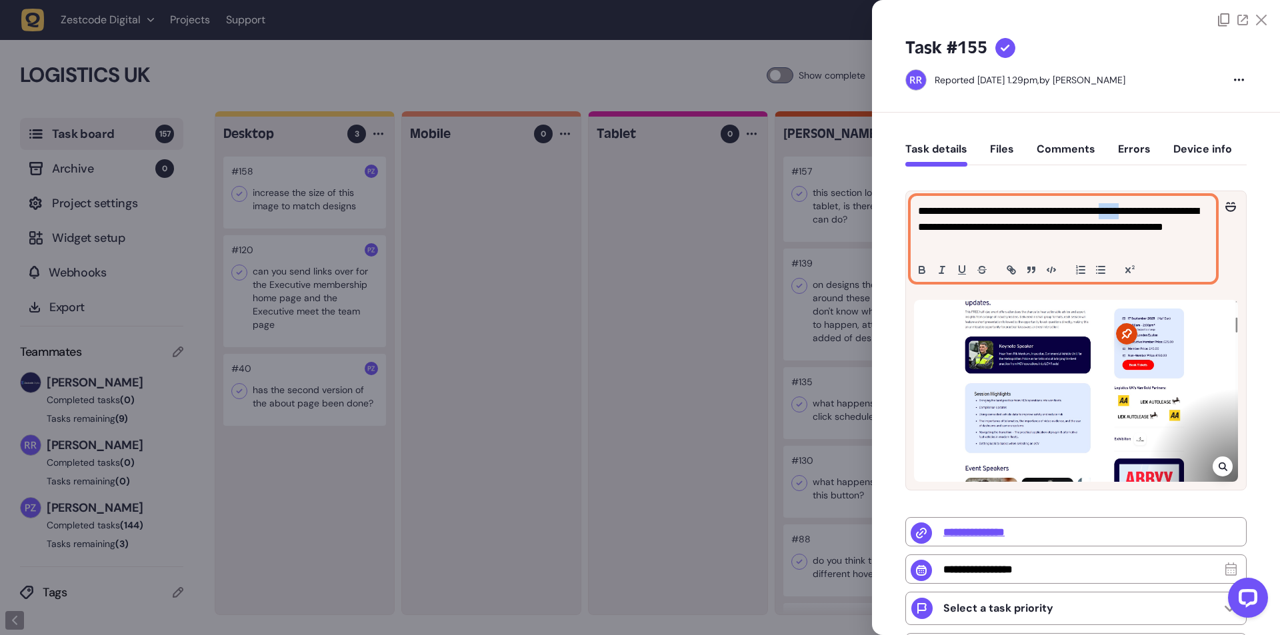
drag, startPoint x: 1149, startPoint y: 212, endPoint x: 1170, endPoint y: 212, distance: 21.3
click at [1169, 212] on p "**********" at bounding box center [1061, 227] width 287 height 48
click at [1170, 212] on p "**********" at bounding box center [1061, 227] width 287 height 48
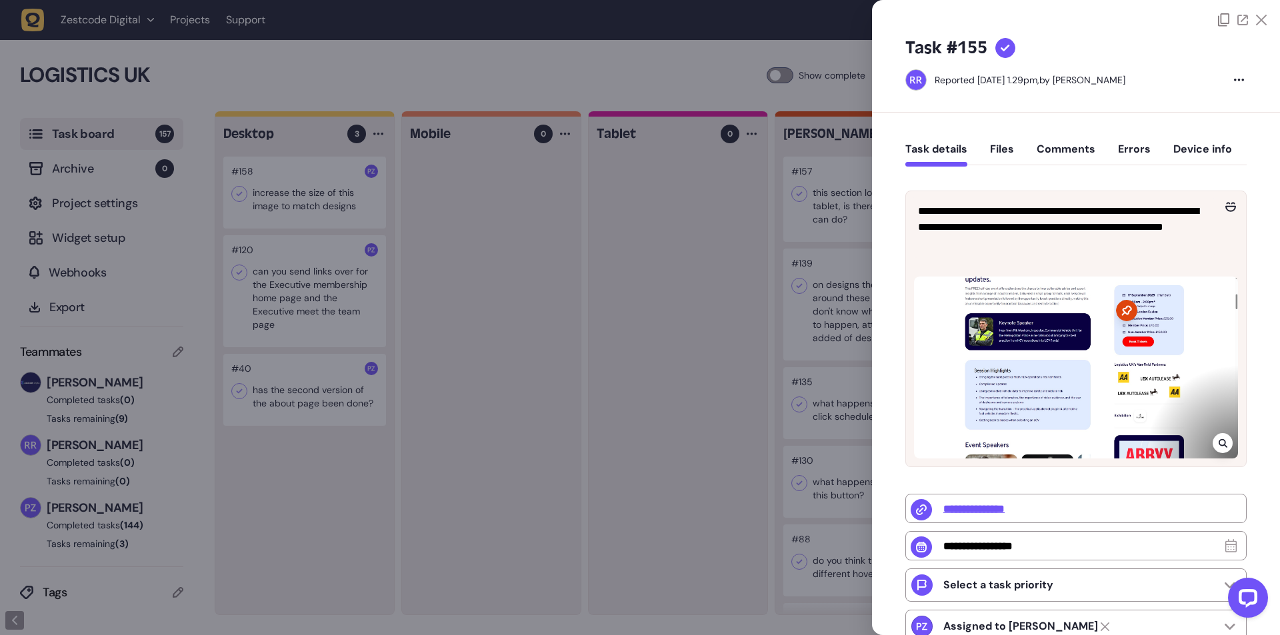
click at [946, 314] on div at bounding box center [1076, 368] width 324 height 182
click at [1219, 442] on icon at bounding box center [1223, 443] width 9 height 11
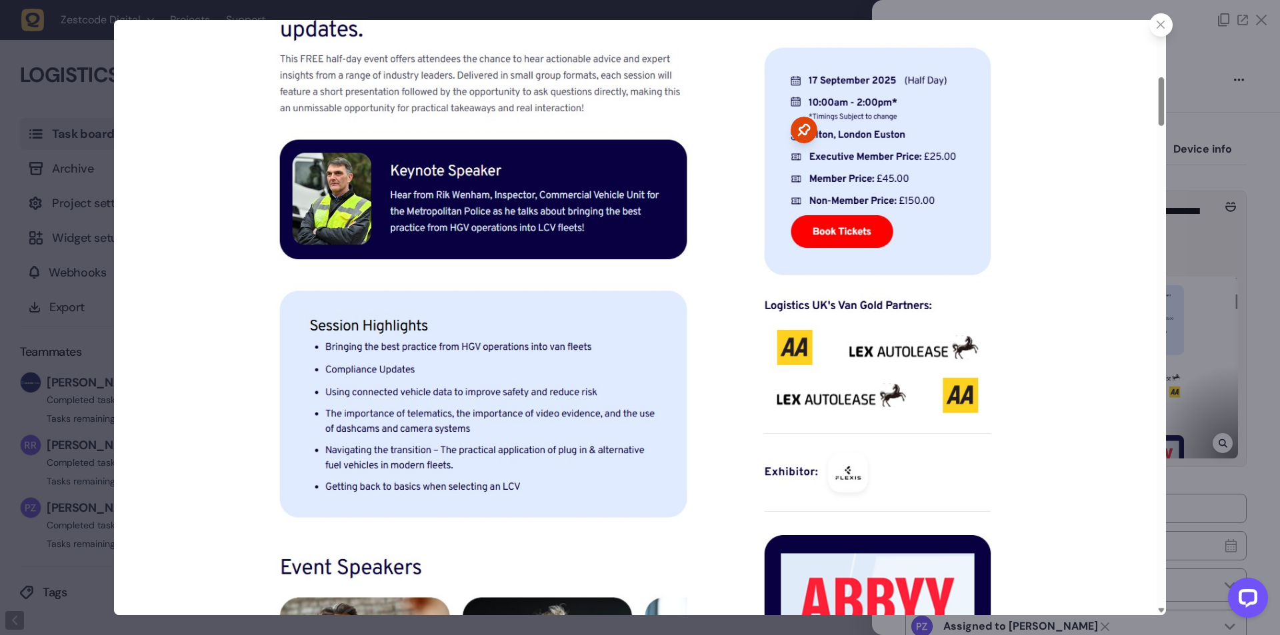
click at [1165, 27] on icon at bounding box center [1161, 25] width 9 height 9
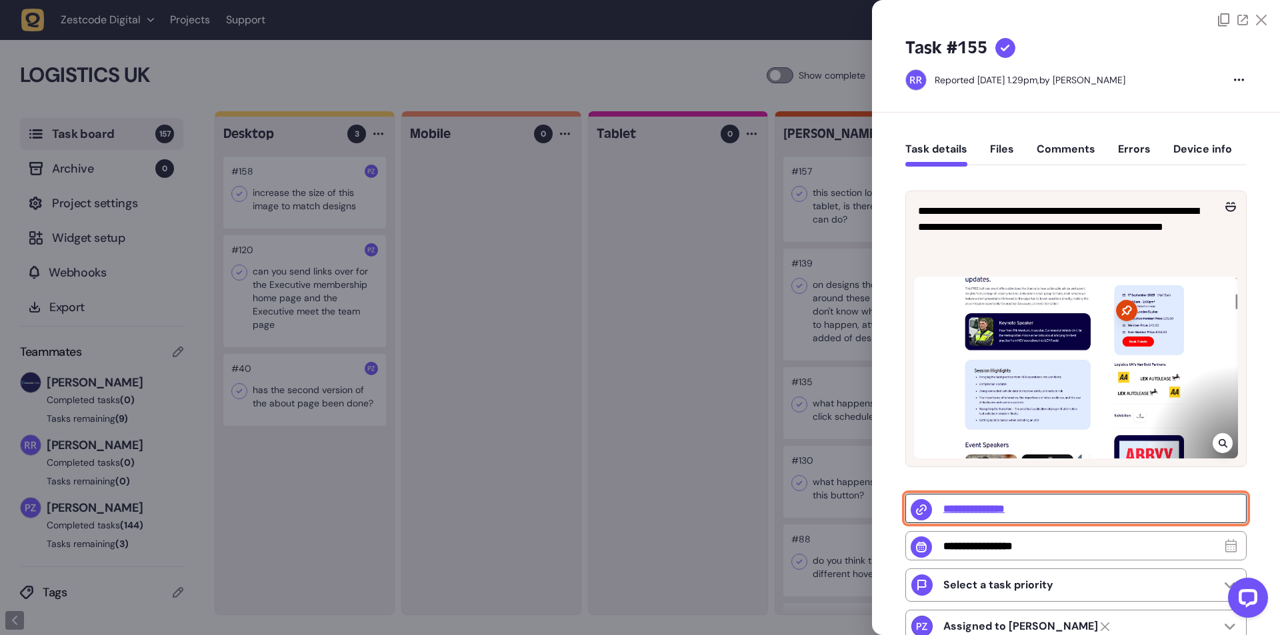
click at [949, 504] on input "**********" at bounding box center [1075, 508] width 341 height 29
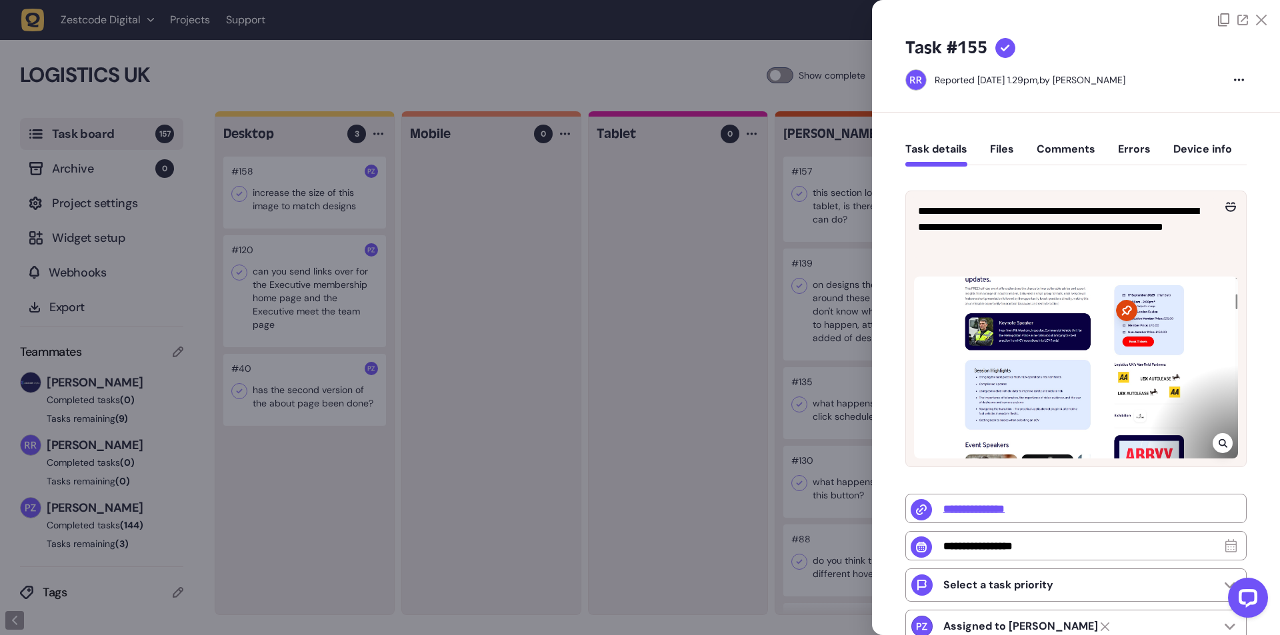
click at [674, 317] on div at bounding box center [640, 317] width 1280 height 635
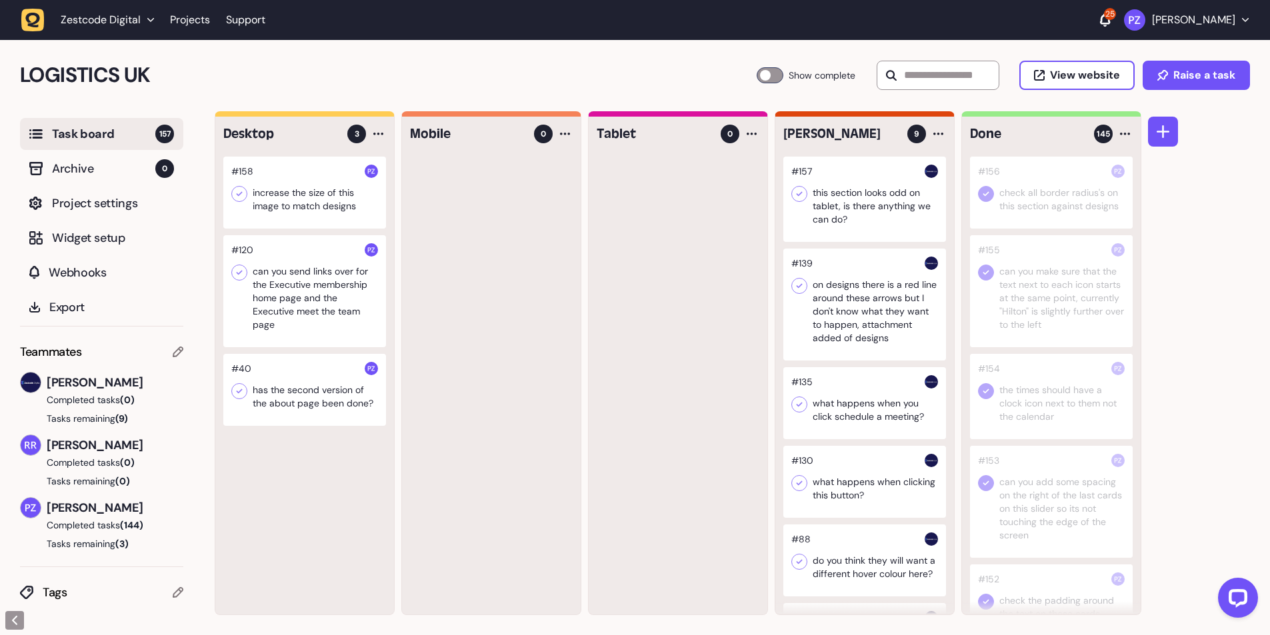
click at [306, 196] on div at bounding box center [304, 193] width 163 height 72
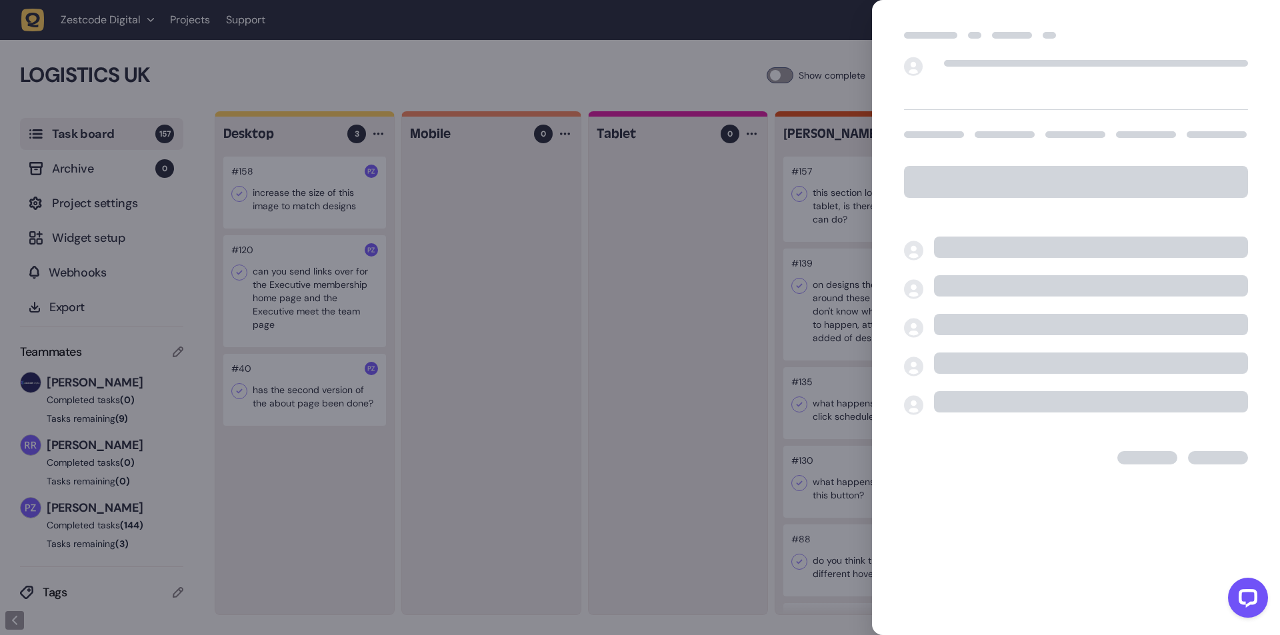
click at [293, 193] on div at bounding box center [640, 317] width 1280 height 635
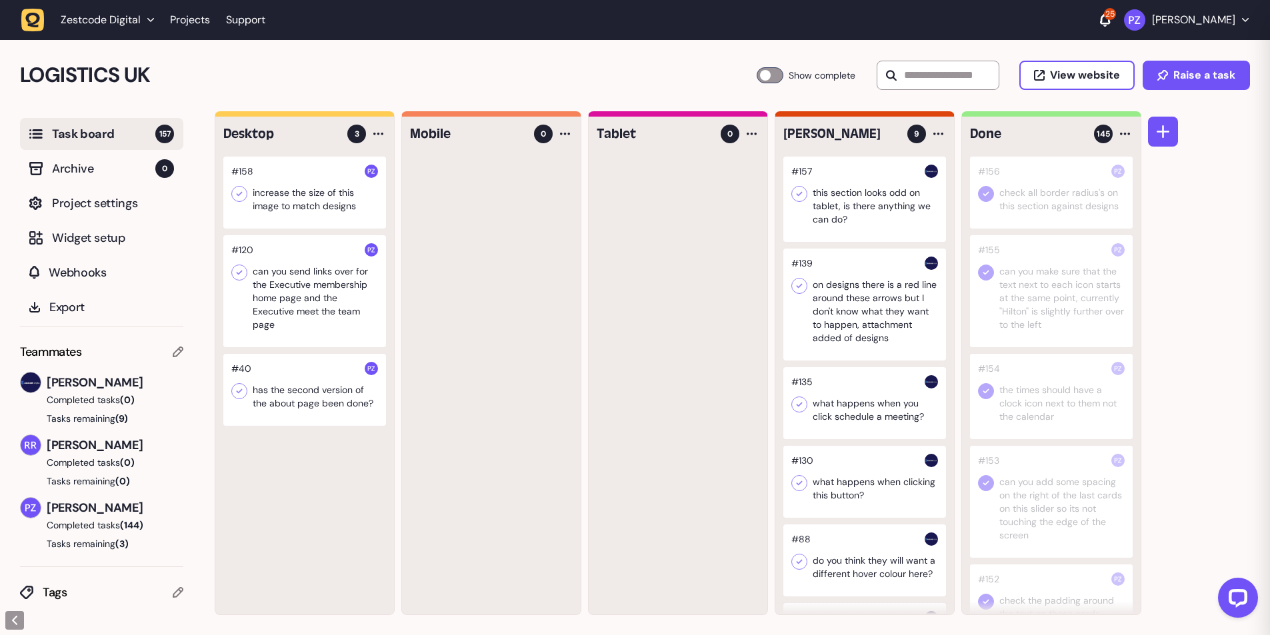
click at [289, 196] on div at bounding box center [304, 193] width 163 height 72
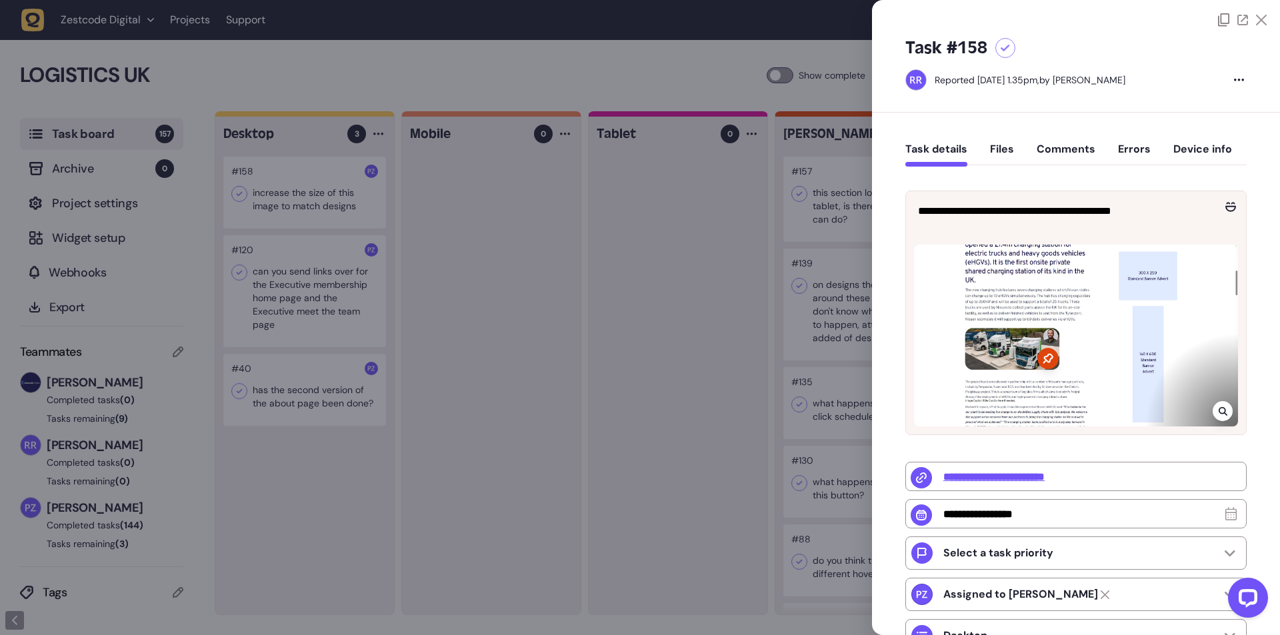
click at [278, 205] on div at bounding box center [640, 317] width 1280 height 635
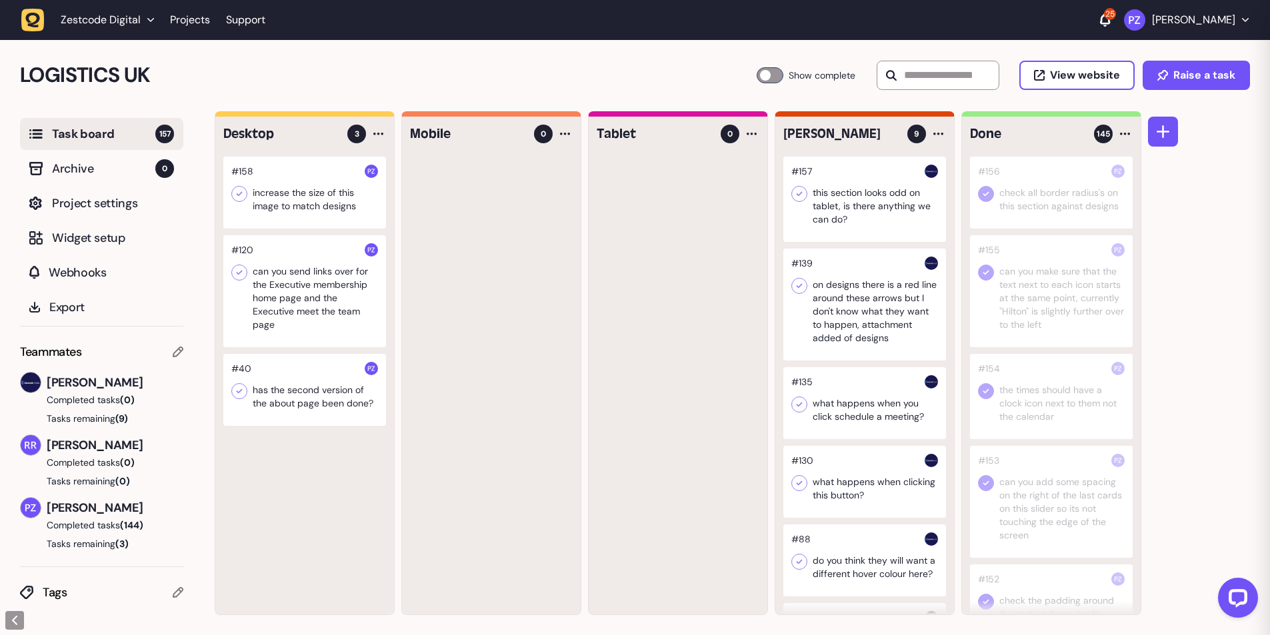
click at [278, 203] on div at bounding box center [304, 193] width 163 height 72
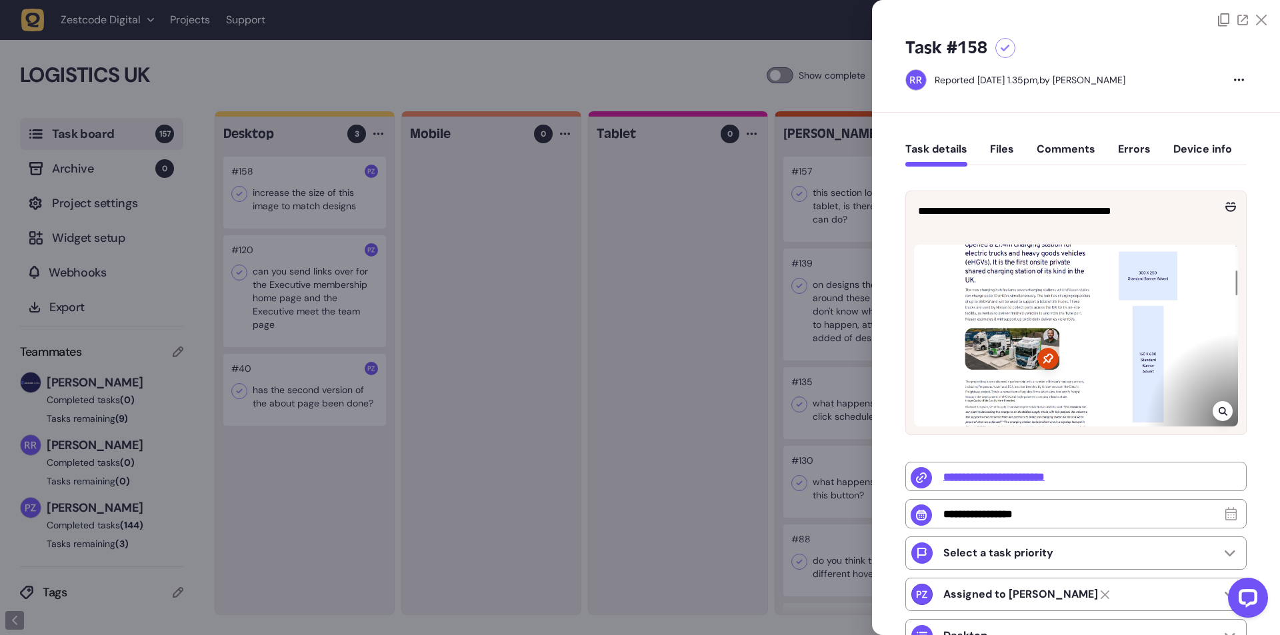
click at [1219, 407] on icon at bounding box center [1223, 411] width 9 height 11
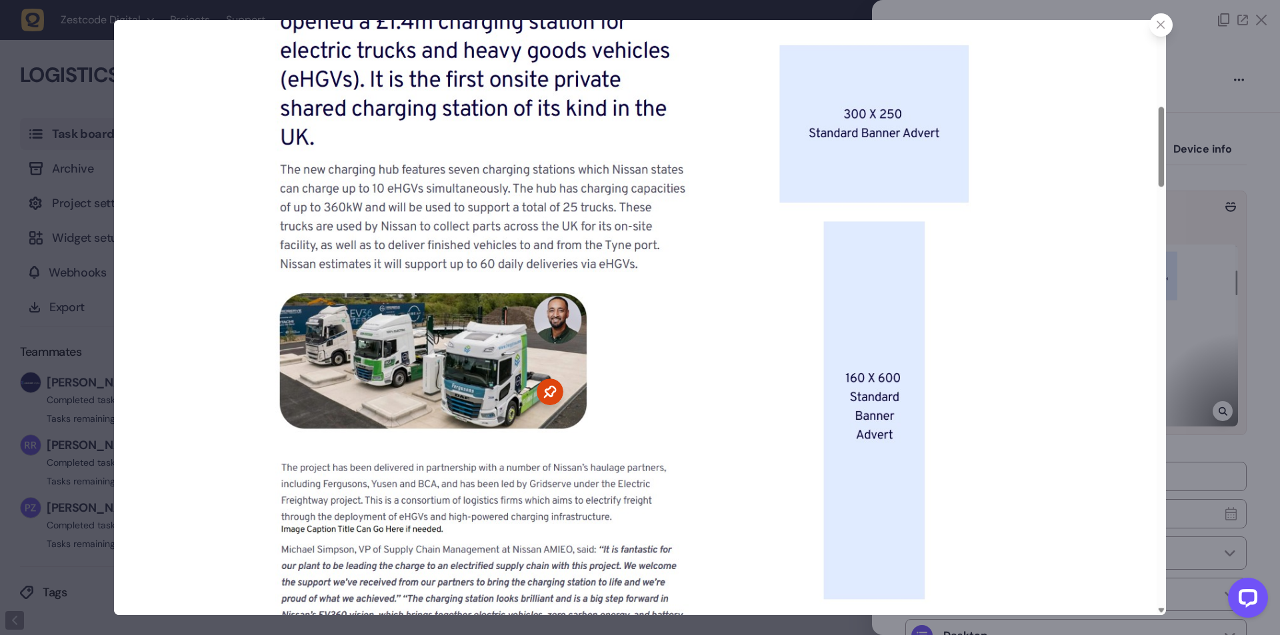
click at [1169, 23] on div at bounding box center [1160, 24] width 23 height 23
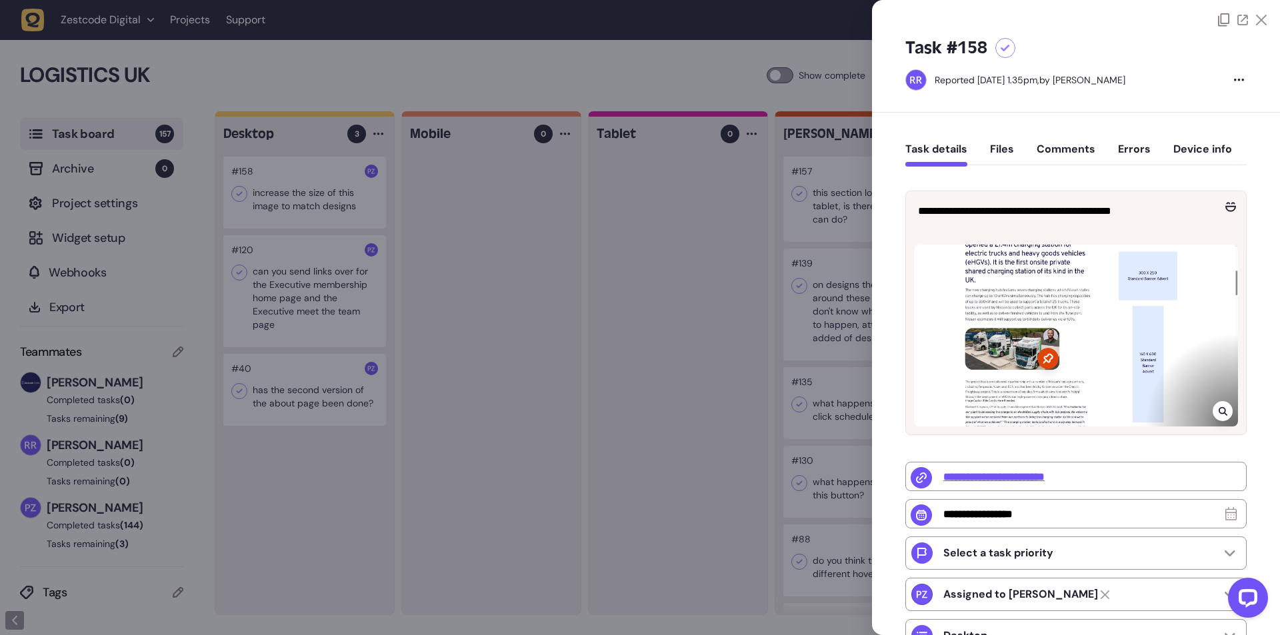
click at [311, 199] on div at bounding box center [640, 317] width 1280 height 635
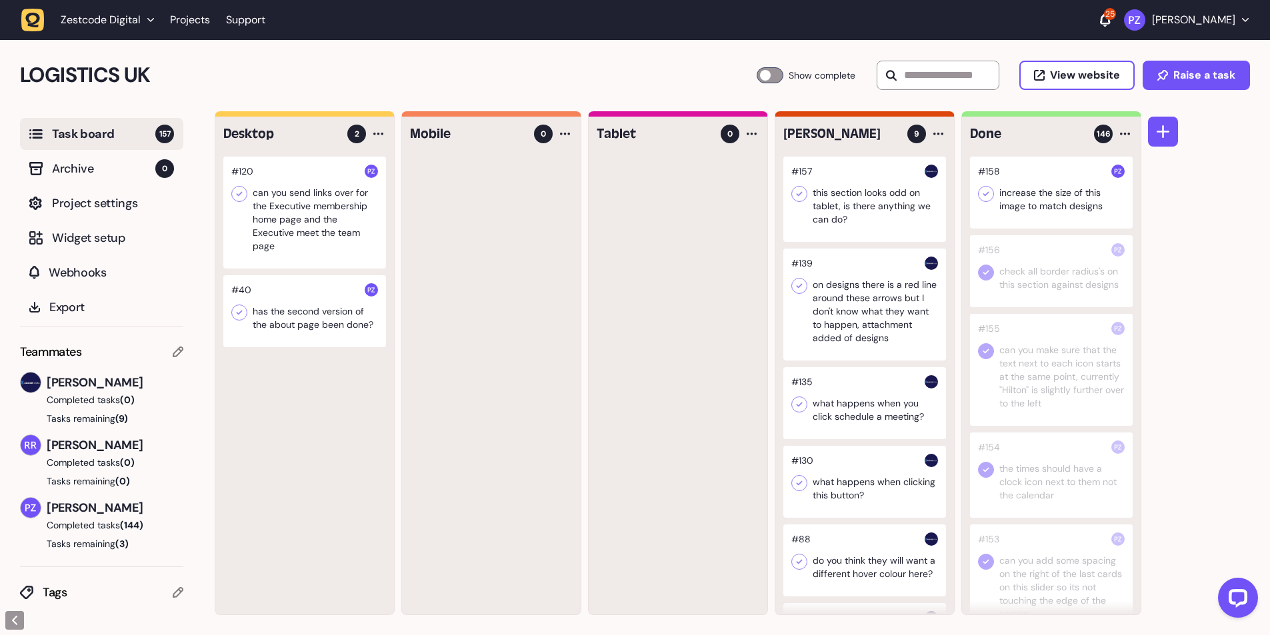
click at [989, 187] on icon at bounding box center [985, 193] width 13 height 13
click at [34, 17] on icon "button" at bounding box center [32, 20] width 23 height 23
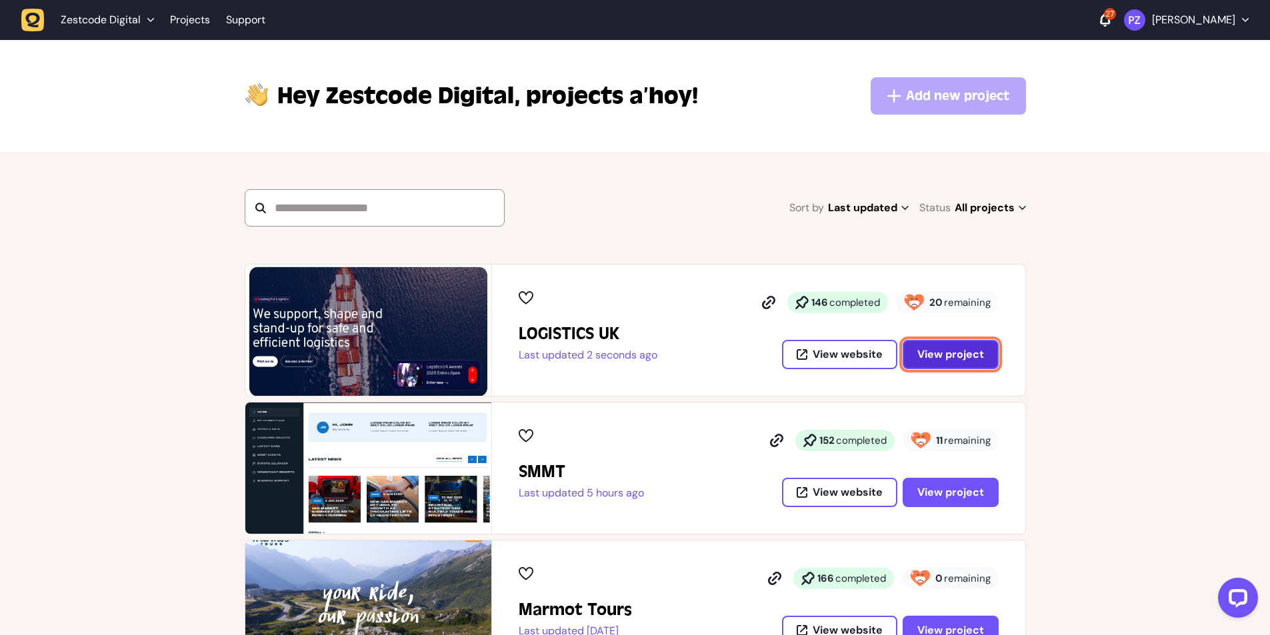
click at [952, 349] on span "View project" at bounding box center [950, 354] width 67 height 11
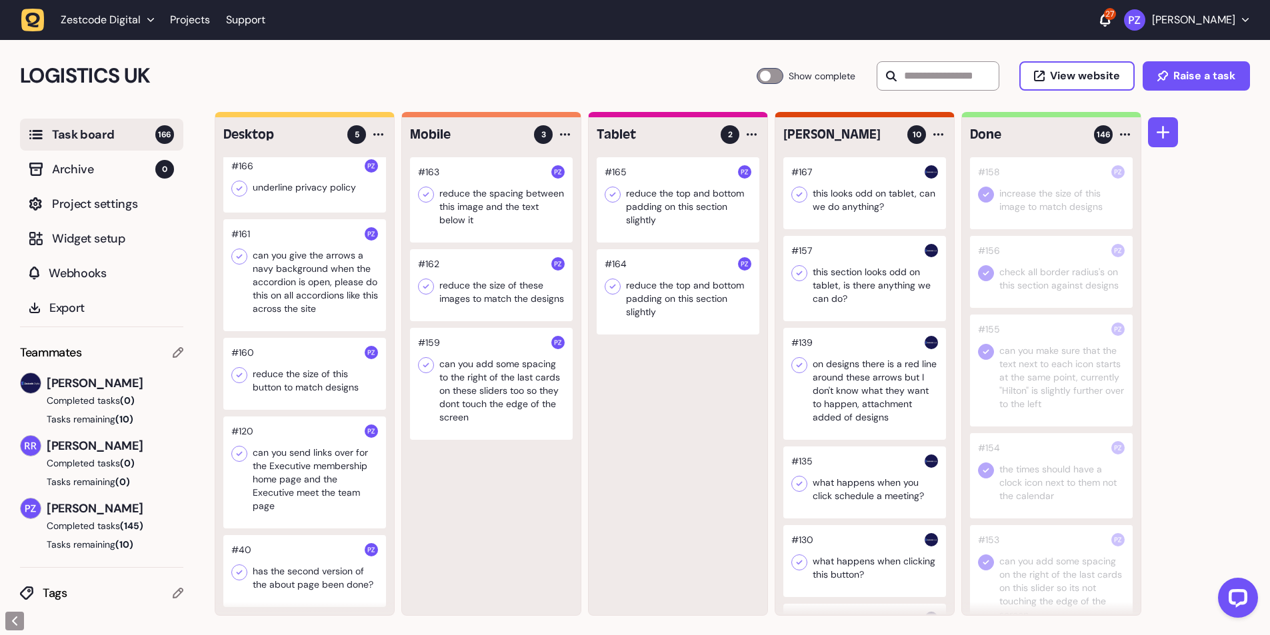
scroll to position [1, 0]
click at [289, 483] on div at bounding box center [304, 472] width 163 height 112
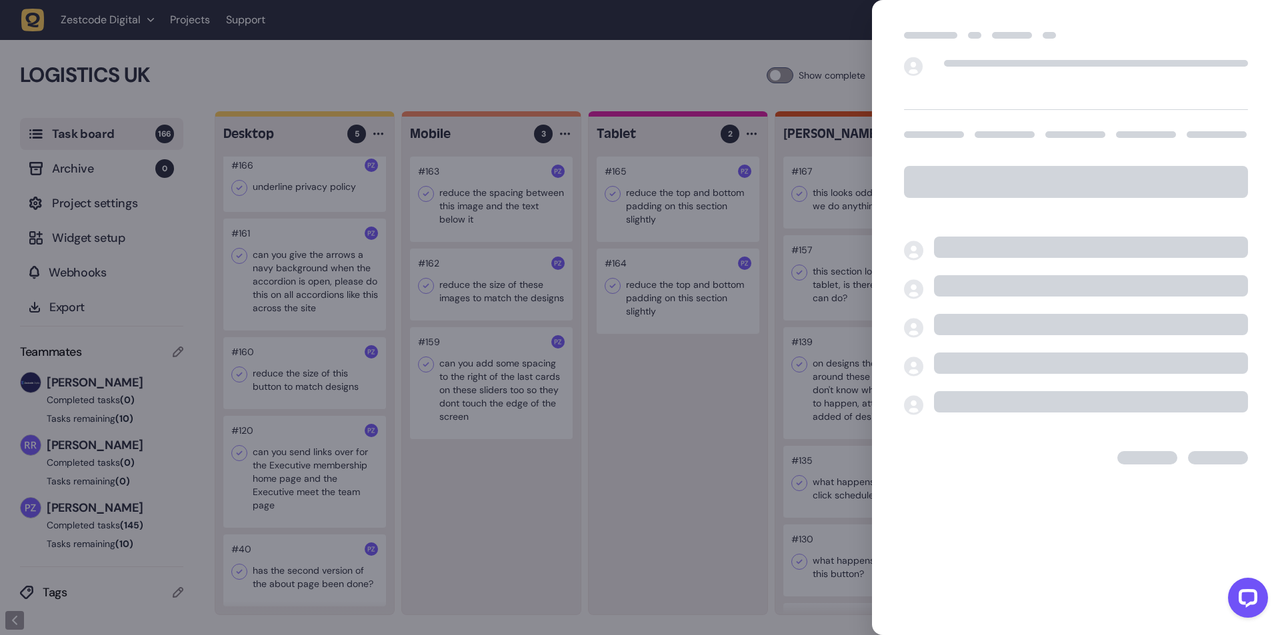
click at [279, 477] on div at bounding box center [640, 317] width 1280 height 635
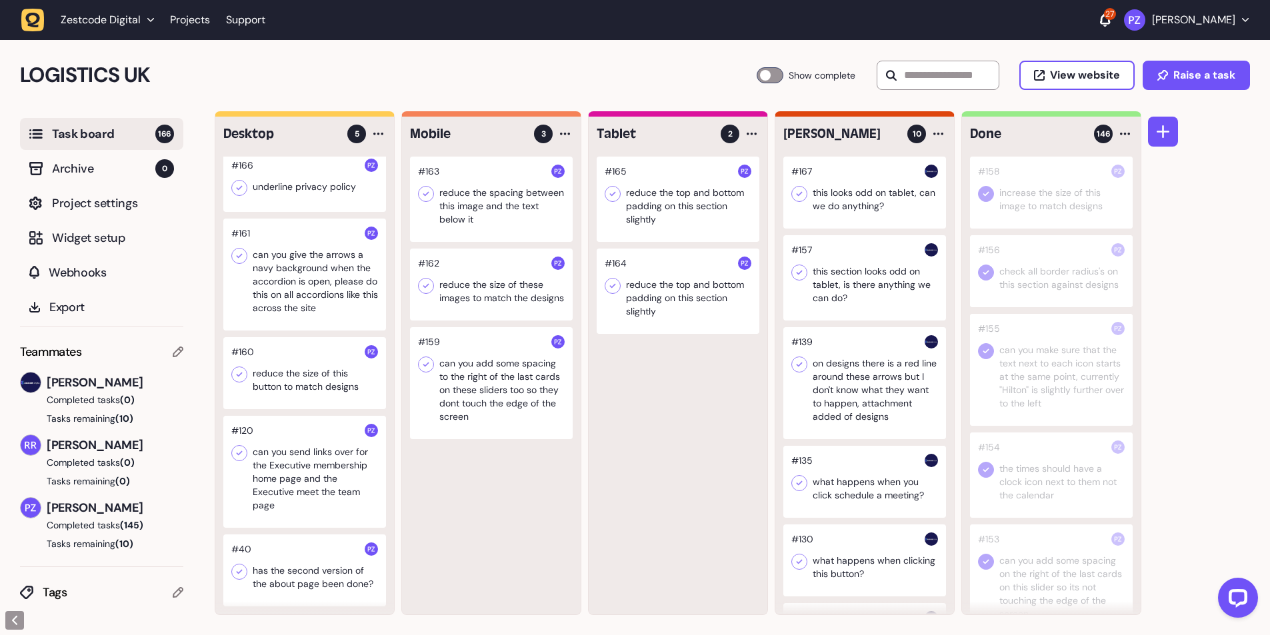
click at [33, 21] on icon "button" at bounding box center [32, 20] width 23 height 23
